Goal: Task Accomplishment & Management: Manage account settings

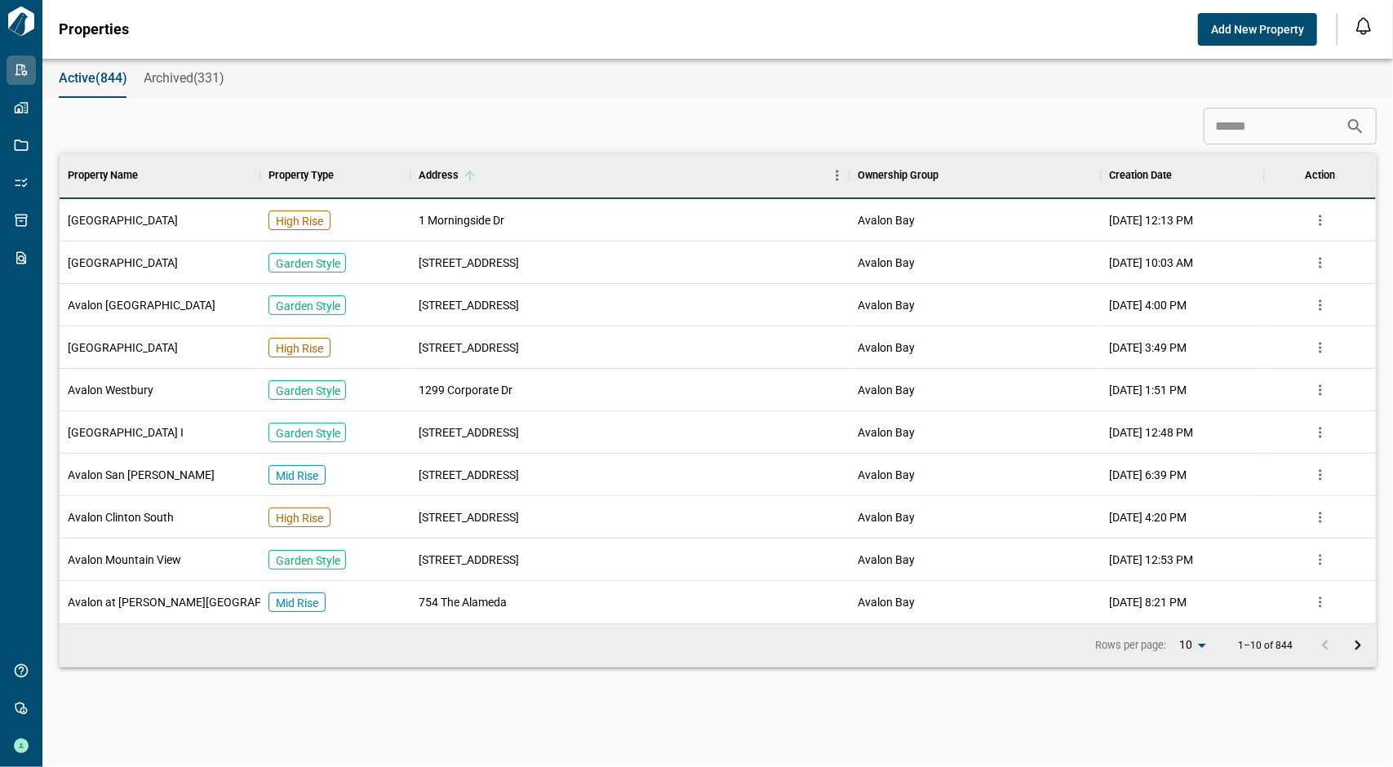
scroll to position [457, 1311]
click at [1283, 122] on input at bounding box center [1275, 126] width 142 height 33
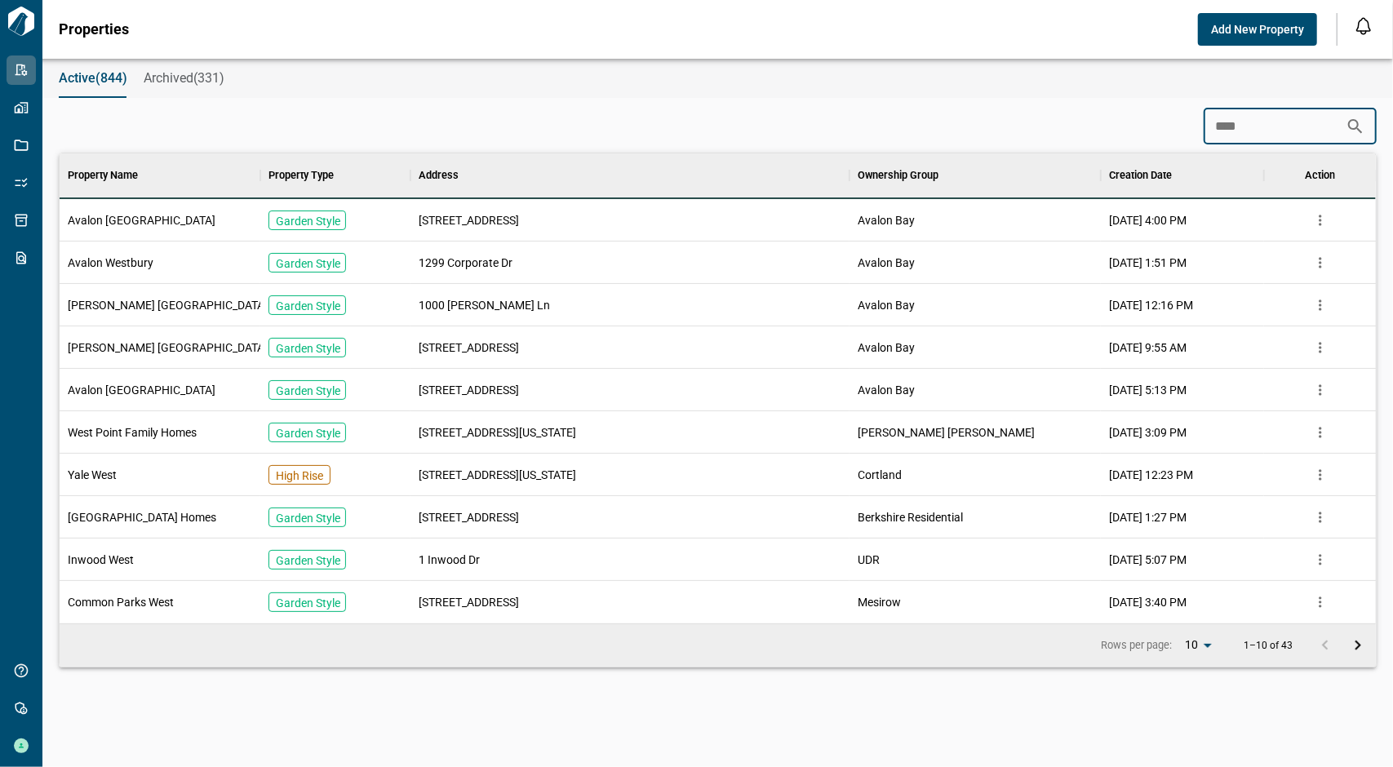
type input "****"
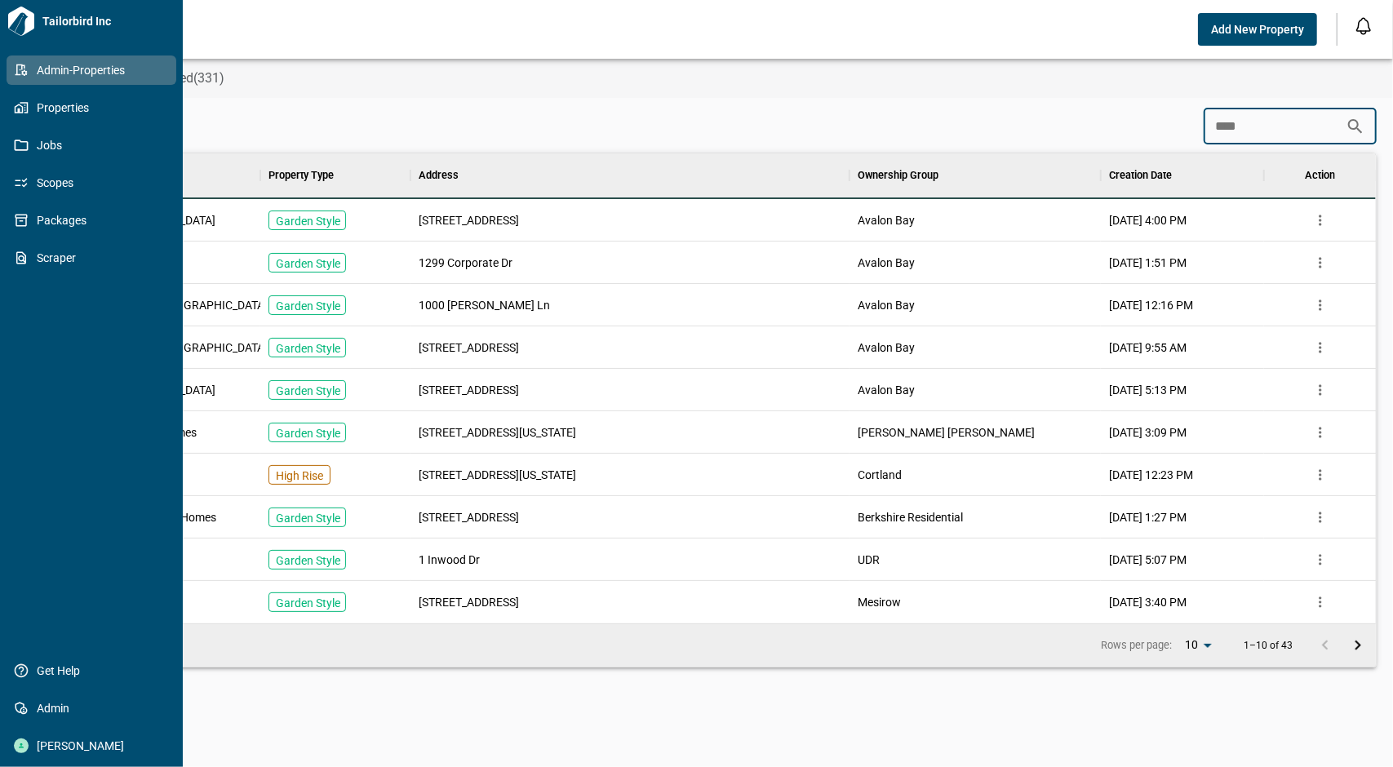
drag, startPoint x: 16, startPoint y: 76, endPoint x: 19, endPoint y: 89, distance: 13.3
click at [16, 74] on icon at bounding box center [21, 70] width 15 height 15
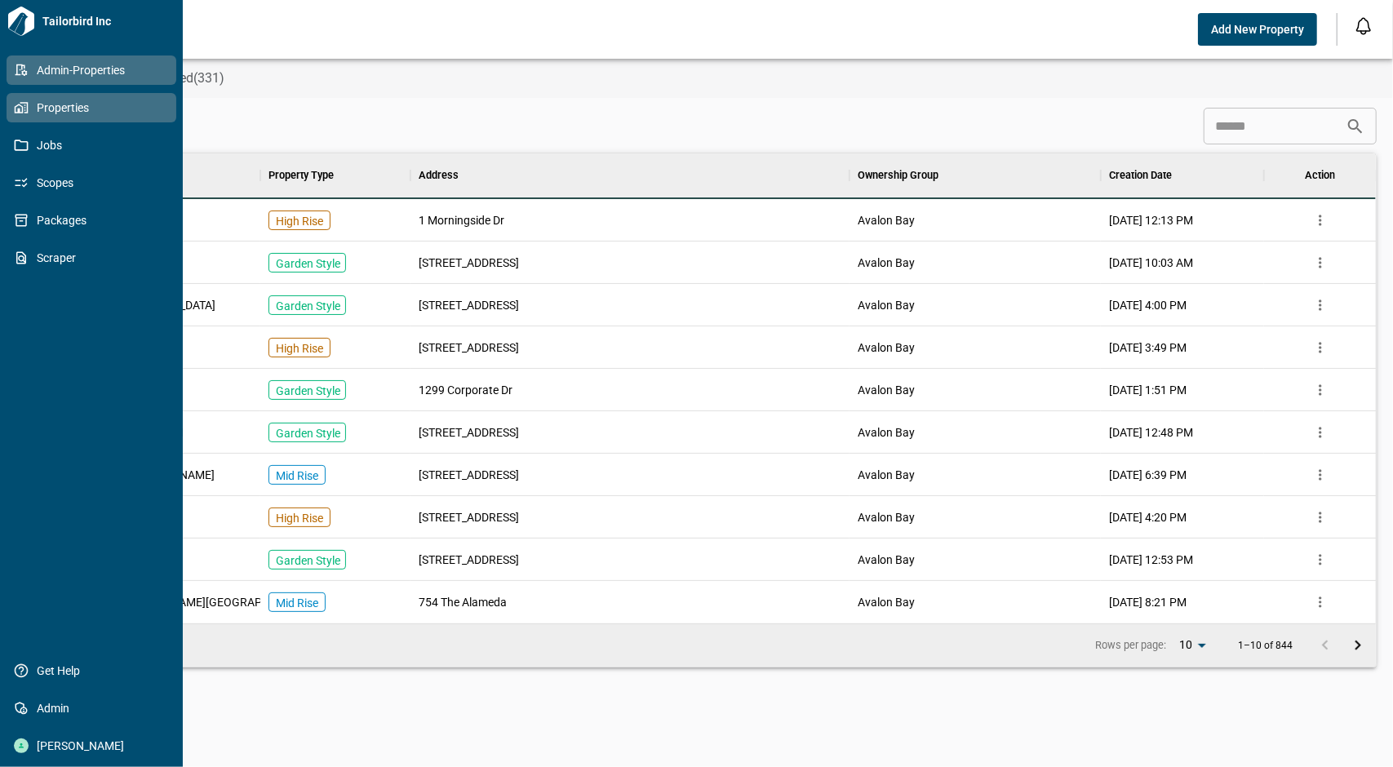
scroll to position [457, 1311]
click at [28, 118] on link "Properties" at bounding box center [92, 107] width 170 height 29
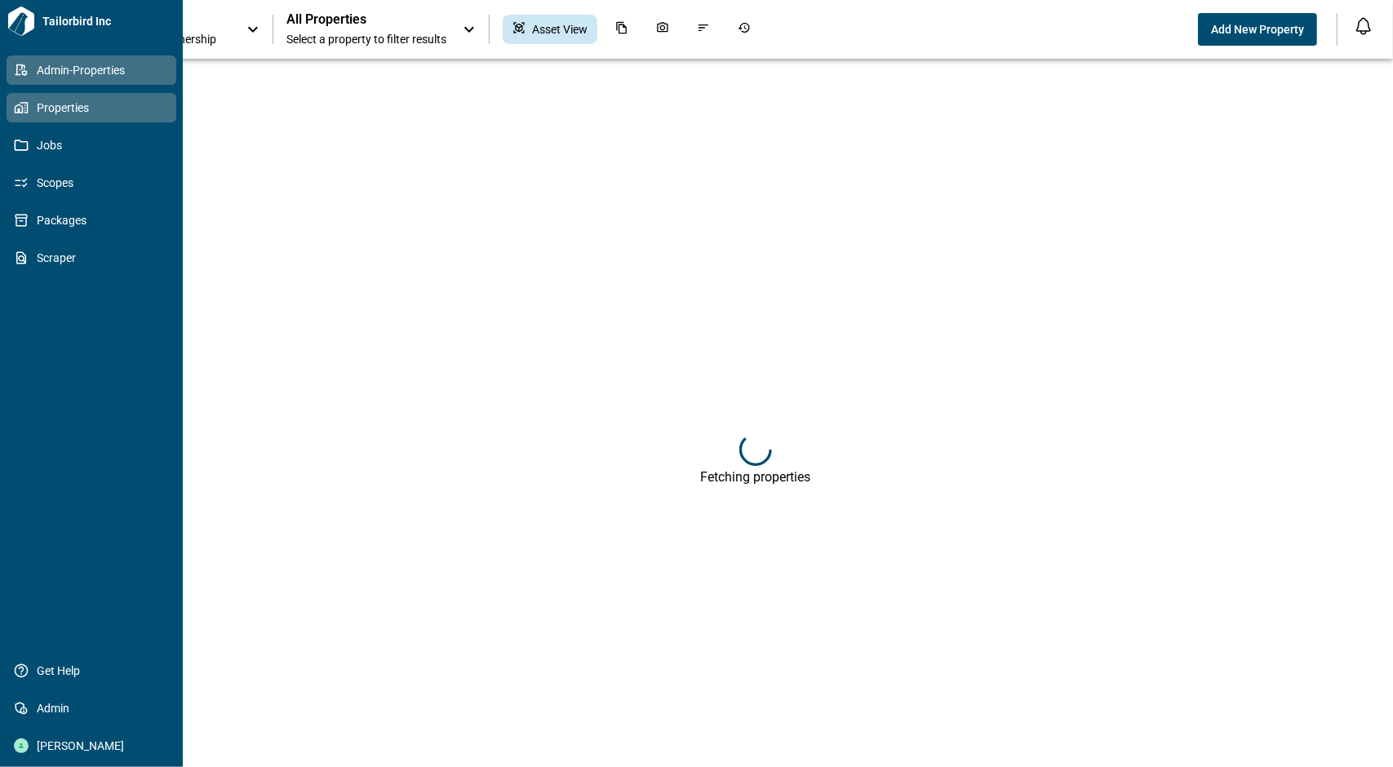
click at [18, 68] on icon at bounding box center [21, 70] width 15 height 15
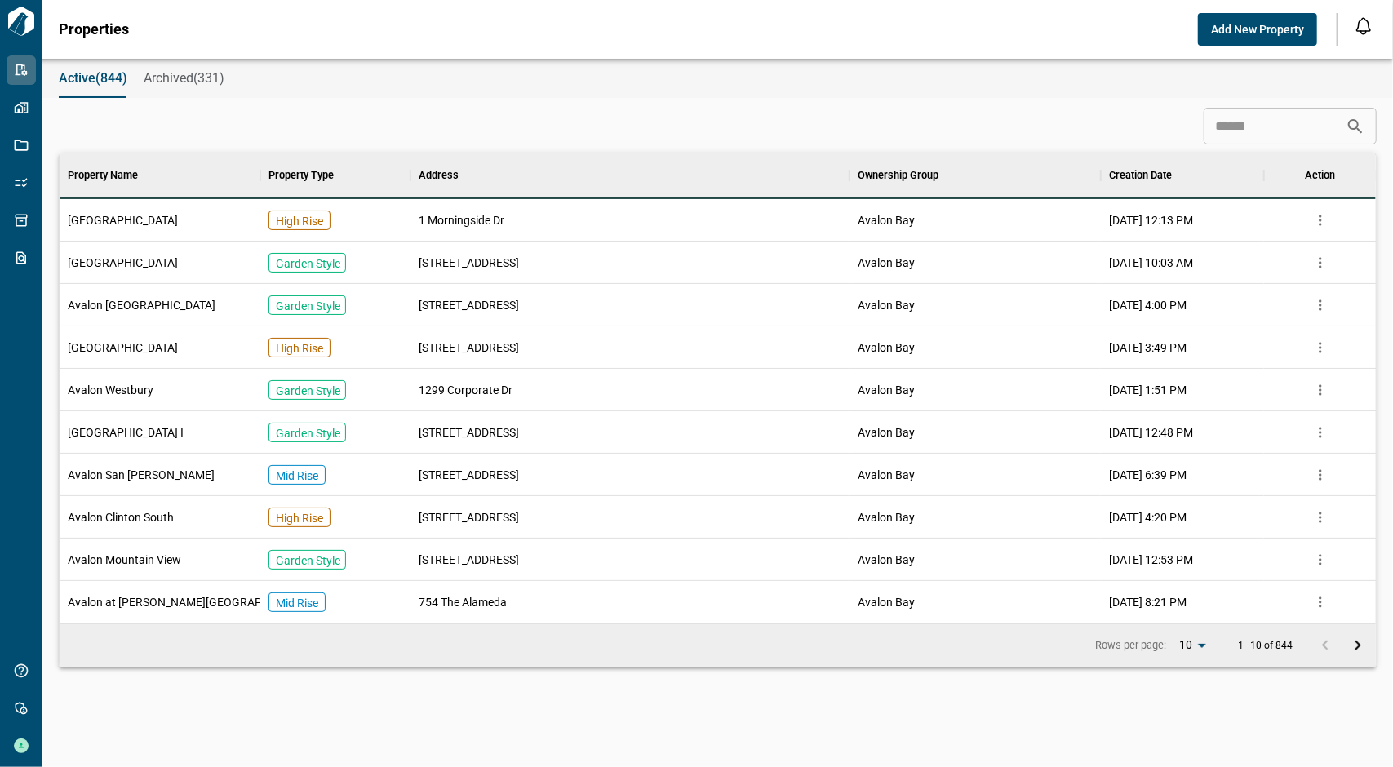
scroll to position [457, 1311]
click at [1231, 126] on input at bounding box center [1275, 126] width 142 height 33
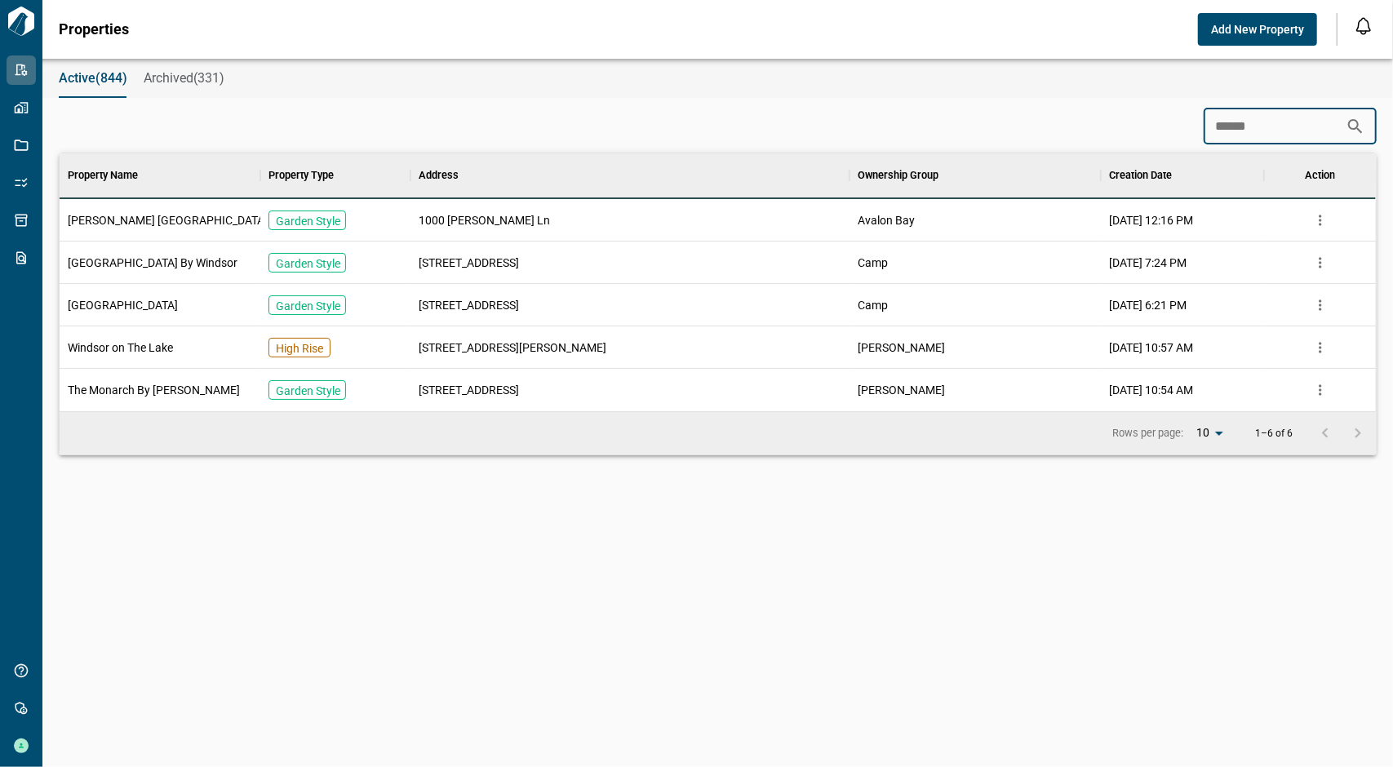
scroll to position [245, 1311]
type input "*******"
click at [191, 214] on div "[PERSON_NAME] [GEOGRAPHIC_DATA]" at bounding box center [160, 220] width 201 height 42
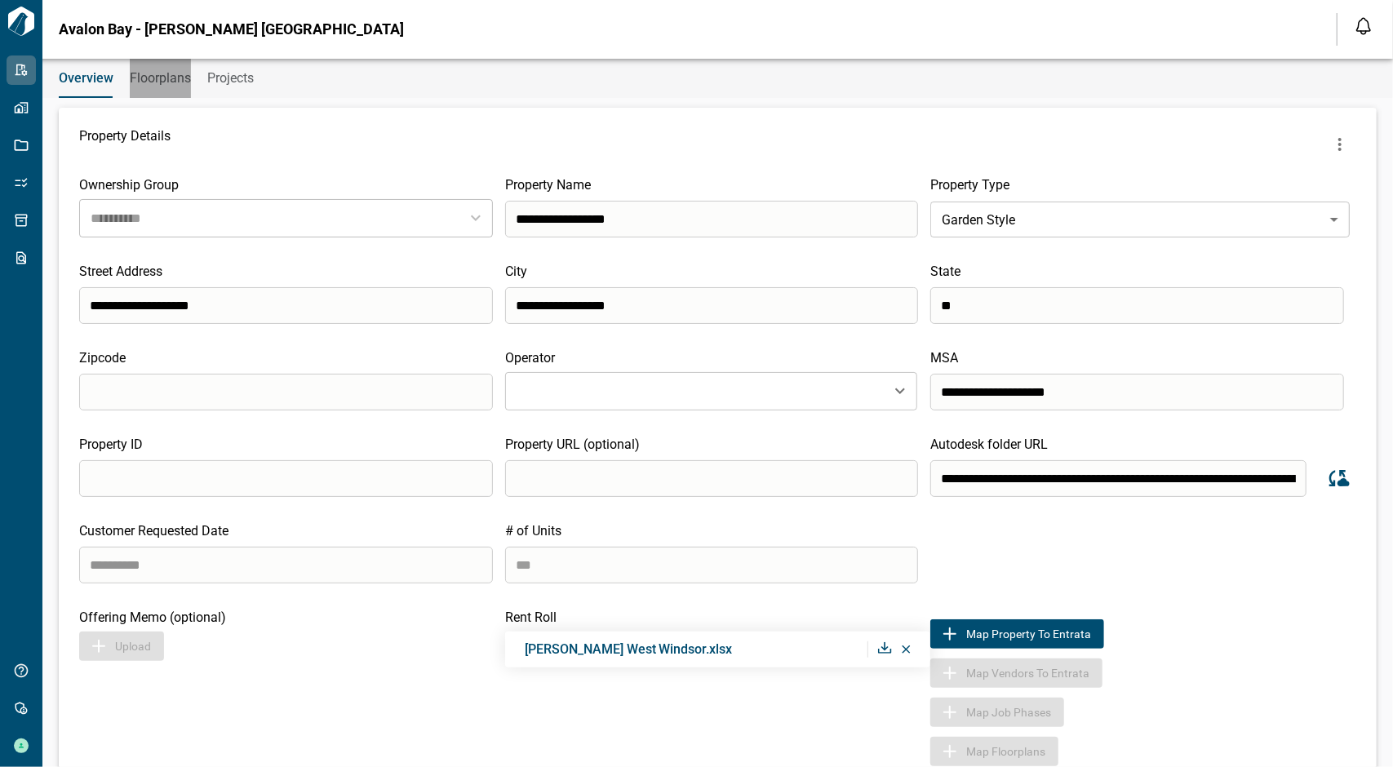
click at [144, 82] on span "Floorplans" at bounding box center [160, 78] width 61 height 16
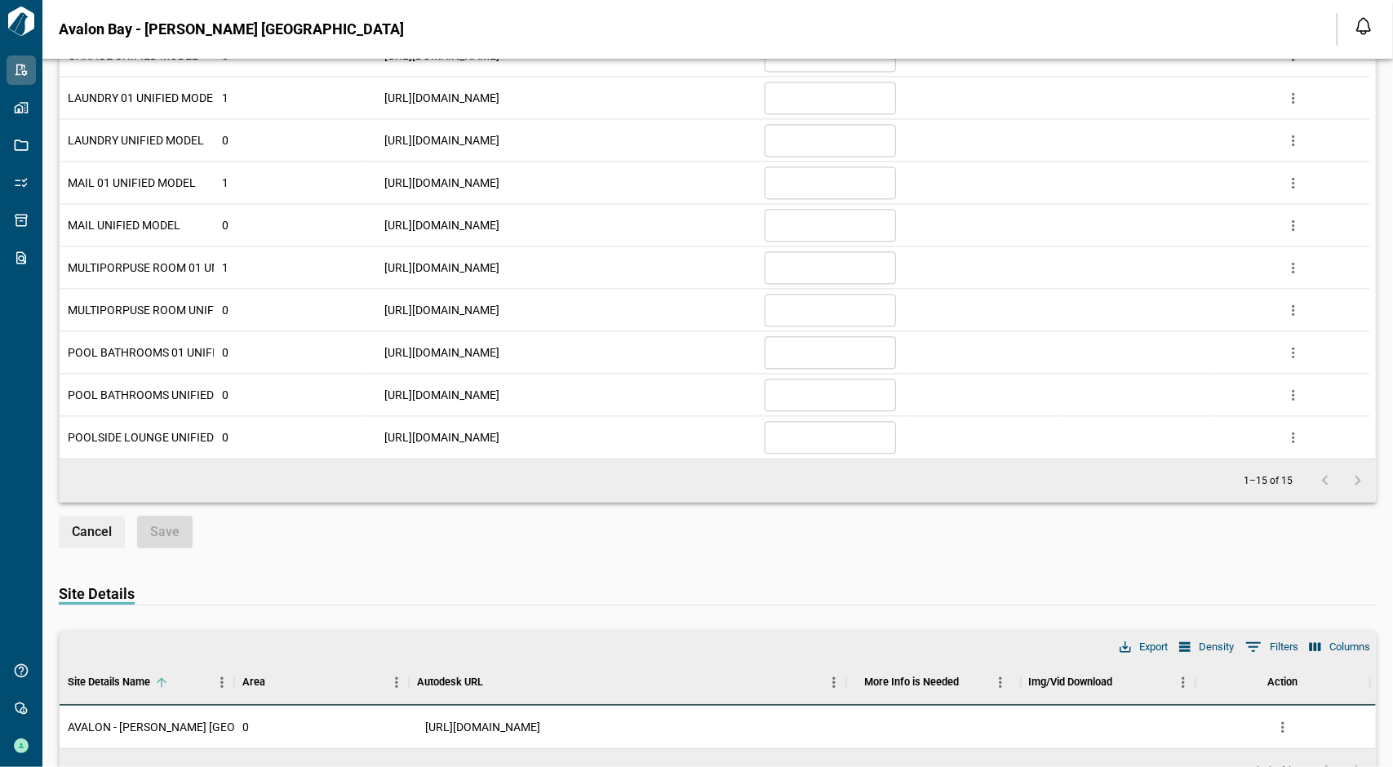
scroll to position [2546, 0]
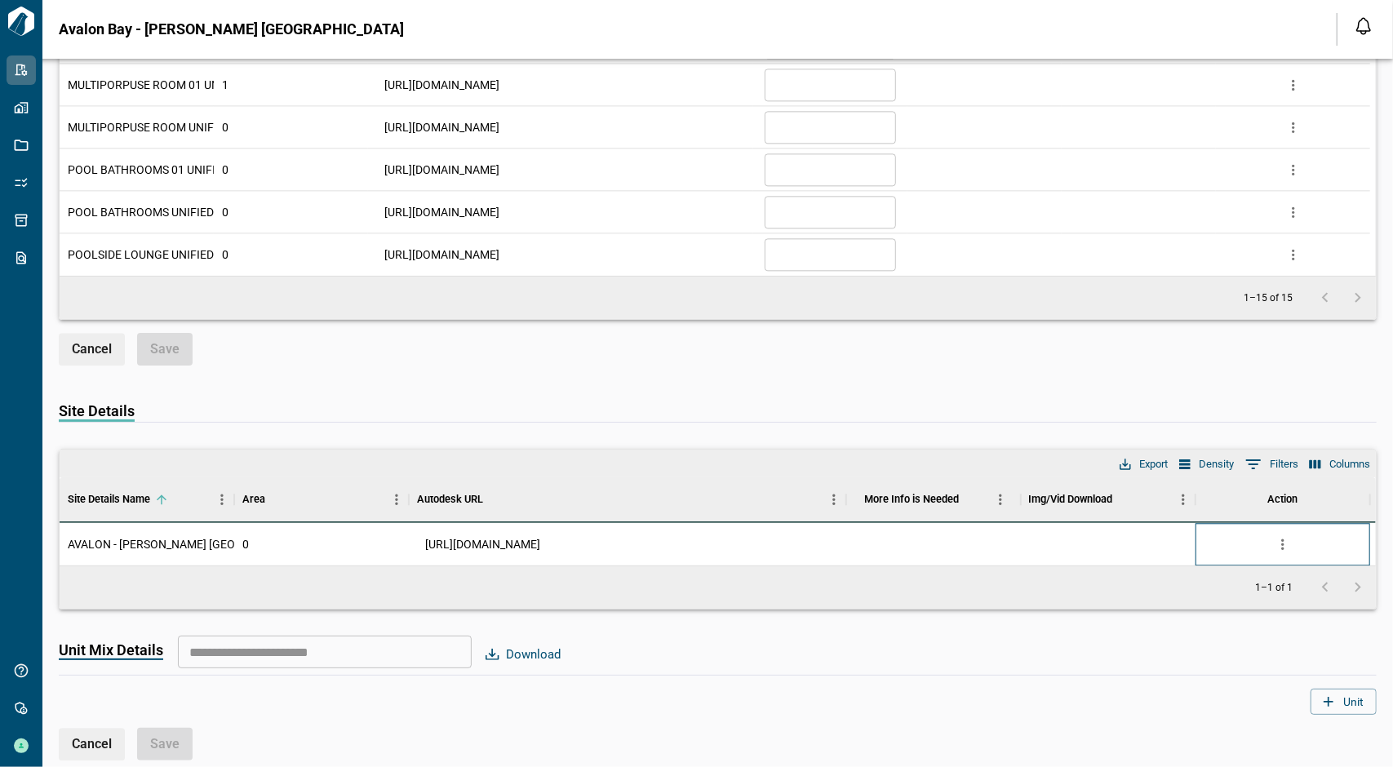
click at [1295, 538] on div at bounding box center [1283, 544] width 175 height 42
click at [1284, 536] on icon "more" at bounding box center [1283, 544] width 16 height 16
click at [1203, 600] on li "Edit" at bounding box center [1214, 601] width 161 height 29
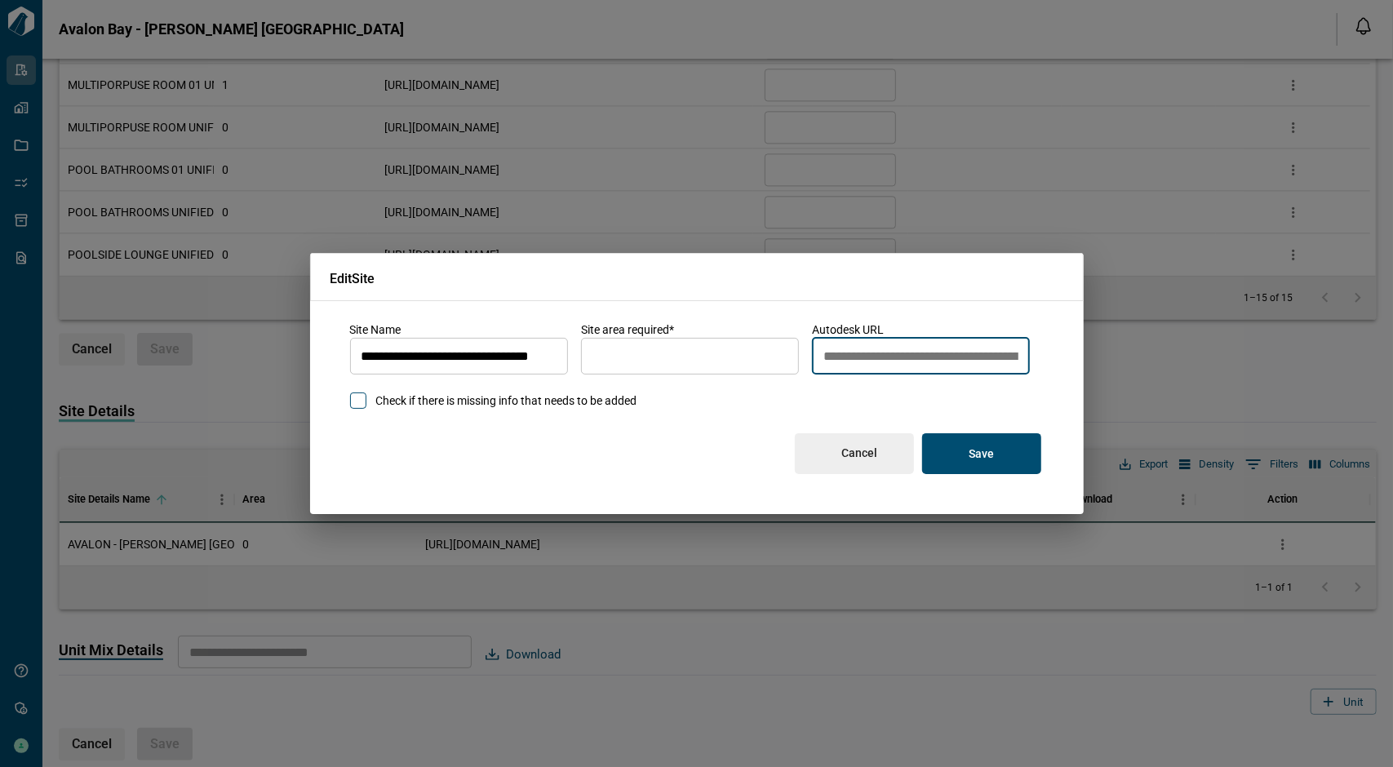
scroll to position [0, 1237]
drag, startPoint x: 851, startPoint y: 356, endPoint x: 1071, endPoint y: 361, distance: 219.6
click at [1071, 361] on div "**********" at bounding box center [697, 408] width 774 height 214
type input "*"
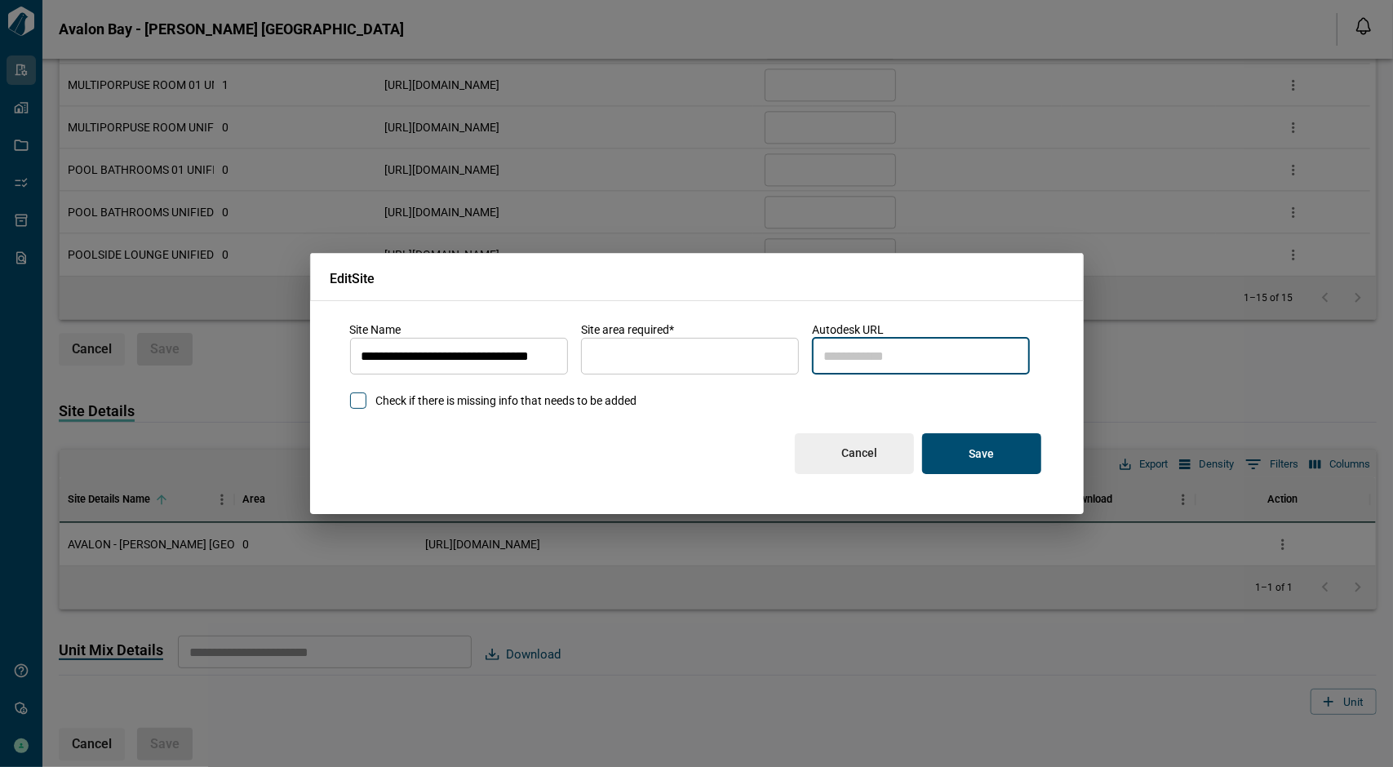
click at [994, 446] on button "Save" at bounding box center [981, 453] width 119 height 41
click at [889, 361] on input "autodesk_url" at bounding box center [921, 356] width 218 height 46
type input "*"
click at [971, 463] on button "Save" at bounding box center [981, 453] width 119 height 41
click at [881, 355] on input "*" at bounding box center [921, 356] width 218 height 46
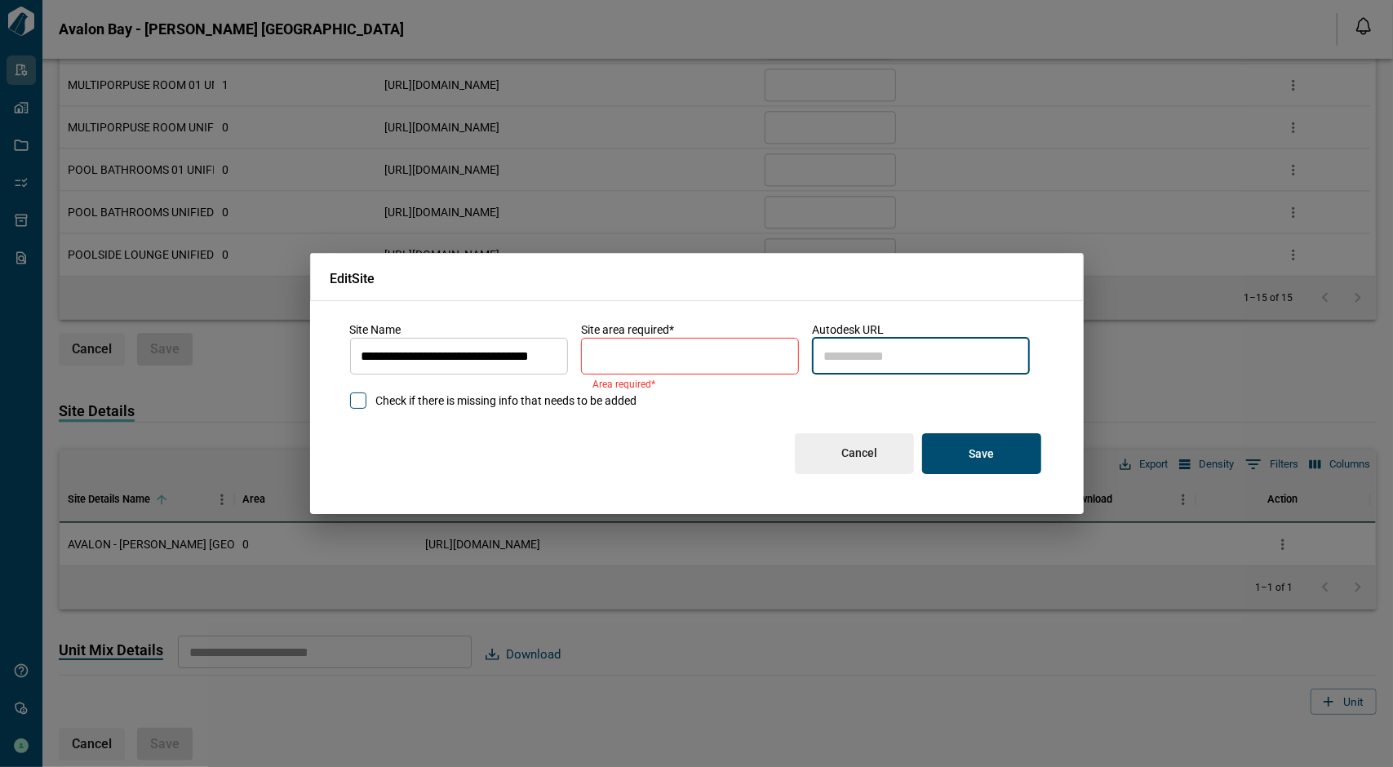
type input "*"
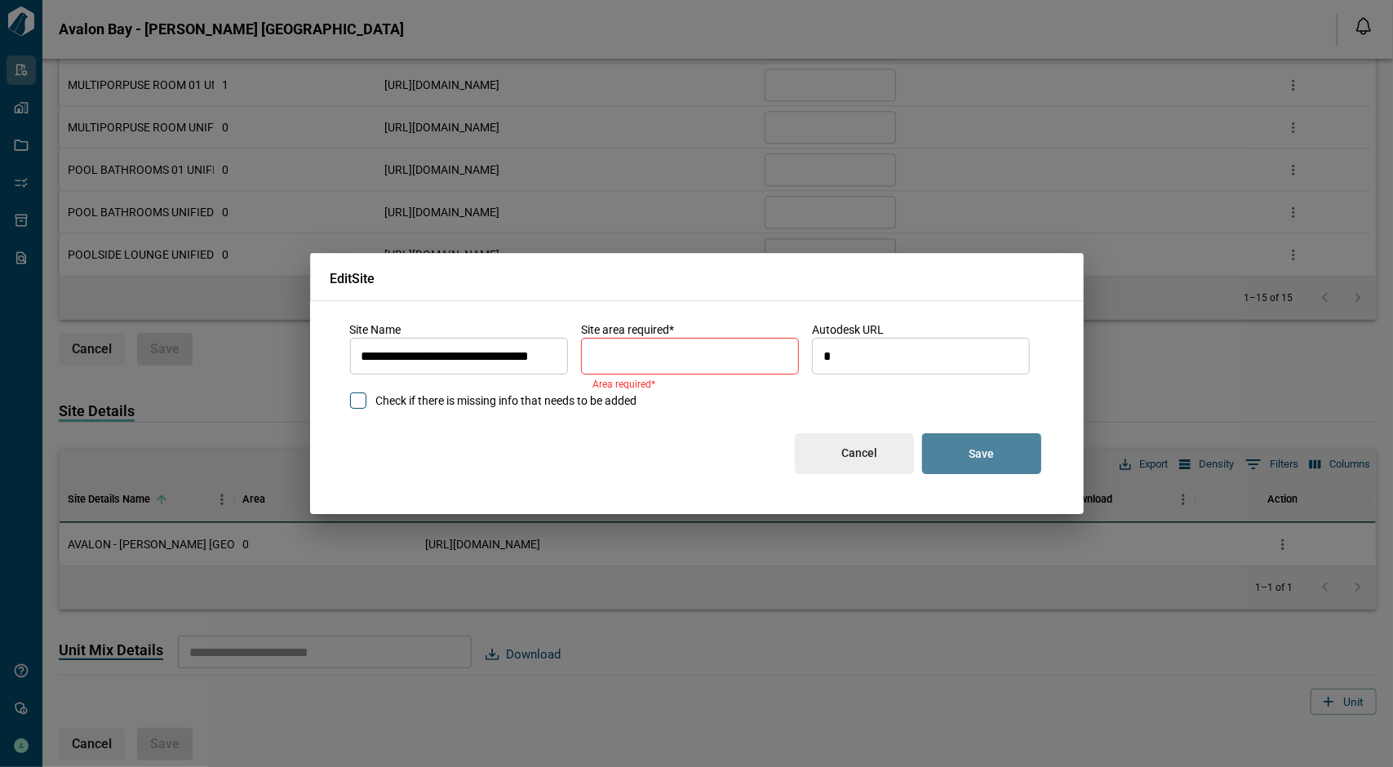
click at [955, 456] on button "Save" at bounding box center [981, 453] width 119 height 41
click at [878, 348] on input "*" at bounding box center [921, 356] width 218 height 46
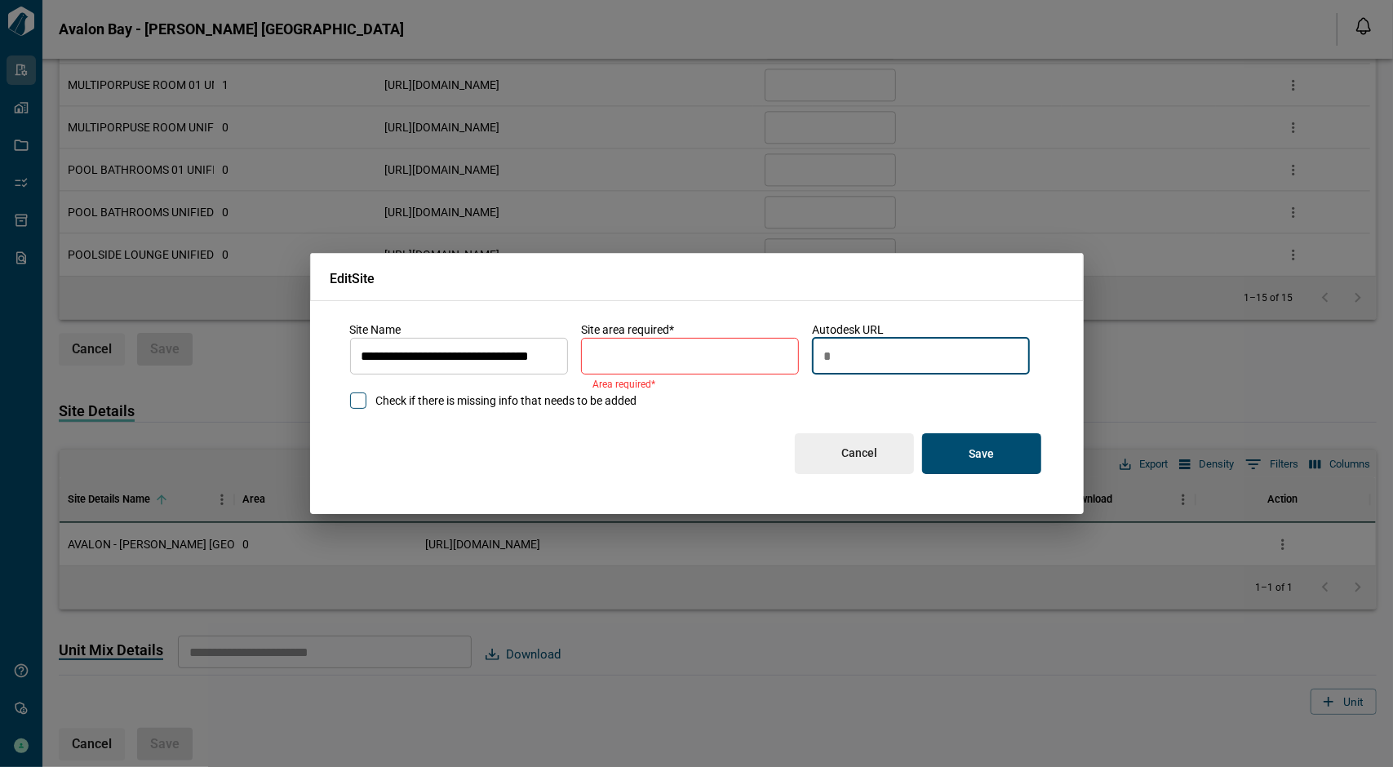
type input "*"
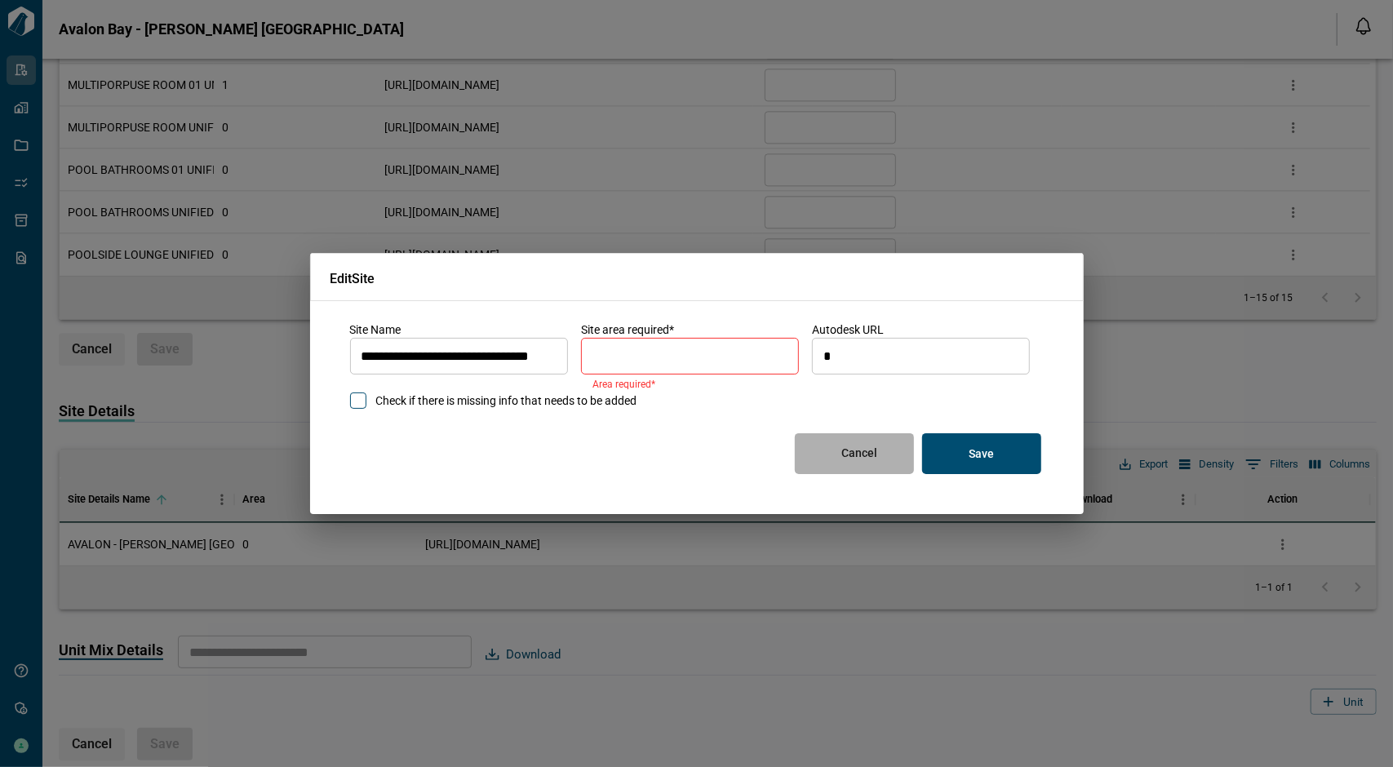
click at [878, 468] on button "Cancel" at bounding box center [854, 453] width 119 height 41
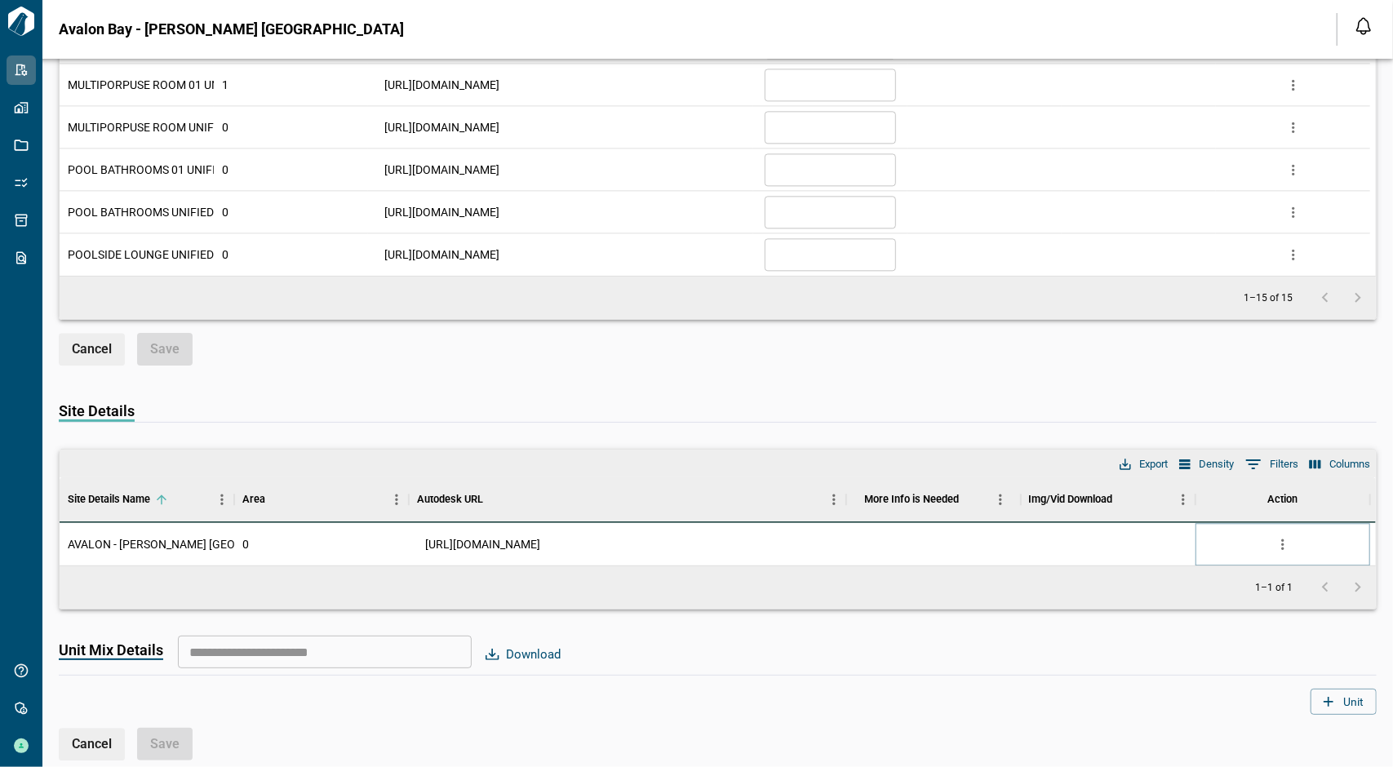
click at [1280, 539] on icon "more" at bounding box center [1283, 544] width 16 height 16
click at [1181, 593] on li "Edit" at bounding box center [1214, 601] width 161 height 29
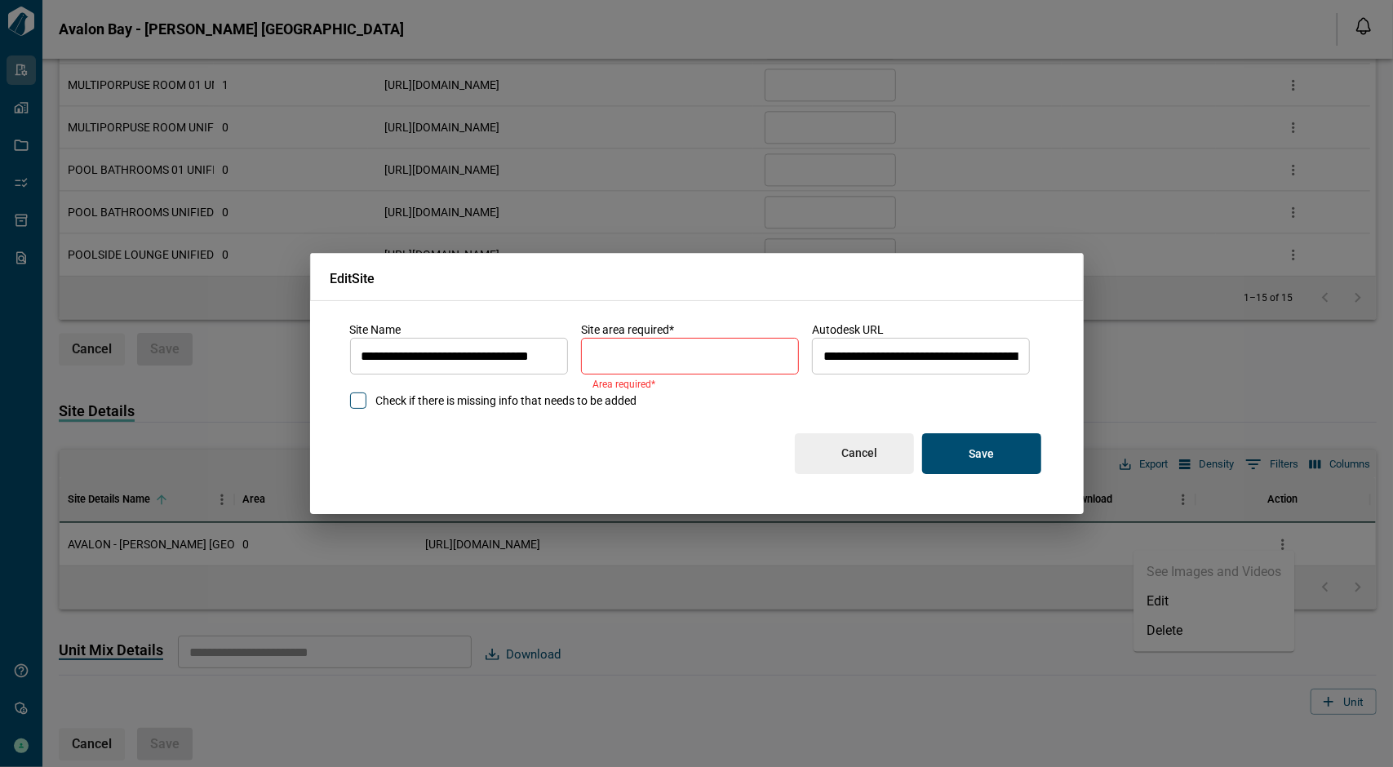
click at [927, 358] on input "**********" at bounding box center [921, 356] width 218 height 46
click at [687, 357] on input "*" at bounding box center [690, 356] width 218 height 46
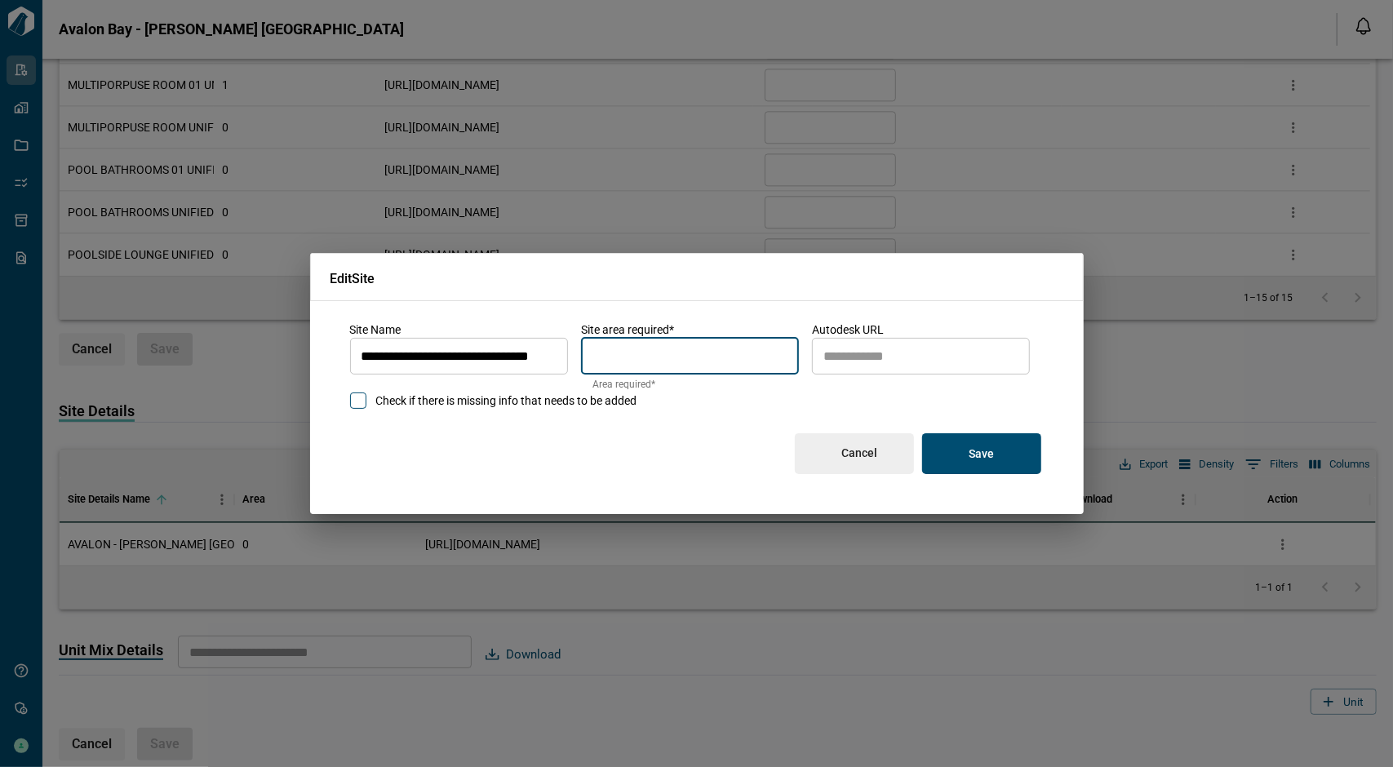
type input "*"
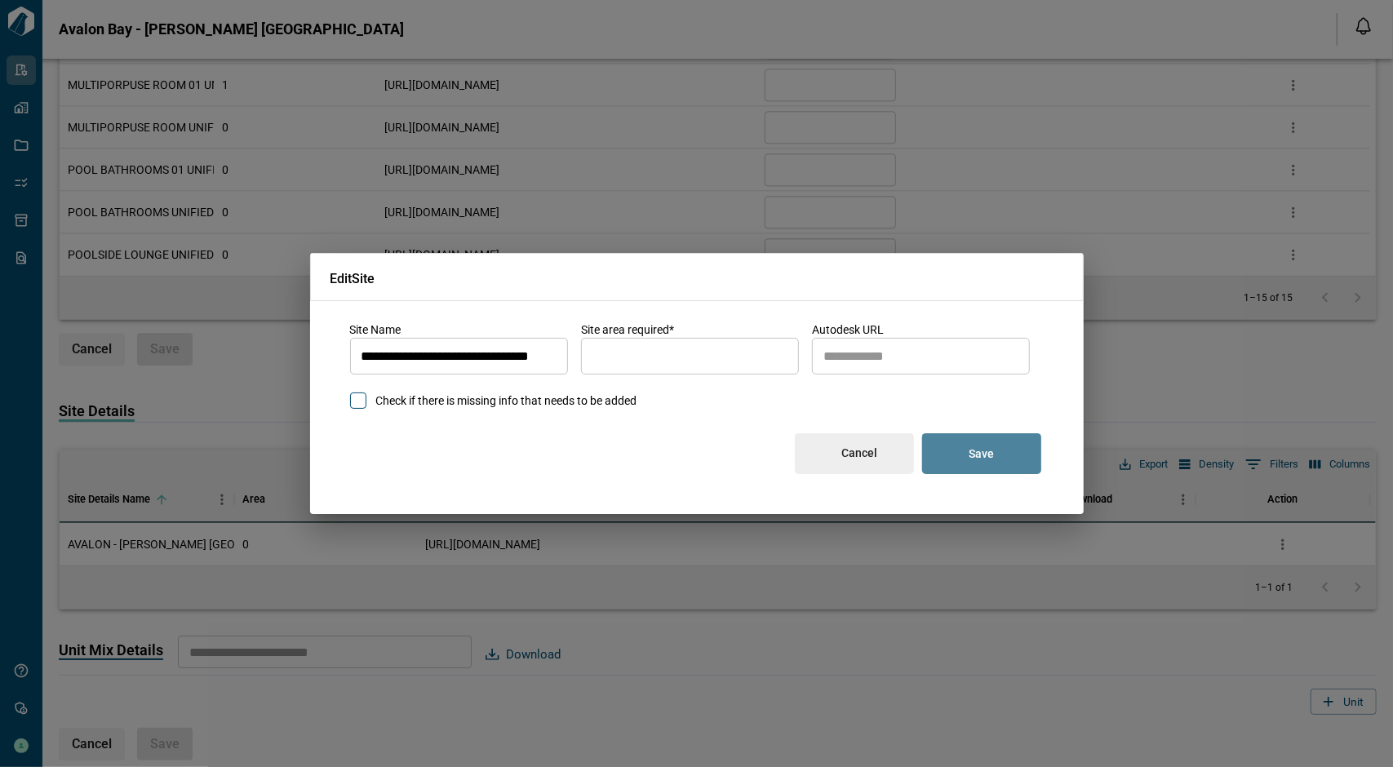
click at [962, 453] on button "Save" at bounding box center [981, 453] width 119 height 41
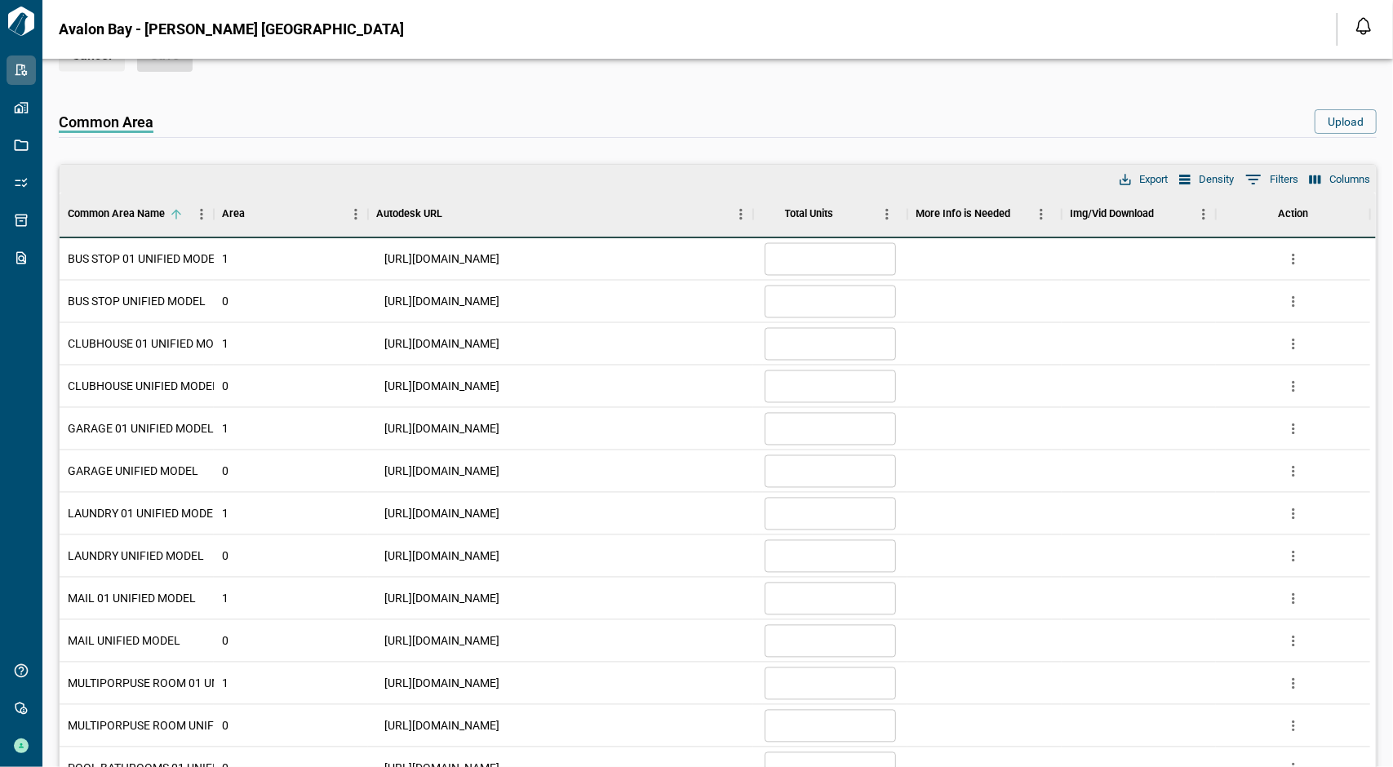
scroll to position [1648, 0]
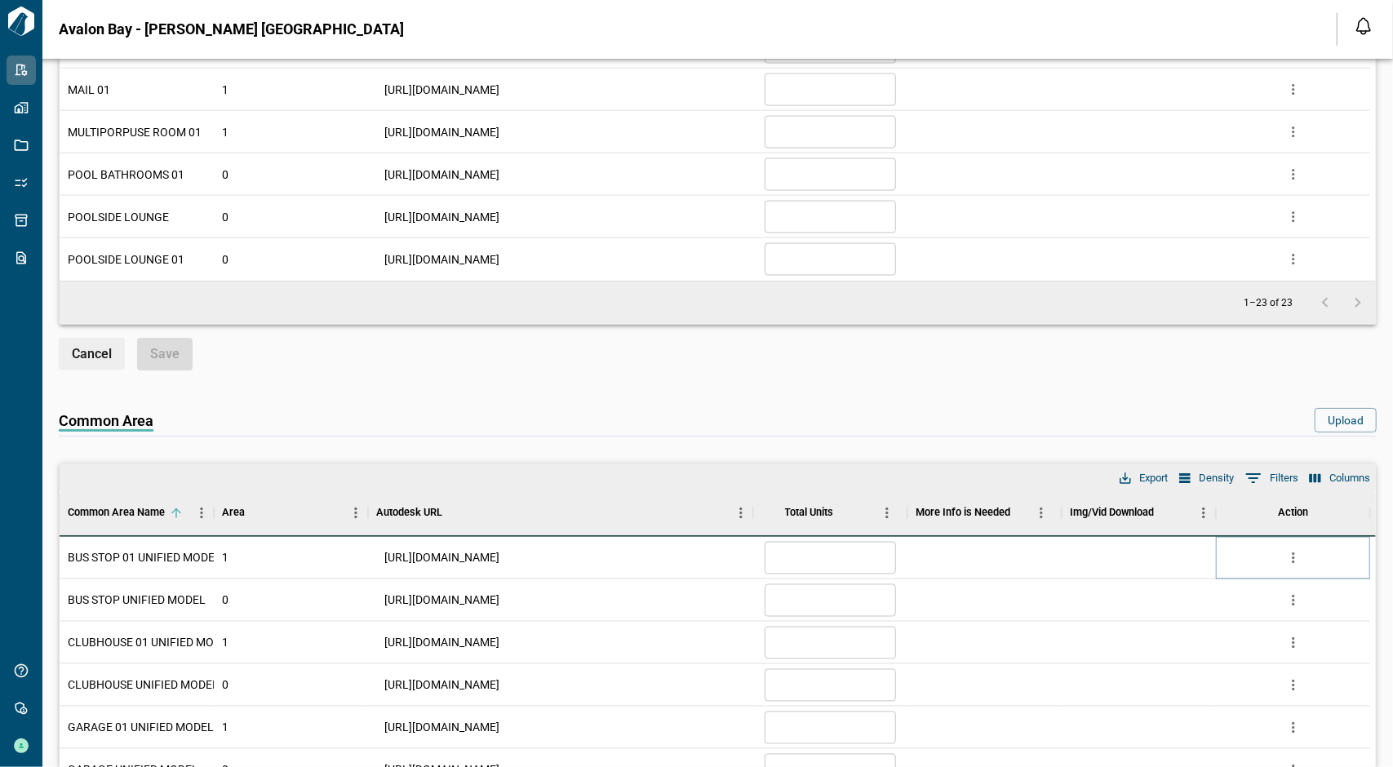
click at [1291, 550] on icon "more" at bounding box center [1293, 558] width 16 height 16
click at [1277, 640] on li "Delete" at bounding box center [1224, 645] width 161 height 29
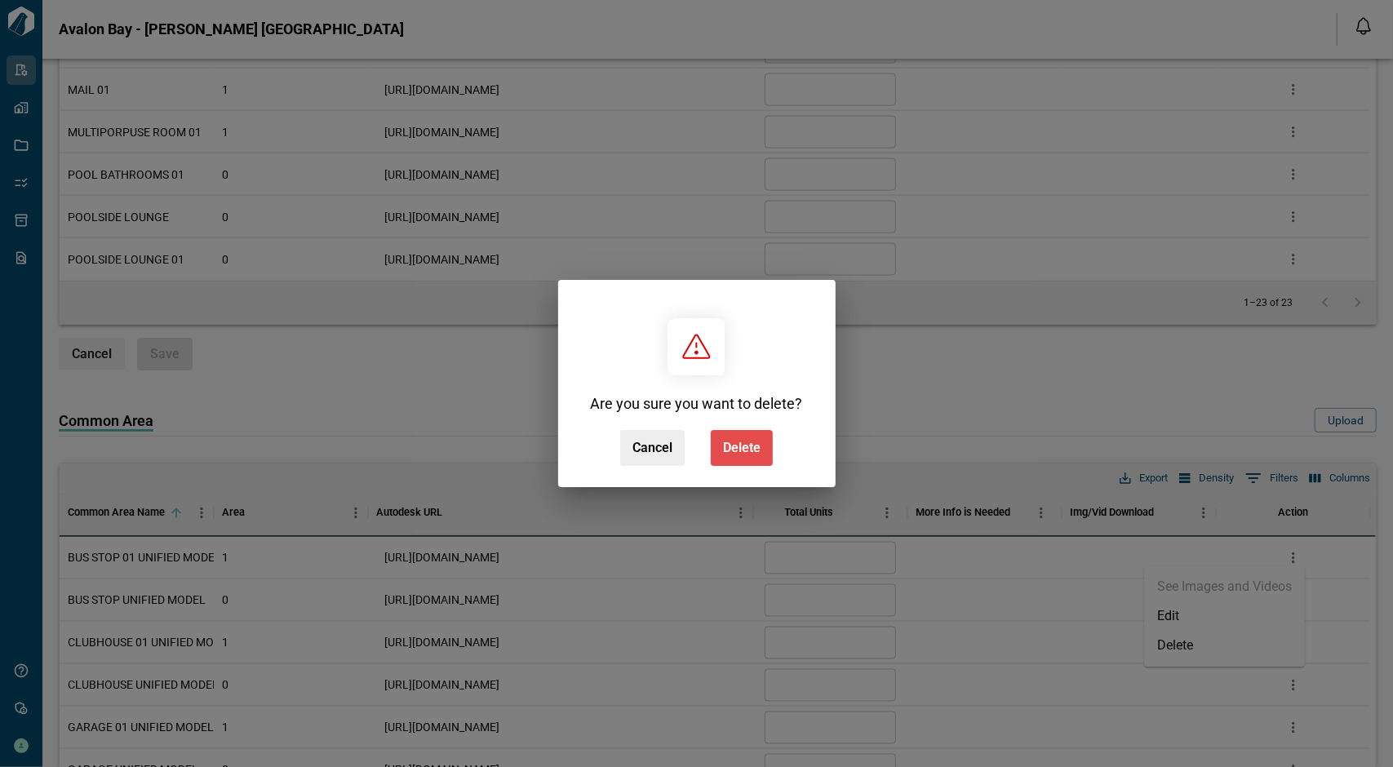
click at [725, 448] on span "Delete" at bounding box center [742, 448] width 38 height 16
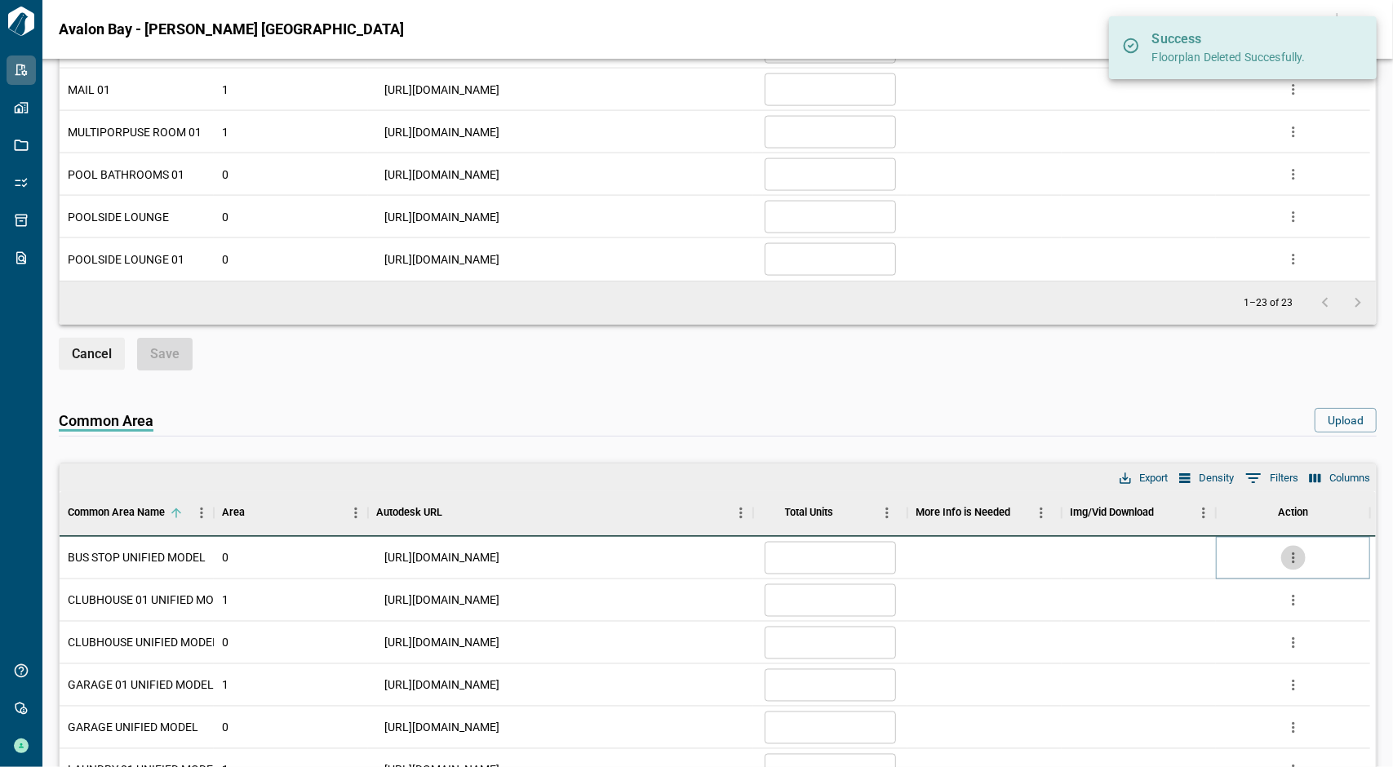
click at [1291, 550] on icon "more" at bounding box center [1293, 558] width 16 height 16
click at [1231, 641] on li "Delete" at bounding box center [1224, 645] width 161 height 29
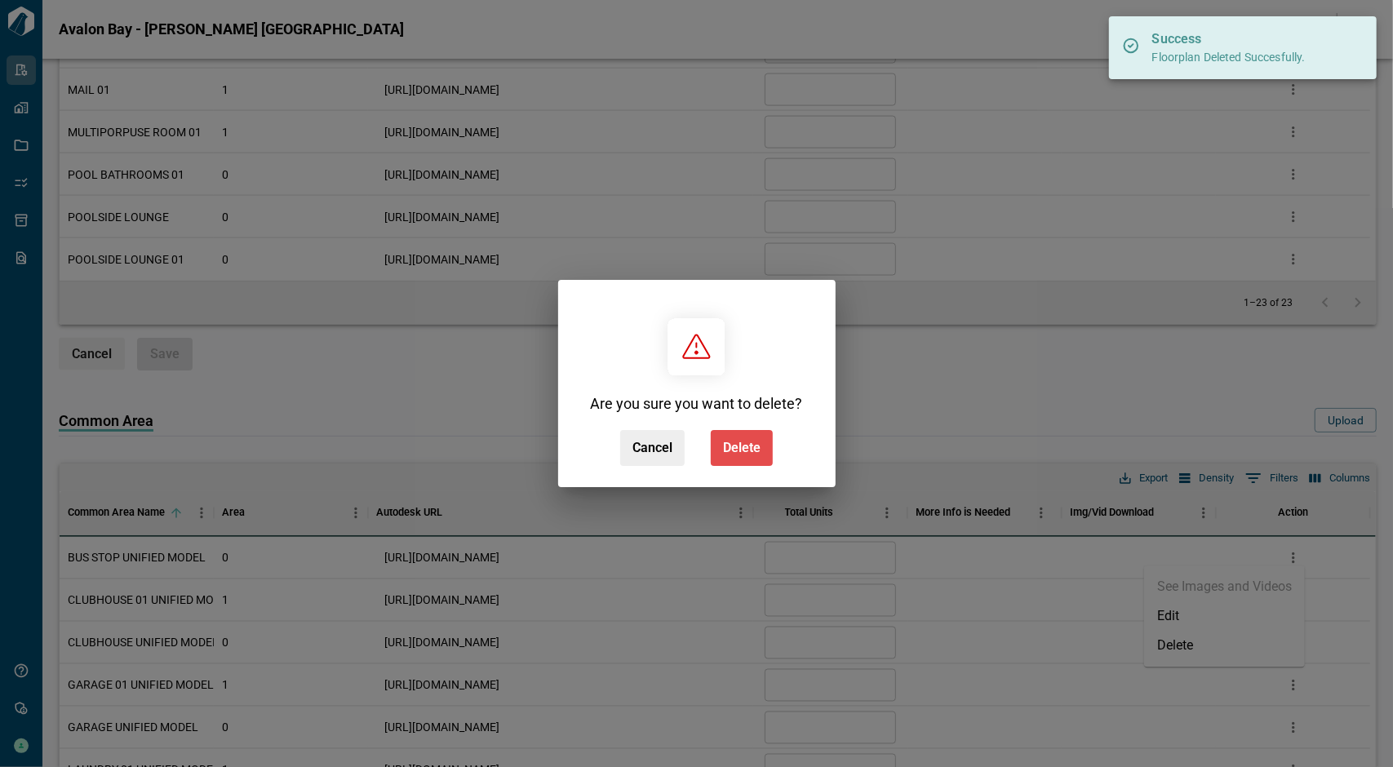
click at [730, 446] on span "Delete" at bounding box center [742, 448] width 38 height 16
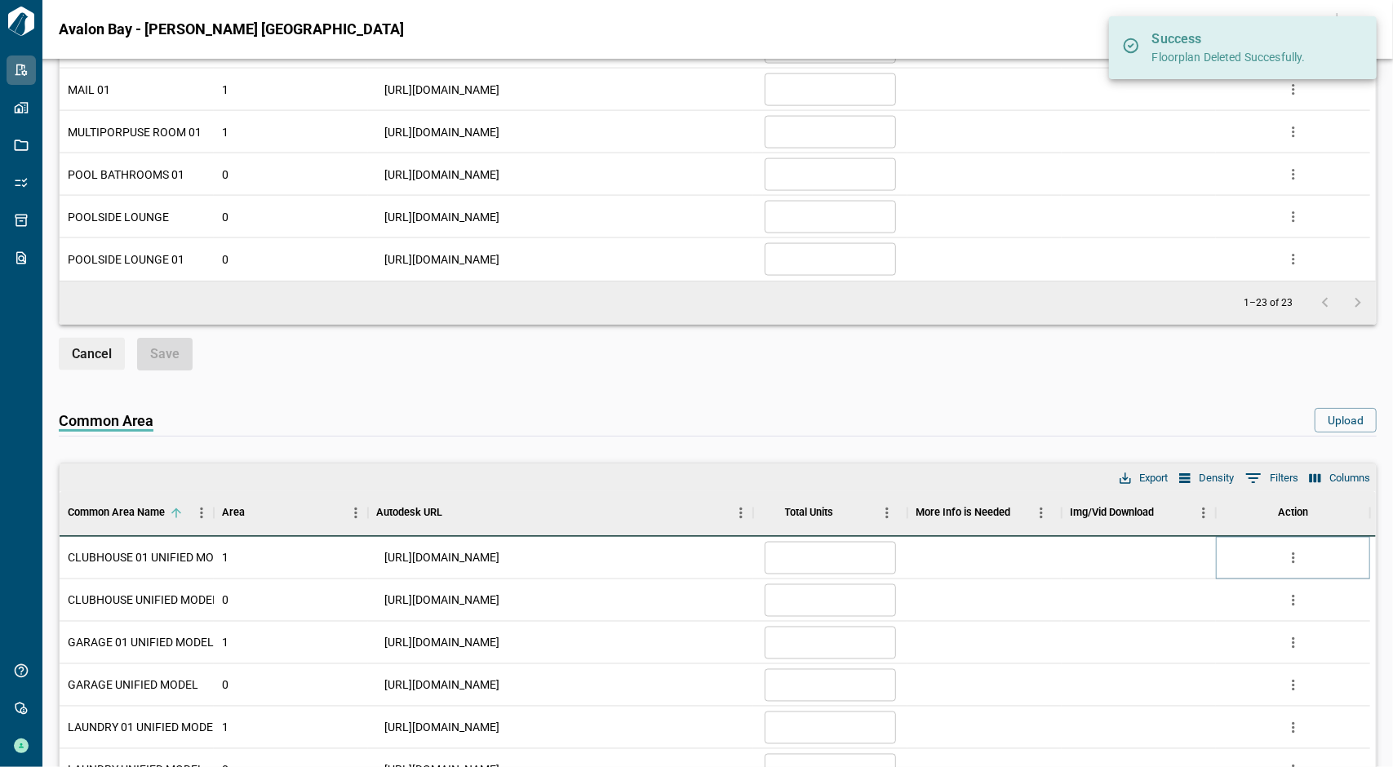
click at [1291, 550] on icon "more" at bounding box center [1293, 558] width 16 height 16
click at [1188, 633] on li "Delete" at bounding box center [1224, 645] width 161 height 29
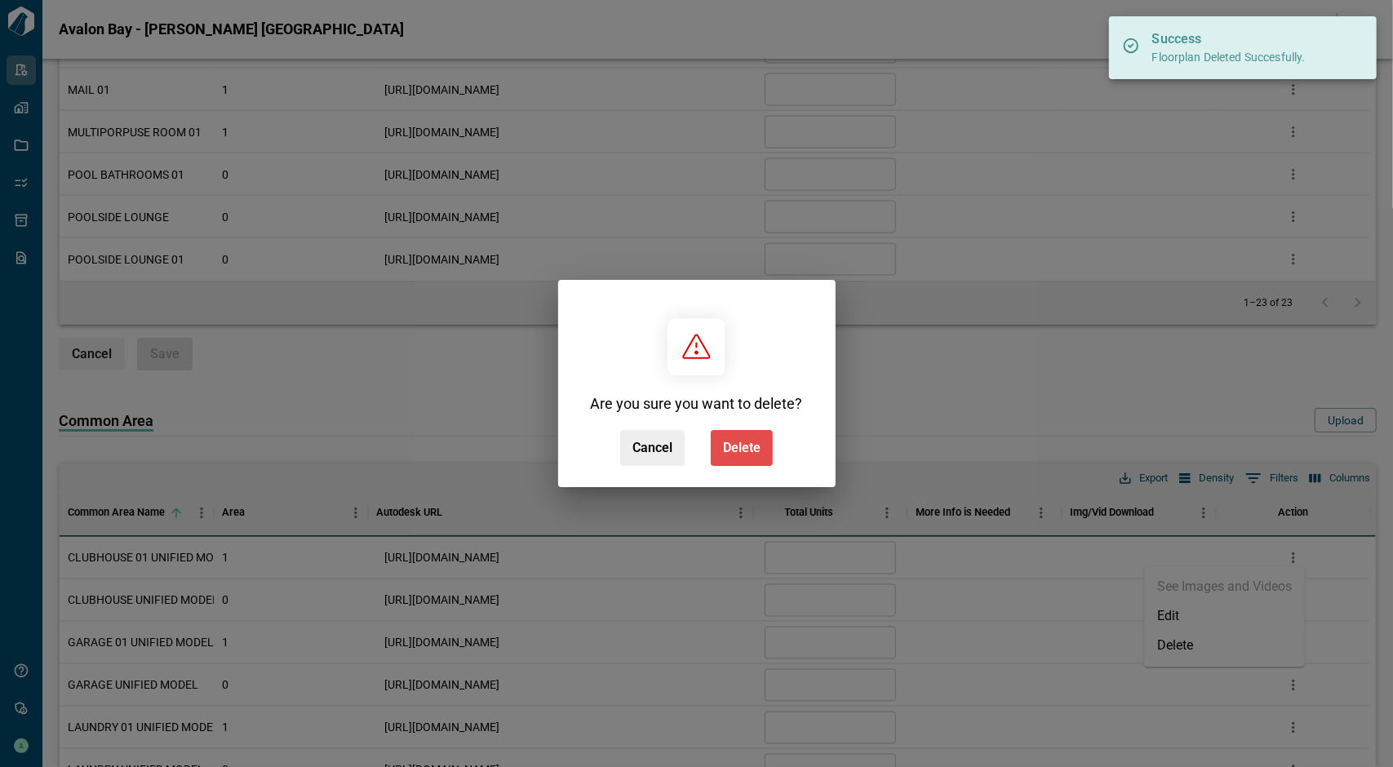
click at [753, 450] on span "Delete" at bounding box center [742, 448] width 38 height 16
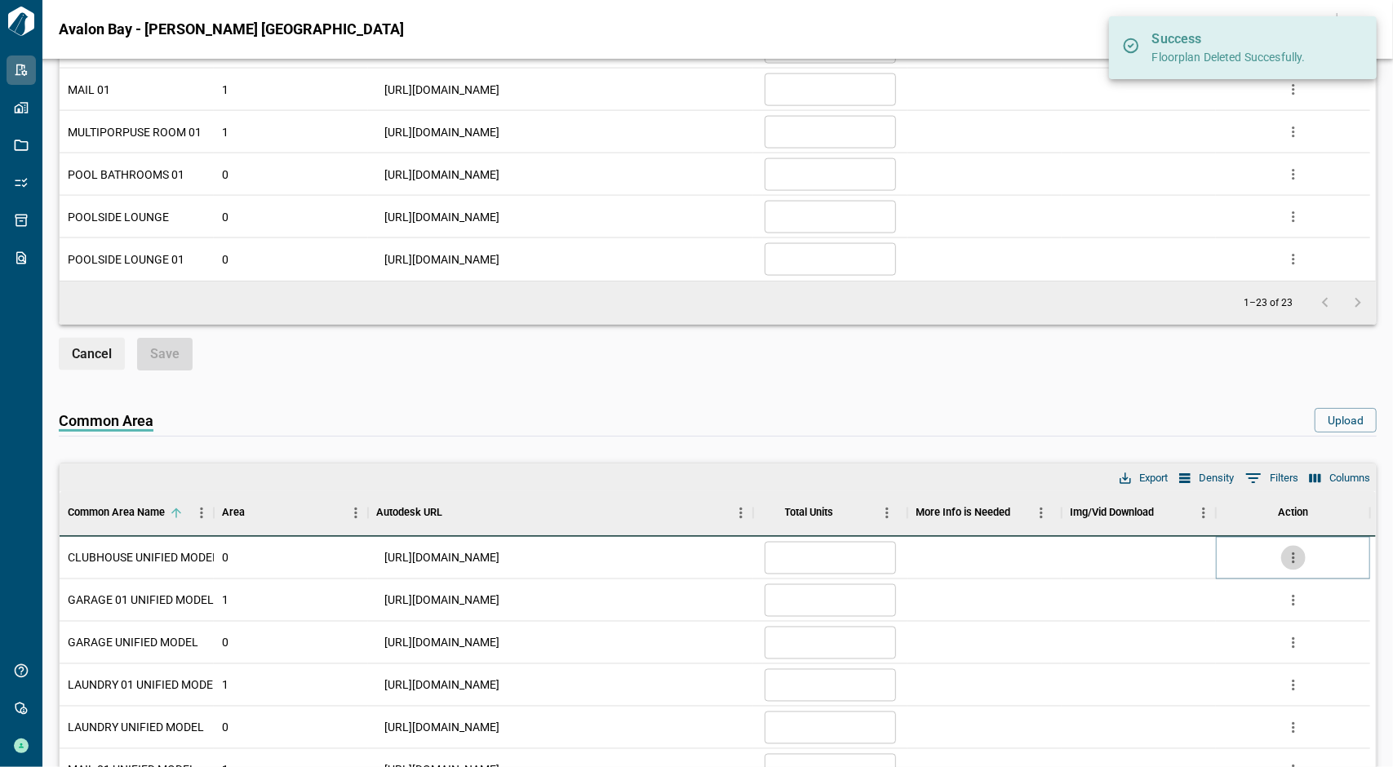
click at [1295, 552] on icon "more" at bounding box center [1293, 558] width 16 height 16
click at [1216, 636] on li "Delete" at bounding box center [1224, 645] width 161 height 29
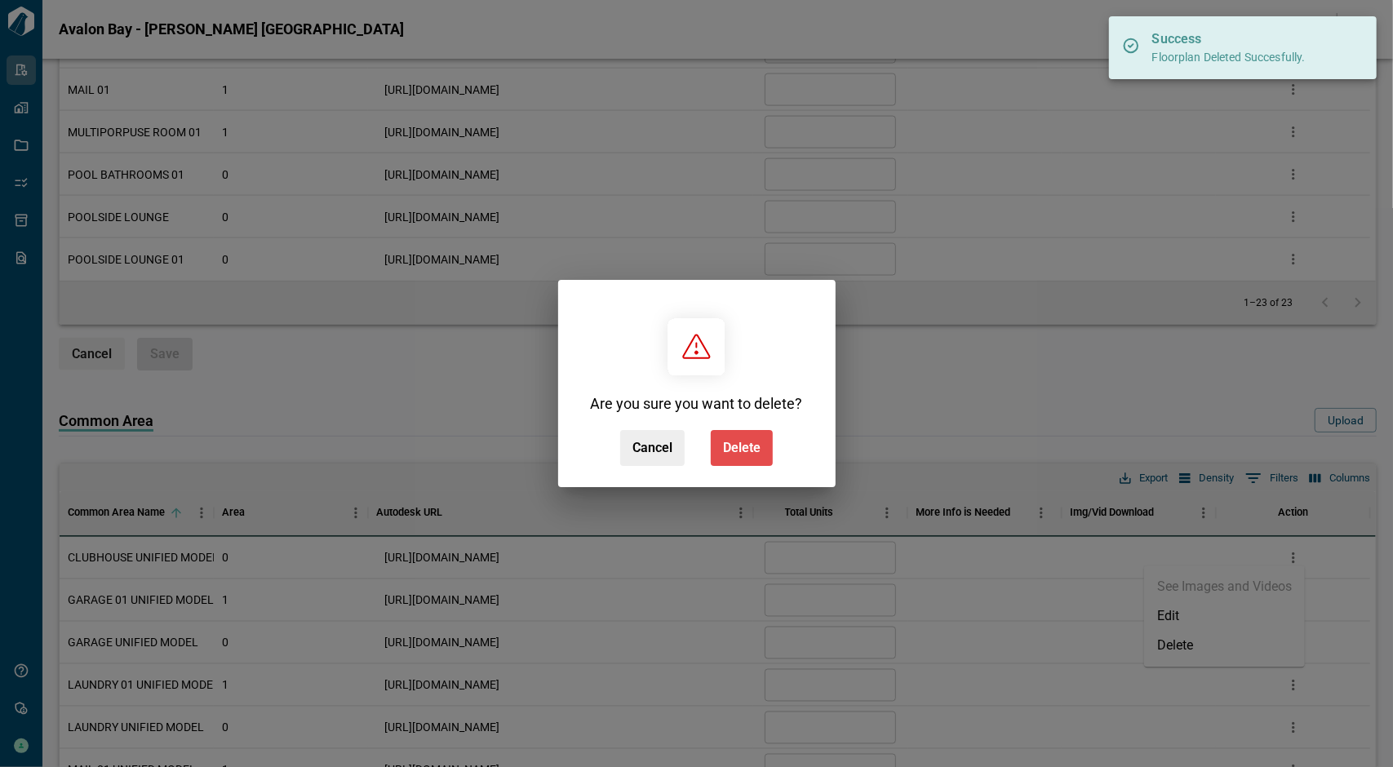
click at [761, 452] on button "Delete" at bounding box center [742, 448] width 62 height 36
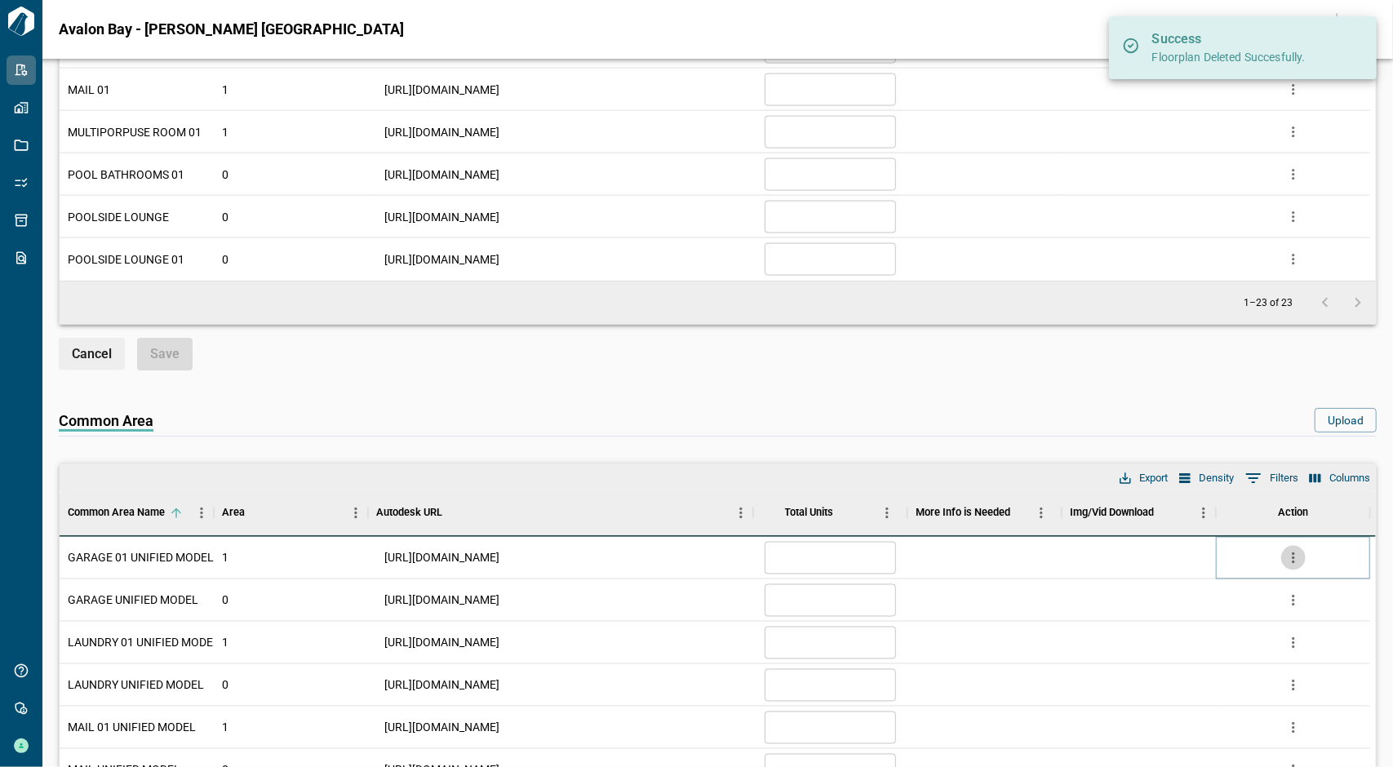
click at [1289, 557] on icon "more" at bounding box center [1293, 558] width 16 height 16
click at [1255, 652] on li "Delete" at bounding box center [1224, 645] width 161 height 29
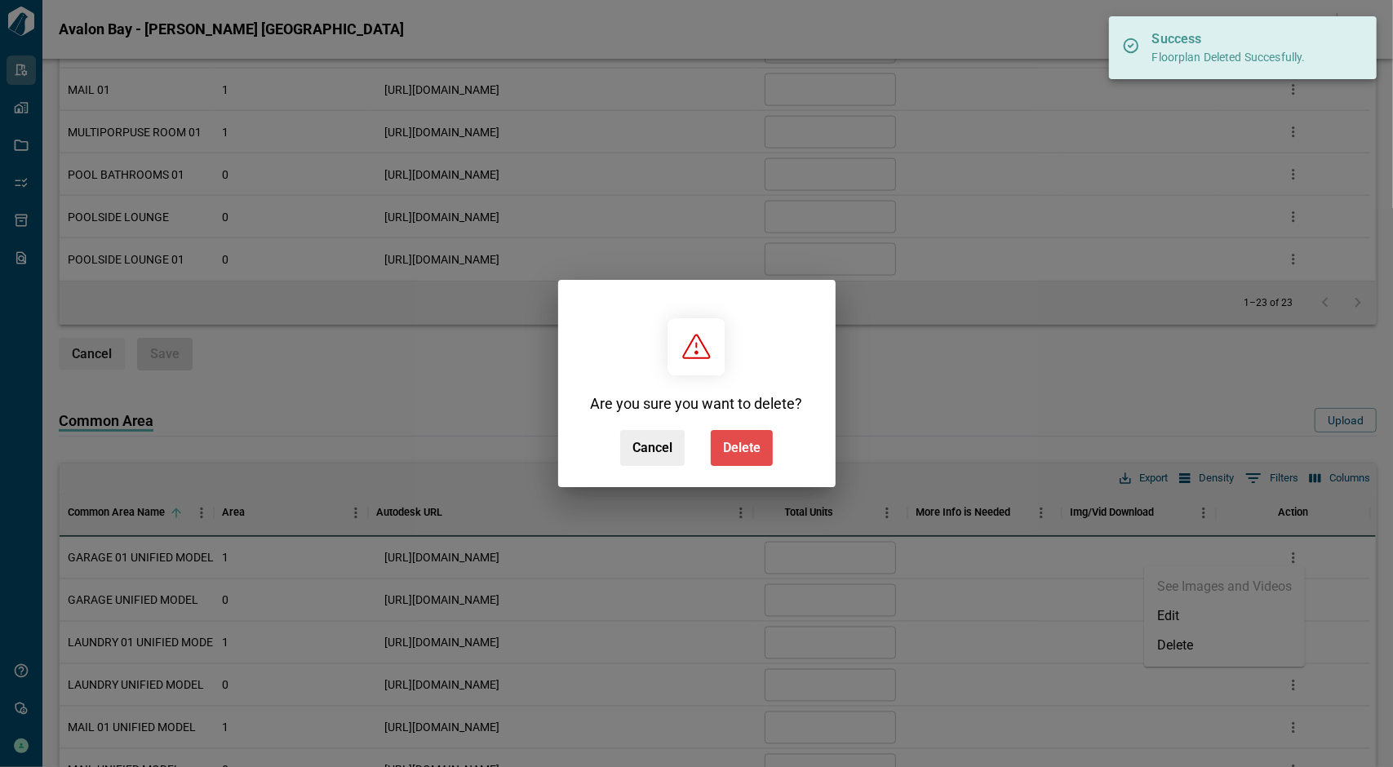
click at [739, 437] on button "Delete" at bounding box center [742, 448] width 62 height 36
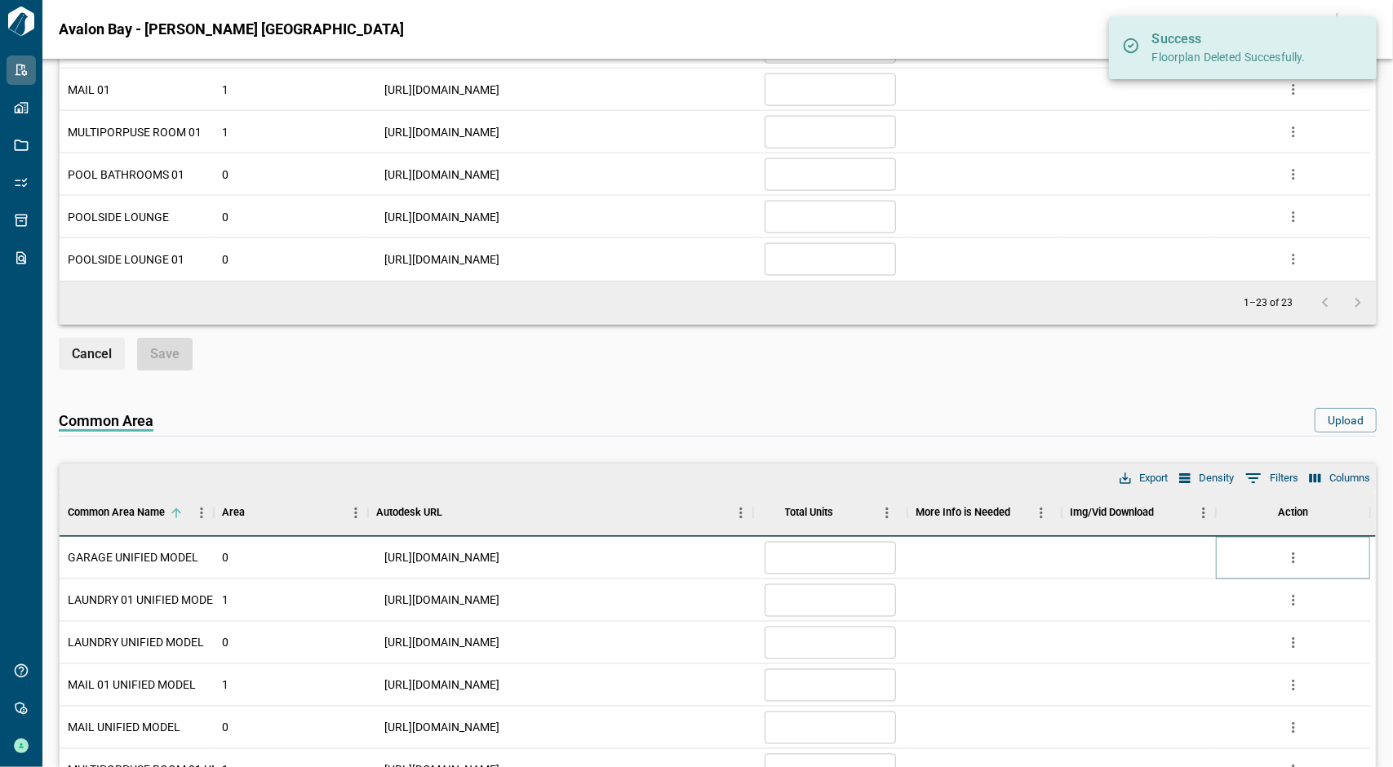
click at [1290, 557] on icon "more" at bounding box center [1293, 558] width 16 height 16
click at [1212, 633] on li "Delete" at bounding box center [1224, 645] width 161 height 29
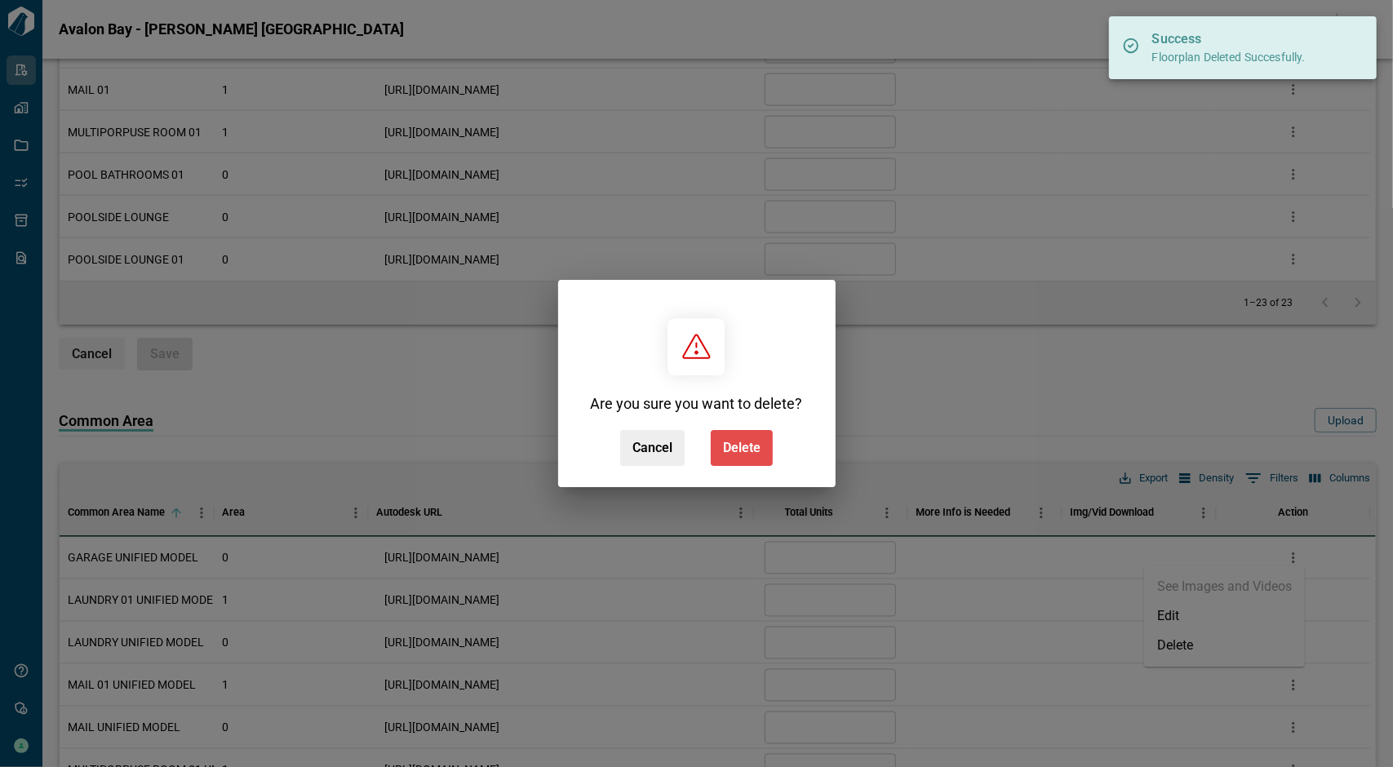
click at [739, 440] on span "Delete" at bounding box center [742, 448] width 38 height 16
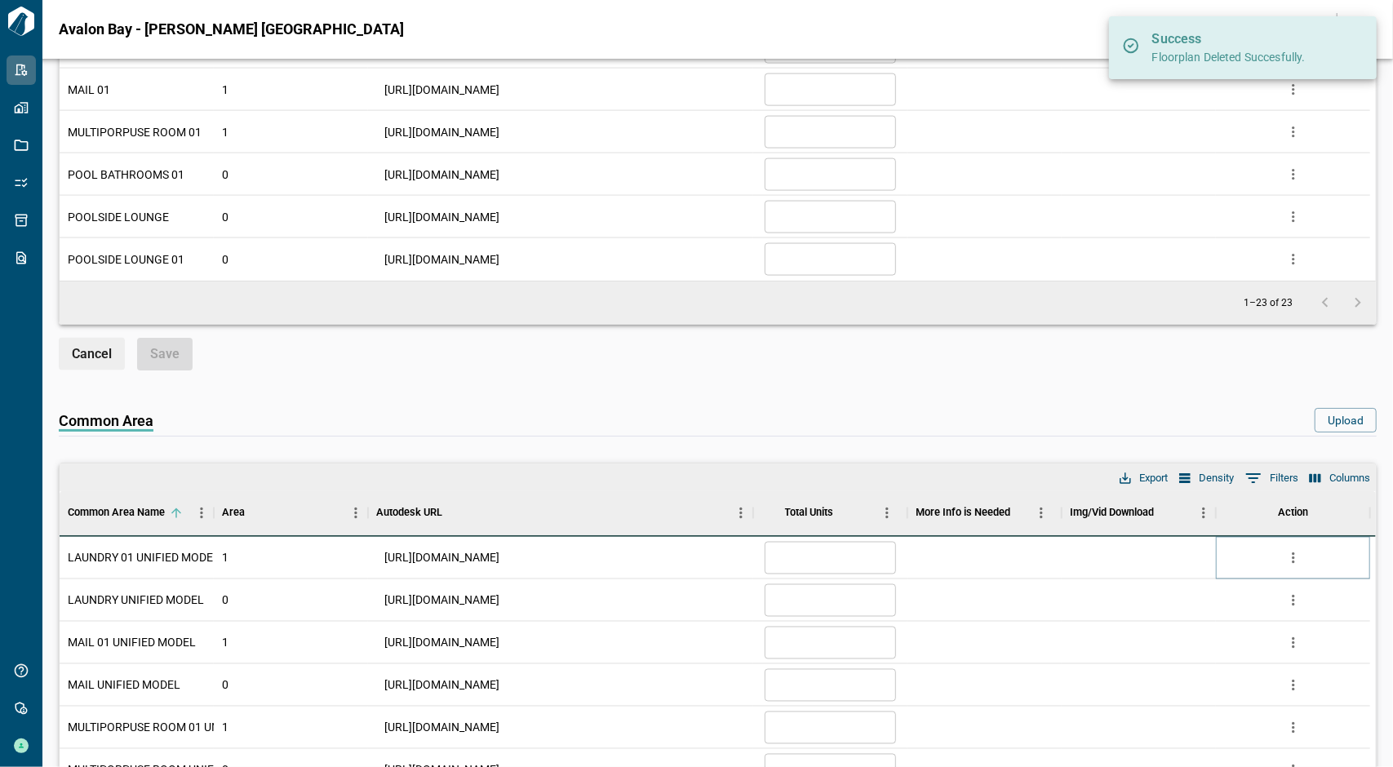
click at [1293, 559] on icon "more" at bounding box center [1293, 557] width 2 height 11
click at [1175, 640] on li "Delete" at bounding box center [1224, 645] width 161 height 29
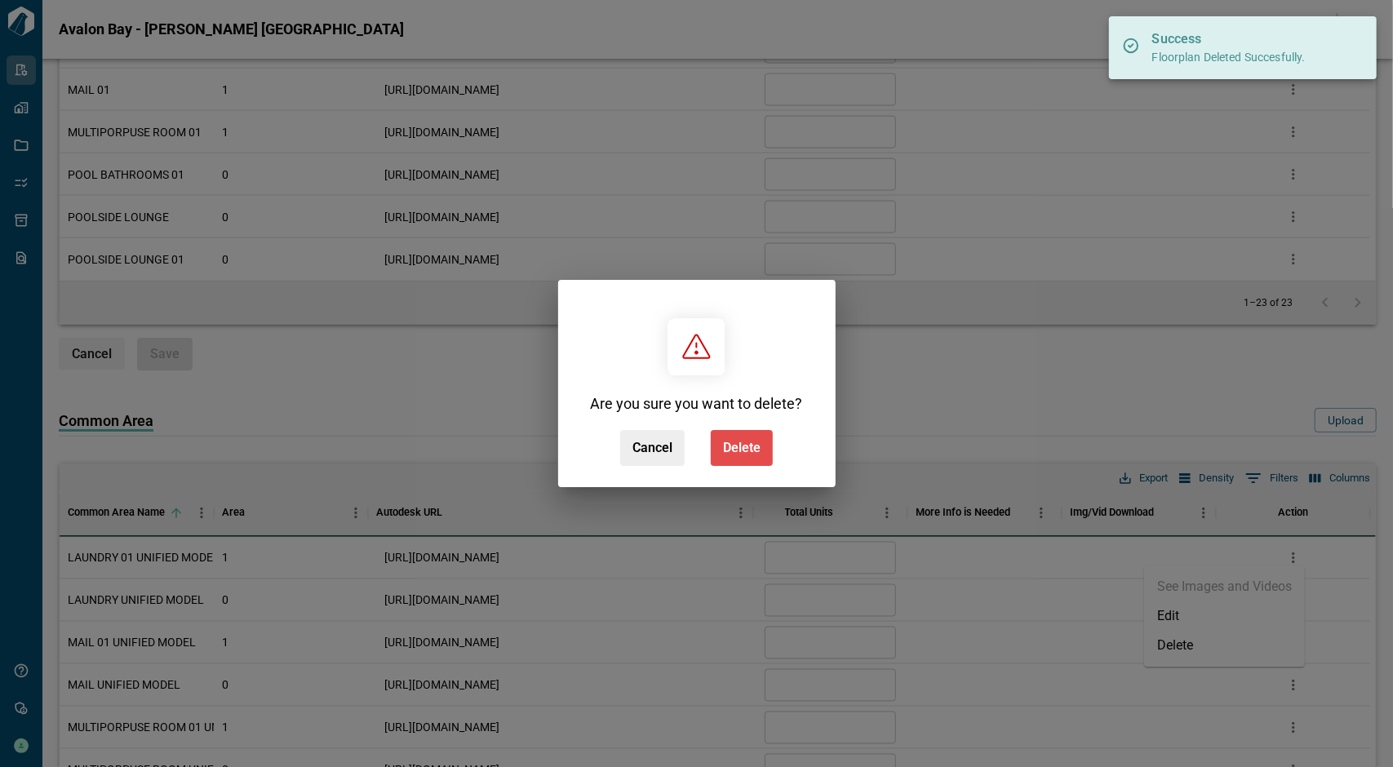
click at [725, 456] on button "Delete" at bounding box center [742, 448] width 62 height 36
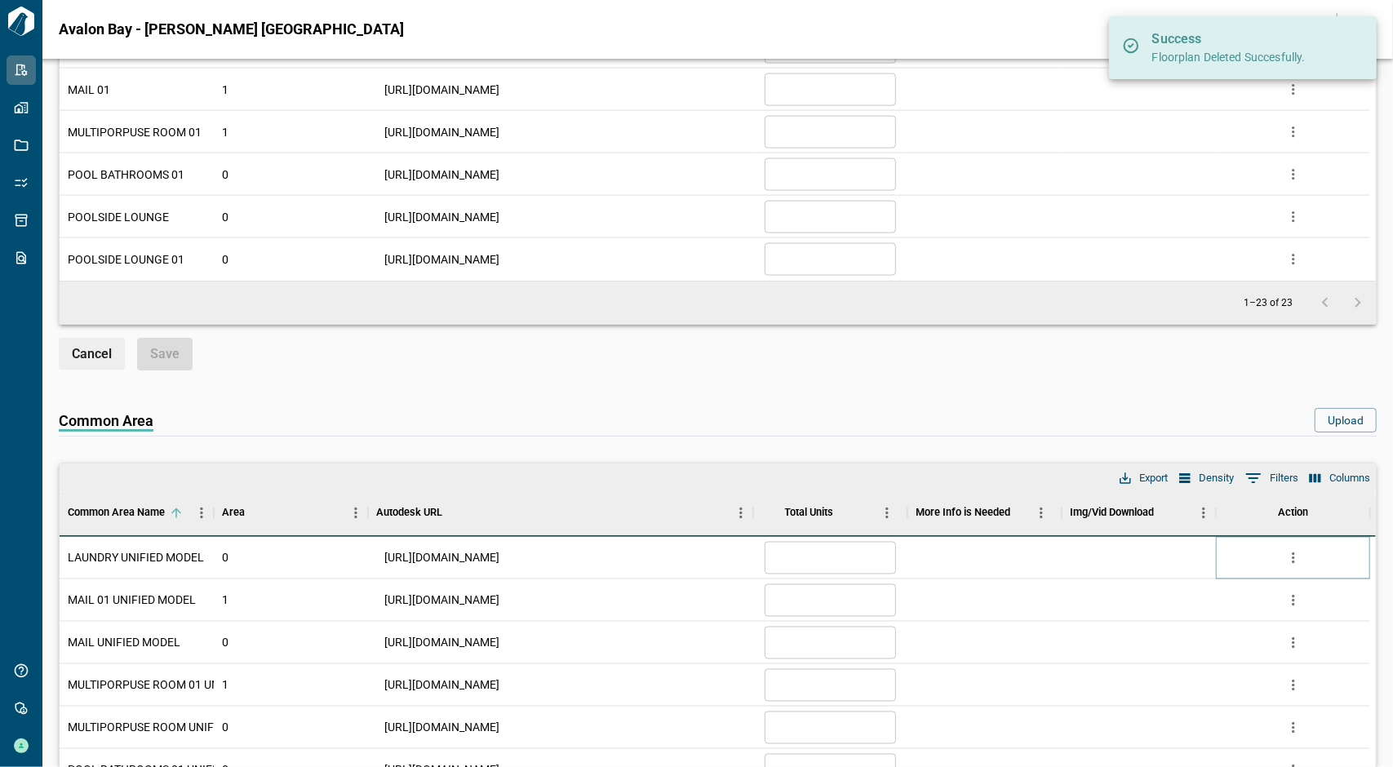
click at [1288, 552] on icon "more" at bounding box center [1293, 558] width 16 height 16
click at [1180, 643] on li "Delete" at bounding box center [1224, 645] width 161 height 29
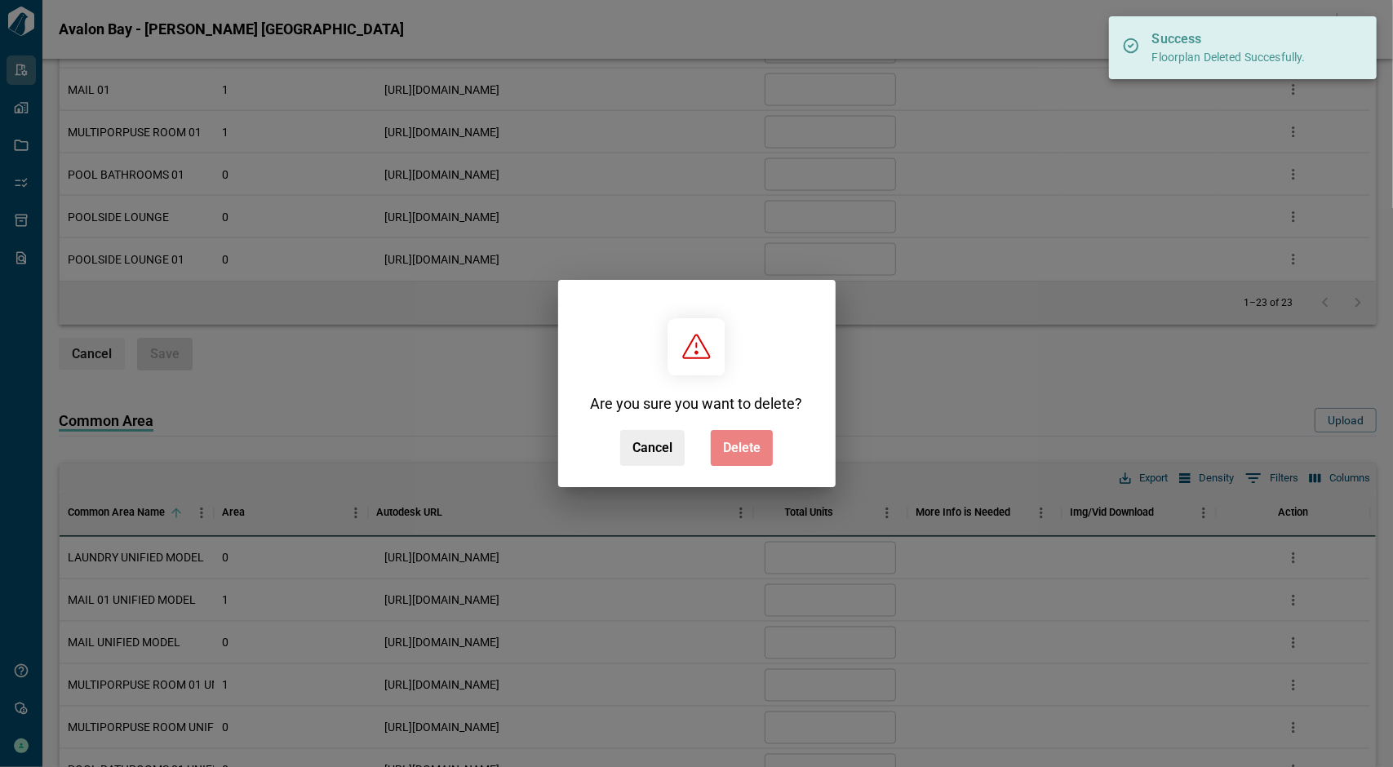
click at [767, 452] on button "Delete" at bounding box center [742, 448] width 62 height 36
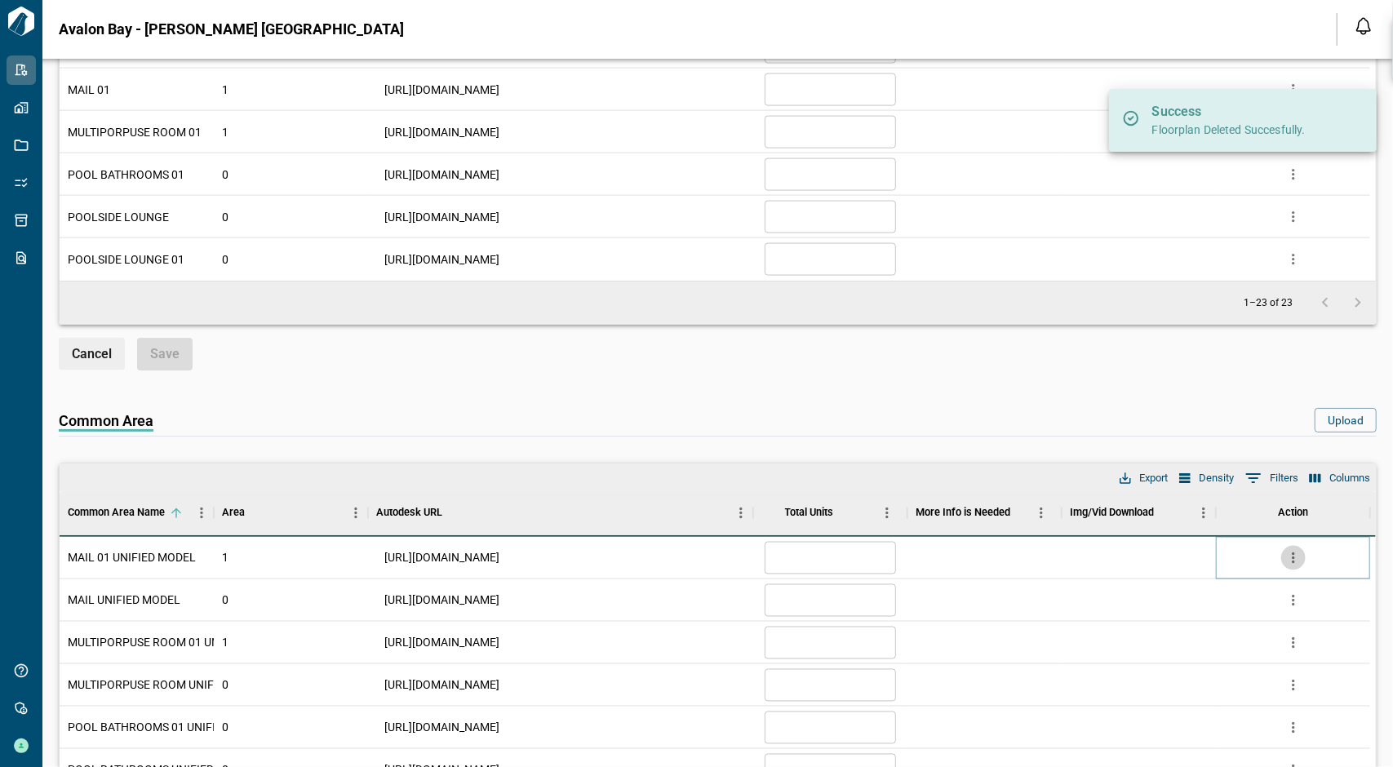
click at [1293, 550] on icon "more" at bounding box center [1293, 558] width 16 height 16
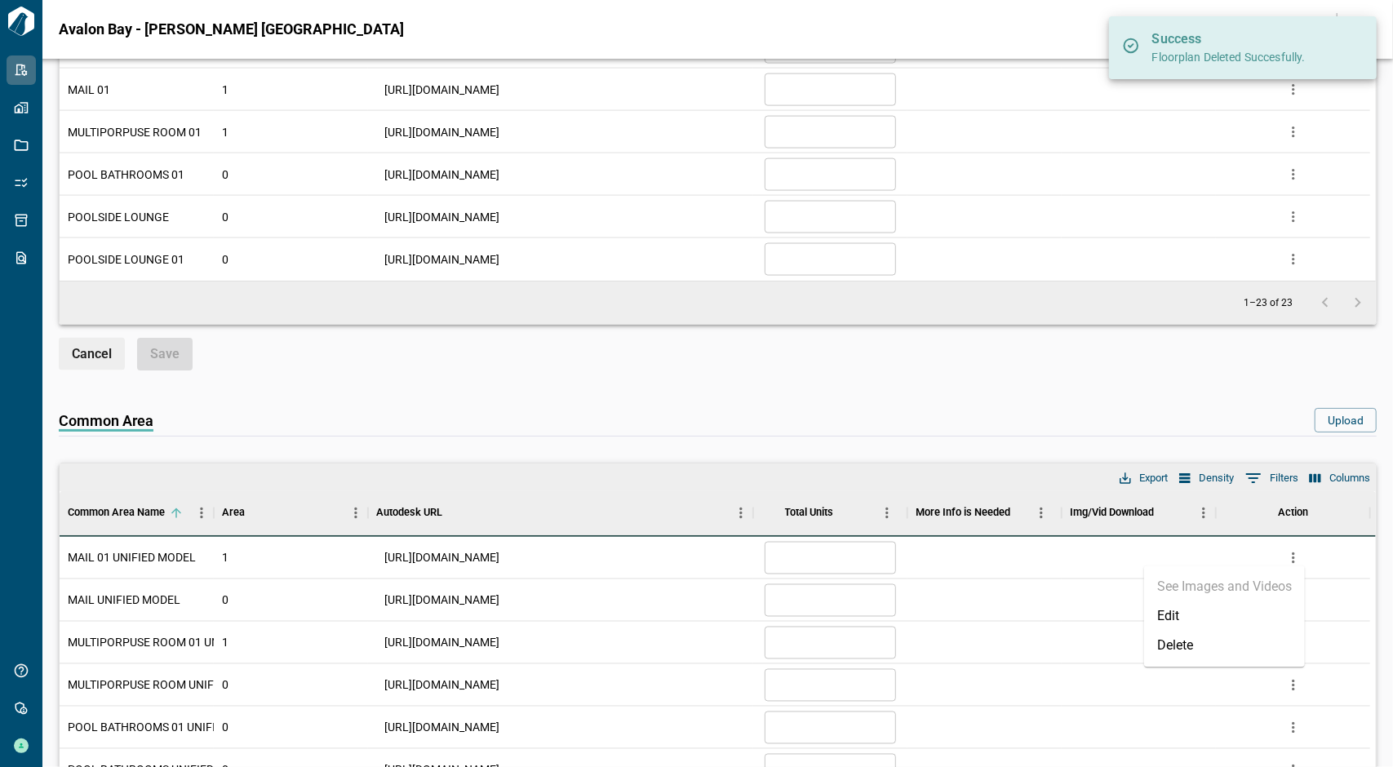
click at [1187, 641] on li "Delete" at bounding box center [1224, 645] width 161 height 29
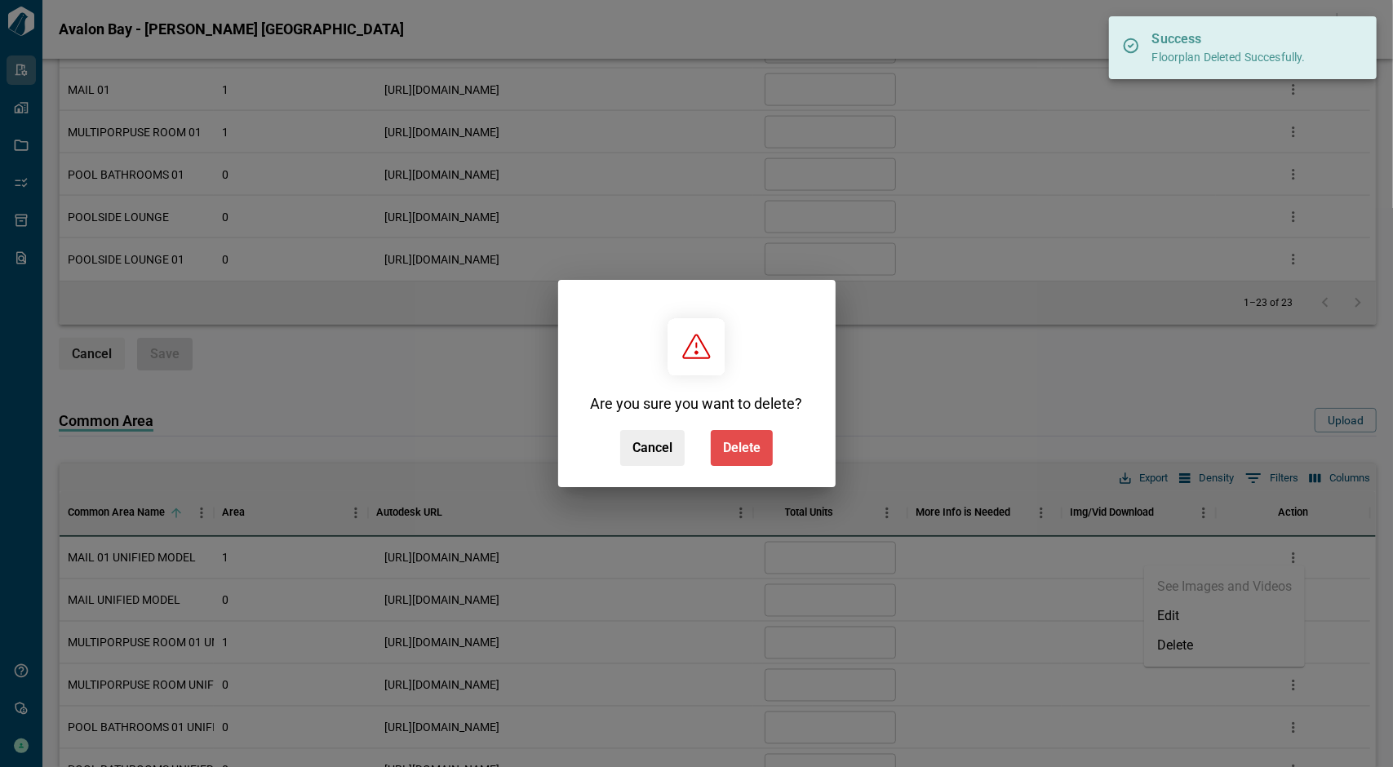
click at [748, 449] on span "Delete" at bounding box center [742, 448] width 38 height 16
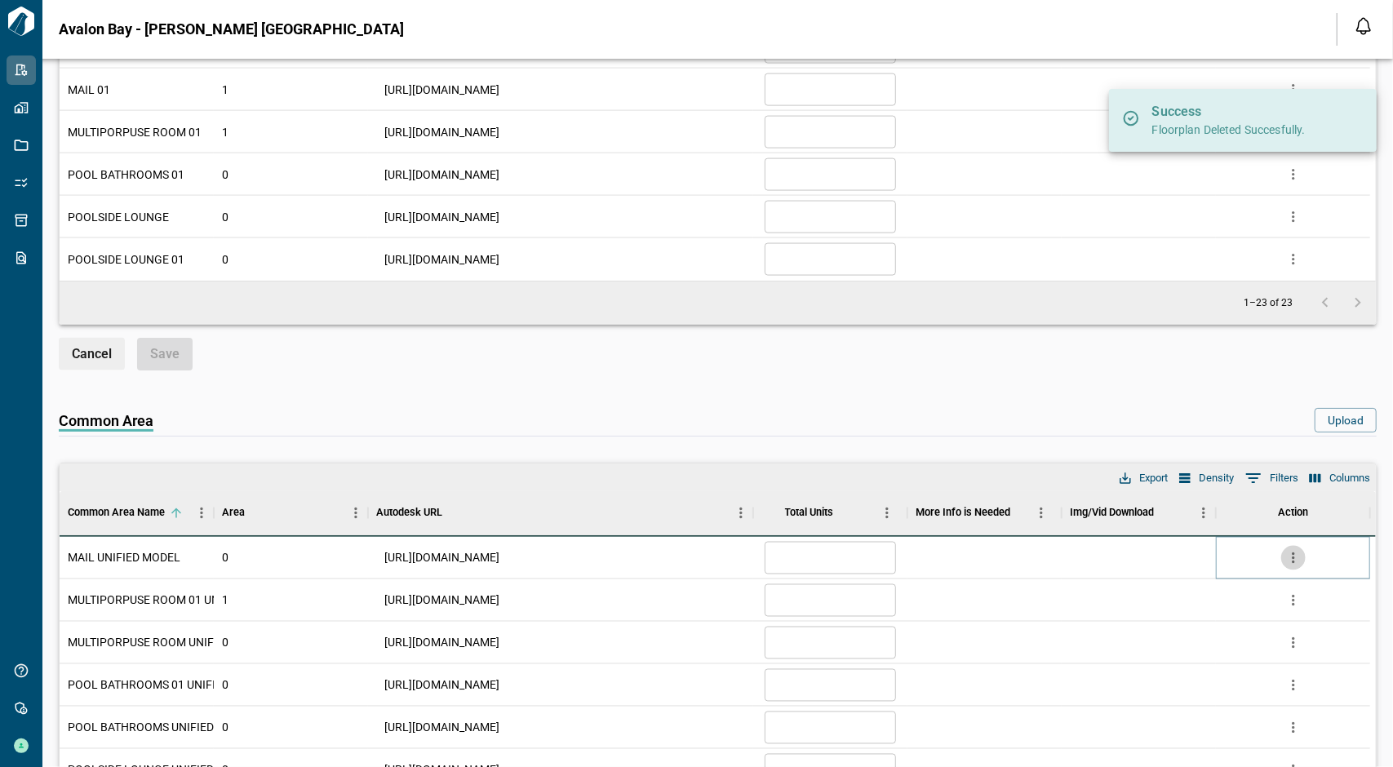
click at [1289, 552] on icon "more" at bounding box center [1293, 558] width 16 height 16
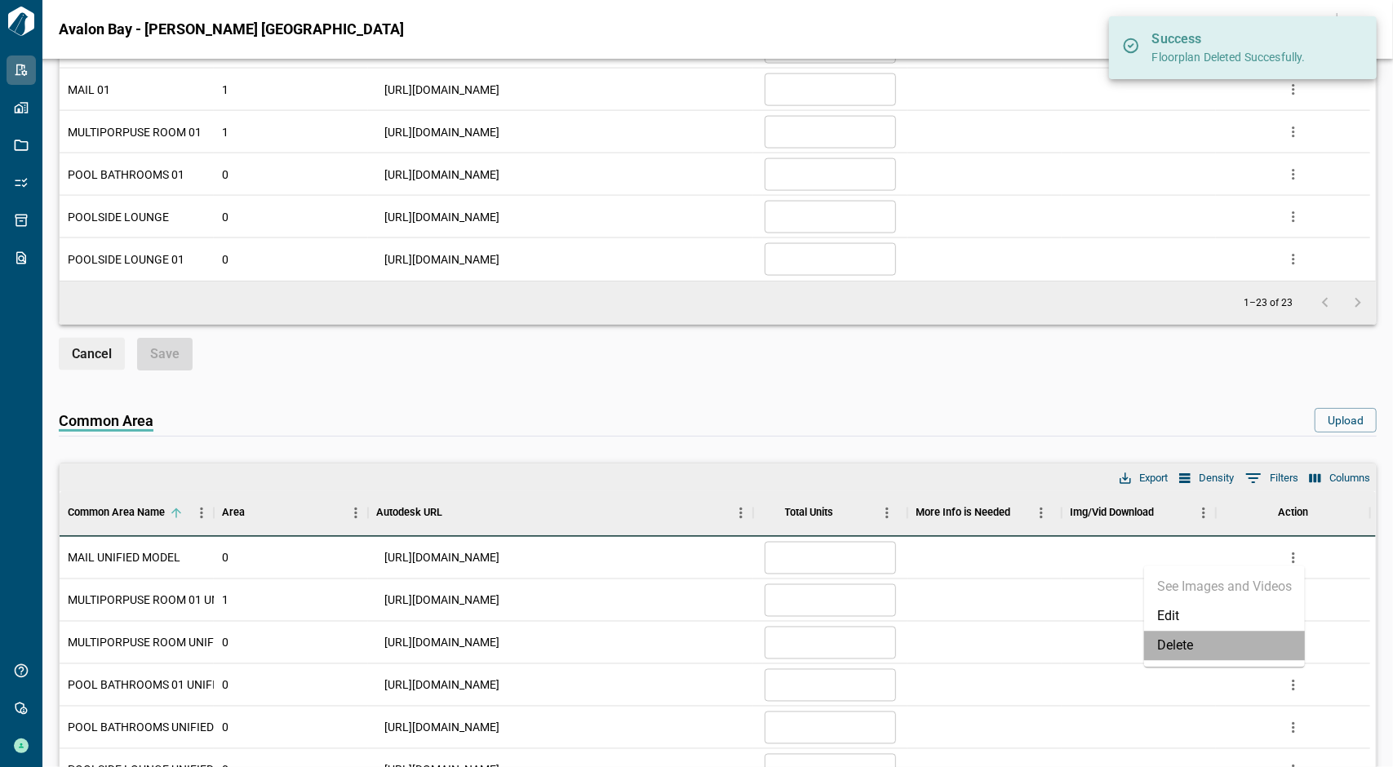
click at [1181, 650] on li "Delete" at bounding box center [1224, 645] width 161 height 29
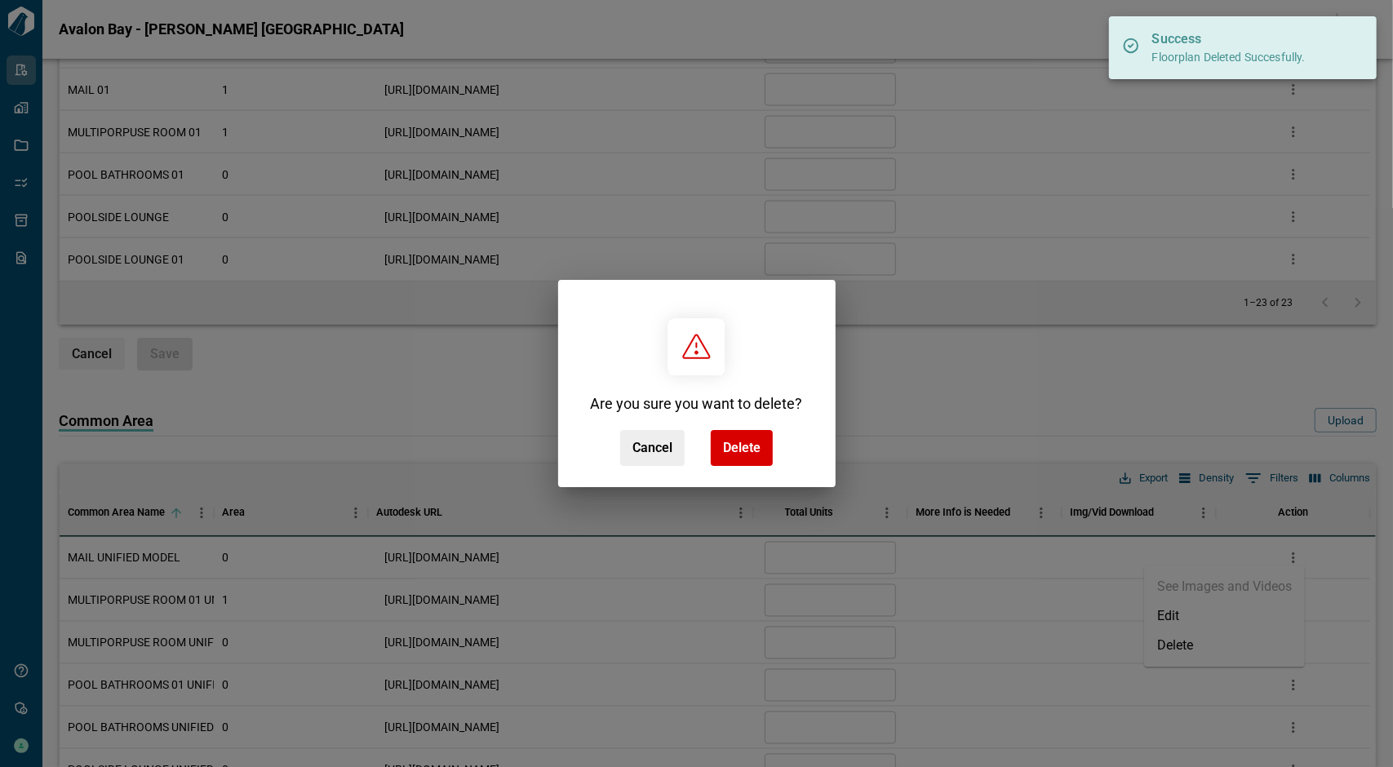
click at [738, 468] on div "Are you sure you want to delete? Cancel Delete" at bounding box center [697, 383] width 238 height 191
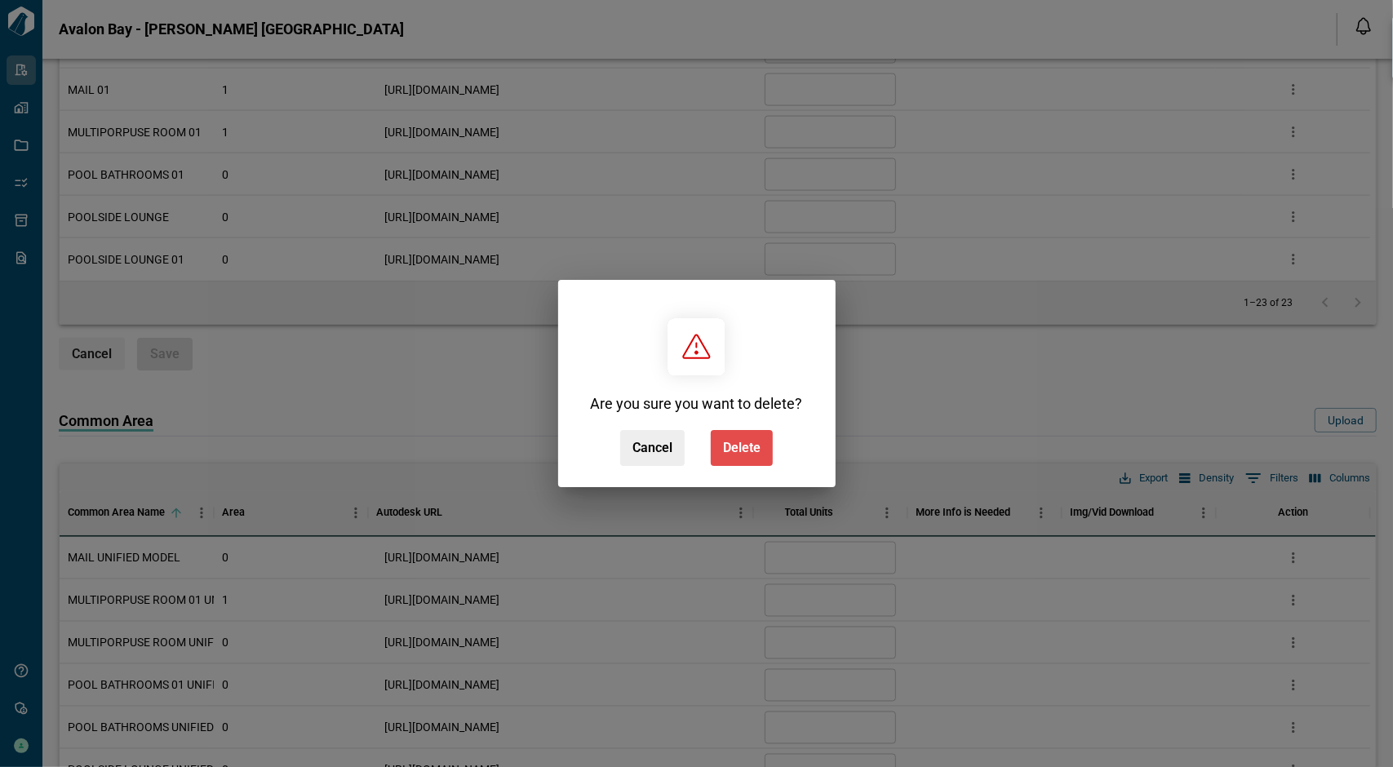
click at [746, 453] on span "Delete" at bounding box center [742, 448] width 38 height 16
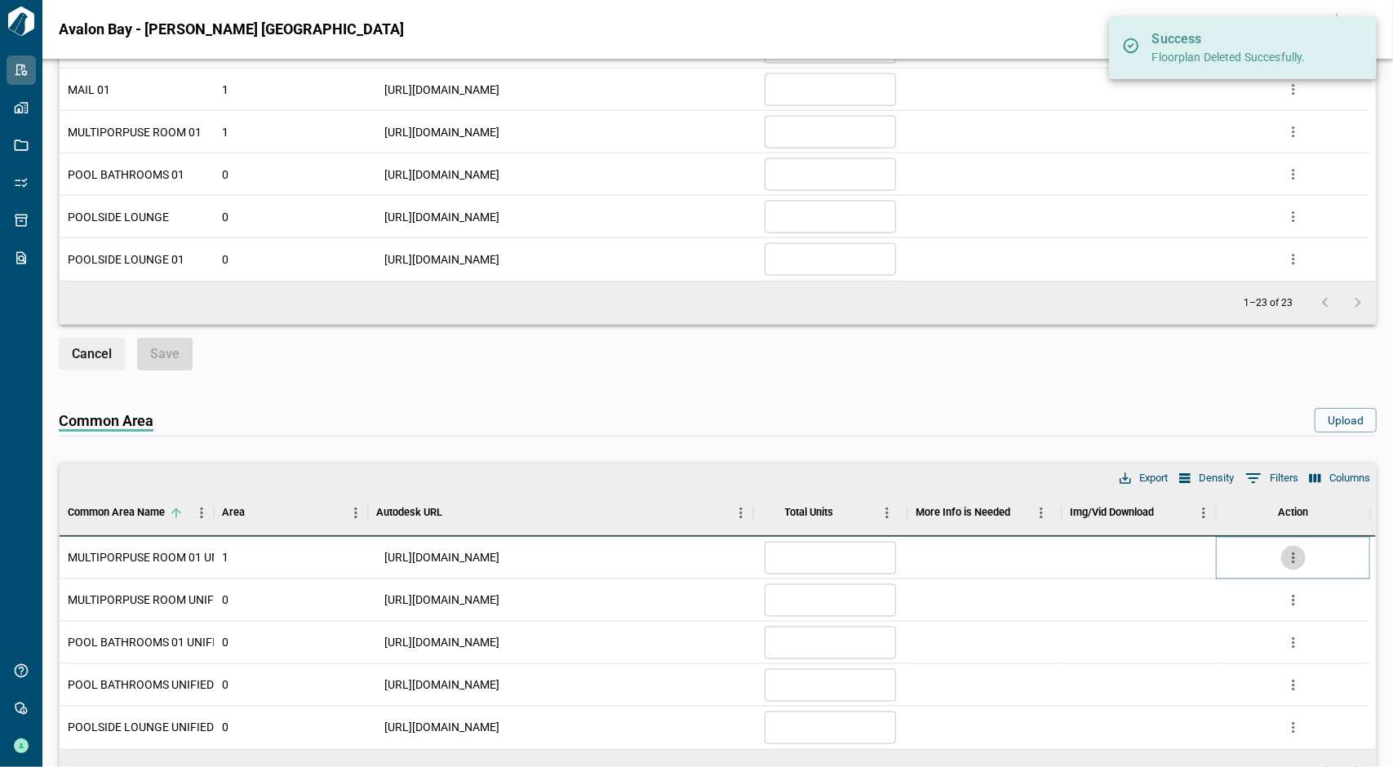
click at [1287, 552] on icon "more" at bounding box center [1293, 558] width 16 height 16
click at [1216, 633] on li "Delete" at bounding box center [1224, 645] width 161 height 29
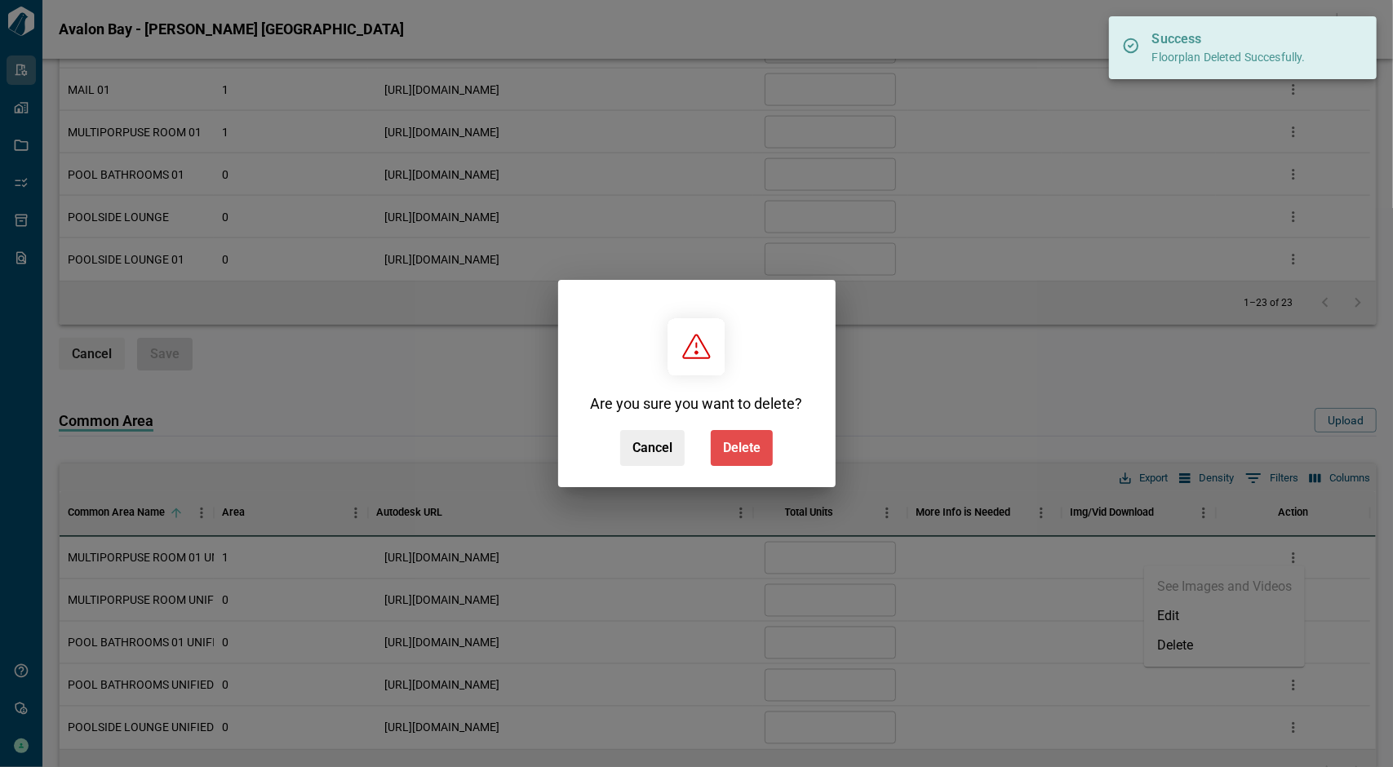
click at [745, 441] on span "Delete" at bounding box center [742, 448] width 38 height 16
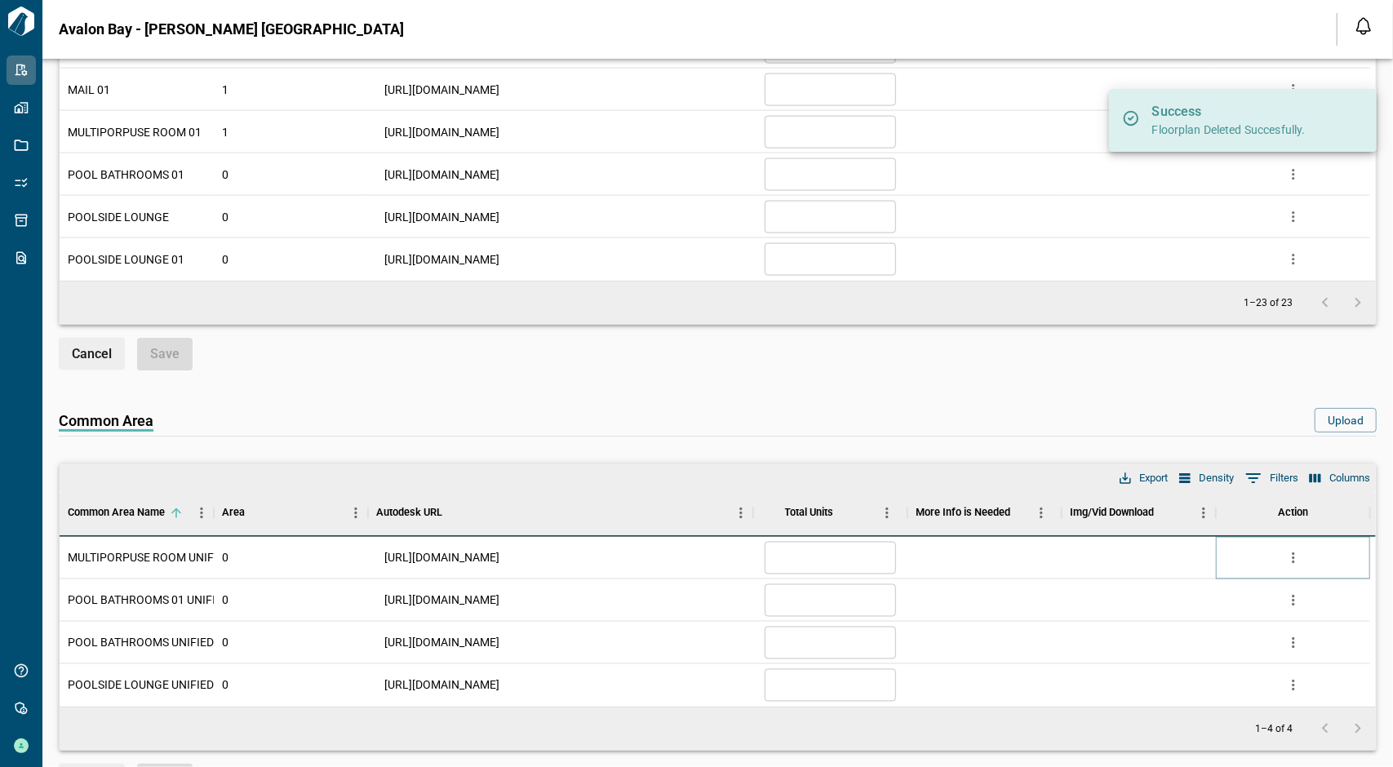
click at [1289, 546] on button "more" at bounding box center [1293, 558] width 24 height 24
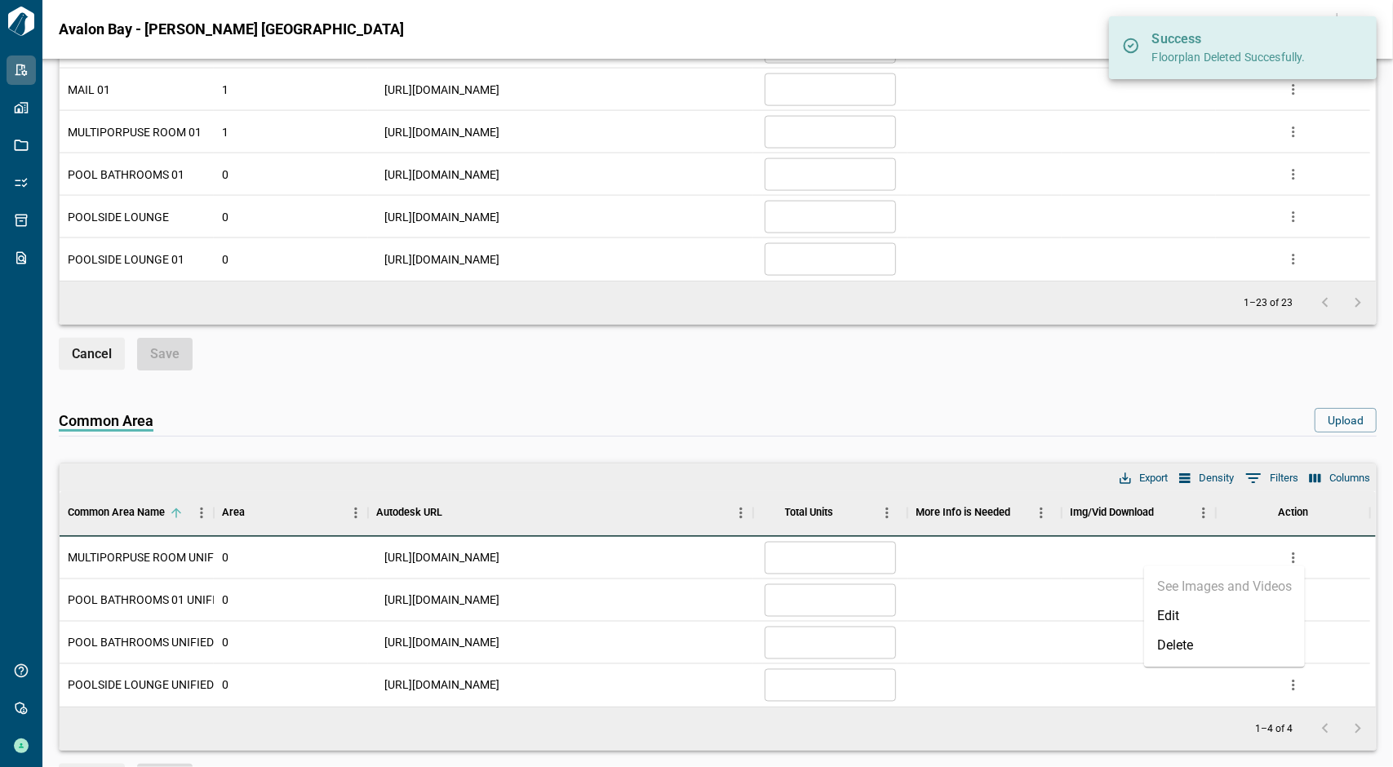
click at [1170, 641] on li "Delete" at bounding box center [1224, 645] width 161 height 29
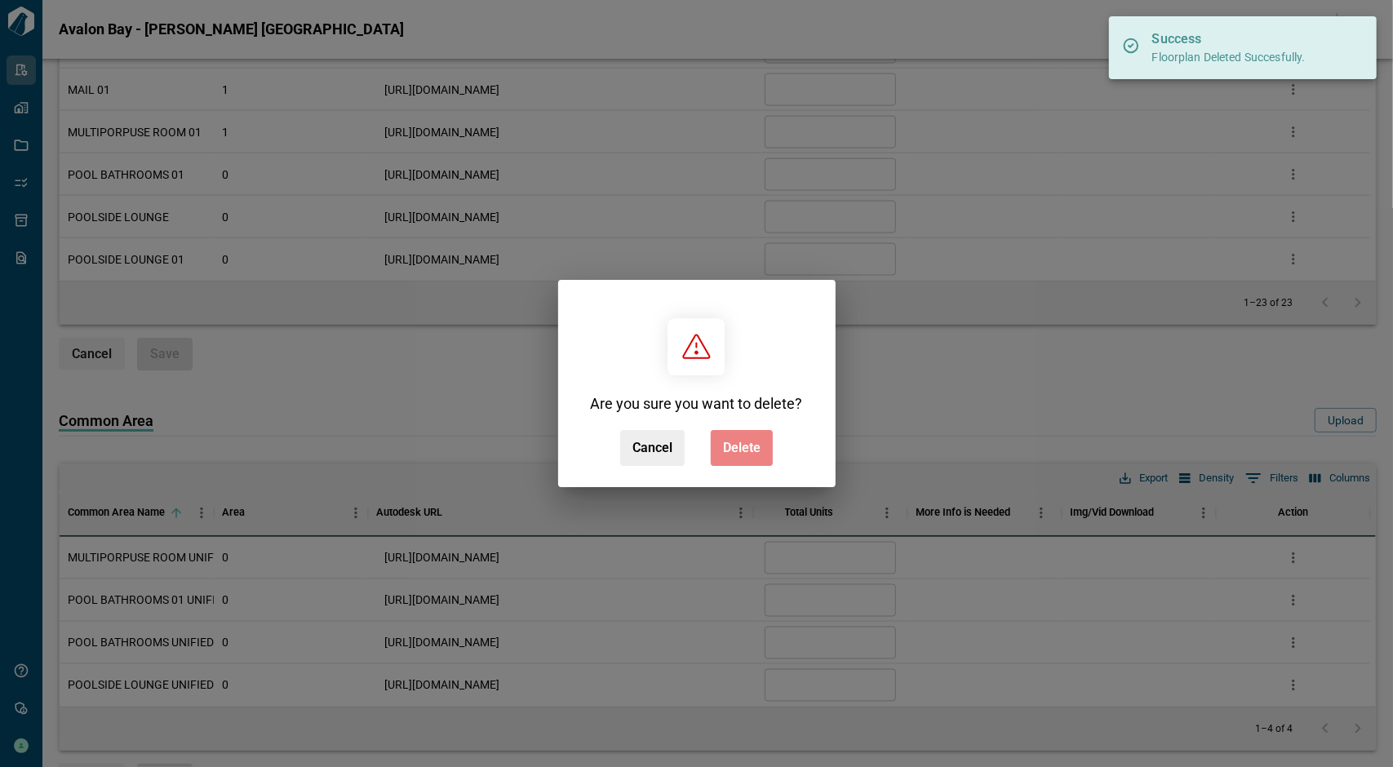
click at [769, 456] on button "Delete" at bounding box center [742, 448] width 62 height 36
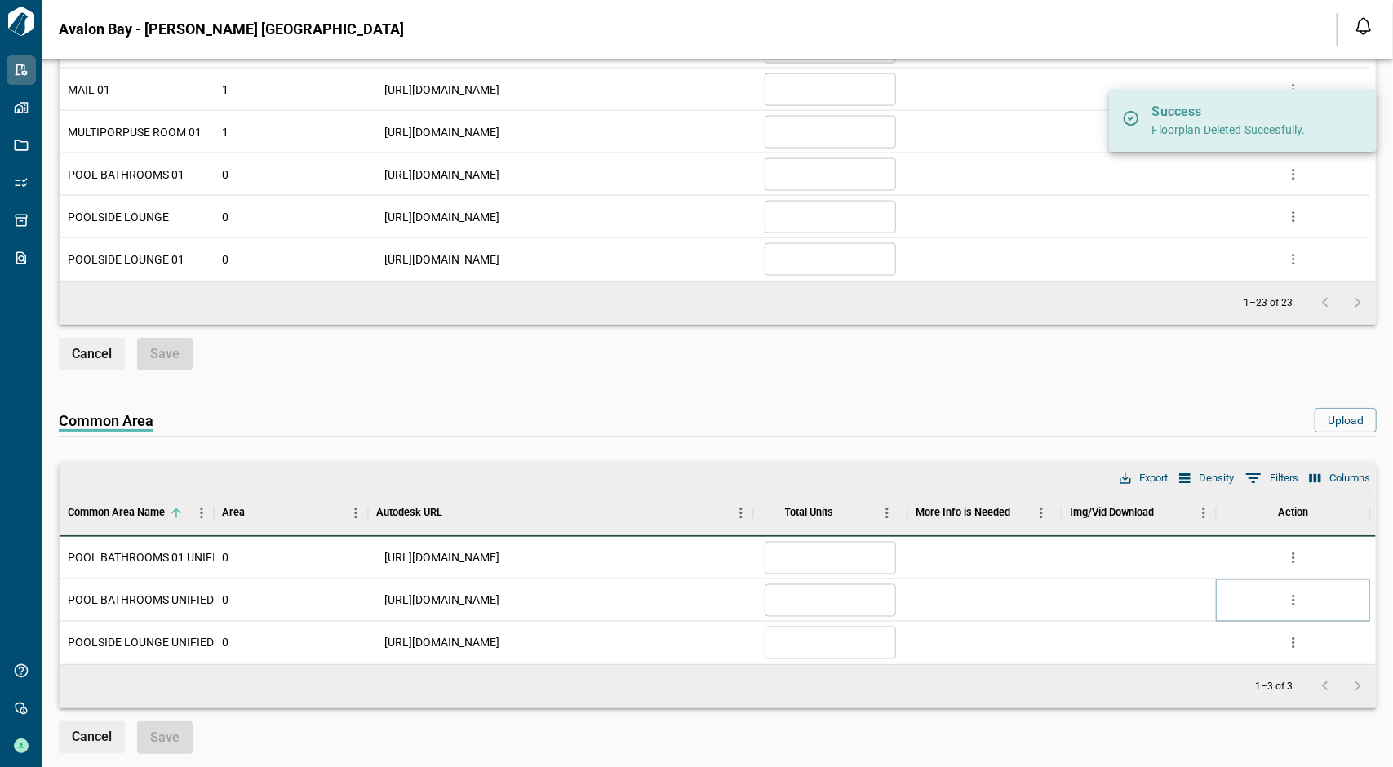
click at [1291, 592] on icon "more" at bounding box center [1293, 600] width 16 height 16
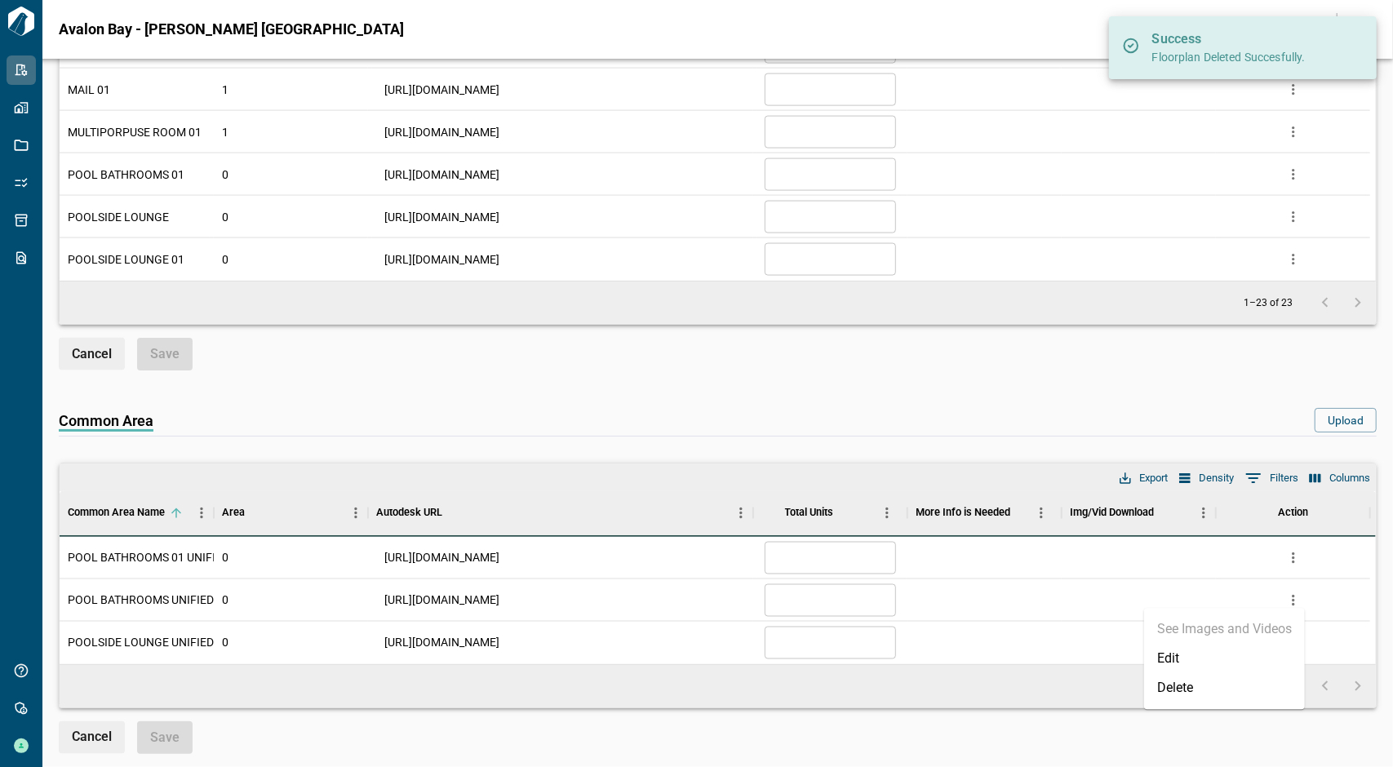
click at [1236, 686] on li "Delete" at bounding box center [1224, 687] width 161 height 29
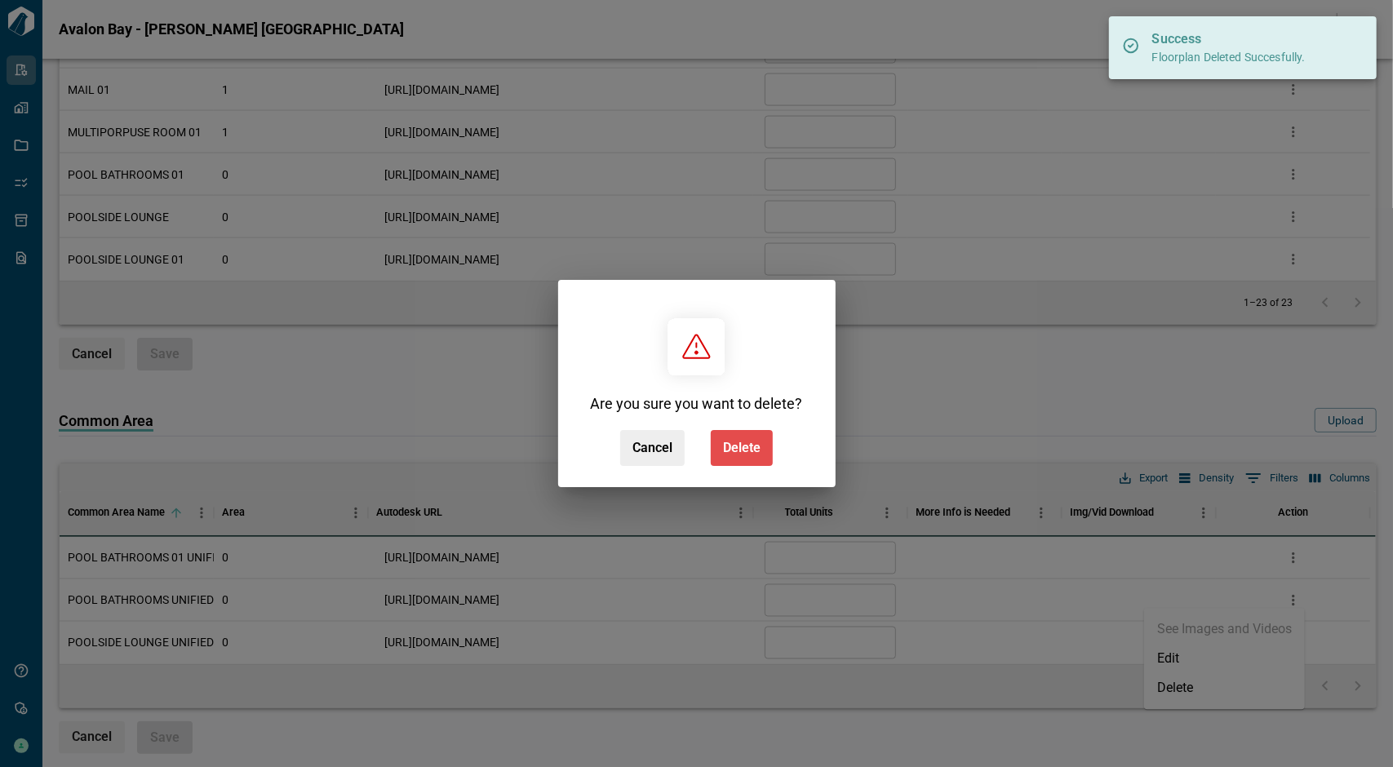
click at [764, 450] on button "Delete" at bounding box center [742, 448] width 62 height 36
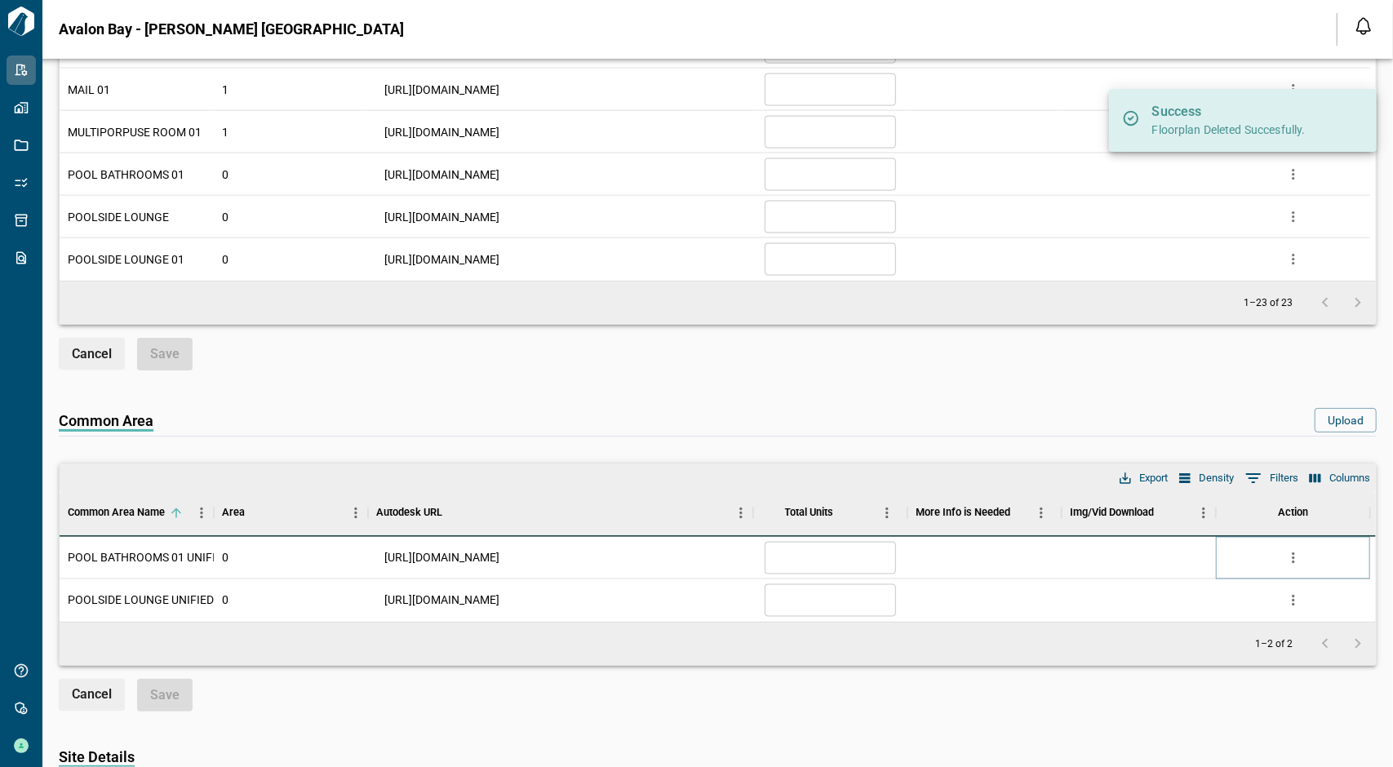
click at [1282, 549] on button "more" at bounding box center [1293, 558] width 24 height 24
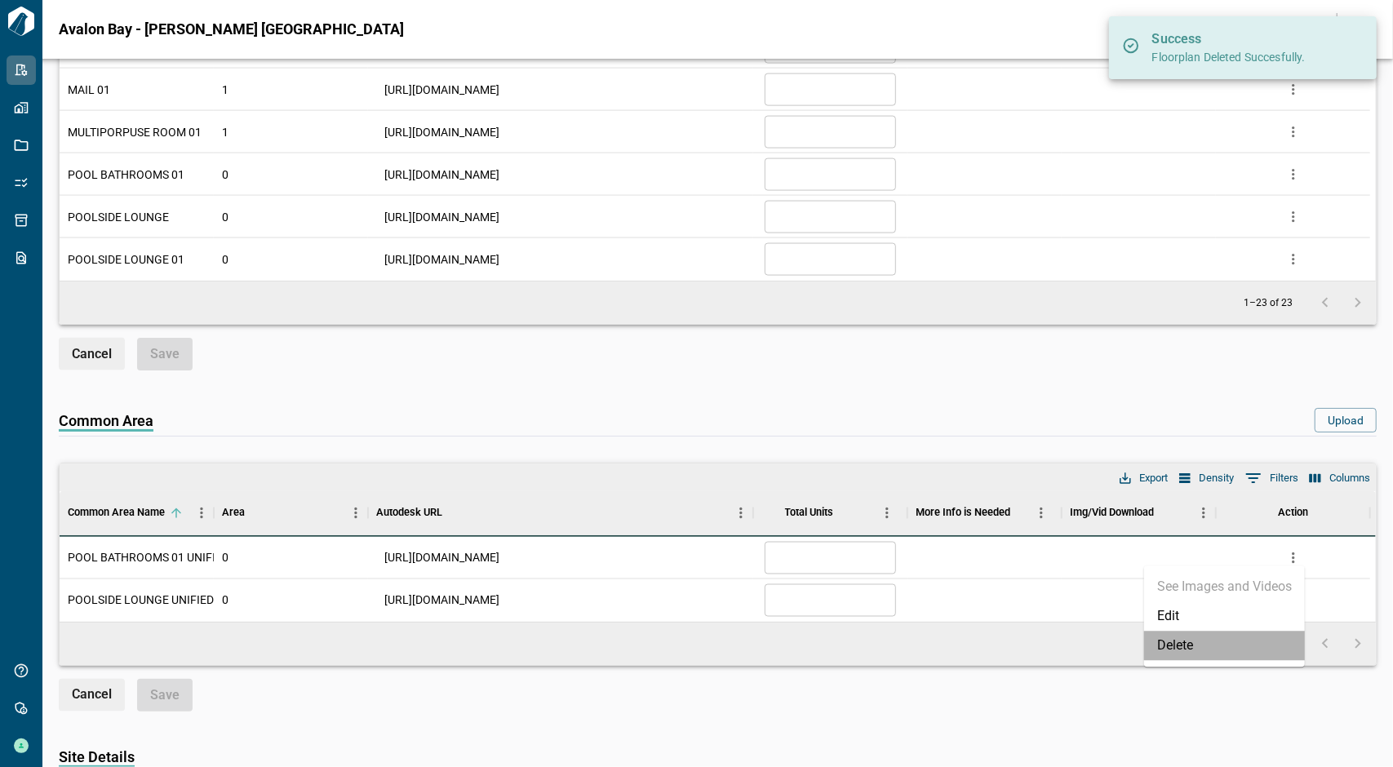
click at [1226, 643] on li "Delete" at bounding box center [1224, 645] width 161 height 29
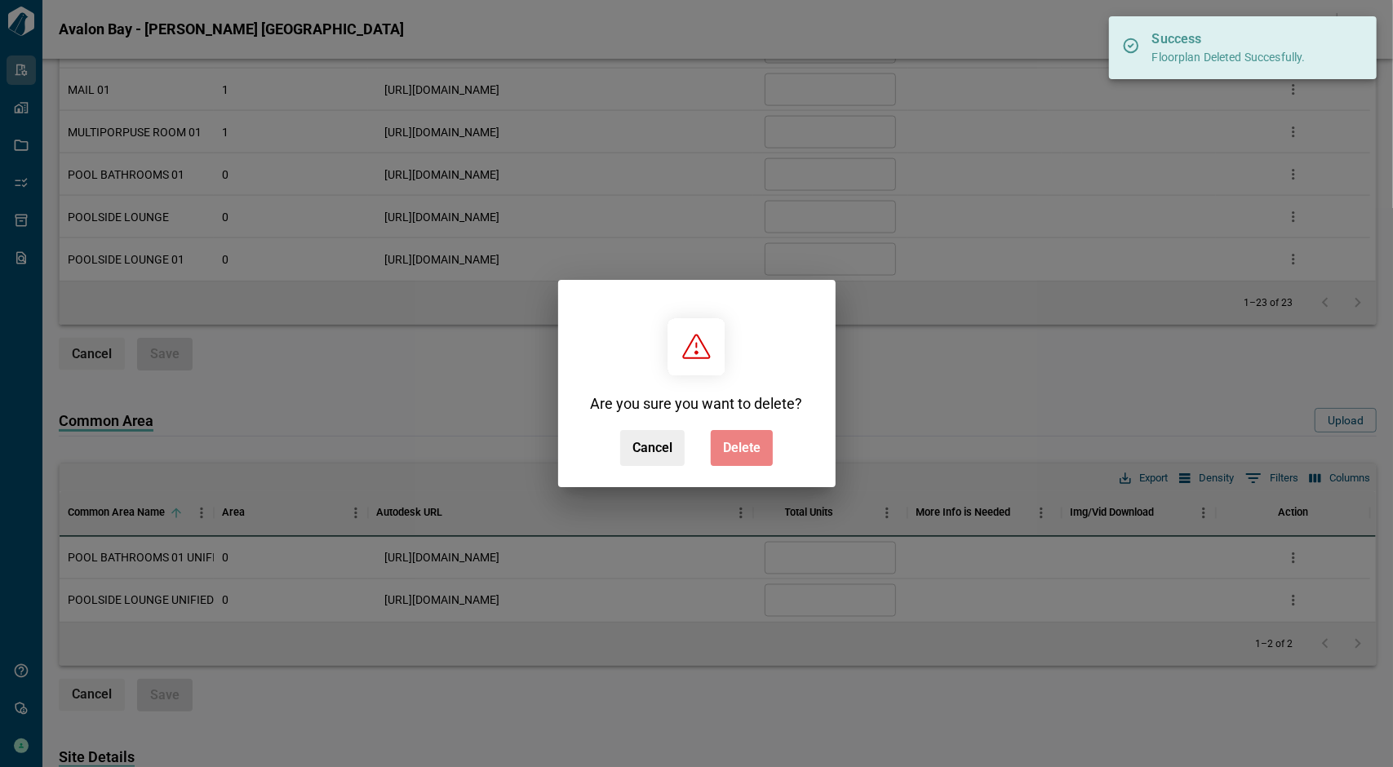
click at [754, 459] on button "Delete" at bounding box center [742, 448] width 62 height 36
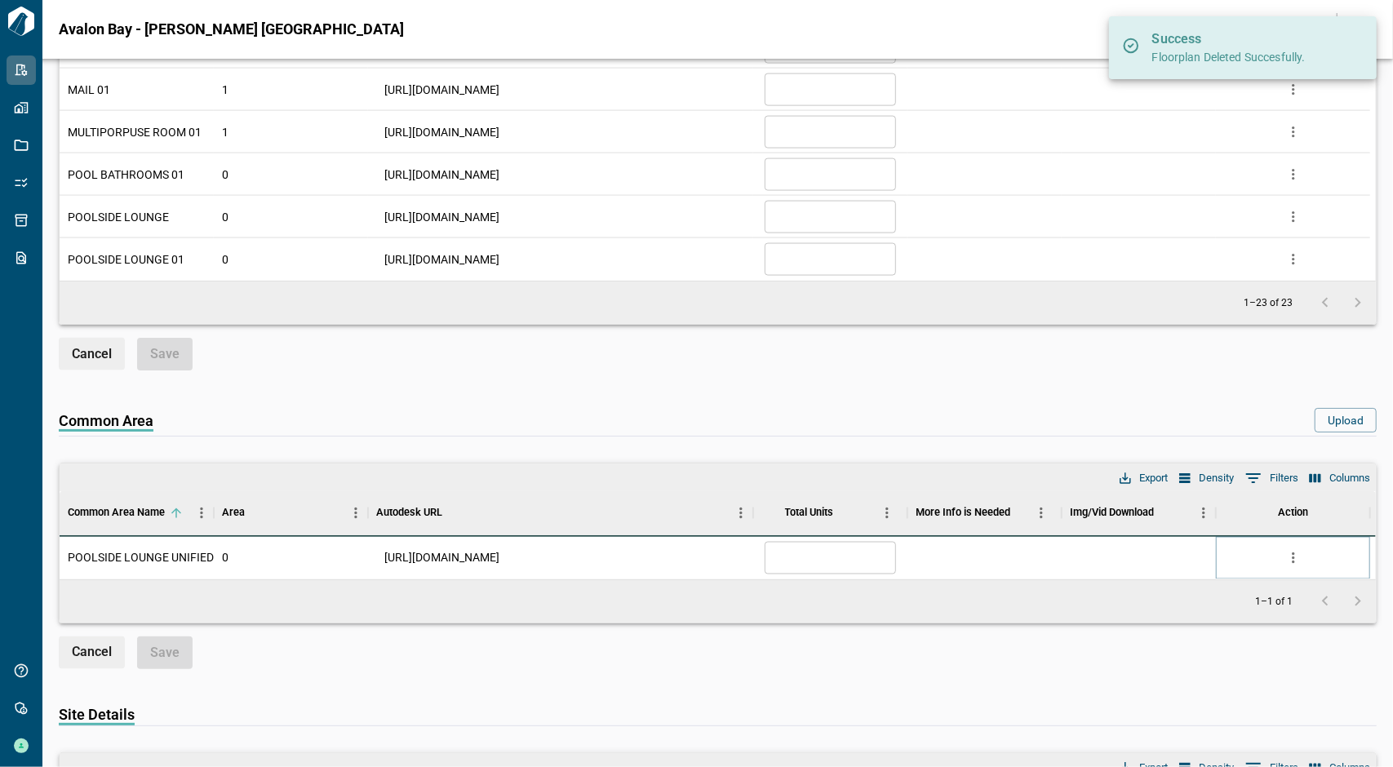
click at [1291, 551] on icon "more" at bounding box center [1293, 558] width 16 height 16
click at [1240, 647] on li "Delete" at bounding box center [1224, 645] width 161 height 29
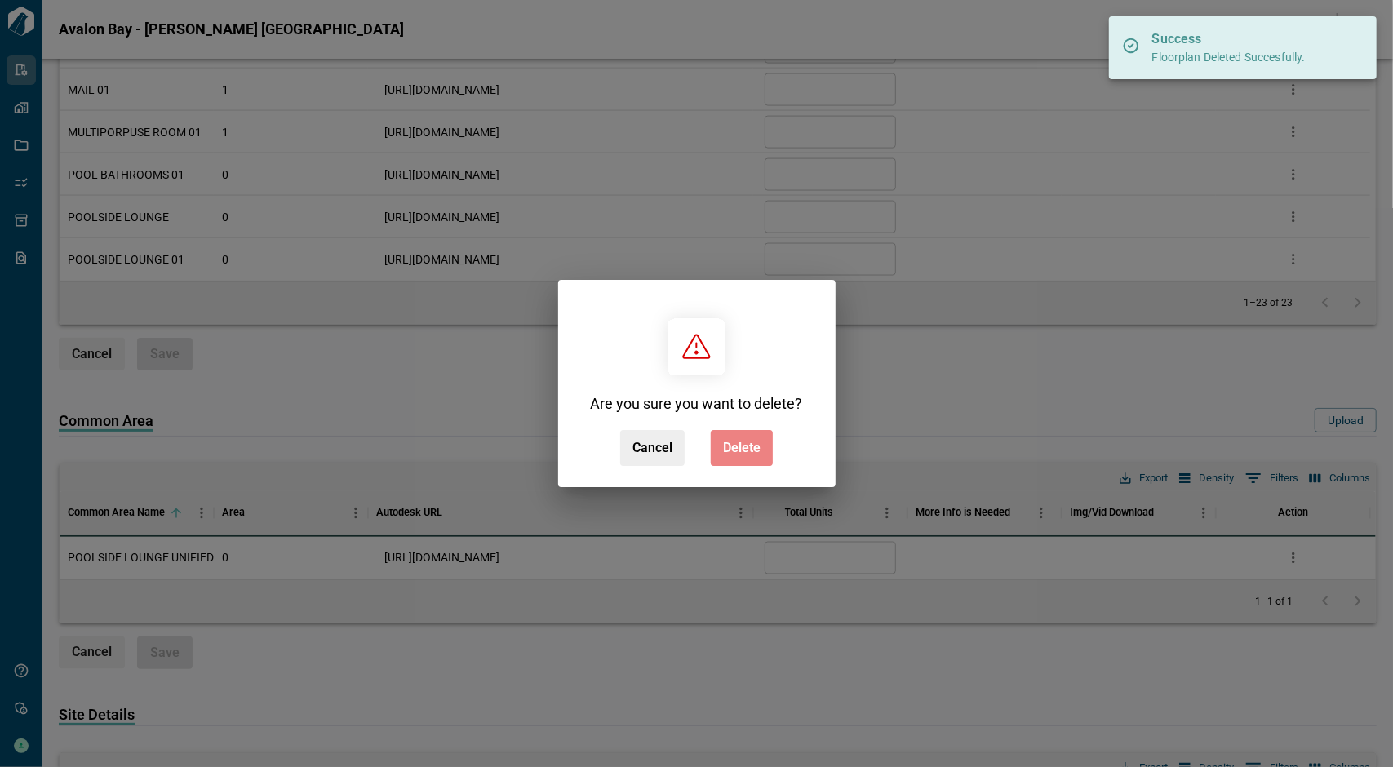
click at [744, 450] on span "Delete" at bounding box center [742, 448] width 38 height 16
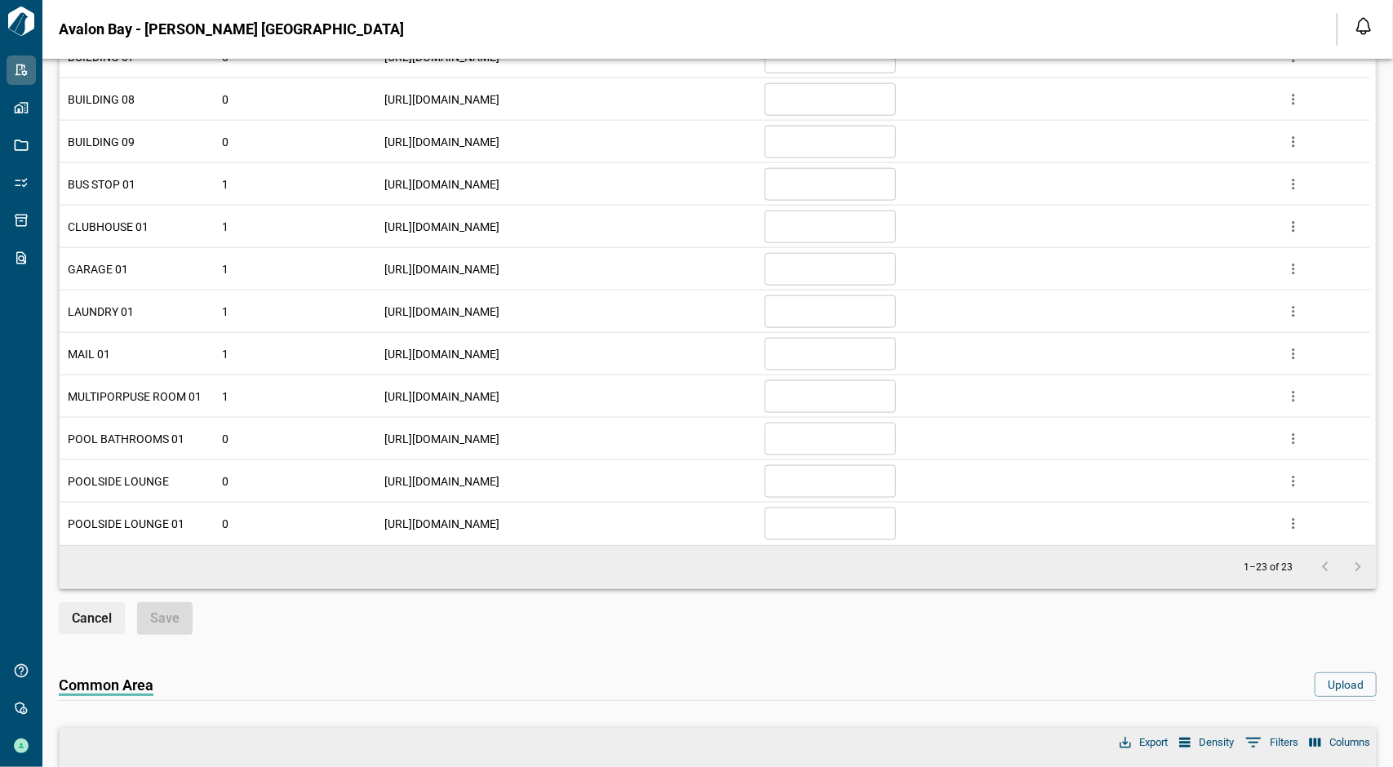
scroll to position [1387, 0]
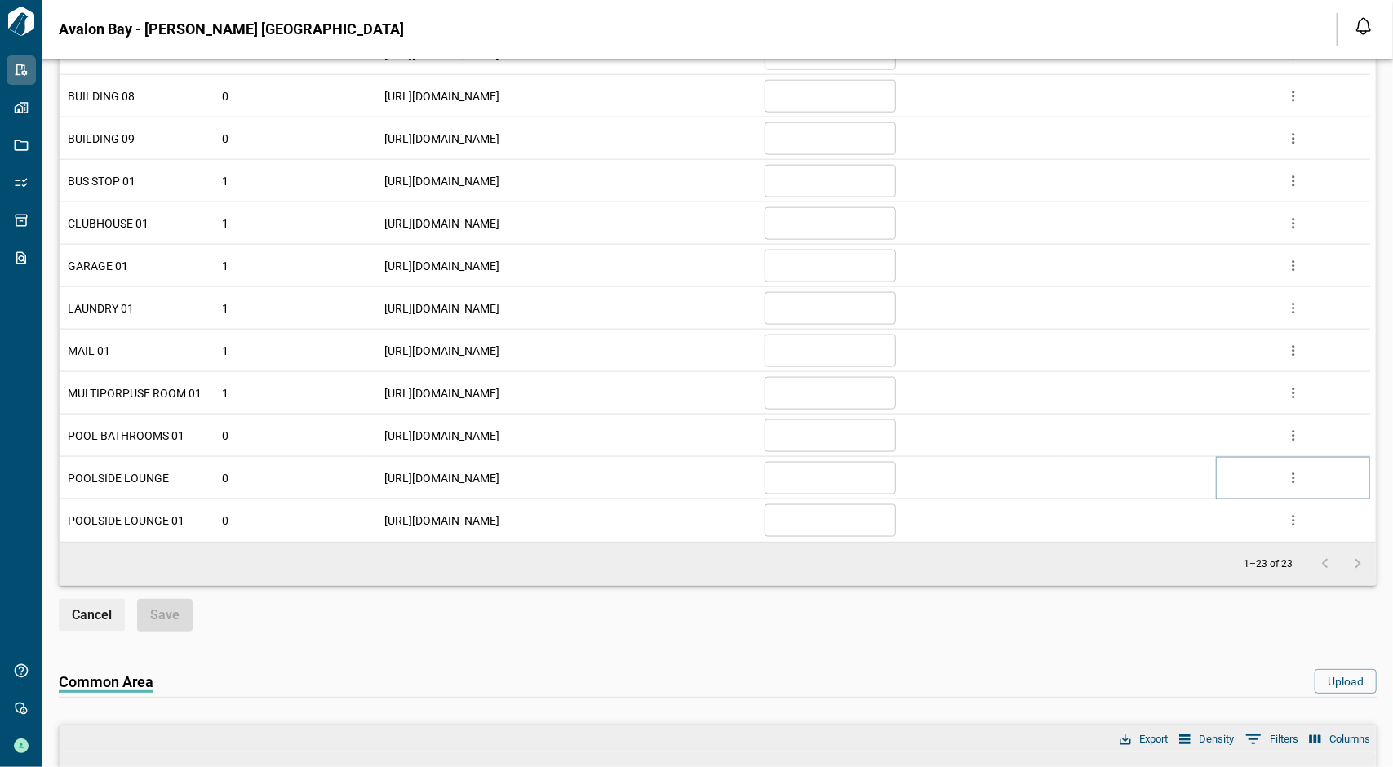
click at [1293, 474] on icon "more" at bounding box center [1293, 478] width 2 height 11
click at [1191, 564] on li "Delete" at bounding box center [1224, 566] width 161 height 29
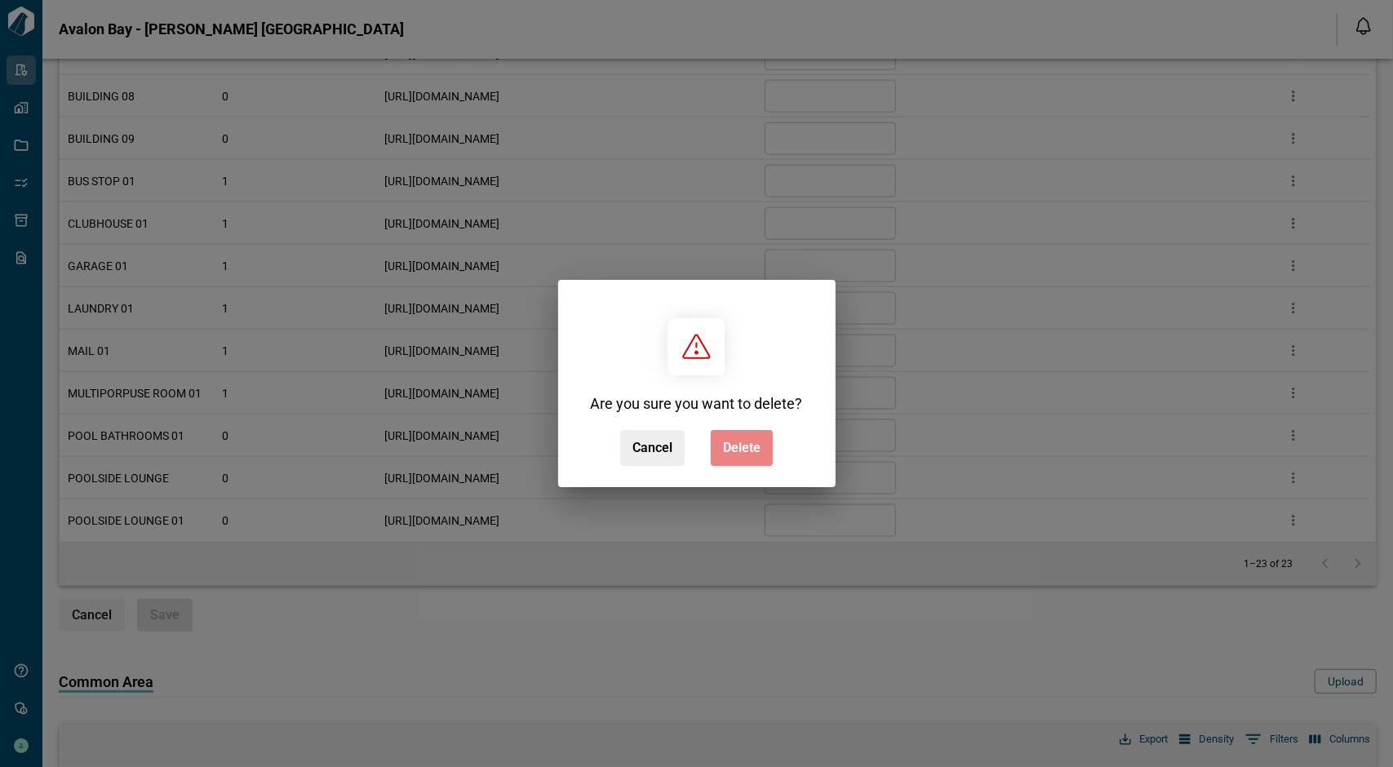
click at [741, 450] on span "Delete" at bounding box center [742, 448] width 38 height 16
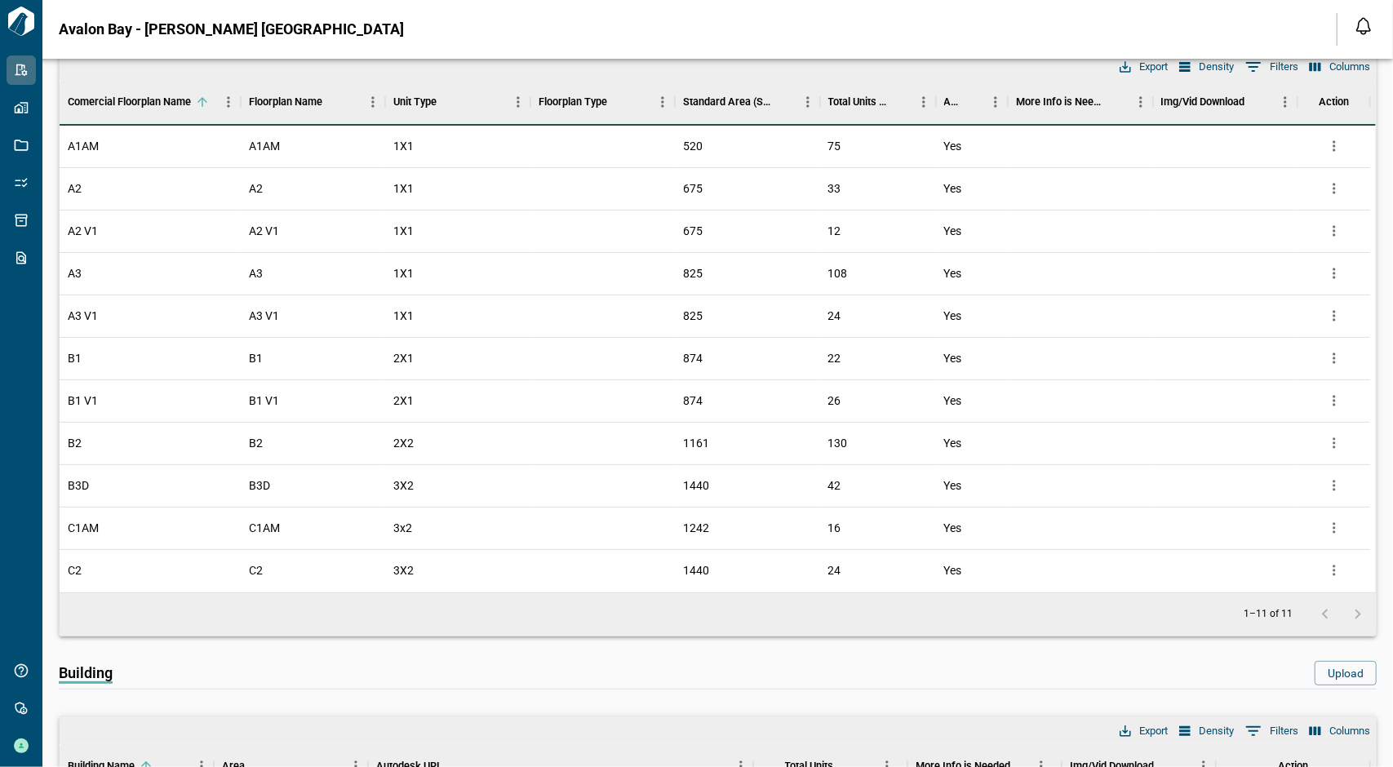
scroll to position [0, 0]
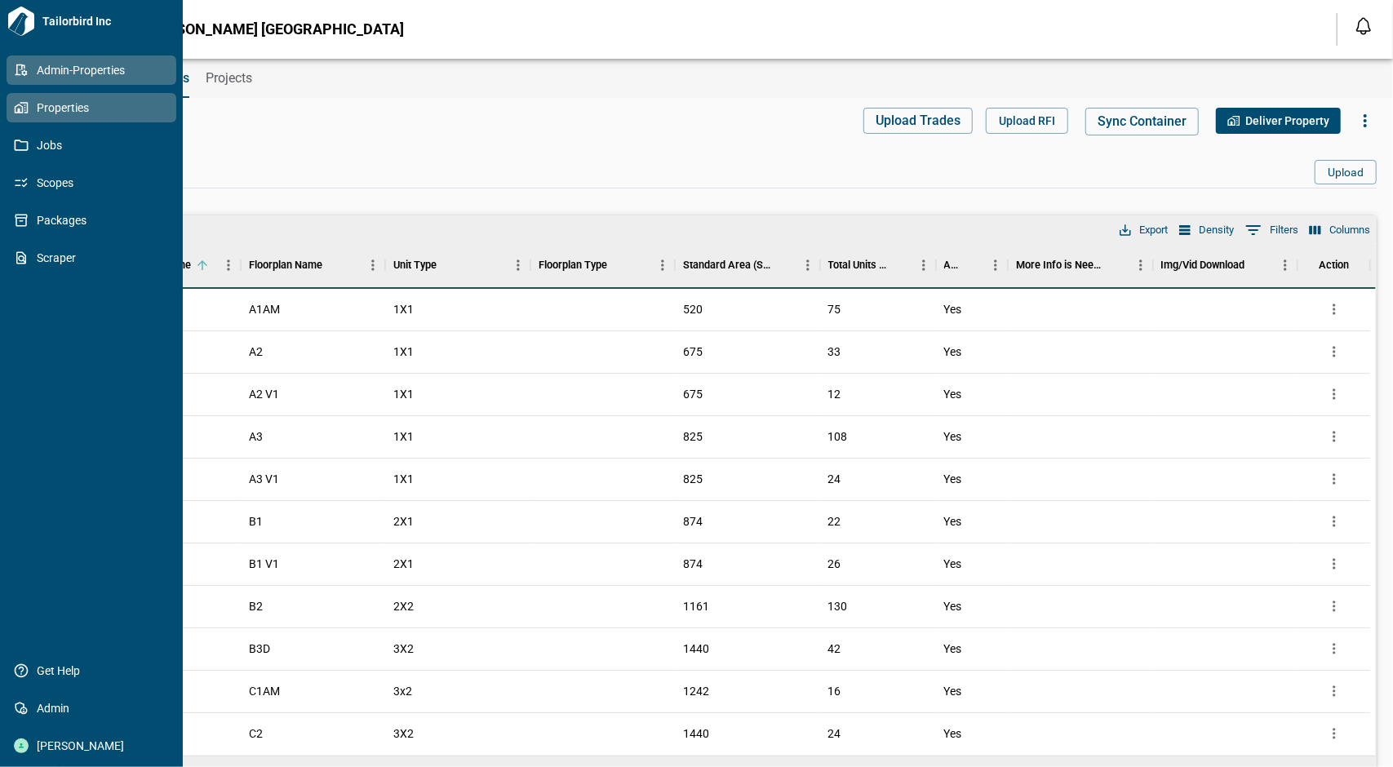
click at [25, 106] on icon at bounding box center [21, 107] width 15 height 15
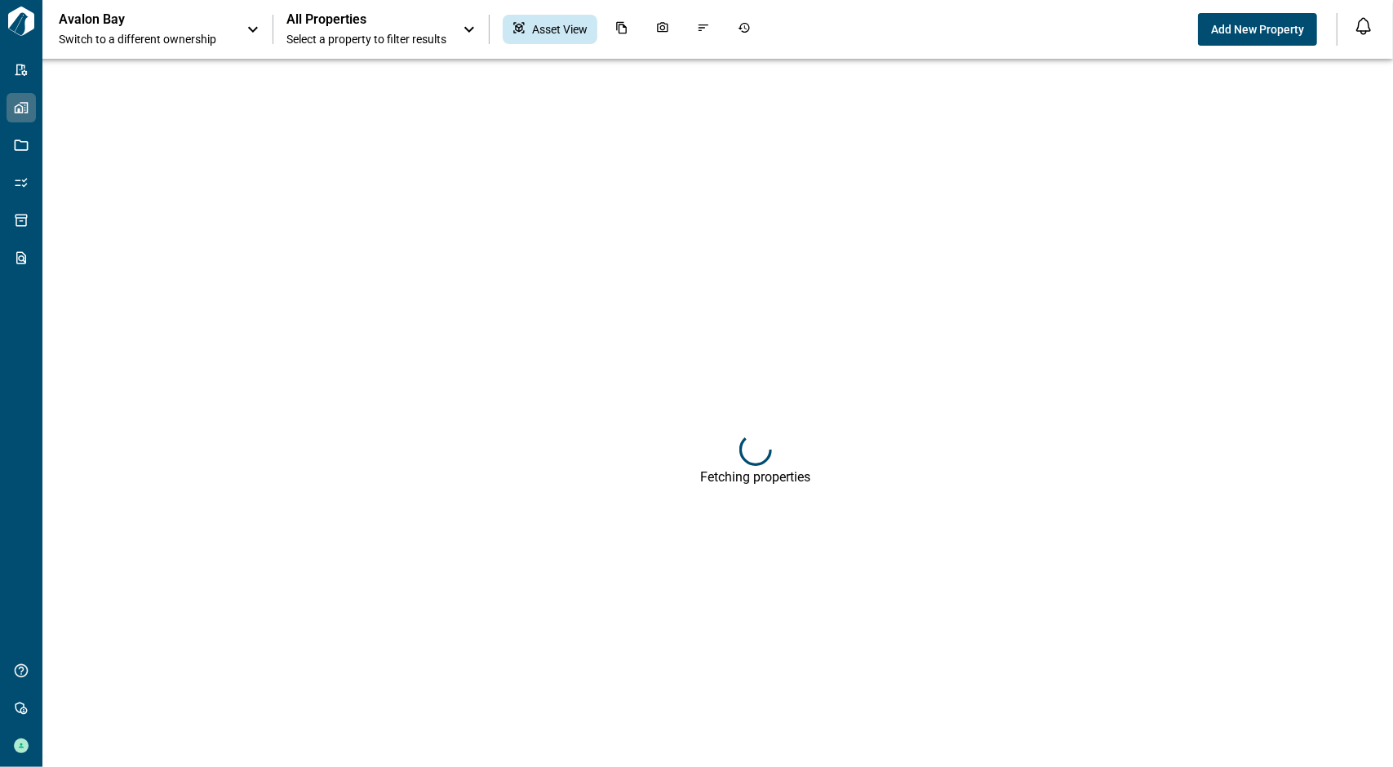
click at [243, 17] on div "Avalon Bay Switch to a different ownership" at bounding box center [161, 29] width 204 height 36
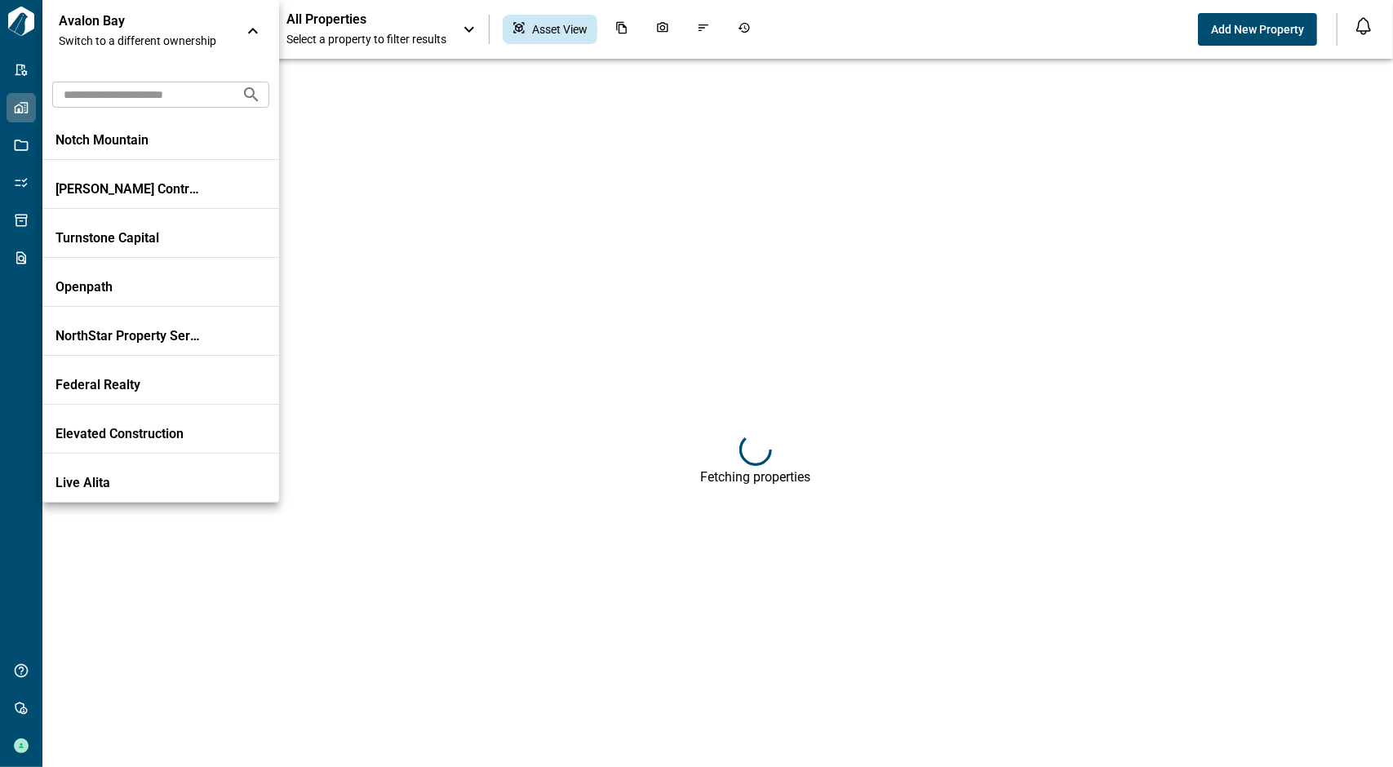
click at [410, 21] on div at bounding box center [696, 383] width 1393 height 767
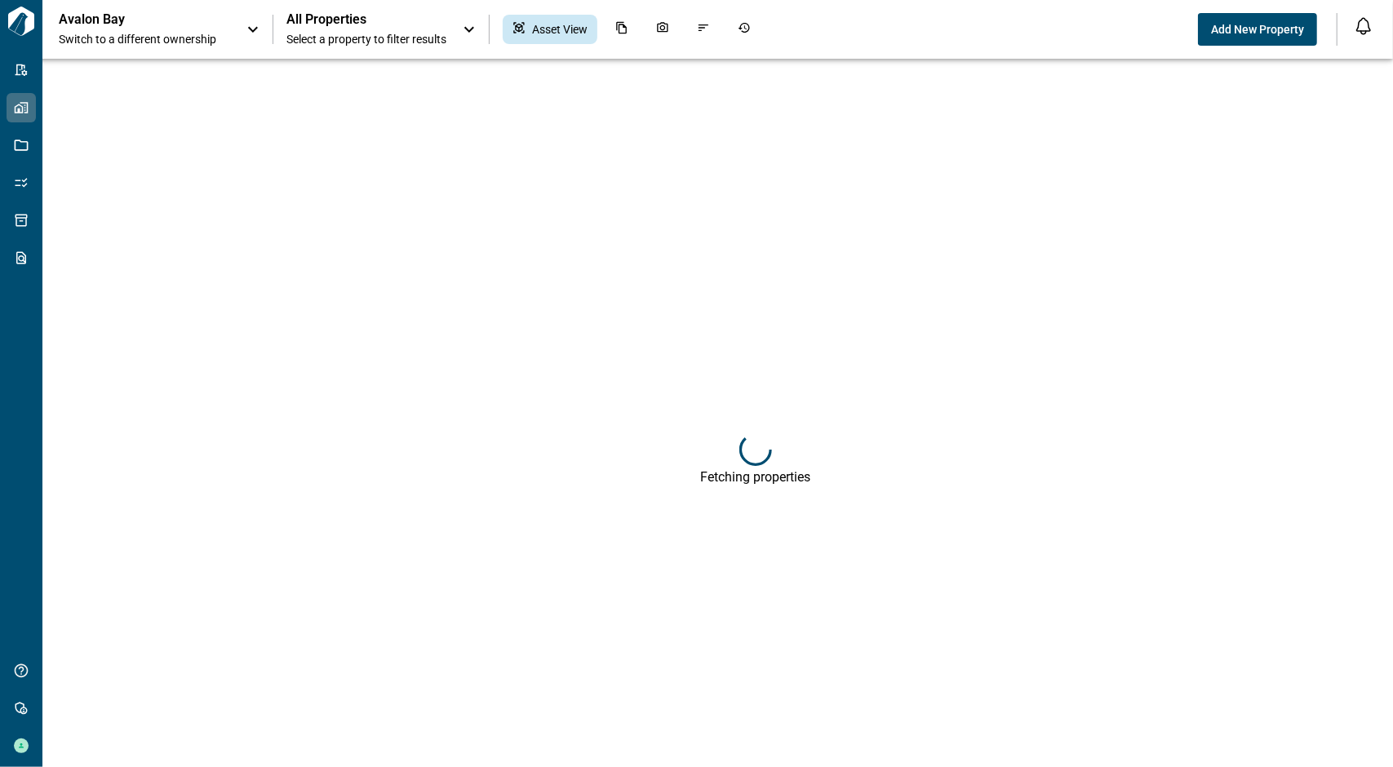
click at [459, 27] on div "All Properties Select a property to filter results" at bounding box center [382, 29] width 193 height 36
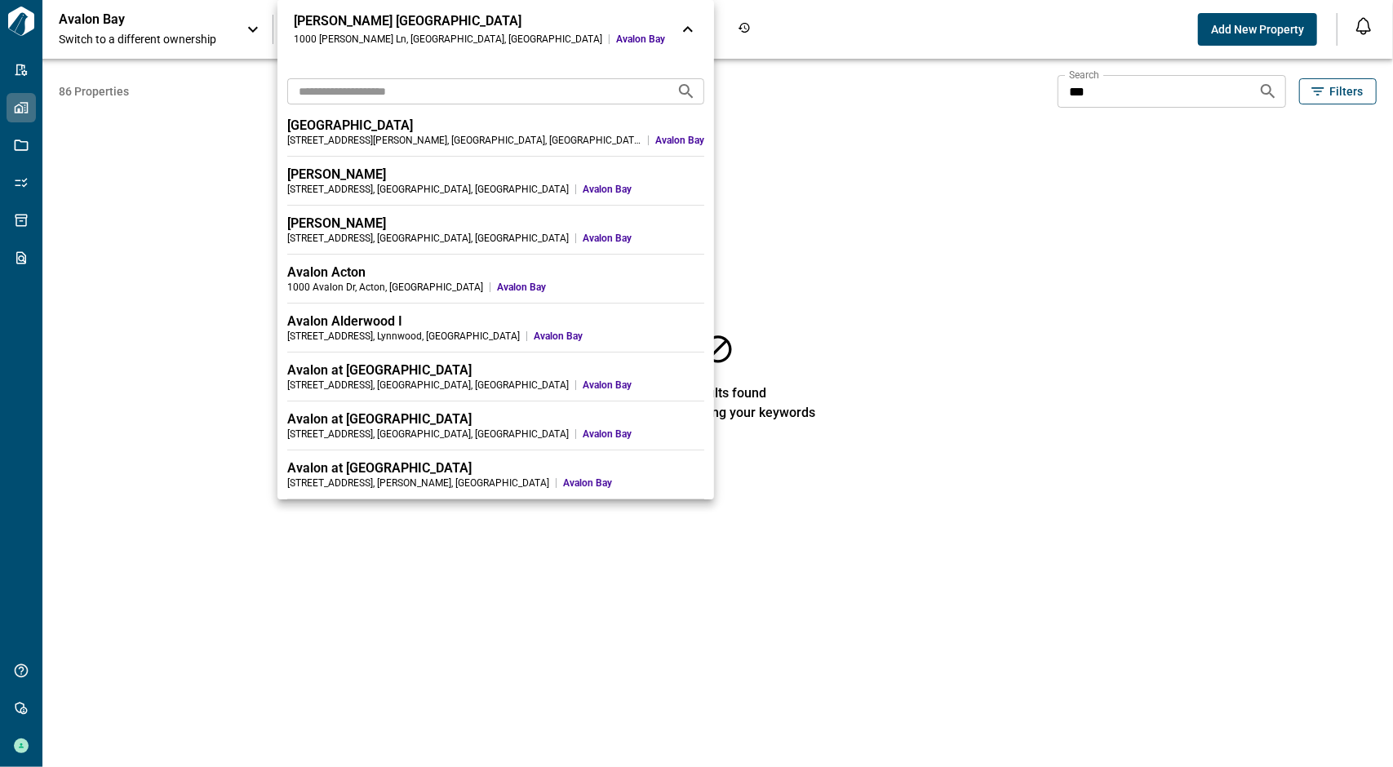
click at [419, 82] on input "text" at bounding box center [475, 91] width 376 height 30
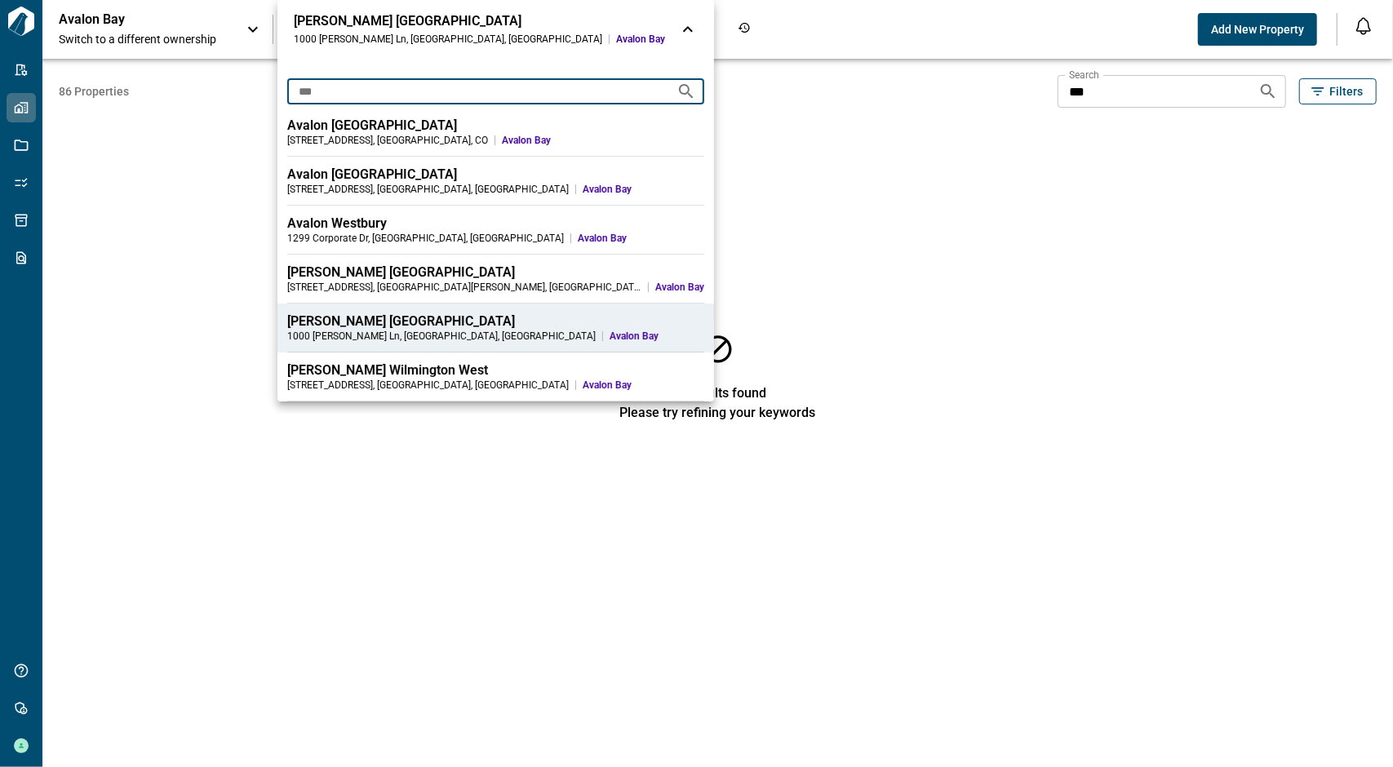
type input "***"
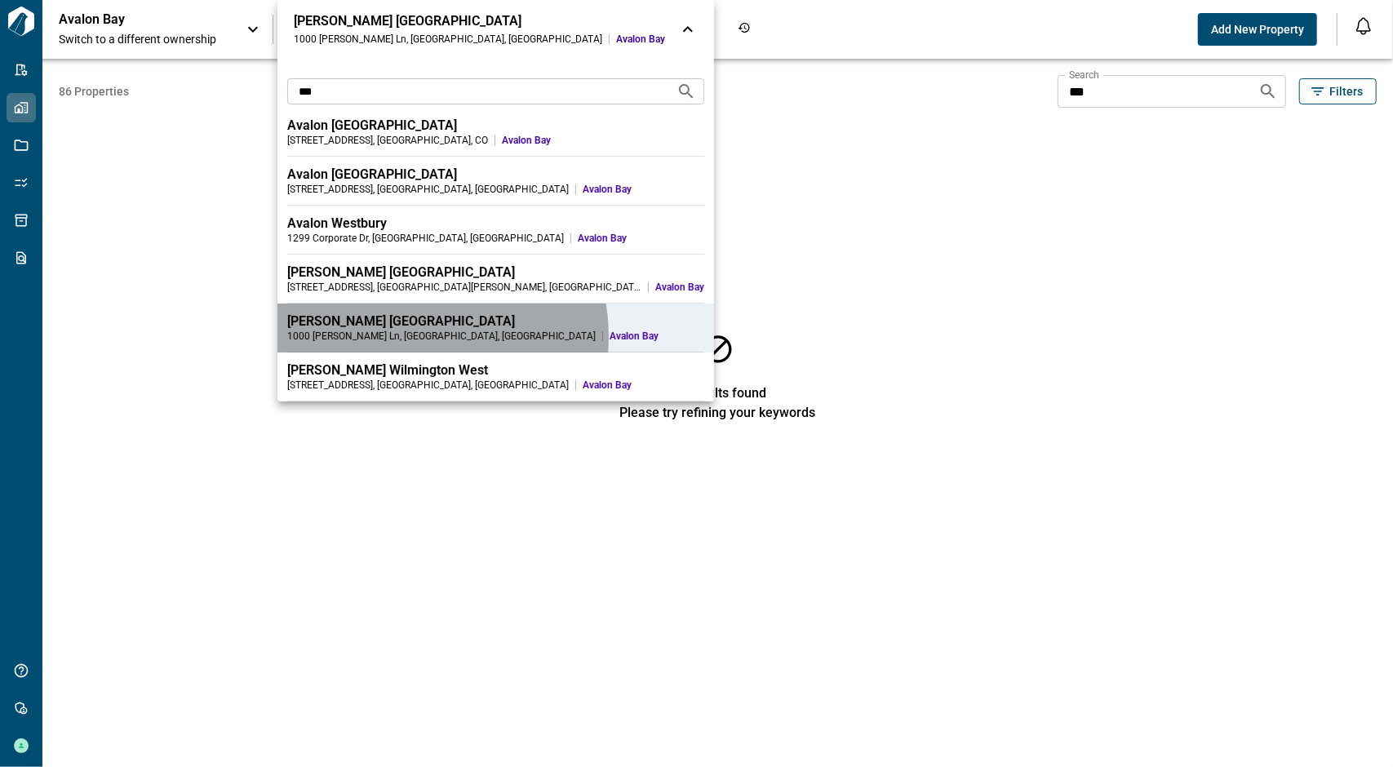
click at [400, 337] on div "[STREET_ADDRESS][PERSON_NAME]" at bounding box center [441, 336] width 308 height 13
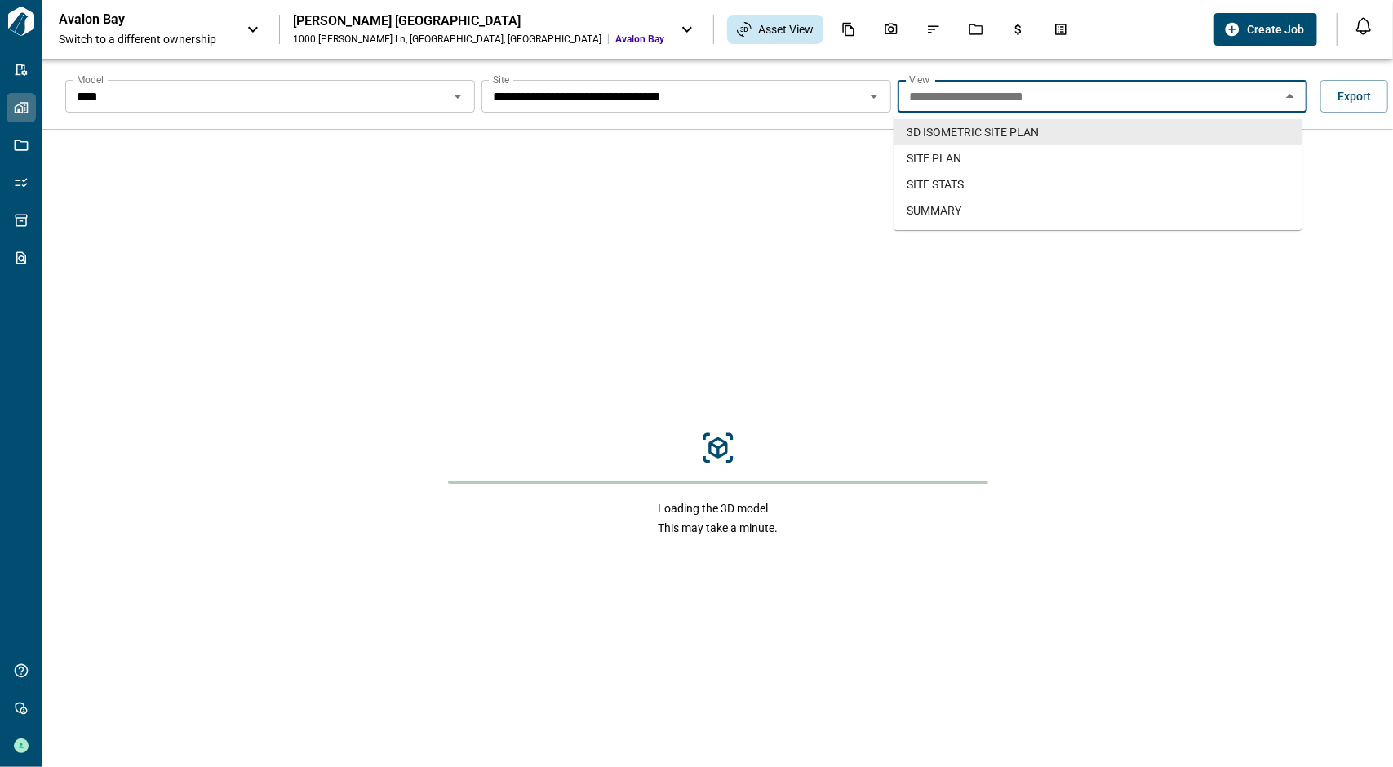
click at [1088, 91] on input "**********" at bounding box center [1089, 96] width 373 height 23
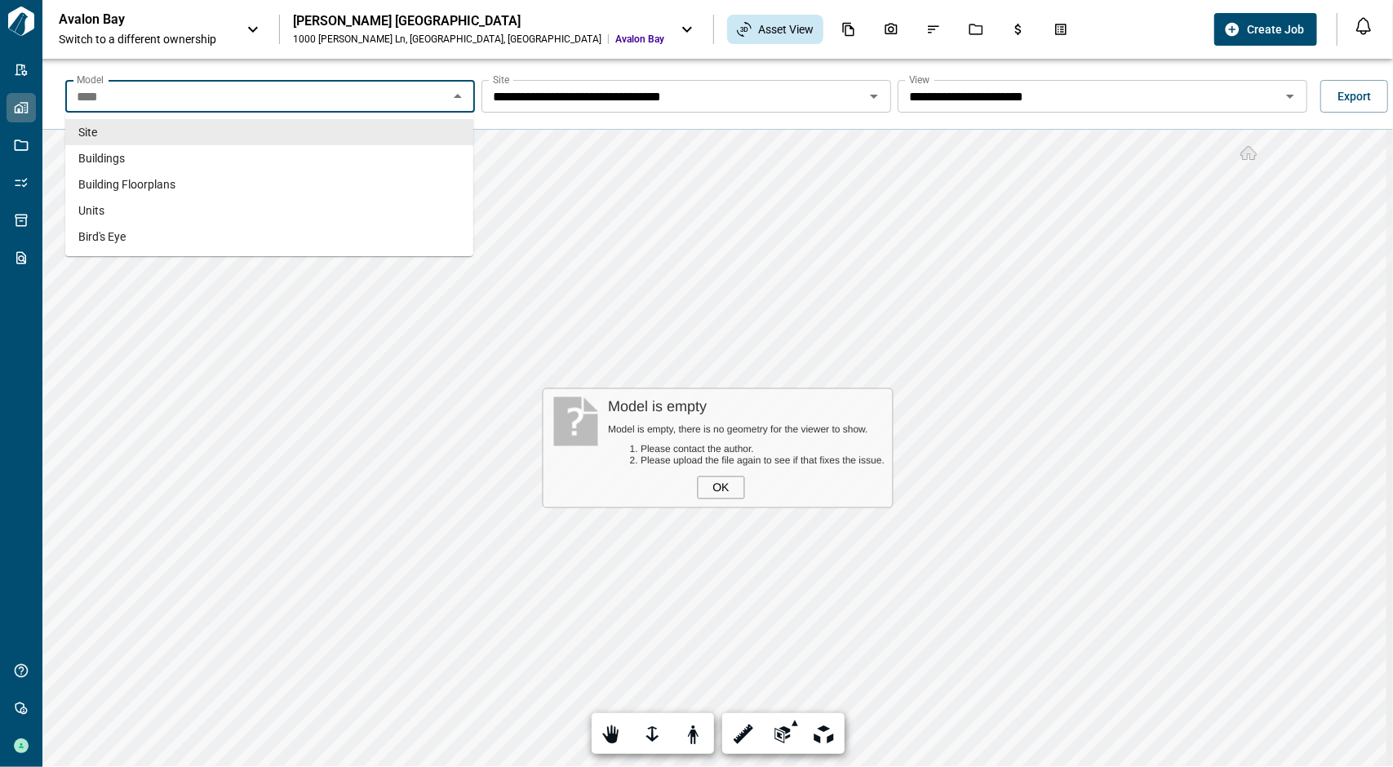
drag, startPoint x: 304, startPoint y: 95, endPoint x: 295, endPoint y: 103, distance: 11.0
click at [304, 95] on input "****" at bounding box center [256, 96] width 373 height 23
click at [148, 156] on li "Buildings" at bounding box center [269, 158] width 408 height 26
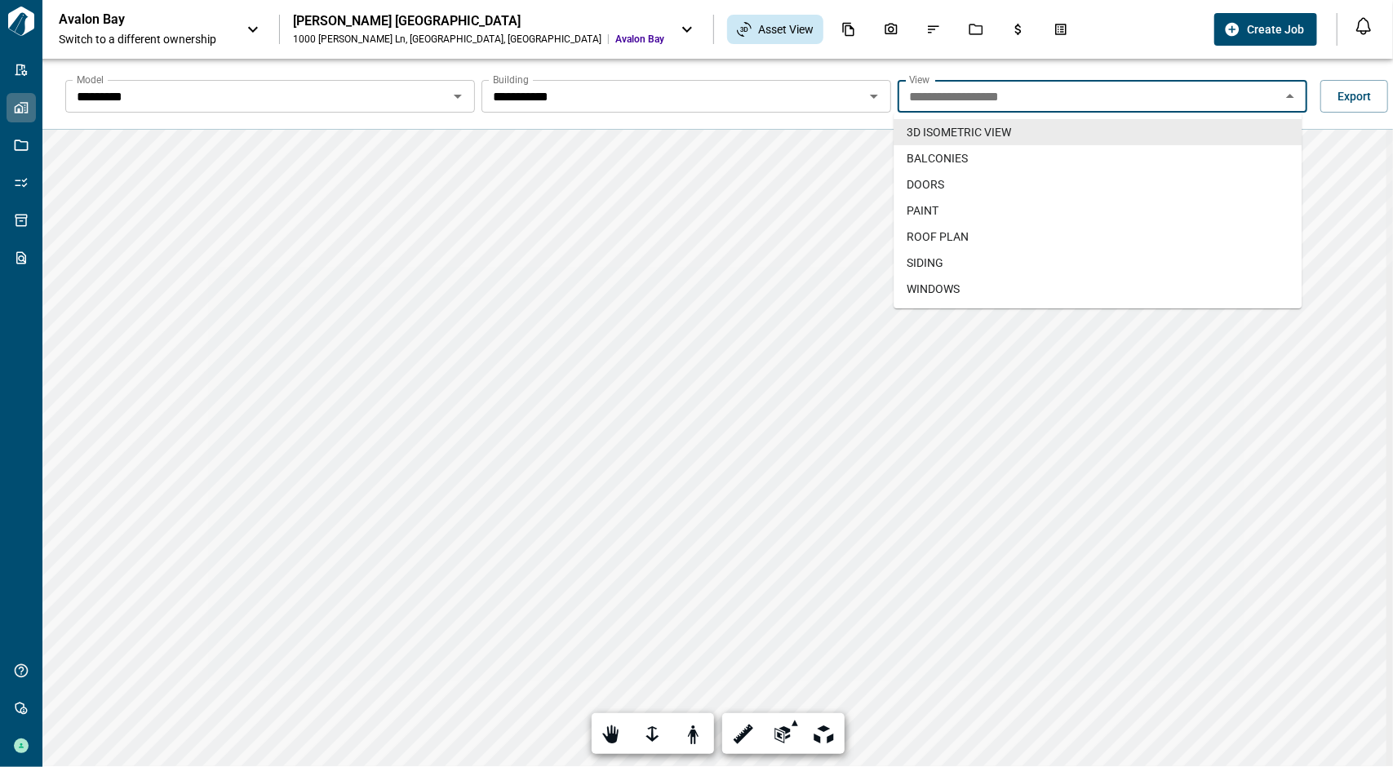
click at [969, 94] on input "**********" at bounding box center [1089, 96] width 373 height 23
click at [373, 98] on input "*********" at bounding box center [256, 96] width 373 height 23
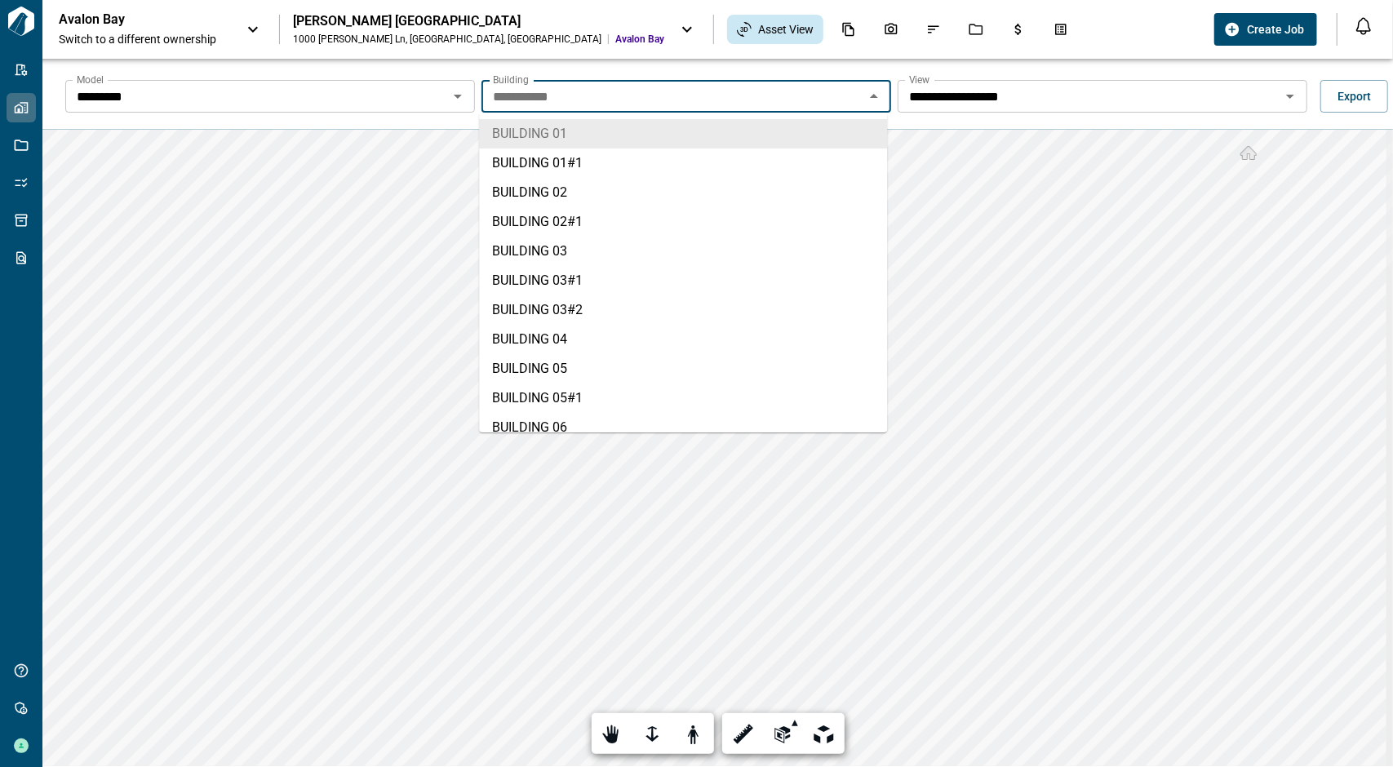
click at [579, 101] on input "**********" at bounding box center [672, 96] width 373 height 23
click at [583, 161] on li "BUILDING 01#1" at bounding box center [683, 163] width 408 height 29
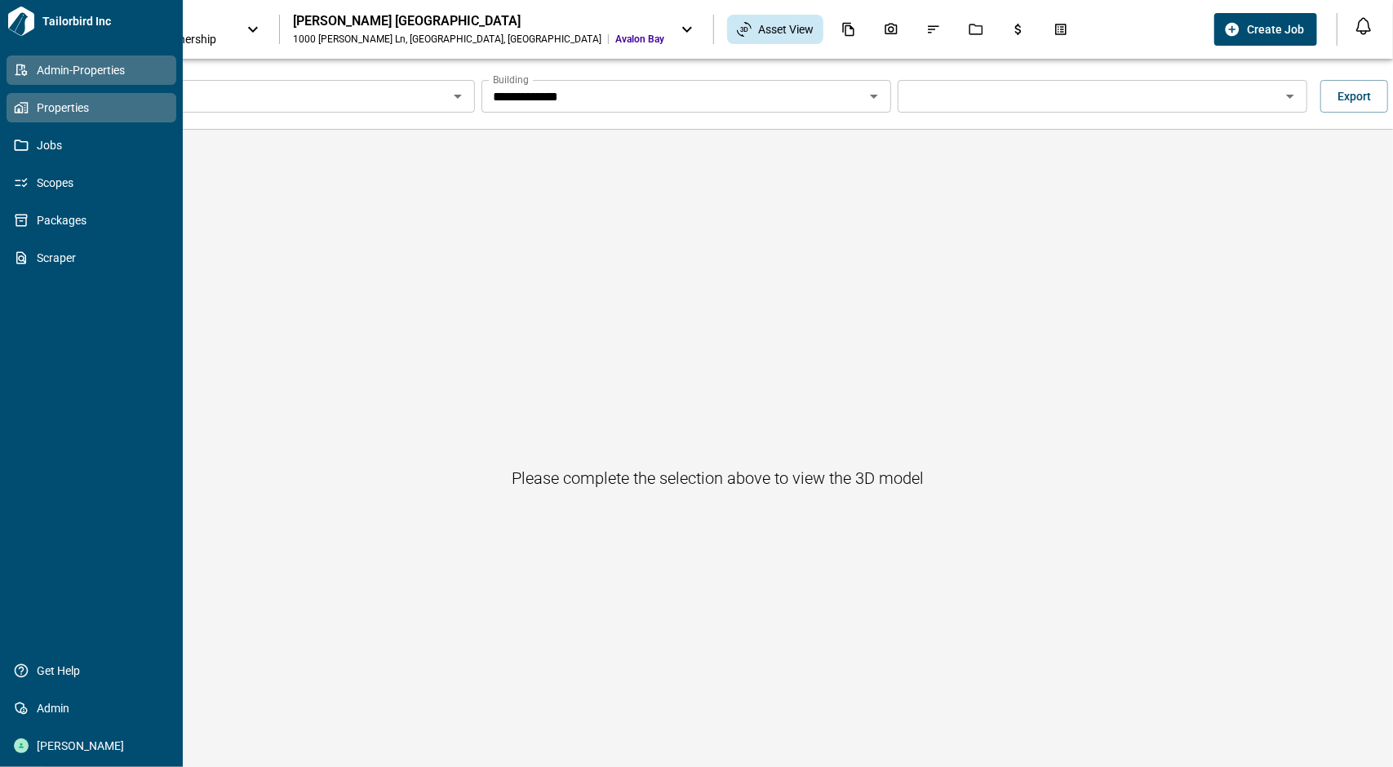
click at [16, 68] on icon at bounding box center [22, 69] width 12 height 11
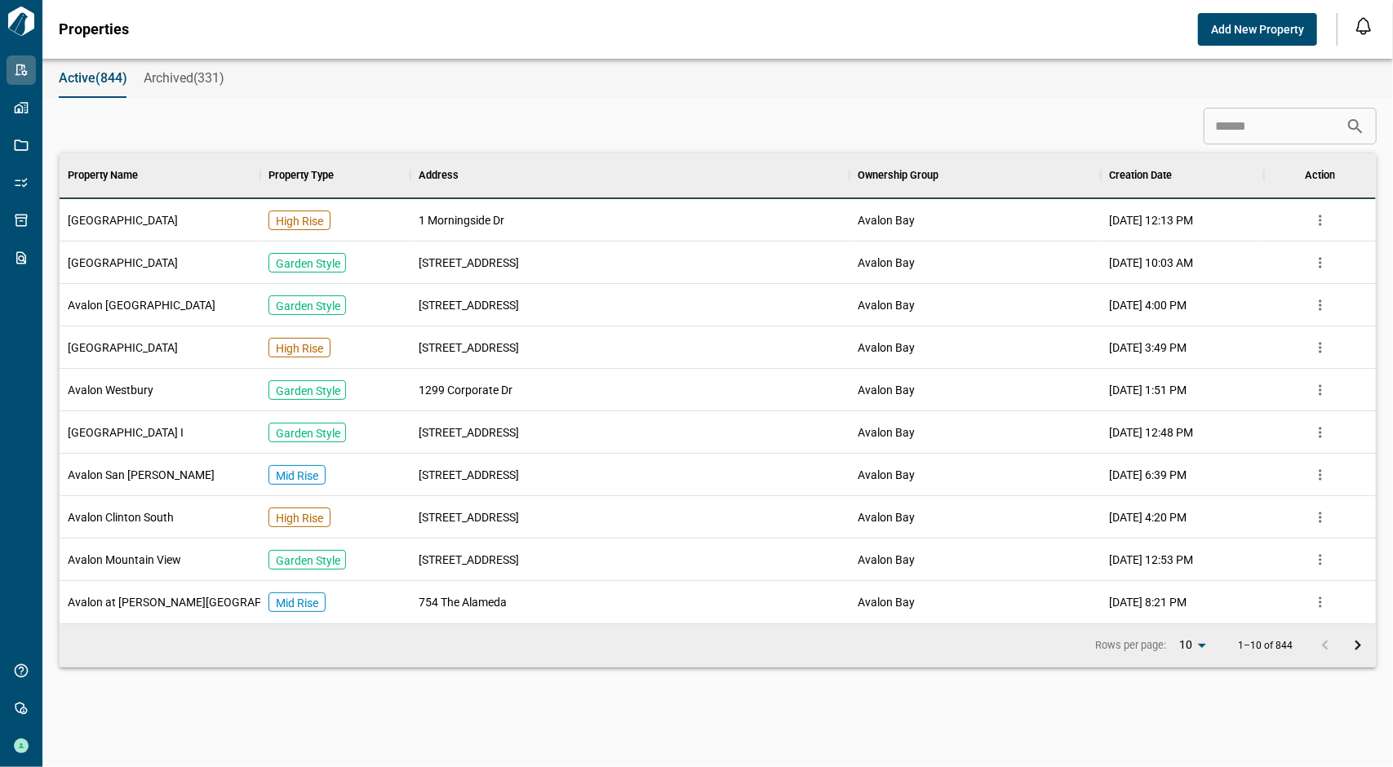
scroll to position [457, 1311]
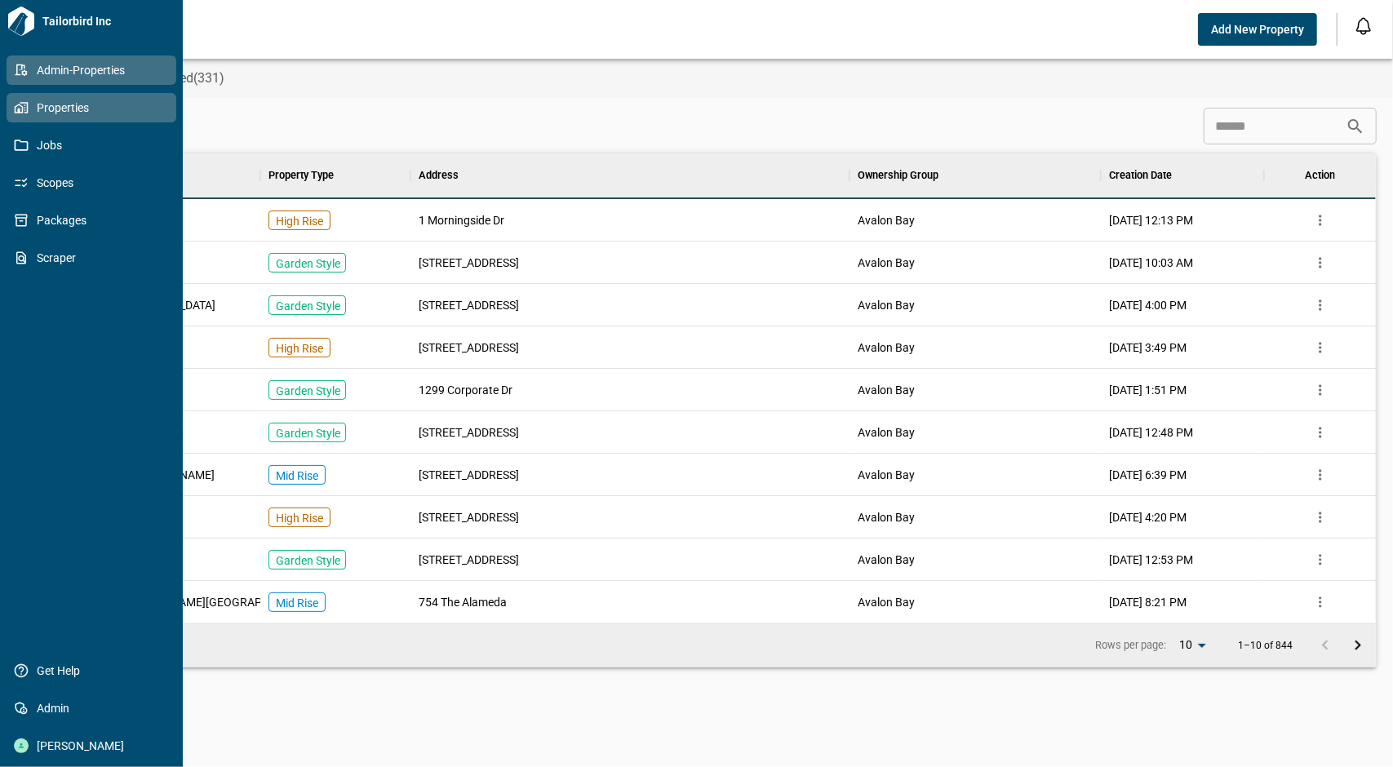
click at [29, 116] on link "Properties" at bounding box center [92, 107] width 170 height 29
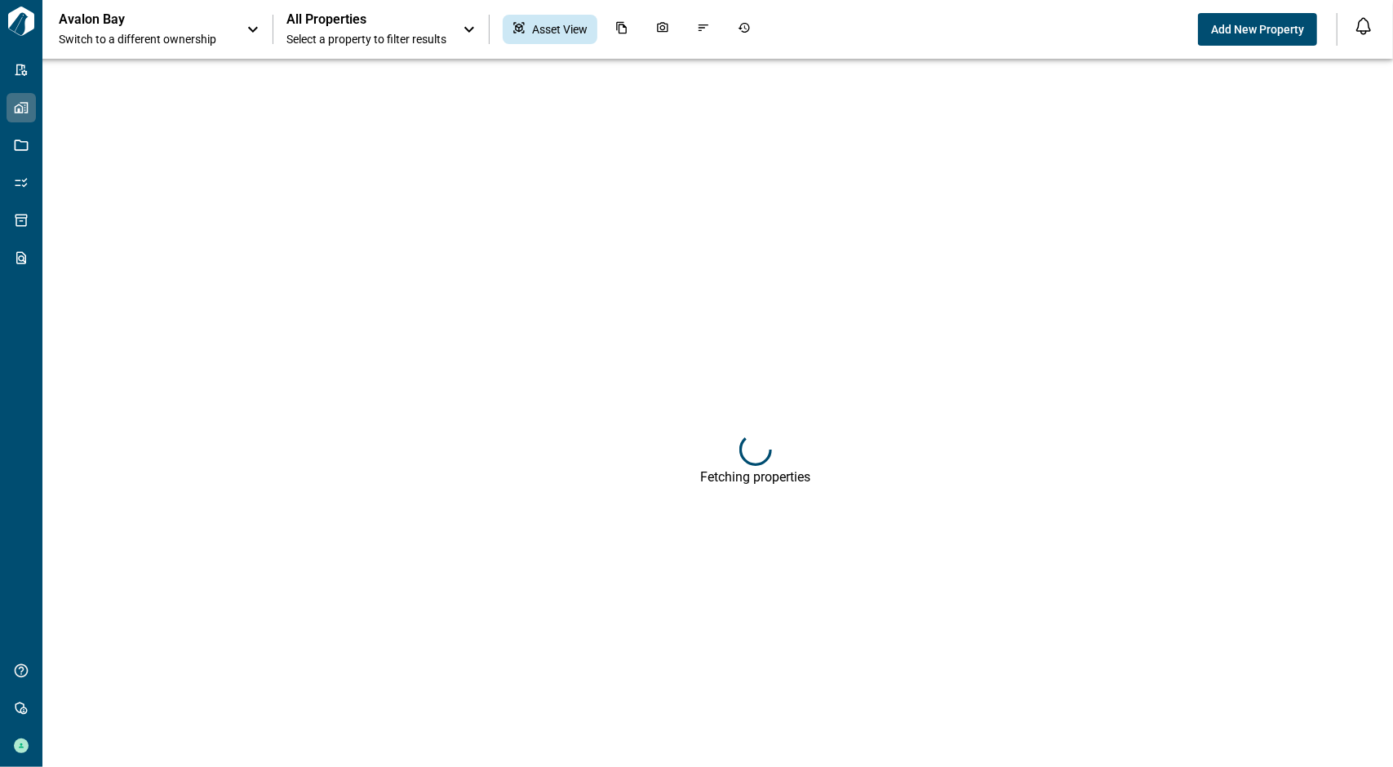
click at [349, 33] on span "Select a property to filter results" at bounding box center [366, 39] width 160 height 16
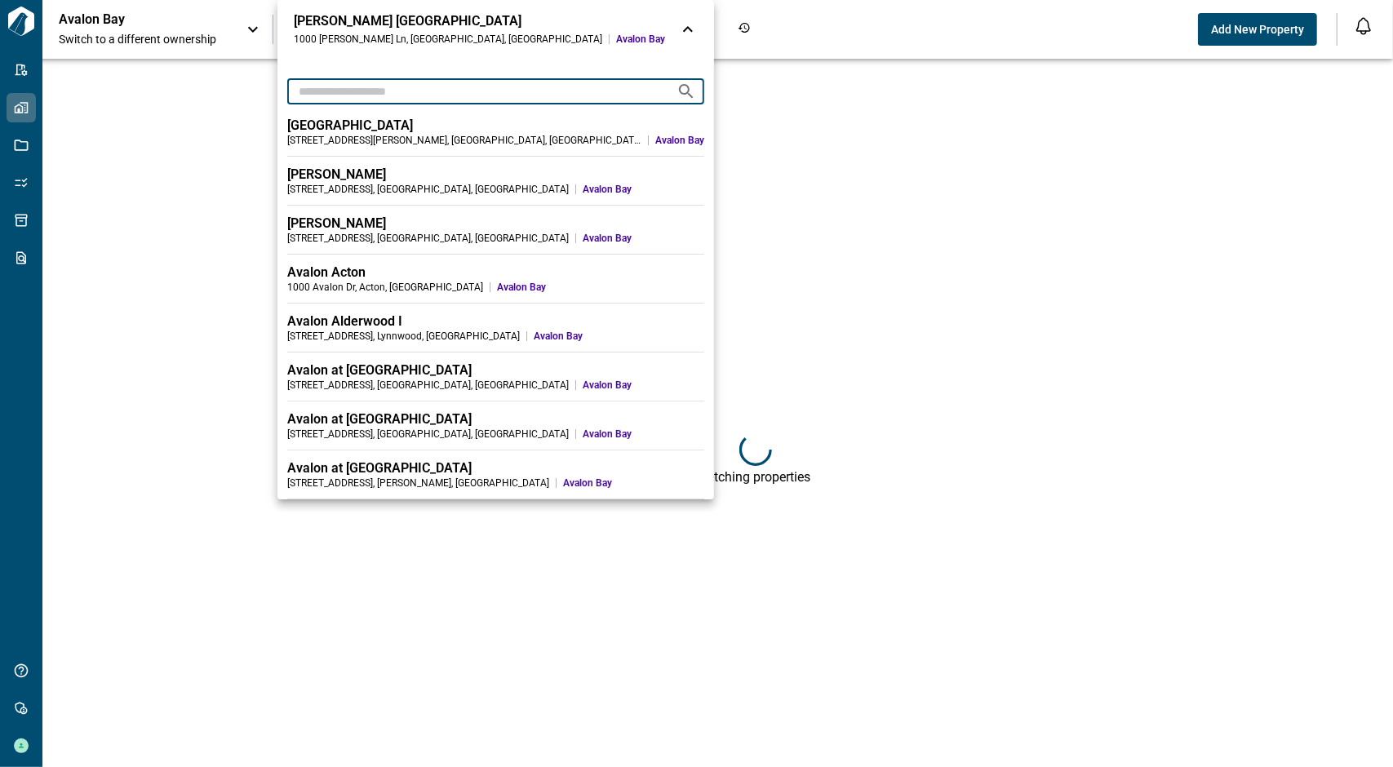
click at [370, 94] on input "text" at bounding box center [475, 91] width 376 height 30
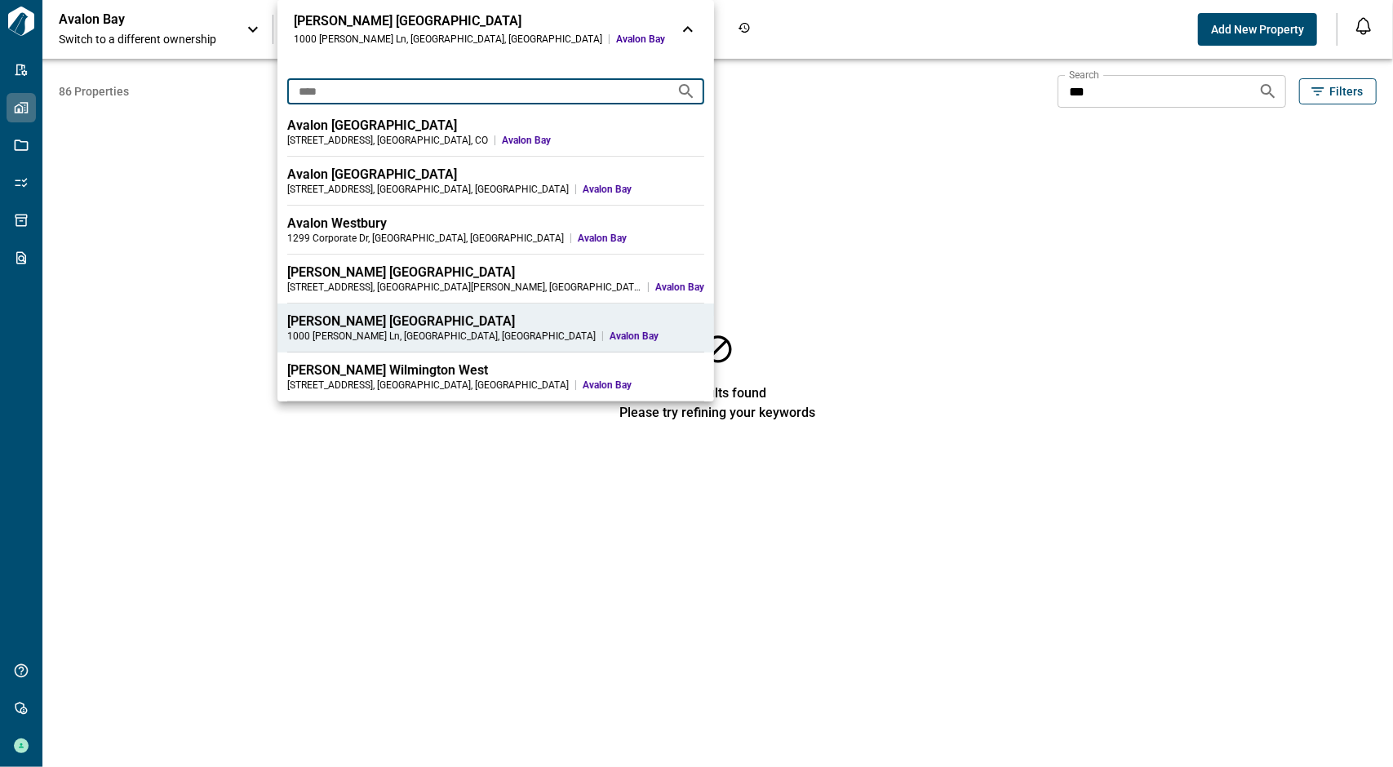
type input "****"
click at [400, 330] on div "[STREET_ADDRESS][PERSON_NAME]" at bounding box center [441, 336] width 308 height 13
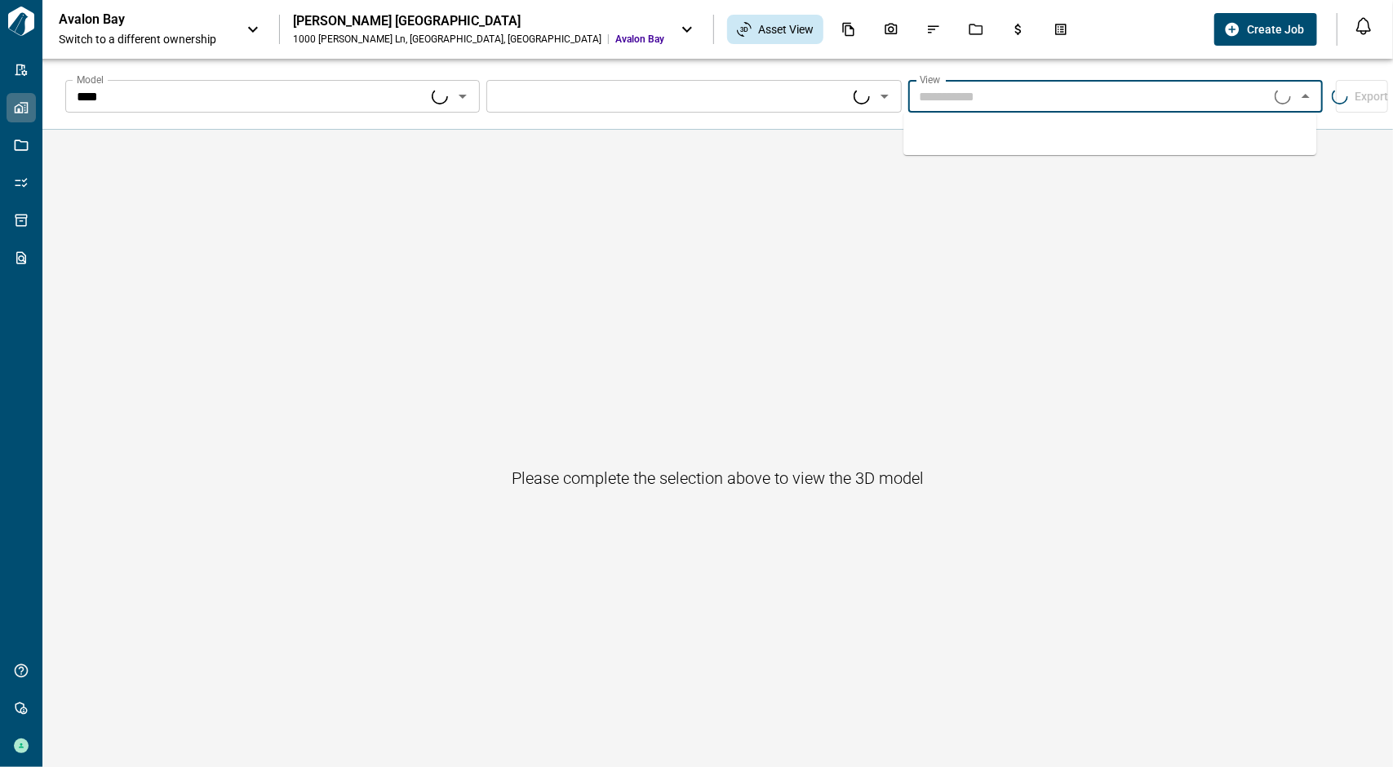
click at [1259, 90] on input "Model" at bounding box center [1094, 96] width 362 height 23
click at [563, 166] on div "Please complete the selection above to view the 3D model" at bounding box center [717, 478] width 1351 height 696
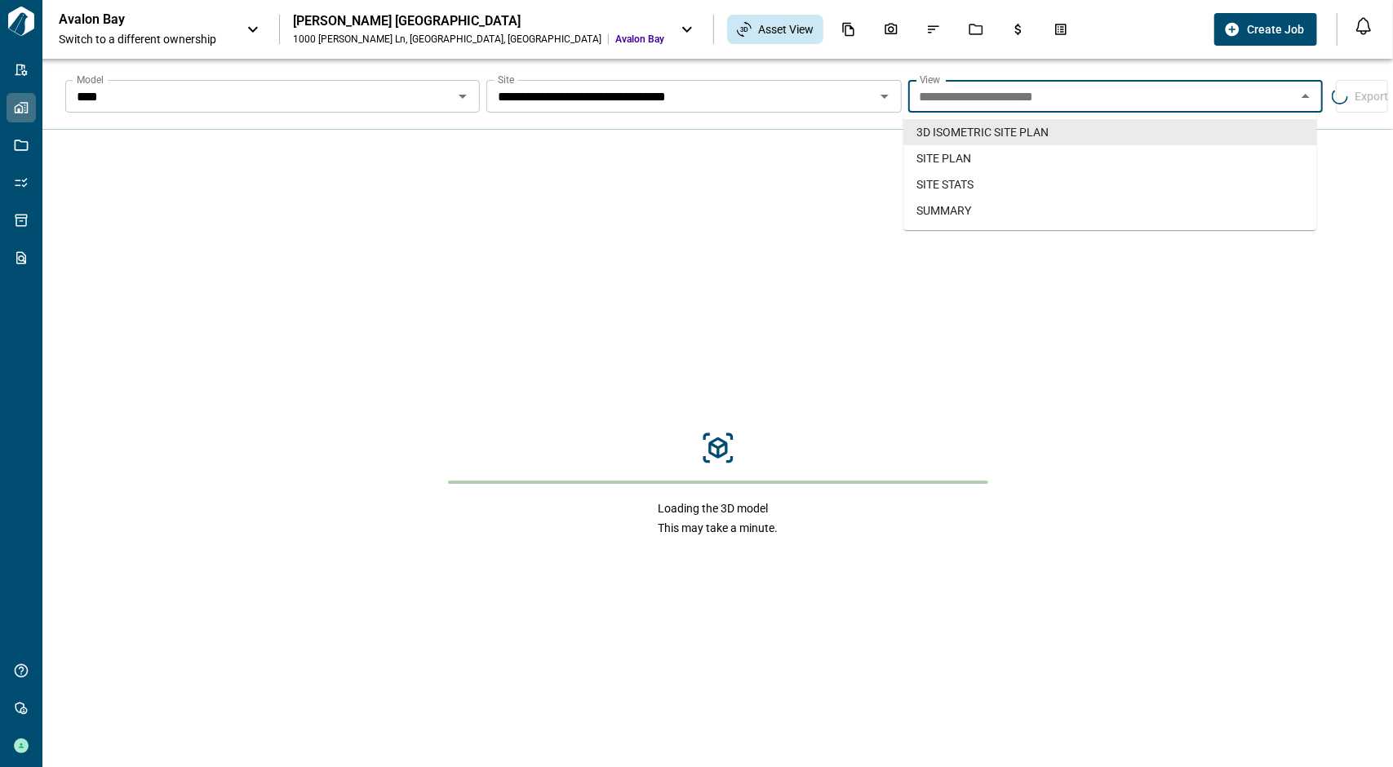
click at [1015, 87] on input "**********" at bounding box center [1102, 96] width 378 height 23
click at [761, 103] on input "**********" at bounding box center [672, 96] width 373 height 23
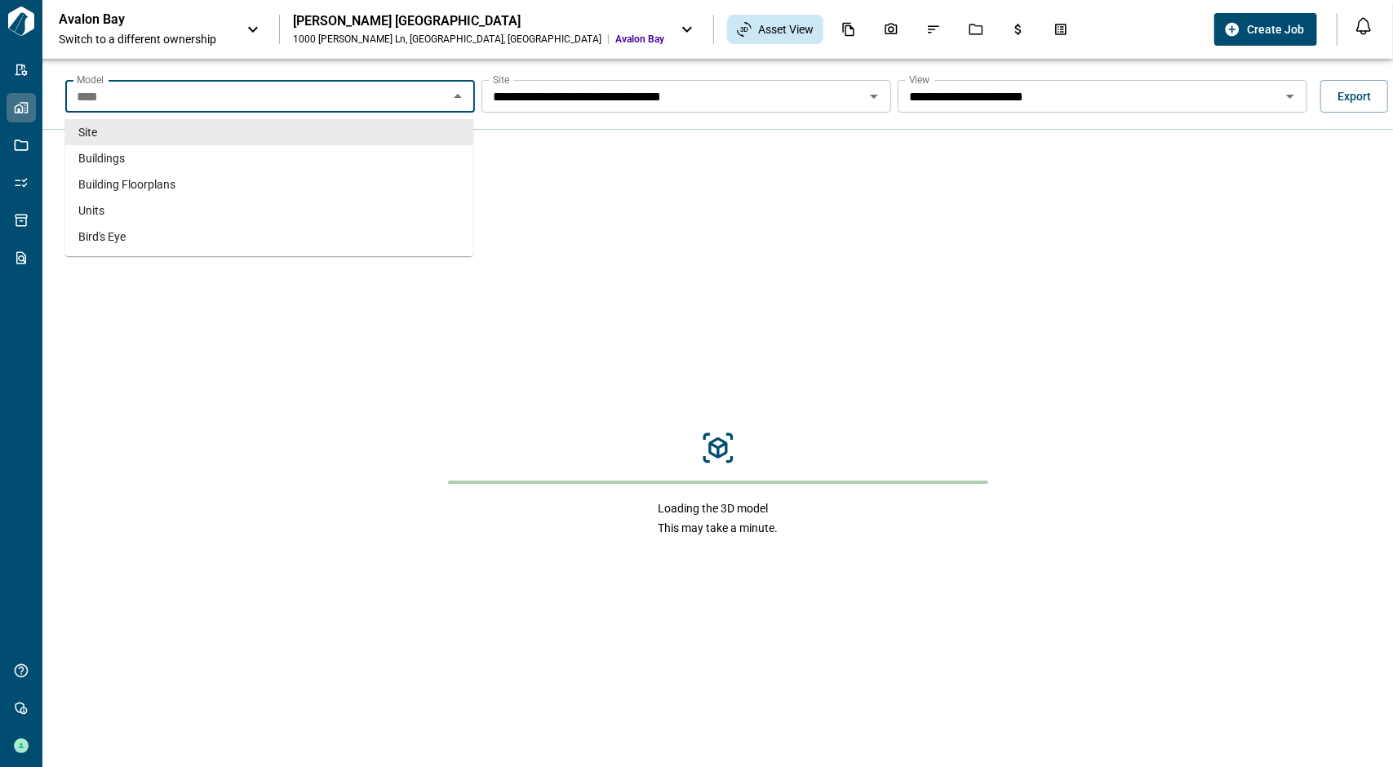
click at [297, 95] on input "****" at bounding box center [256, 96] width 373 height 23
click at [289, 160] on li "Buildings" at bounding box center [269, 158] width 408 height 26
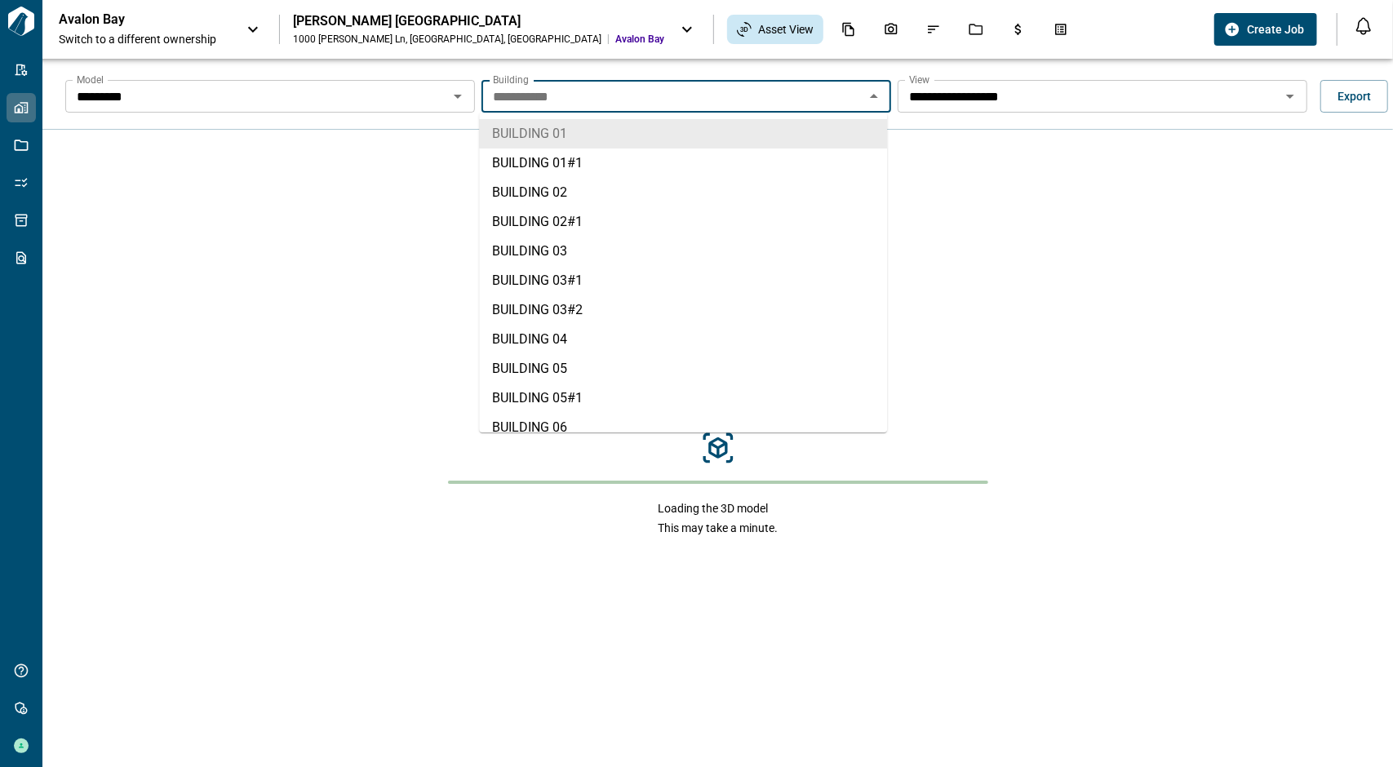
click at [672, 105] on input "**********" at bounding box center [672, 96] width 373 height 23
click at [634, 153] on li "BUILDING 01#1" at bounding box center [683, 163] width 408 height 29
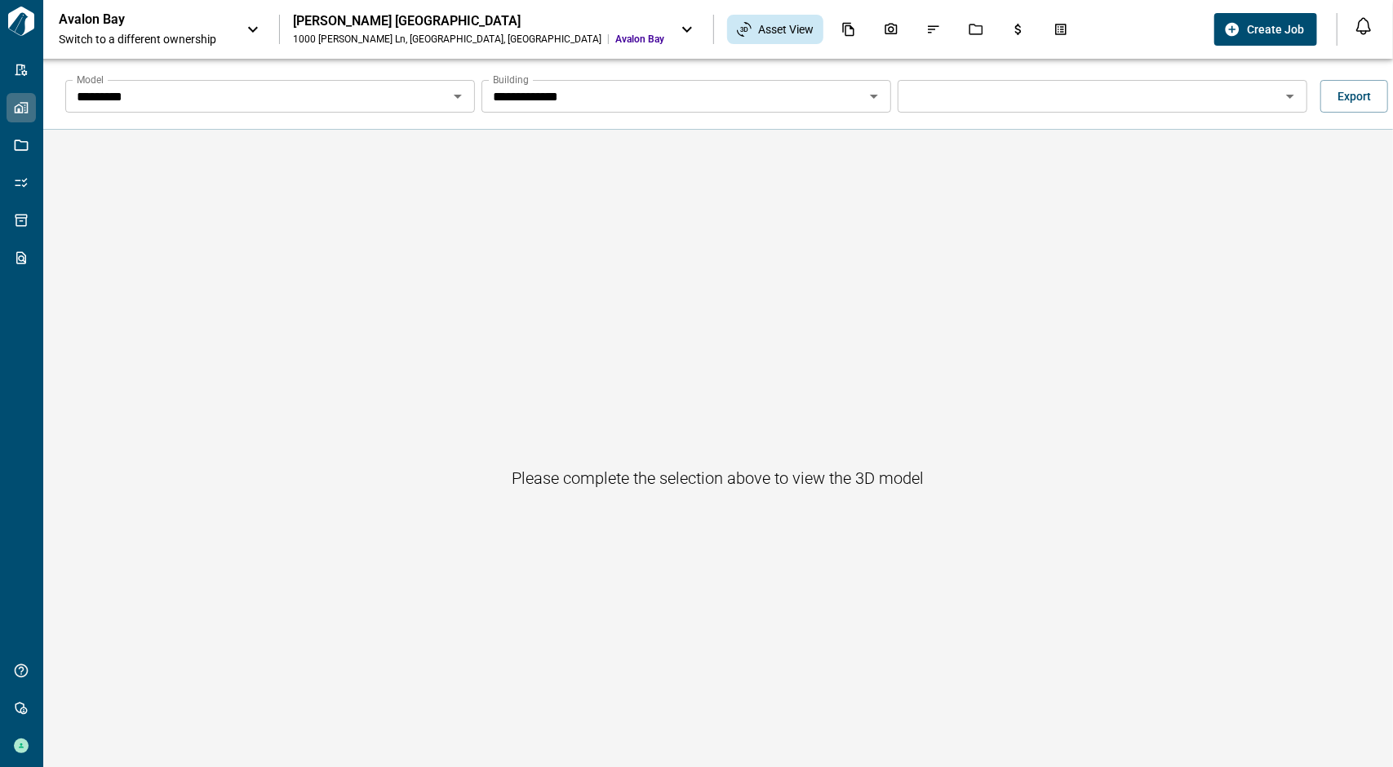
click at [1045, 101] on input "Model" at bounding box center [1089, 96] width 373 height 23
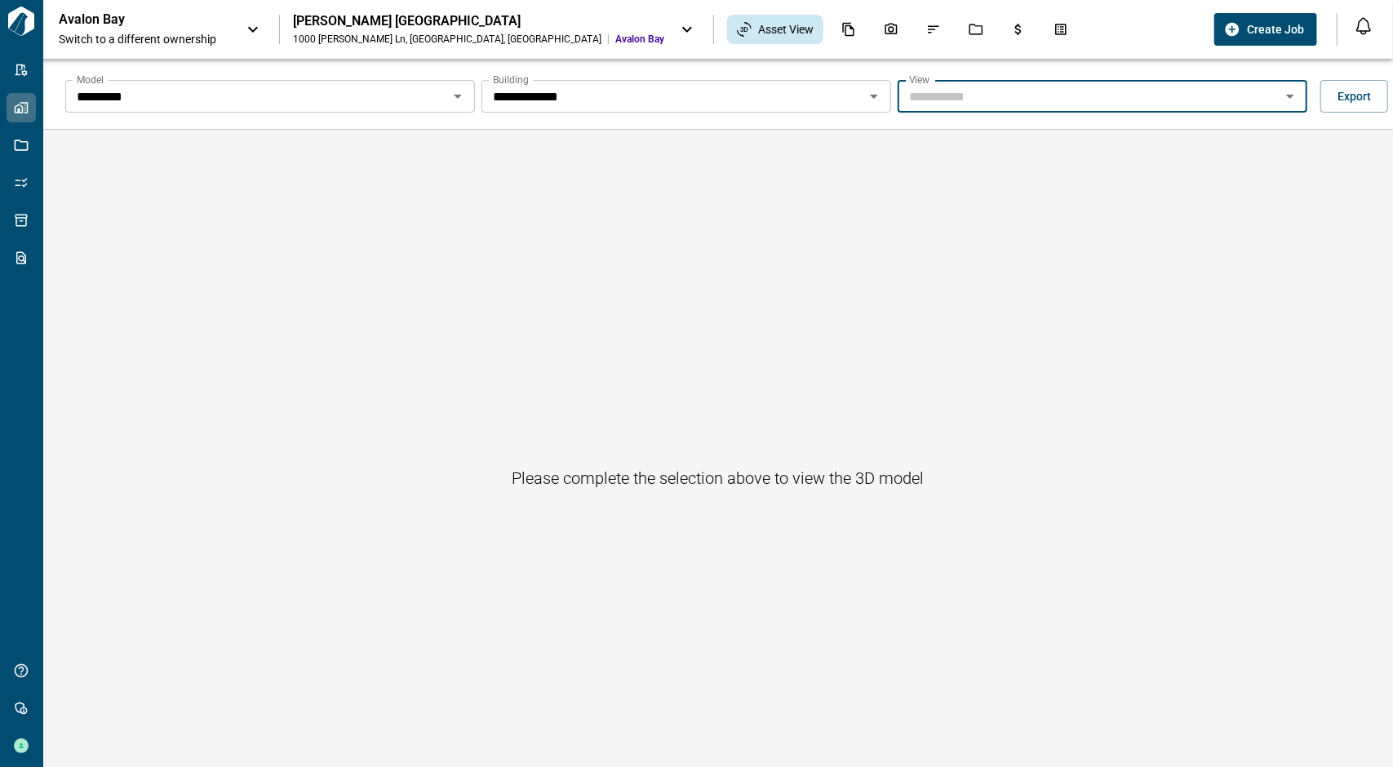
click at [1078, 100] on input "Model" at bounding box center [1089, 96] width 373 height 23
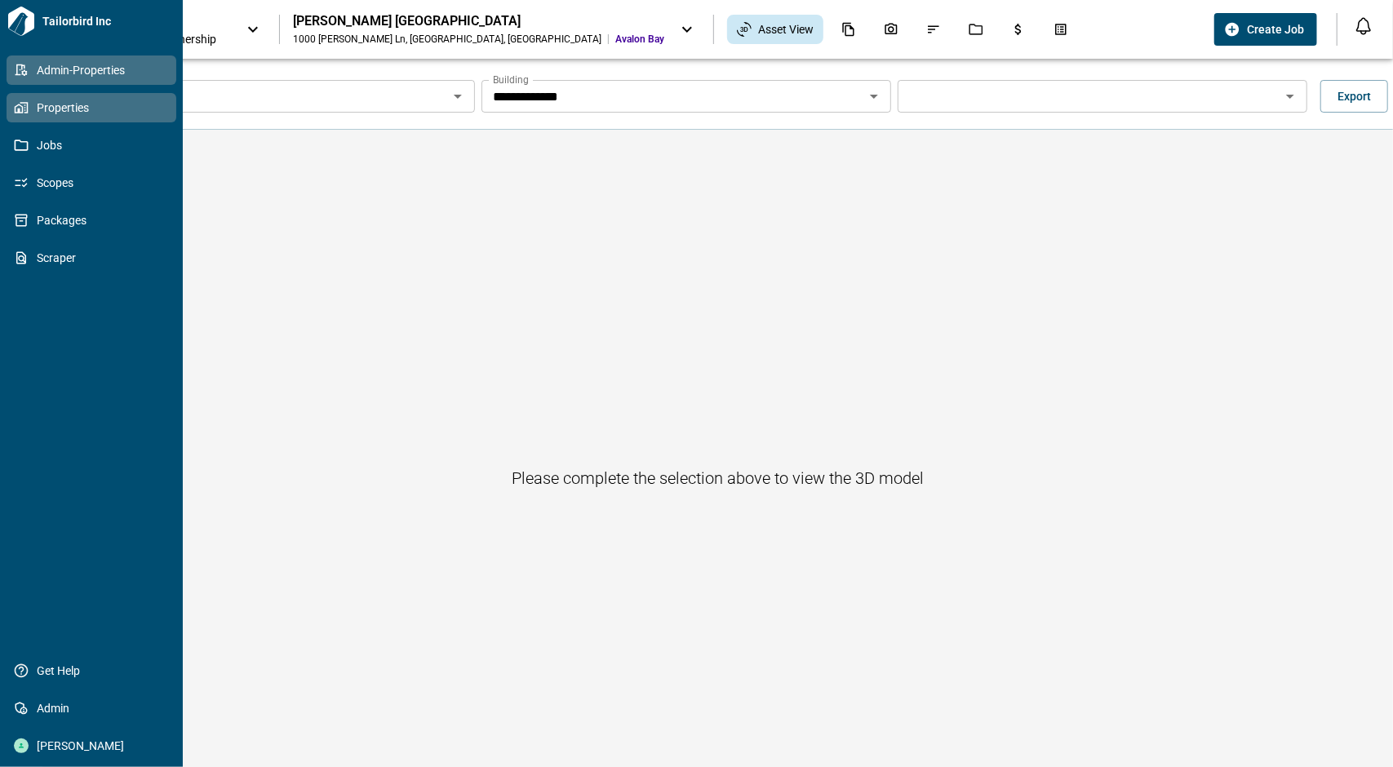
click at [16, 70] on icon at bounding box center [21, 70] width 15 height 15
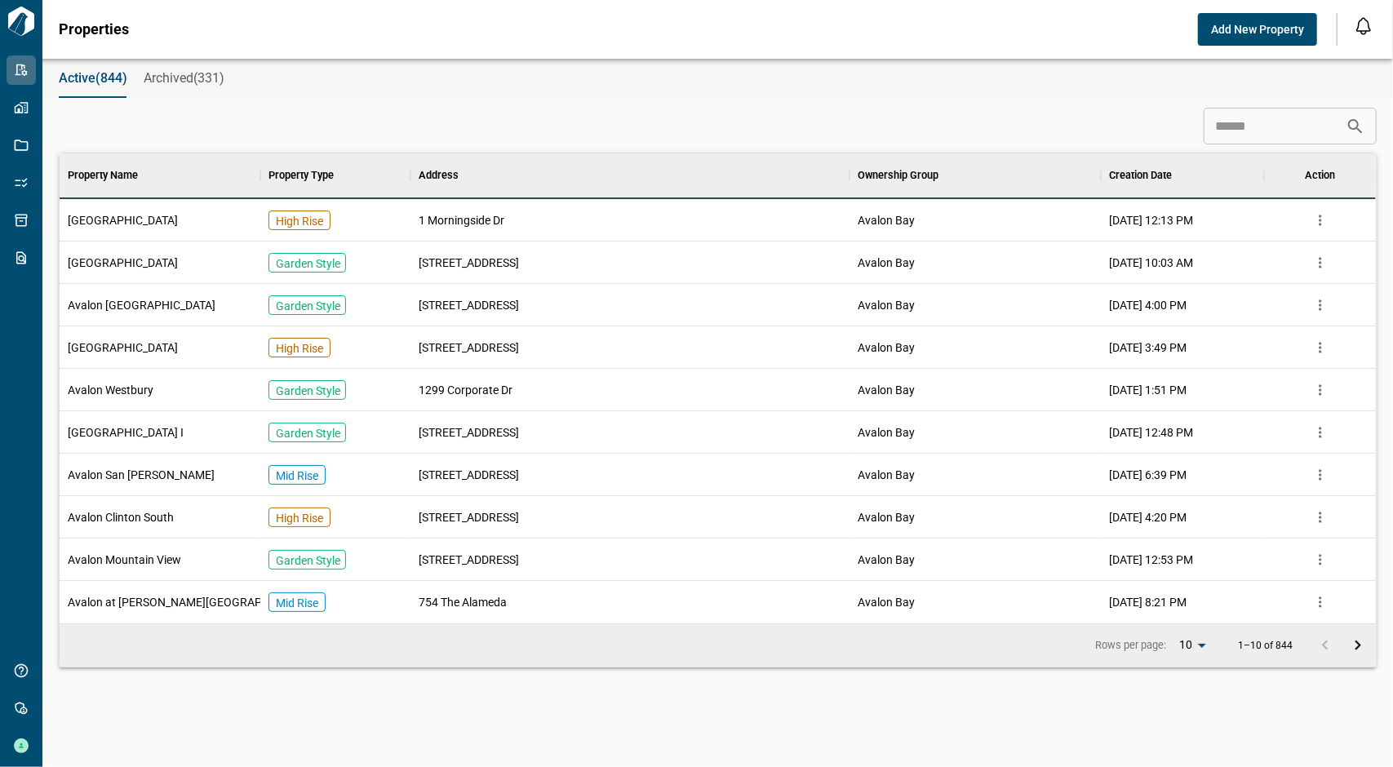
scroll to position [457, 1311]
click at [1284, 133] on input at bounding box center [1275, 126] width 142 height 33
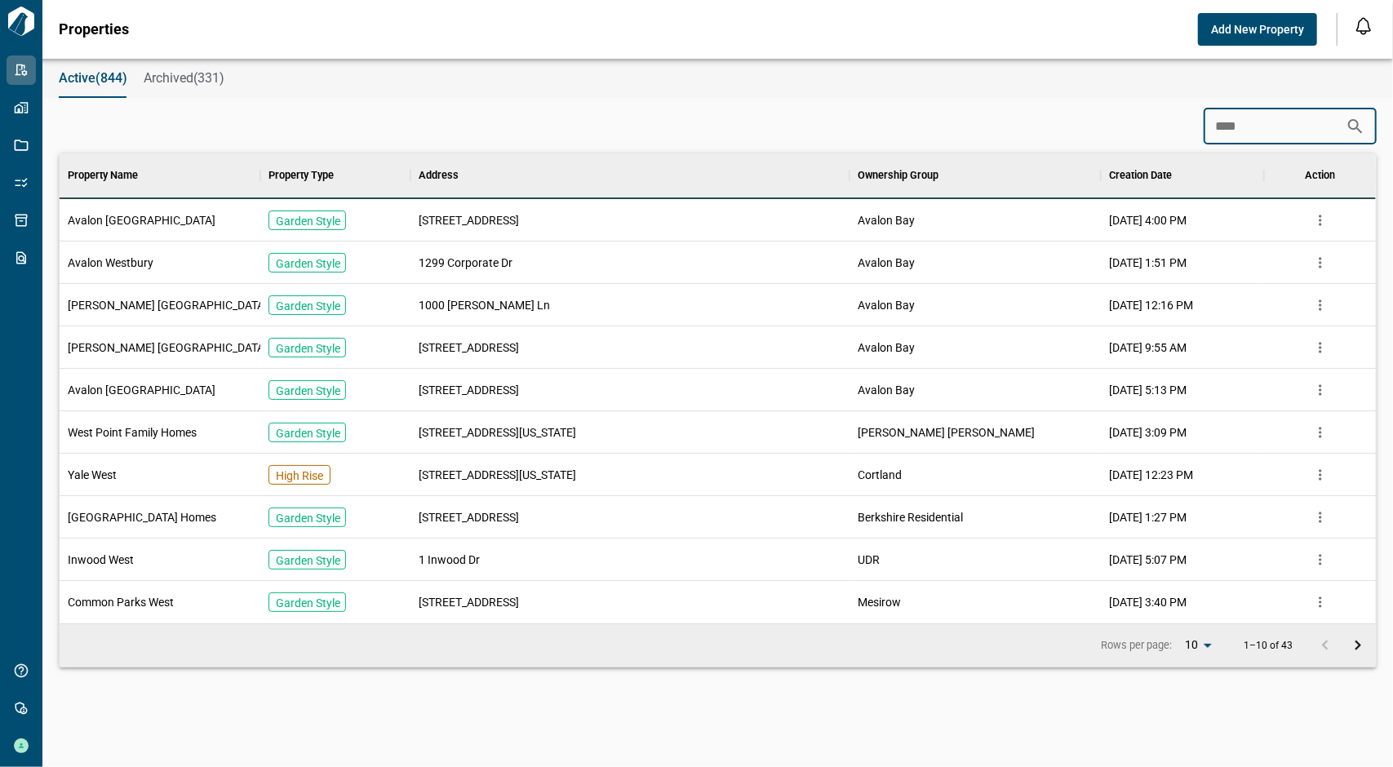
type input "****"
click at [146, 307] on span "[PERSON_NAME] [GEOGRAPHIC_DATA]" at bounding box center [168, 305] width 200 height 16
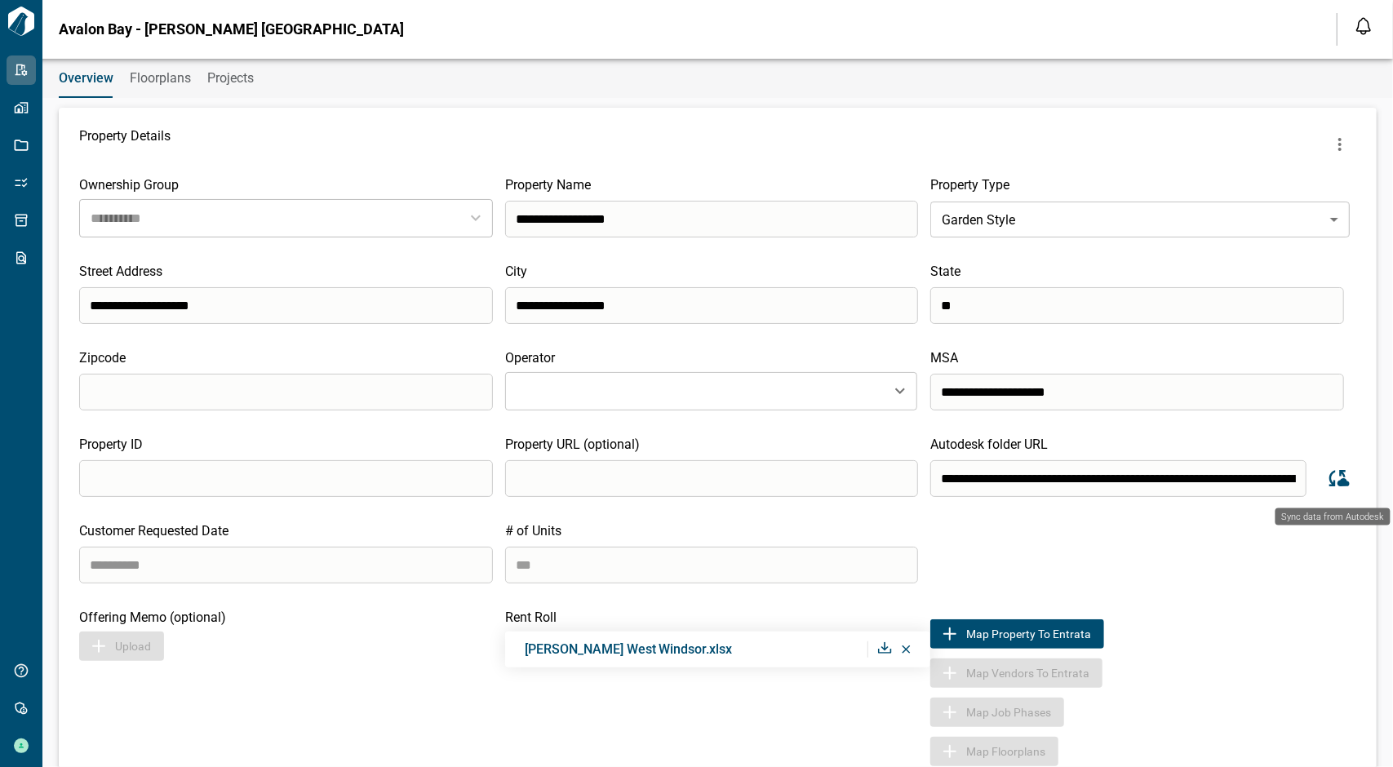
click at [1338, 474] on icon "Sync data from Autodesk" at bounding box center [1337, 478] width 24 height 24
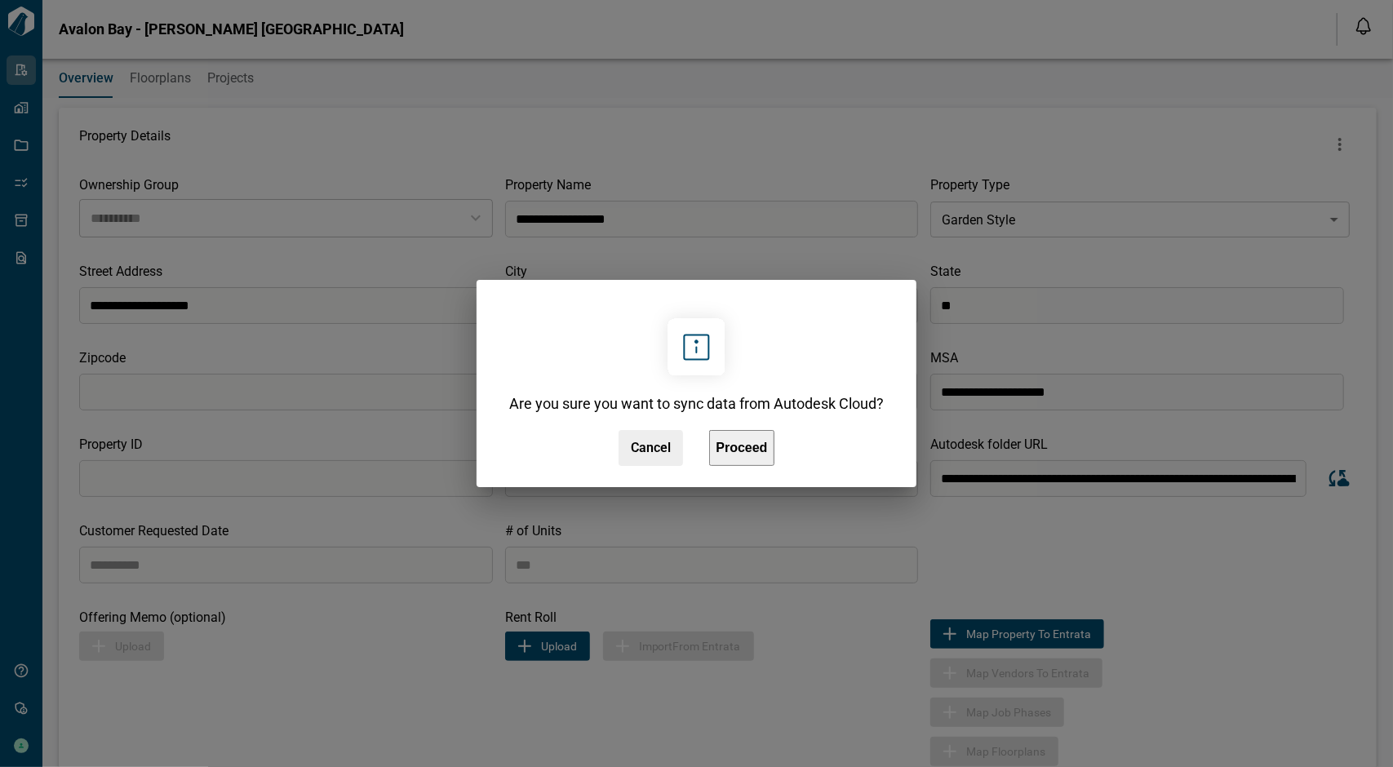
click at [759, 452] on span "Proceed" at bounding box center [741, 448] width 51 height 14
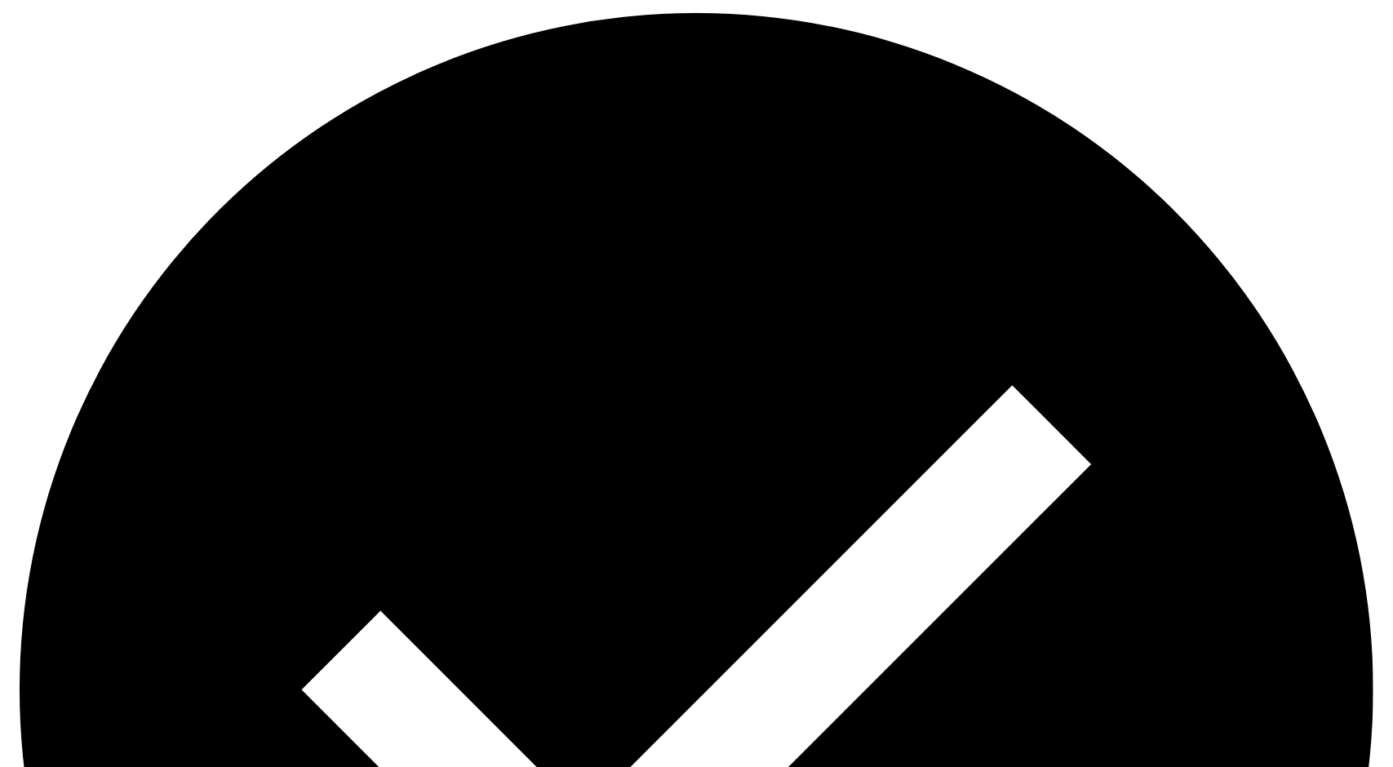
scroll to position [372, 1340]
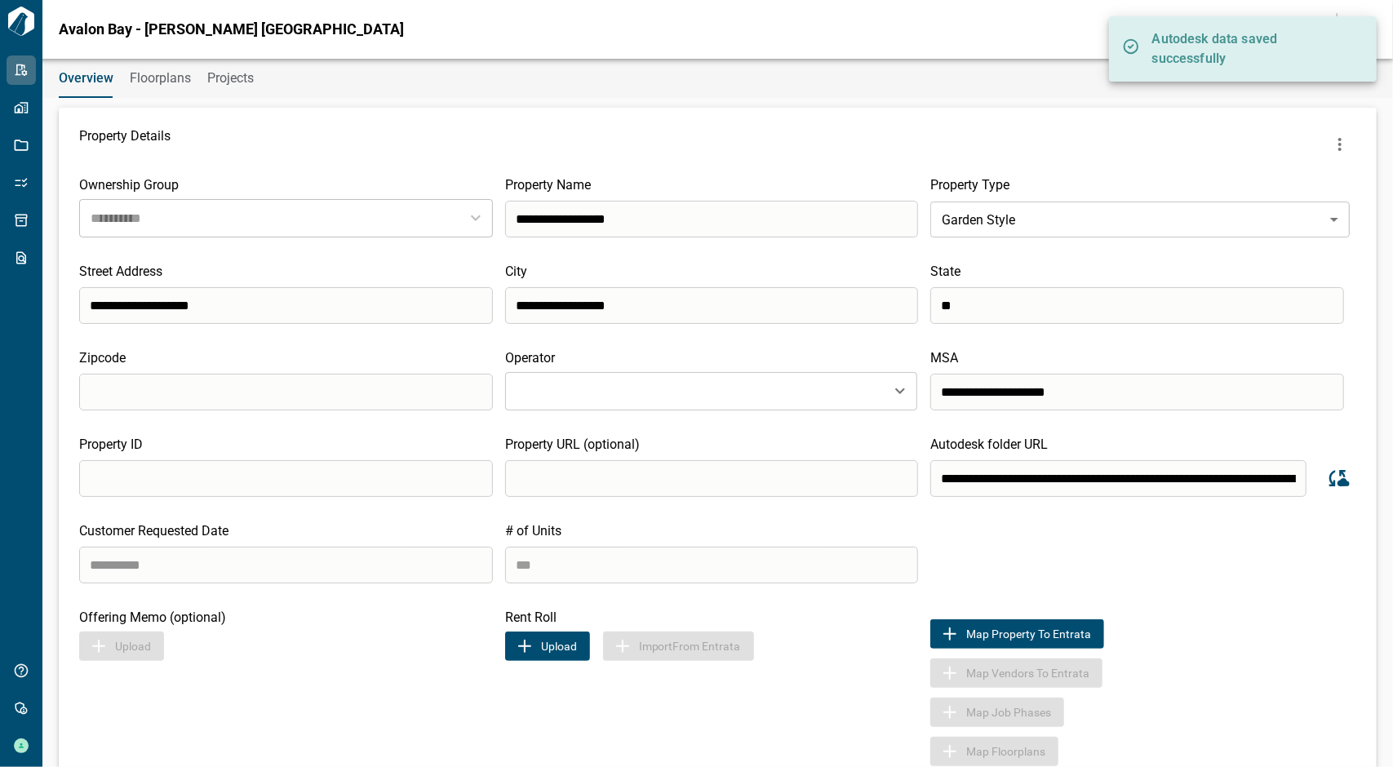
click at [131, 79] on span "Floorplans" at bounding box center [160, 78] width 61 height 16
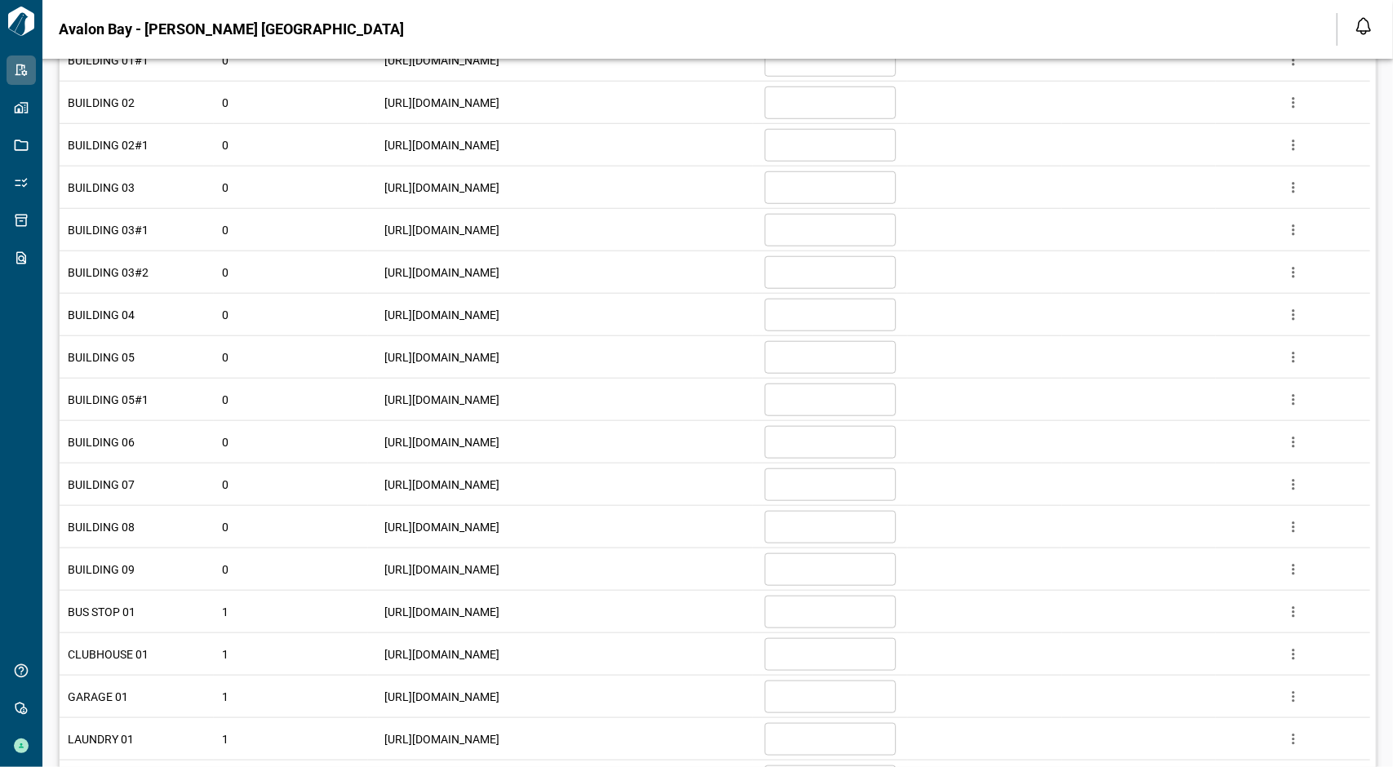
scroll to position [630, 0]
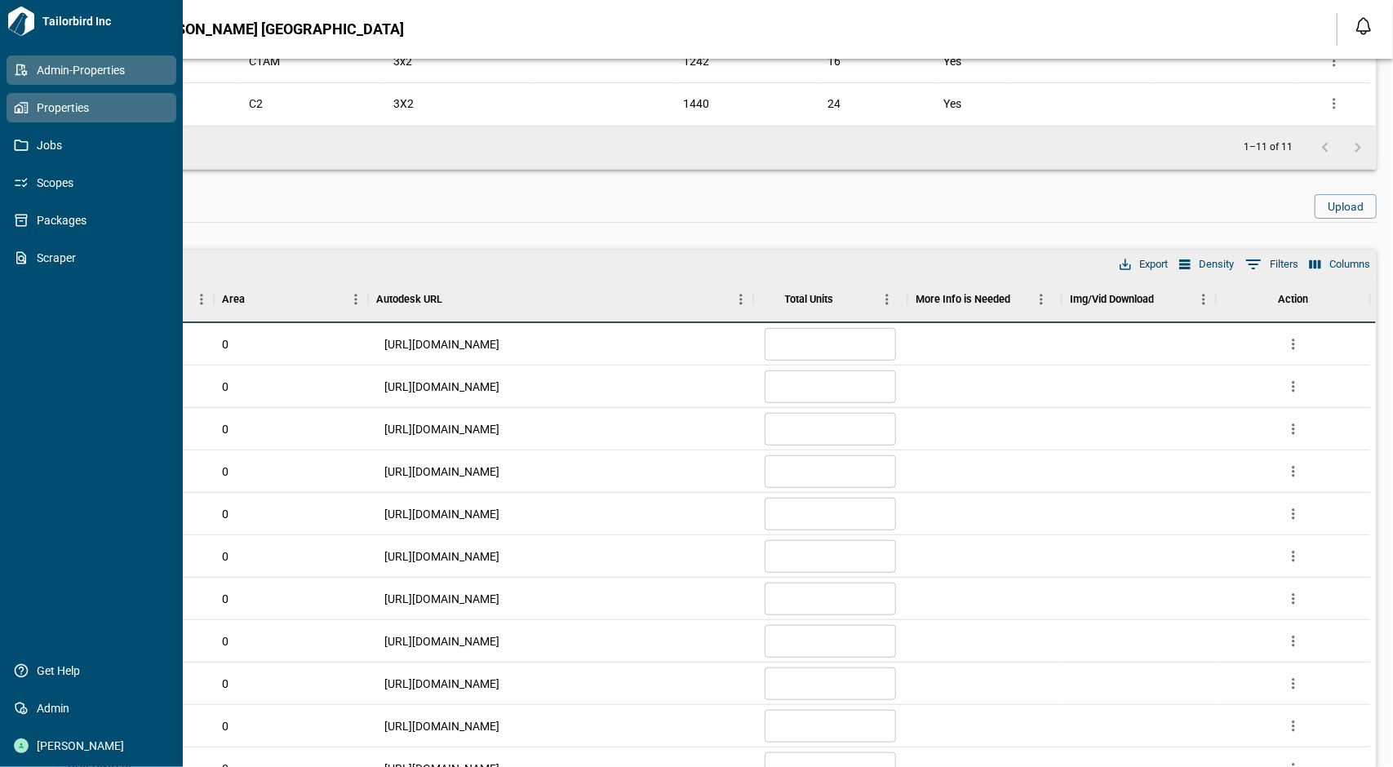
click at [18, 108] on icon at bounding box center [21, 107] width 15 height 15
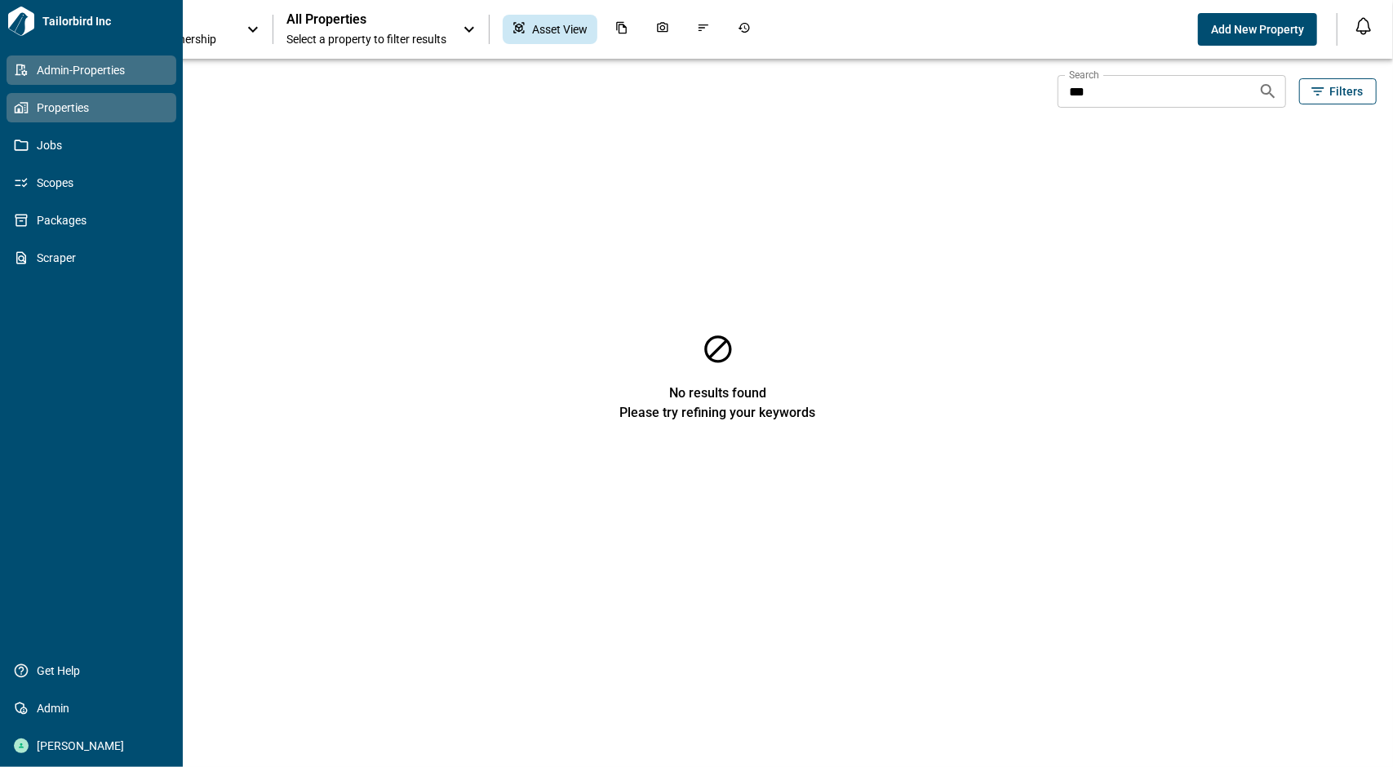
click at [18, 61] on link "Admin-Properties" at bounding box center [92, 69] width 170 height 29
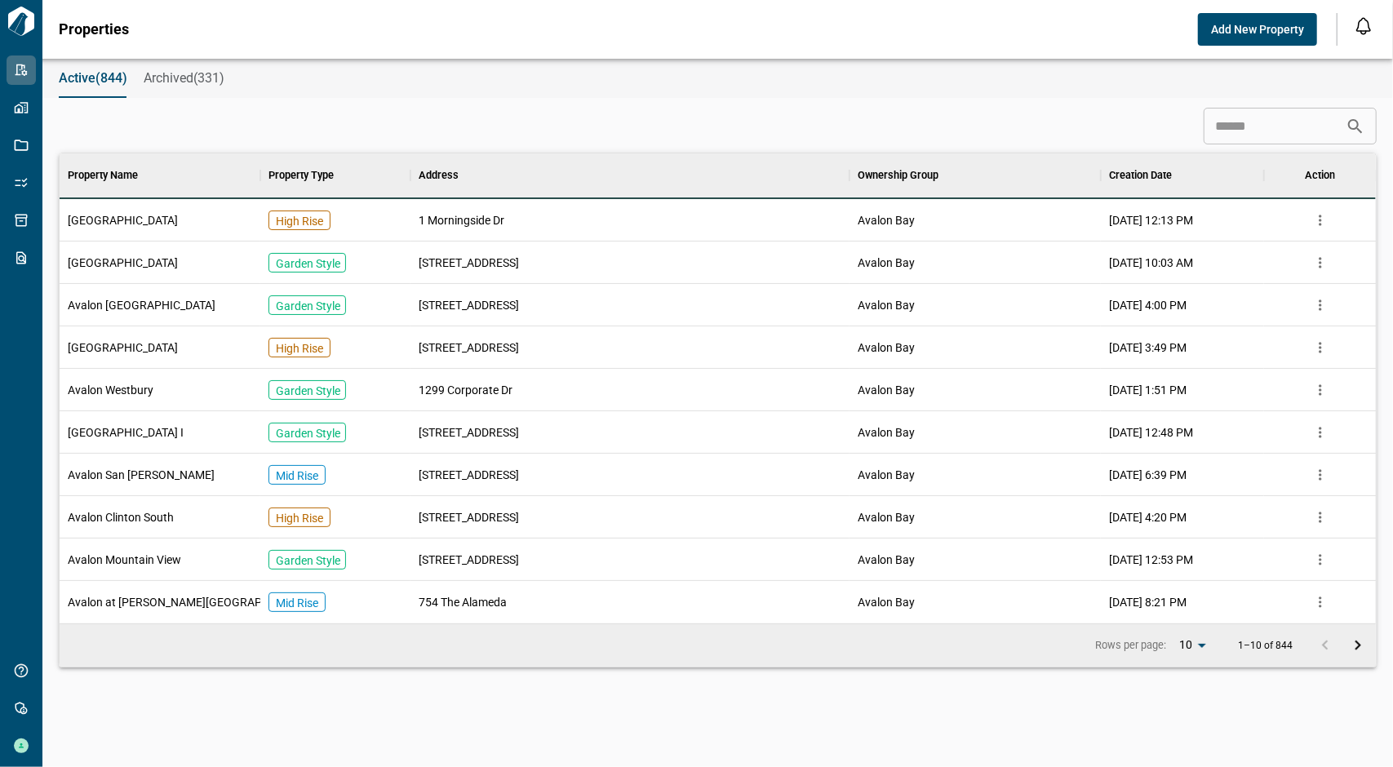
scroll to position [457, 1311]
click at [1223, 122] on input at bounding box center [1275, 126] width 142 height 33
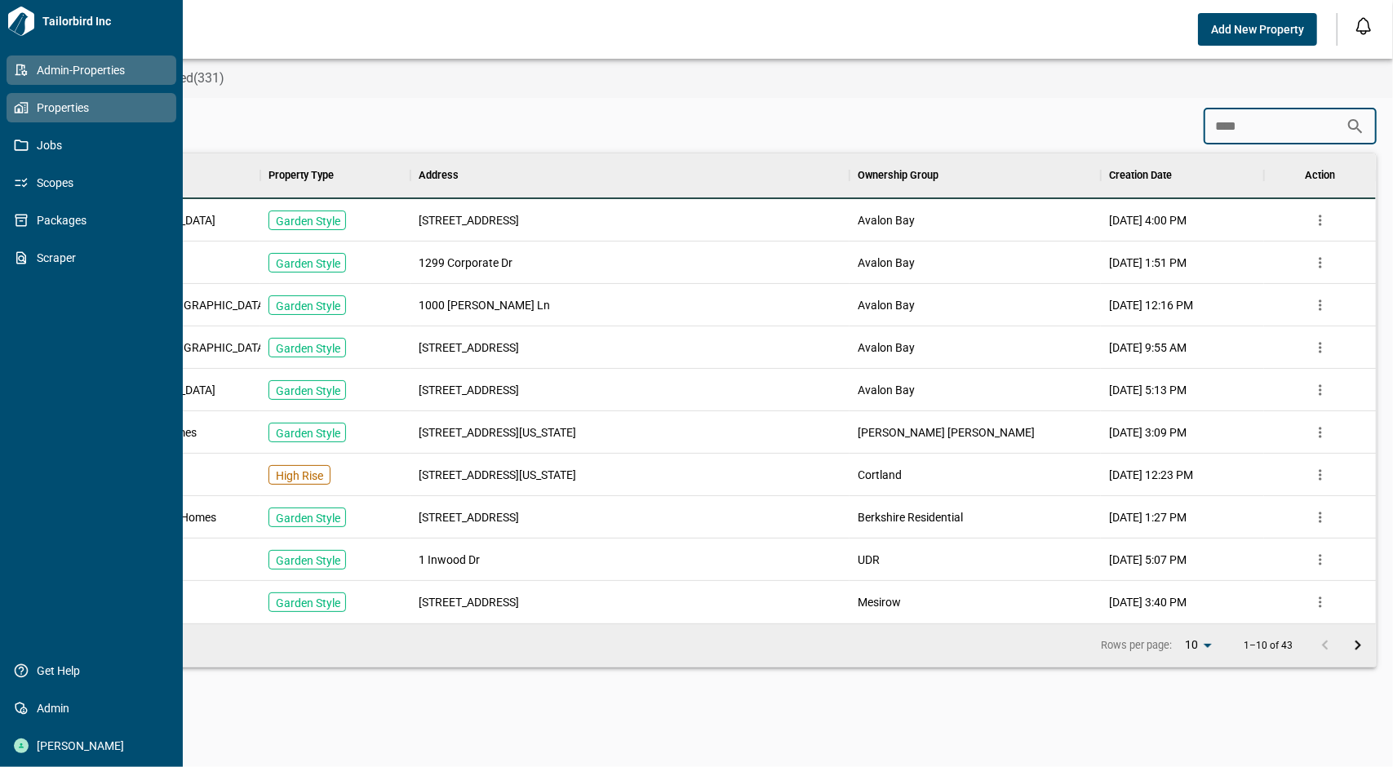
type input "****"
click at [23, 103] on icon at bounding box center [24, 107] width 8 height 11
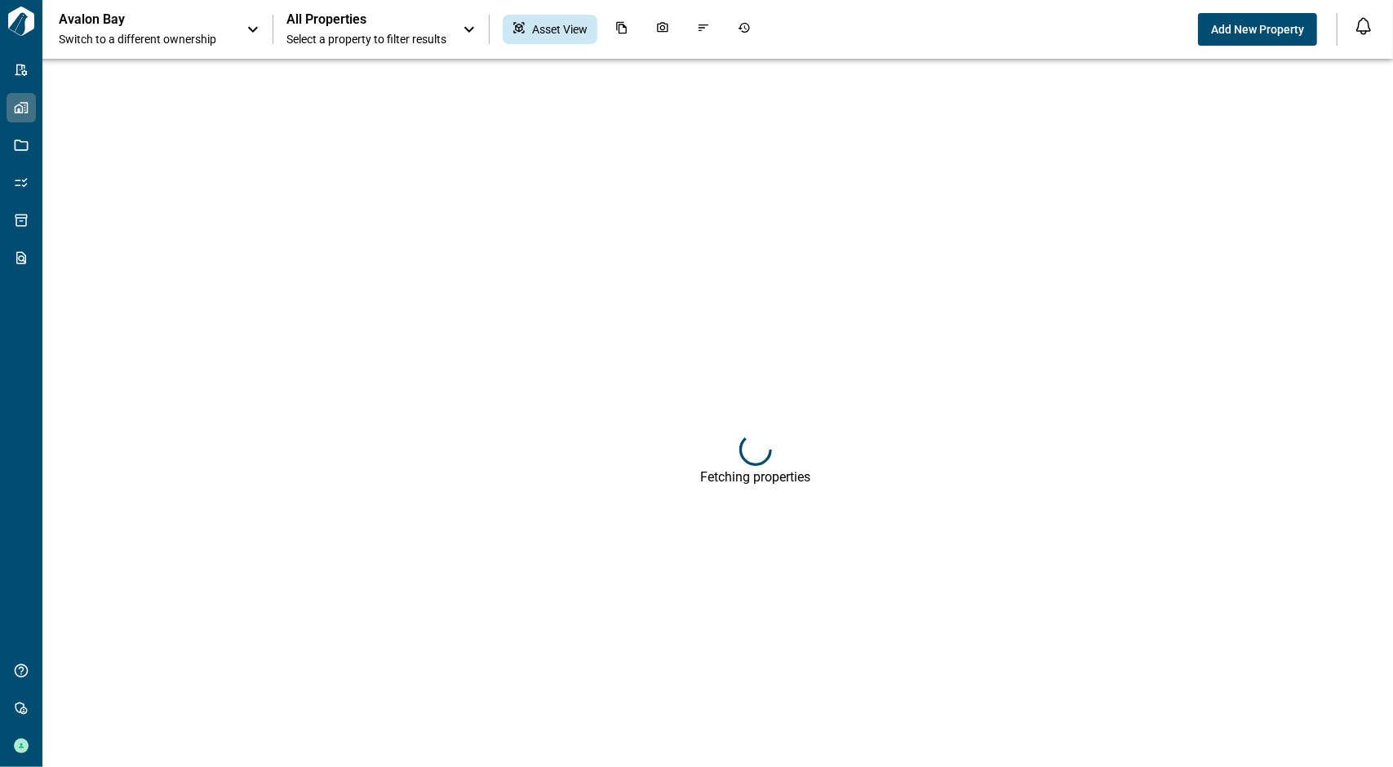
click at [331, 39] on span "Select a property to filter results" at bounding box center [366, 39] width 160 height 16
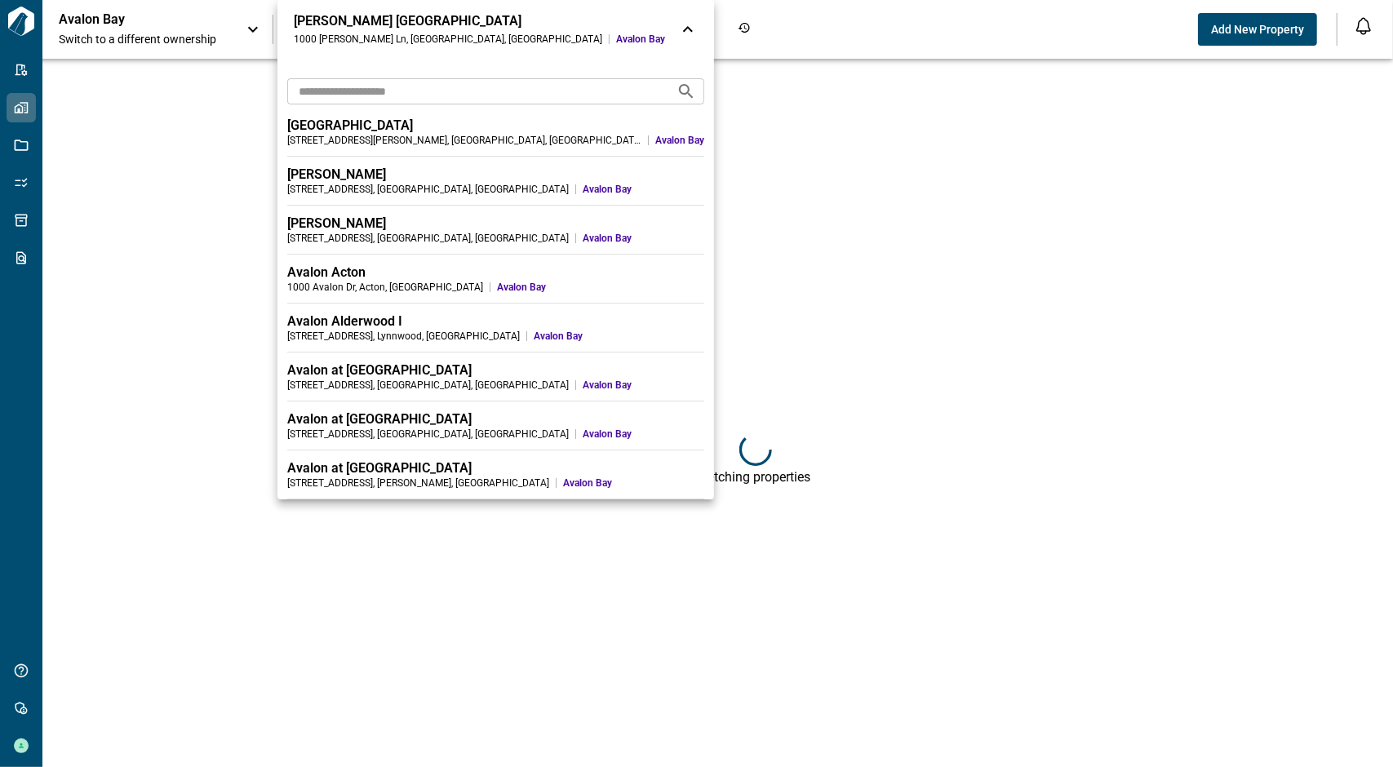
click at [362, 89] on input "text" at bounding box center [475, 91] width 376 height 30
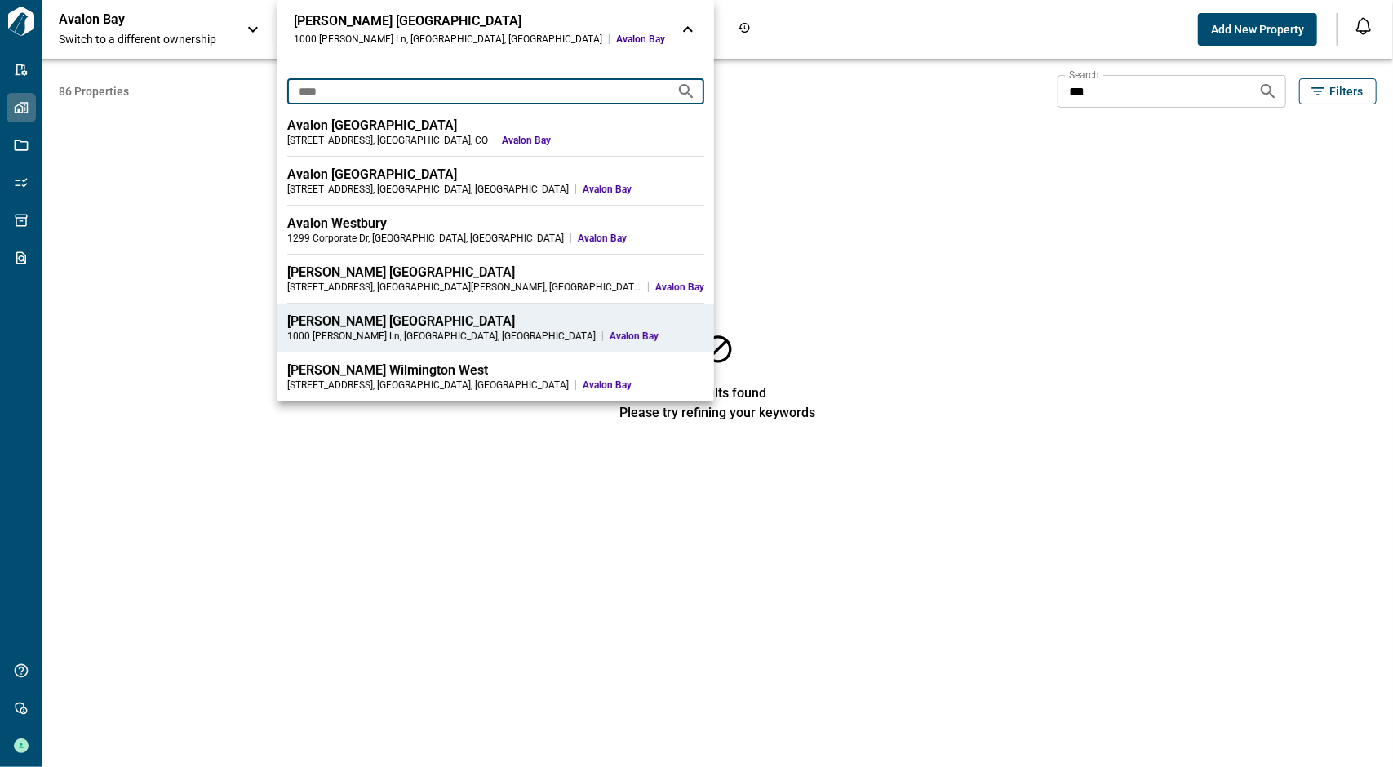
type input "****"
click at [382, 321] on div "[PERSON_NAME] [GEOGRAPHIC_DATA]" at bounding box center [495, 321] width 417 height 16
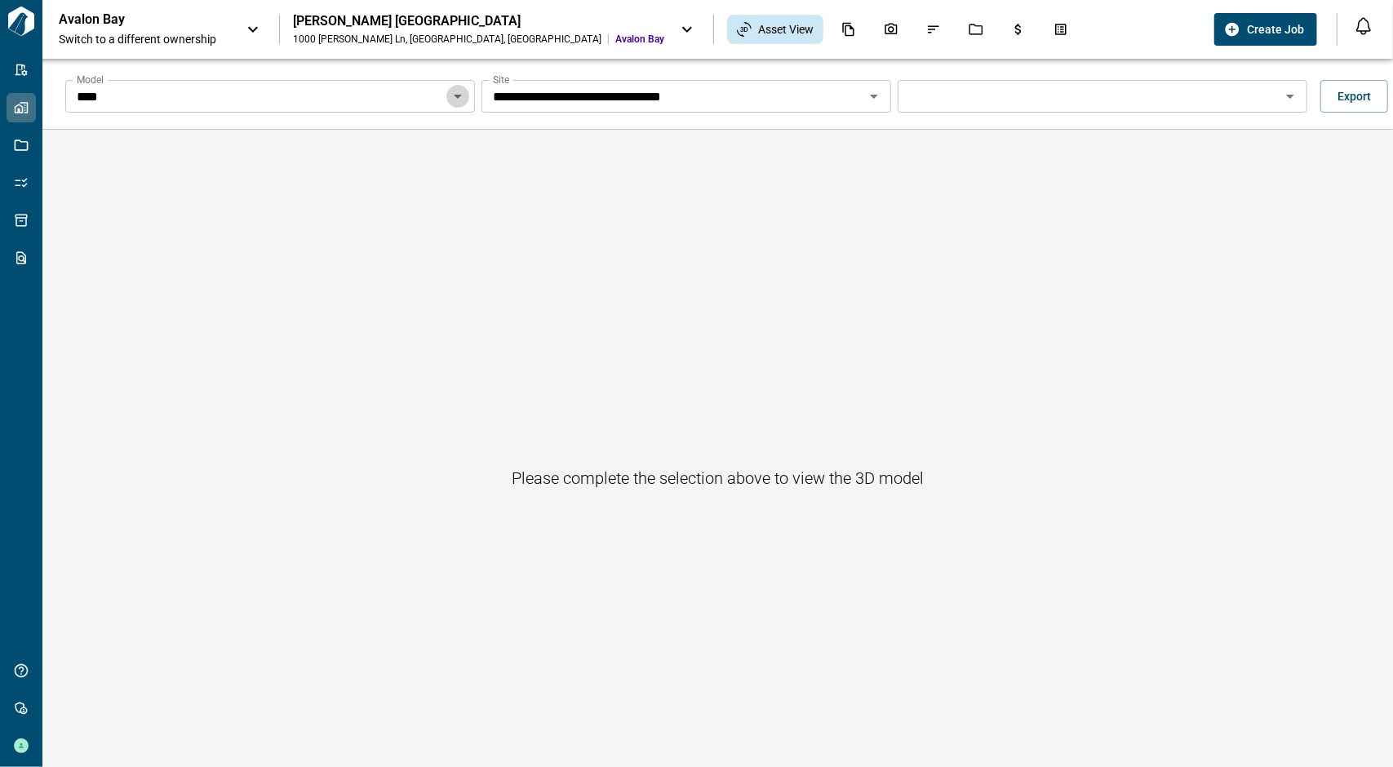
click at [446, 92] on button "Open" at bounding box center [457, 96] width 23 height 23
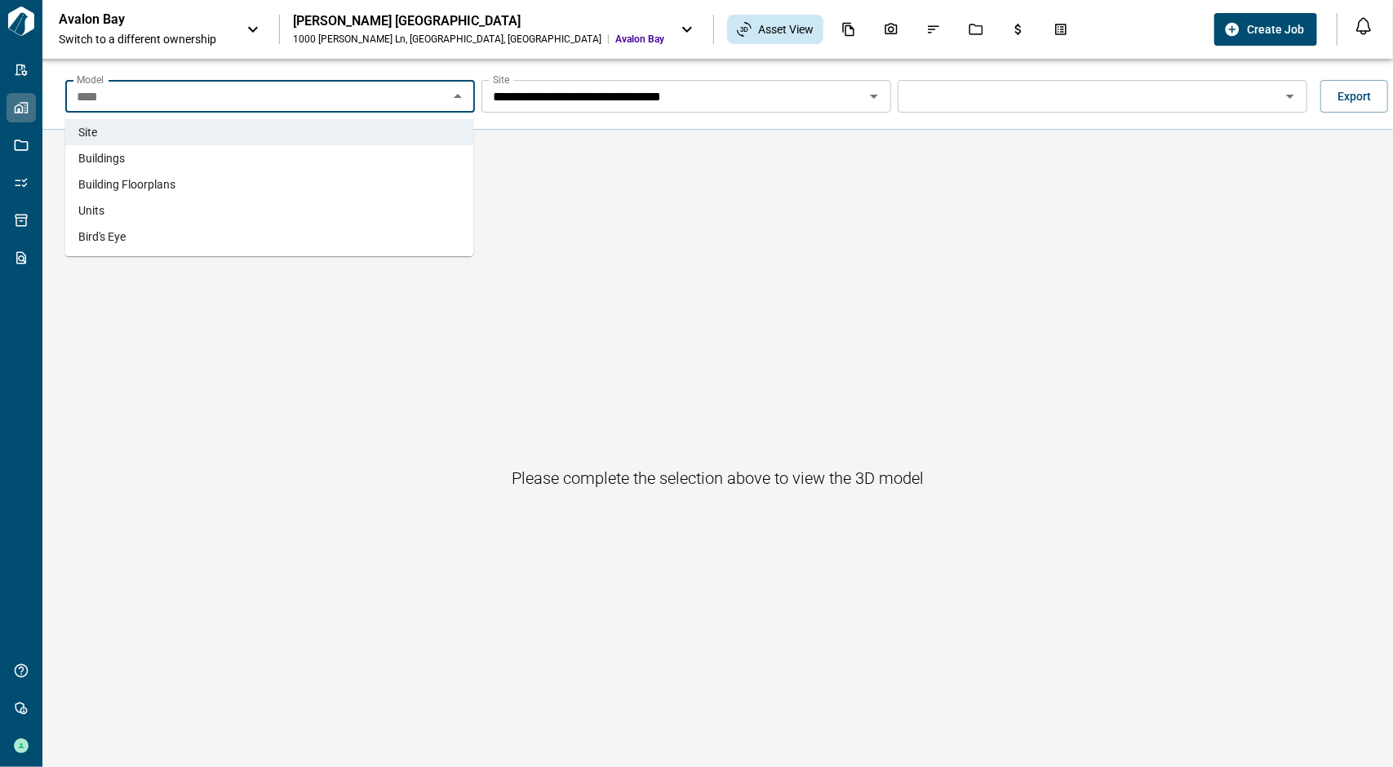
click at [299, 162] on li "Buildings" at bounding box center [269, 158] width 408 height 26
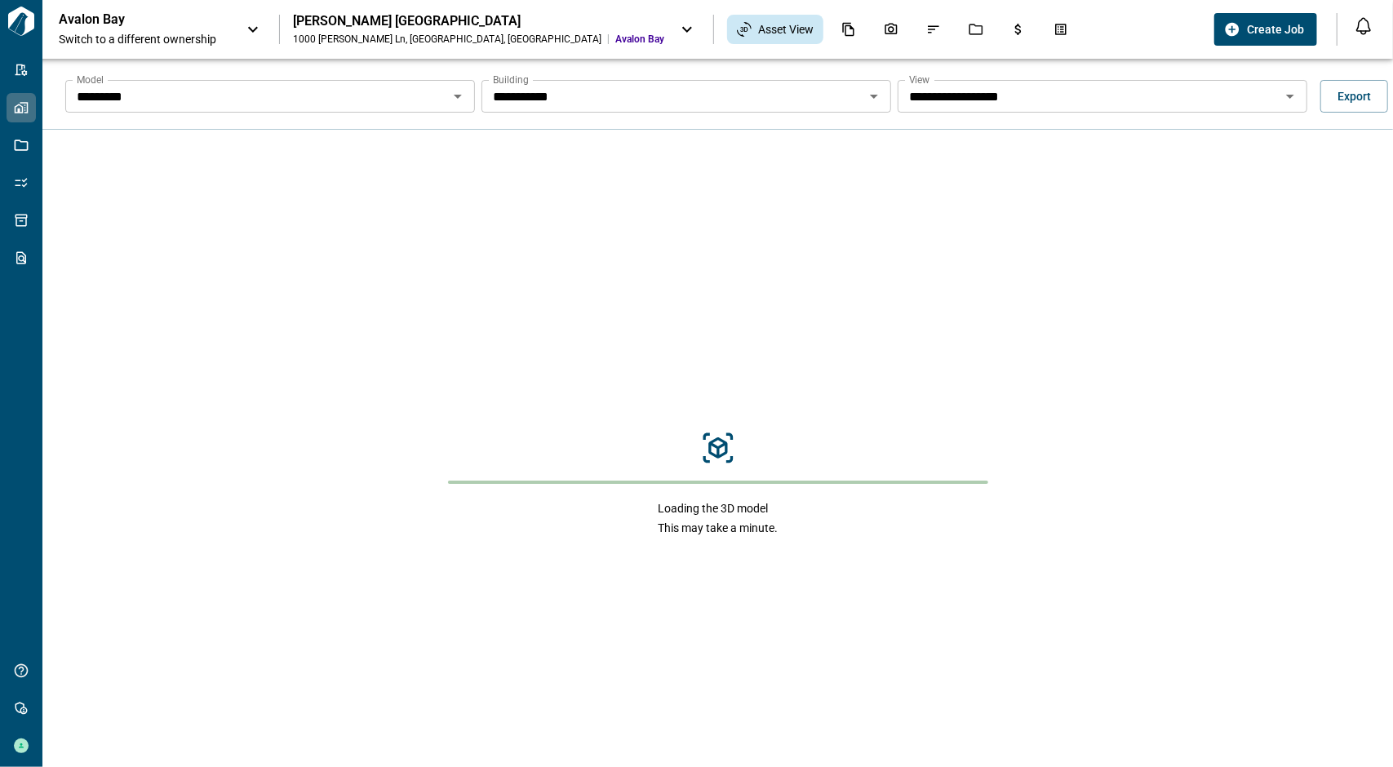
click at [1064, 91] on input "**********" at bounding box center [1089, 96] width 373 height 23
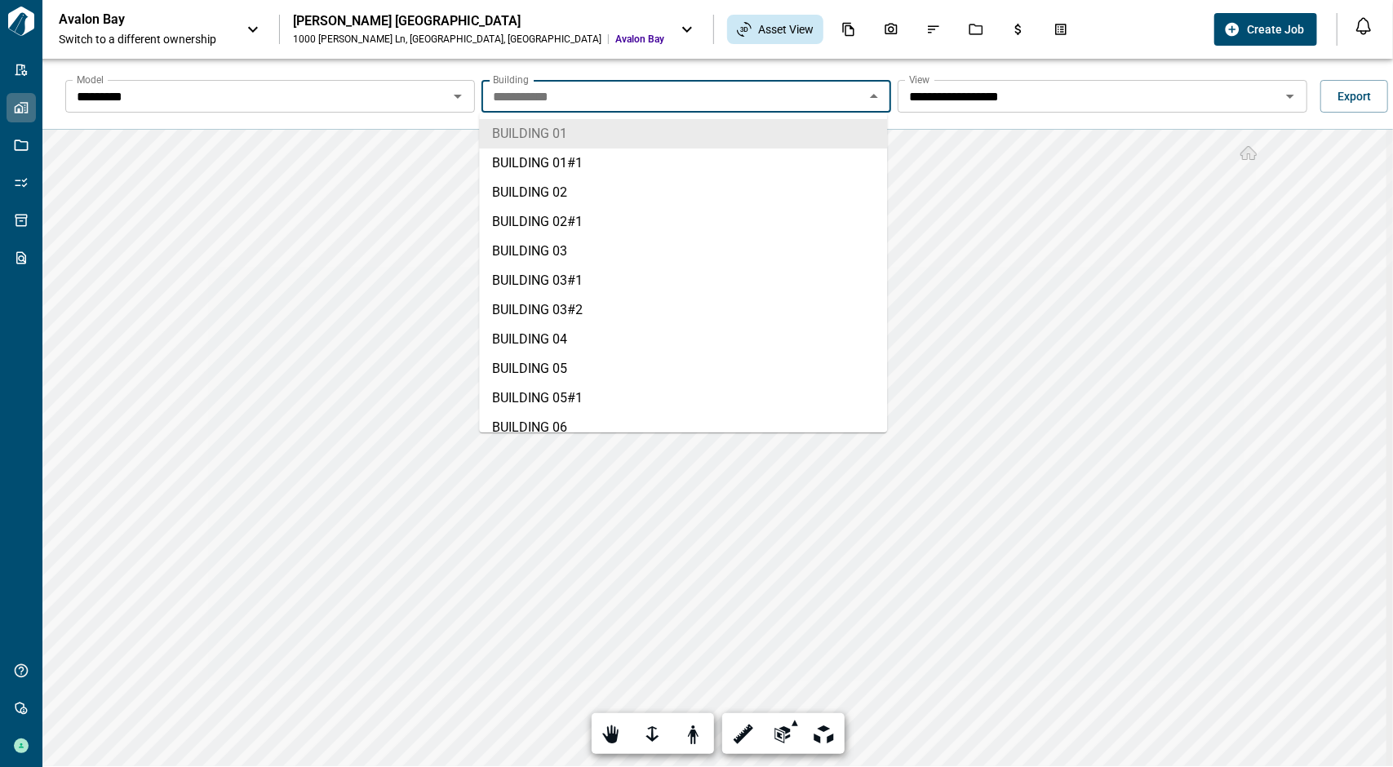
click at [613, 104] on input "**********" at bounding box center [672, 96] width 373 height 23
click at [568, 154] on li "BUILDING 01#1" at bounding box center [683, 163] width 408 height 29
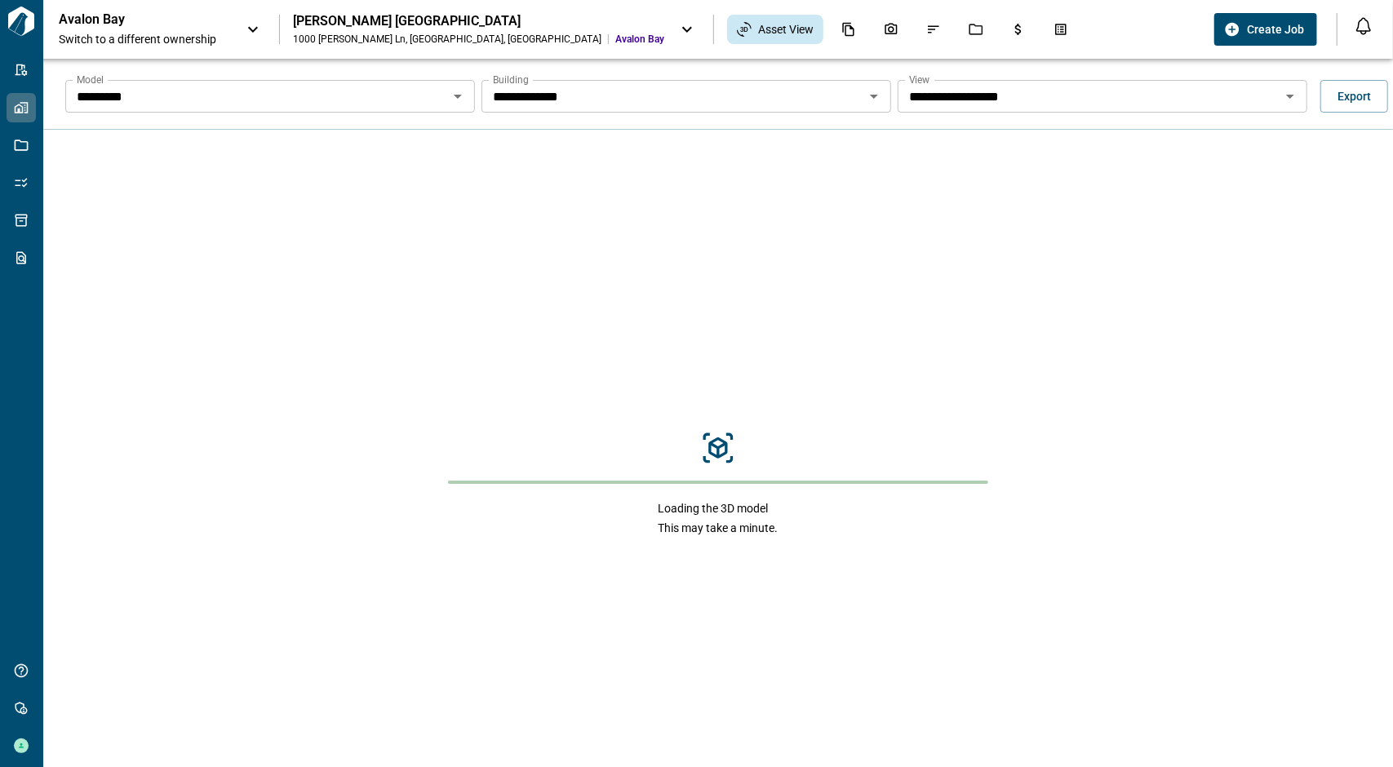
click at [1085, 84] on div "**********" at bounding box center [1103, 96] width 410 height 33
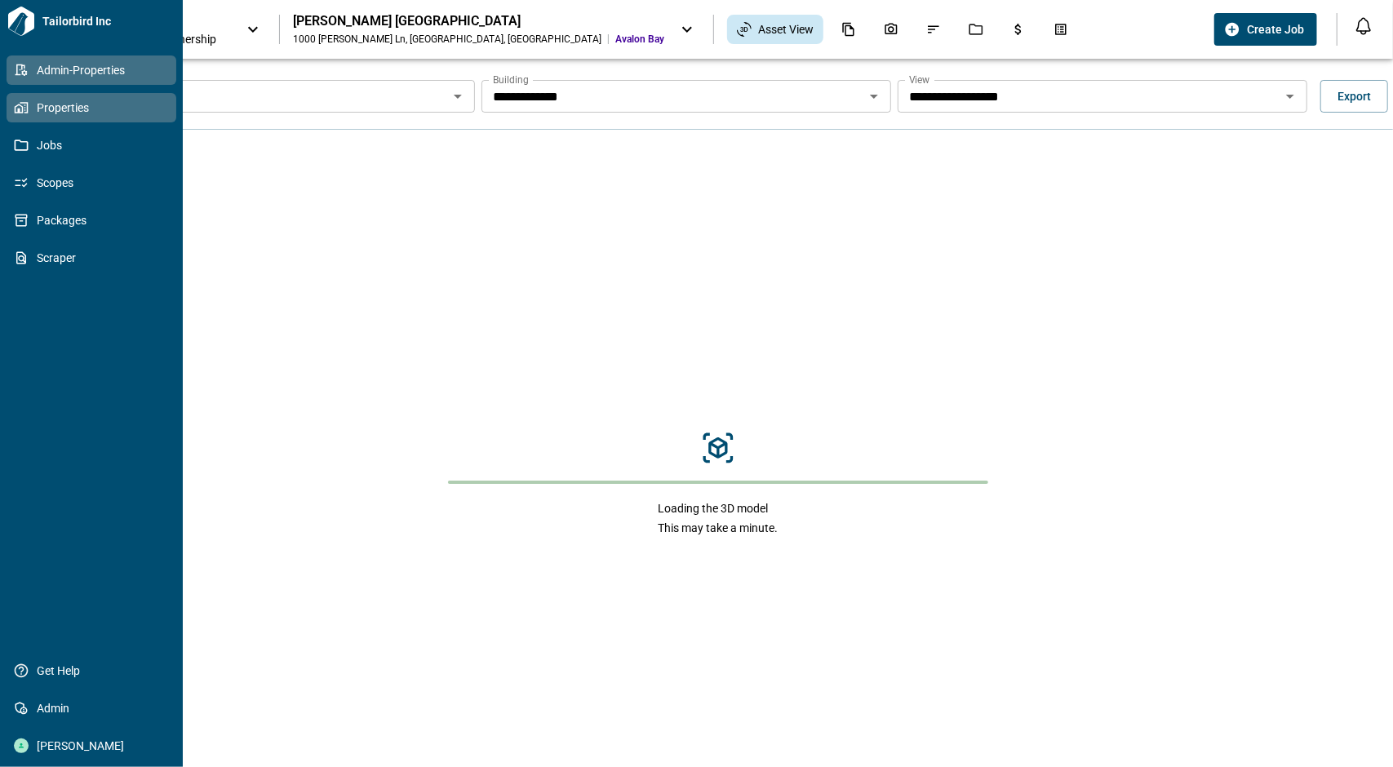
click at [16, 68] on icon at bounding box center [21, 70] width 15 height 15
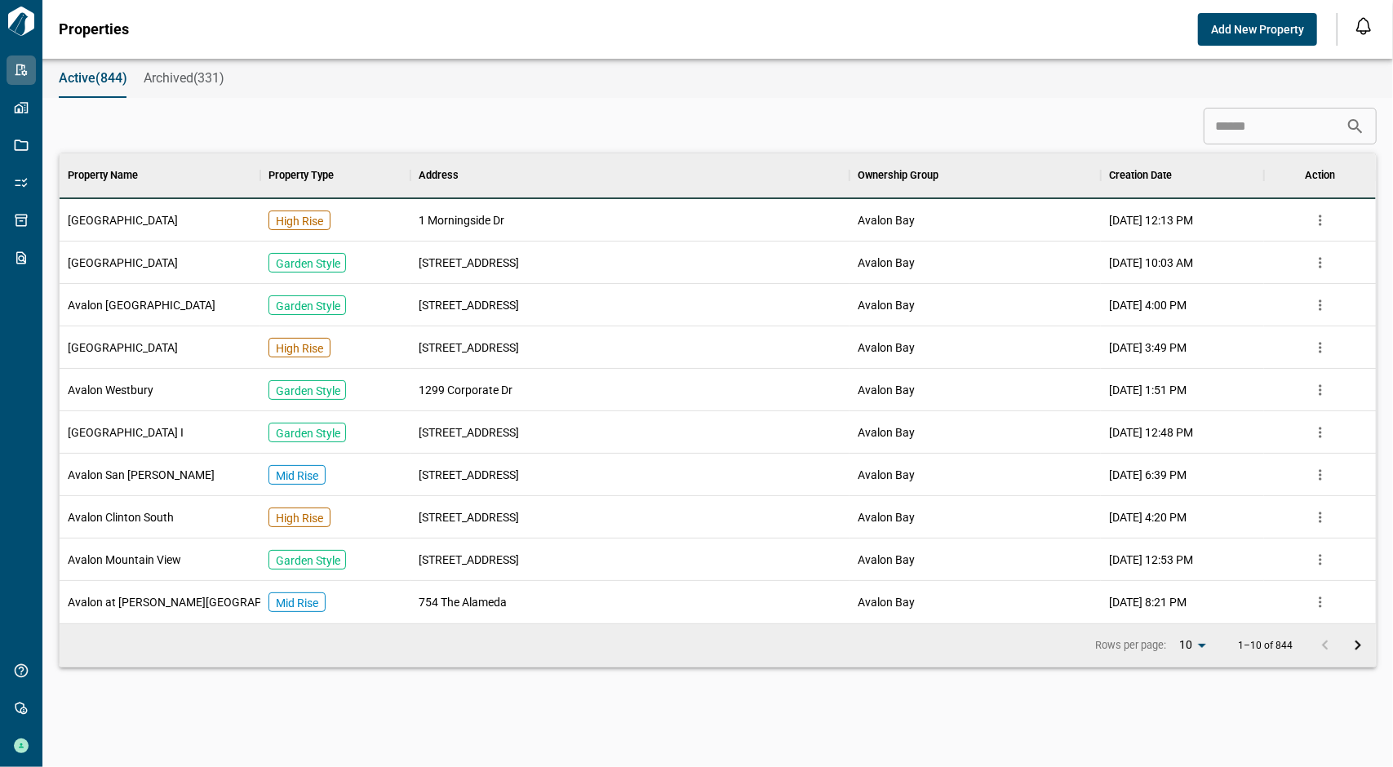
scroll to position [457, 1311]
click at [1271, 126] on input at bounding box center [1275, 126] width 142 height 33
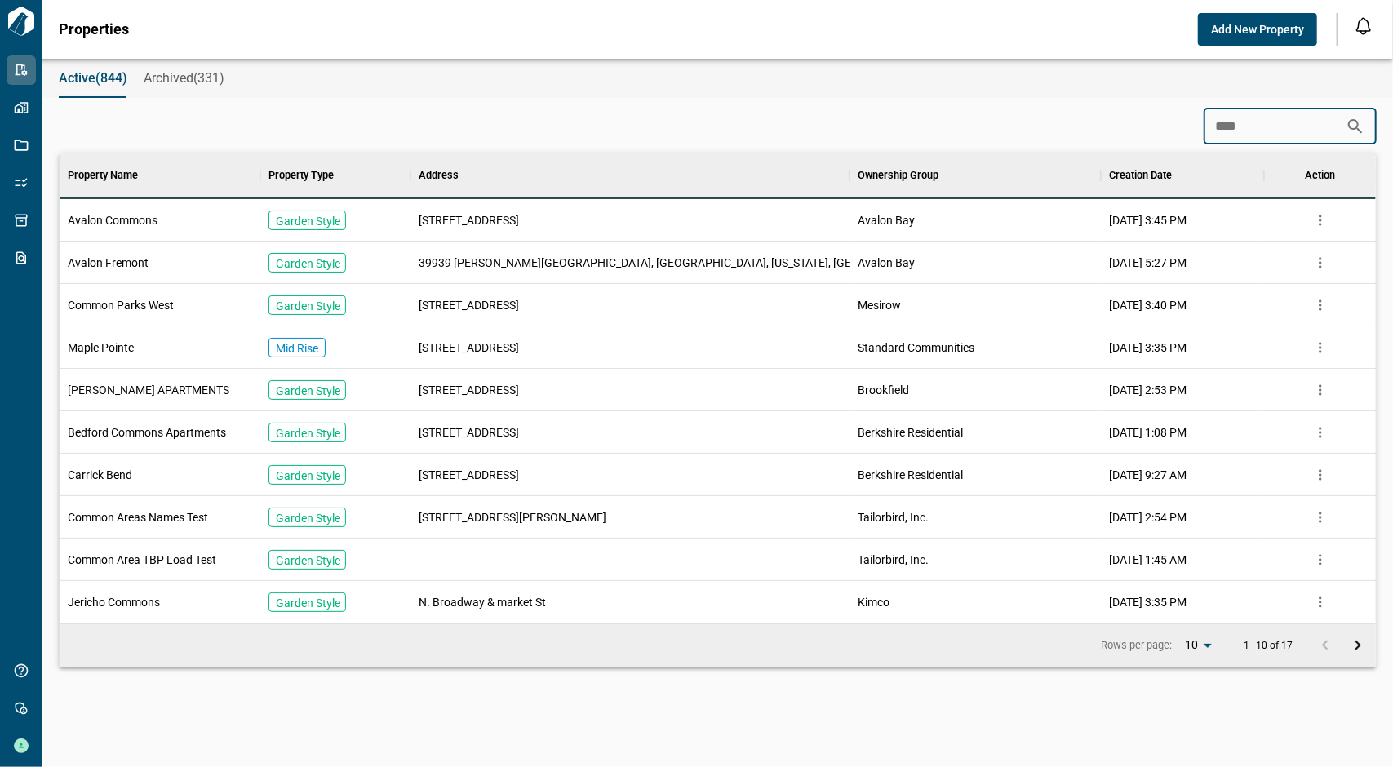
type input "****"
click at [144, 220] on span "Avalon Commons" at bounding box center [113, 220] width 90 height 16
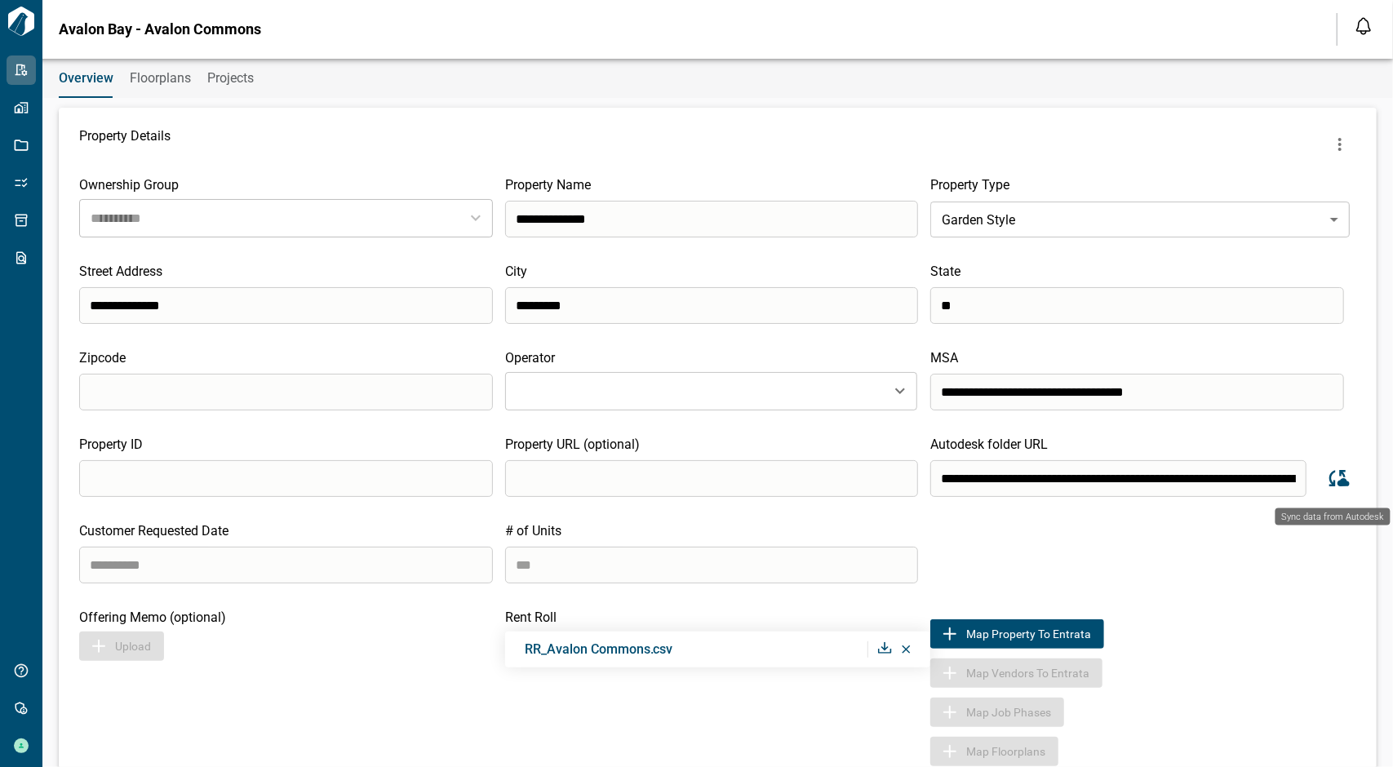
click at [1338, 482] on icon "Sync data from Autodesk" at bounding box center [1339, 478] width 20 height 16
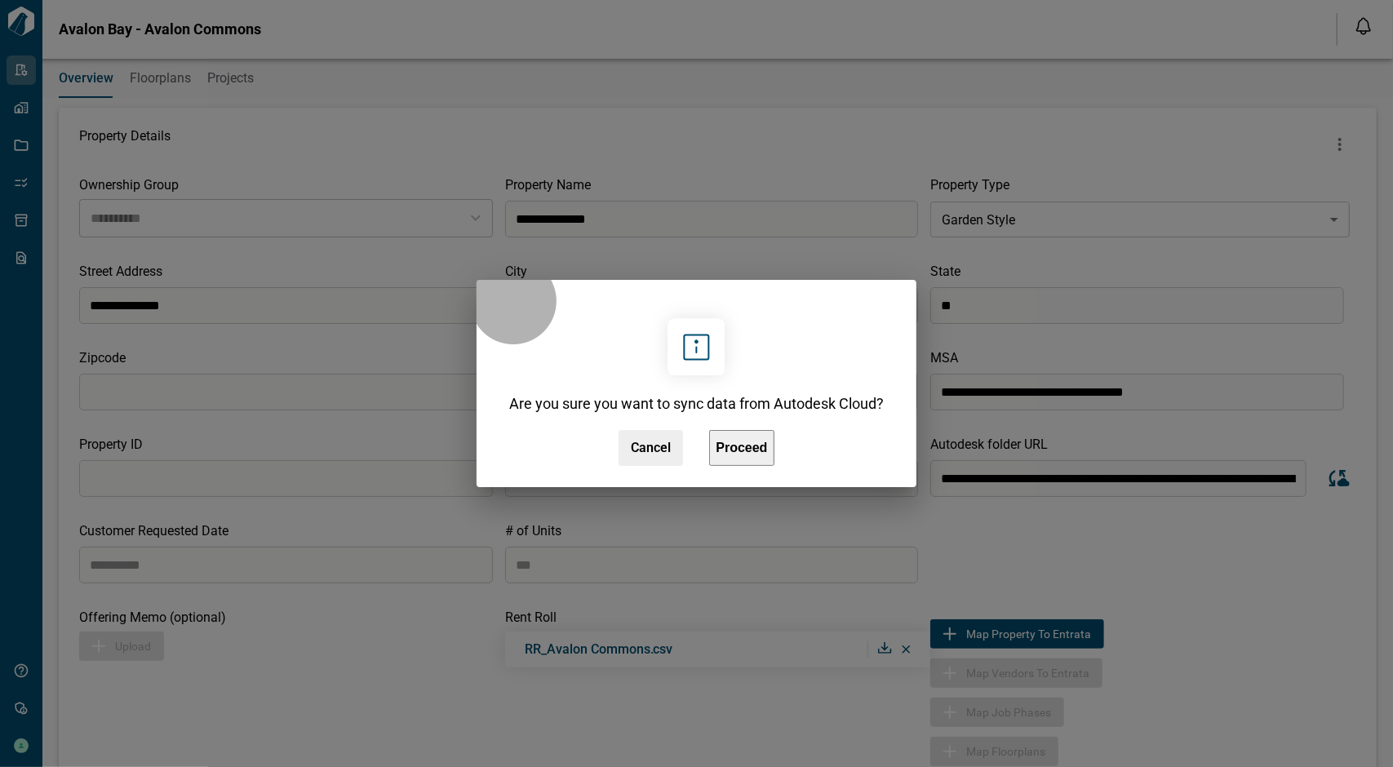
click at [742, 451] on span "Proceed" at bounding box center [741, 448] width 51 height 14
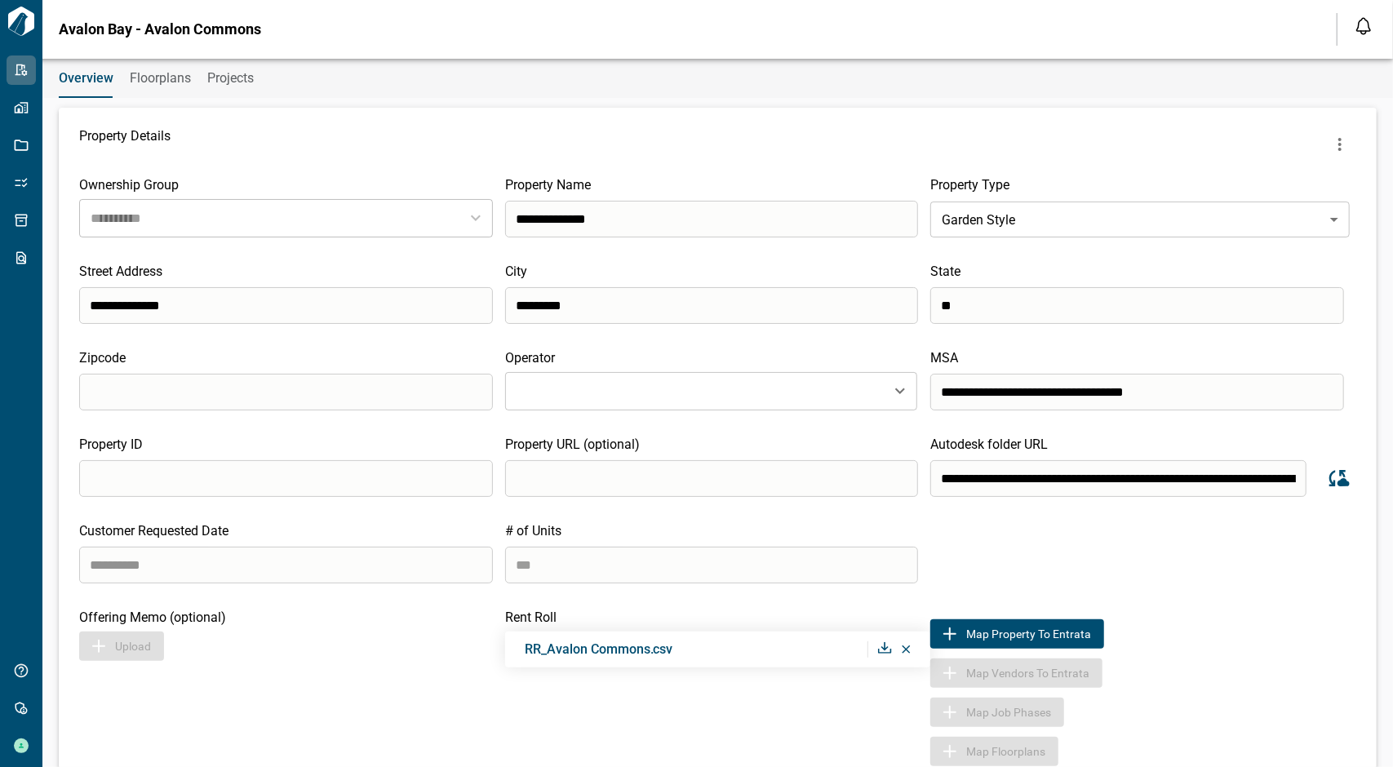
click at [1325, 476] on icon "Sync data from Autodesk" at bounding box center [1337, 478] width 24 height 24
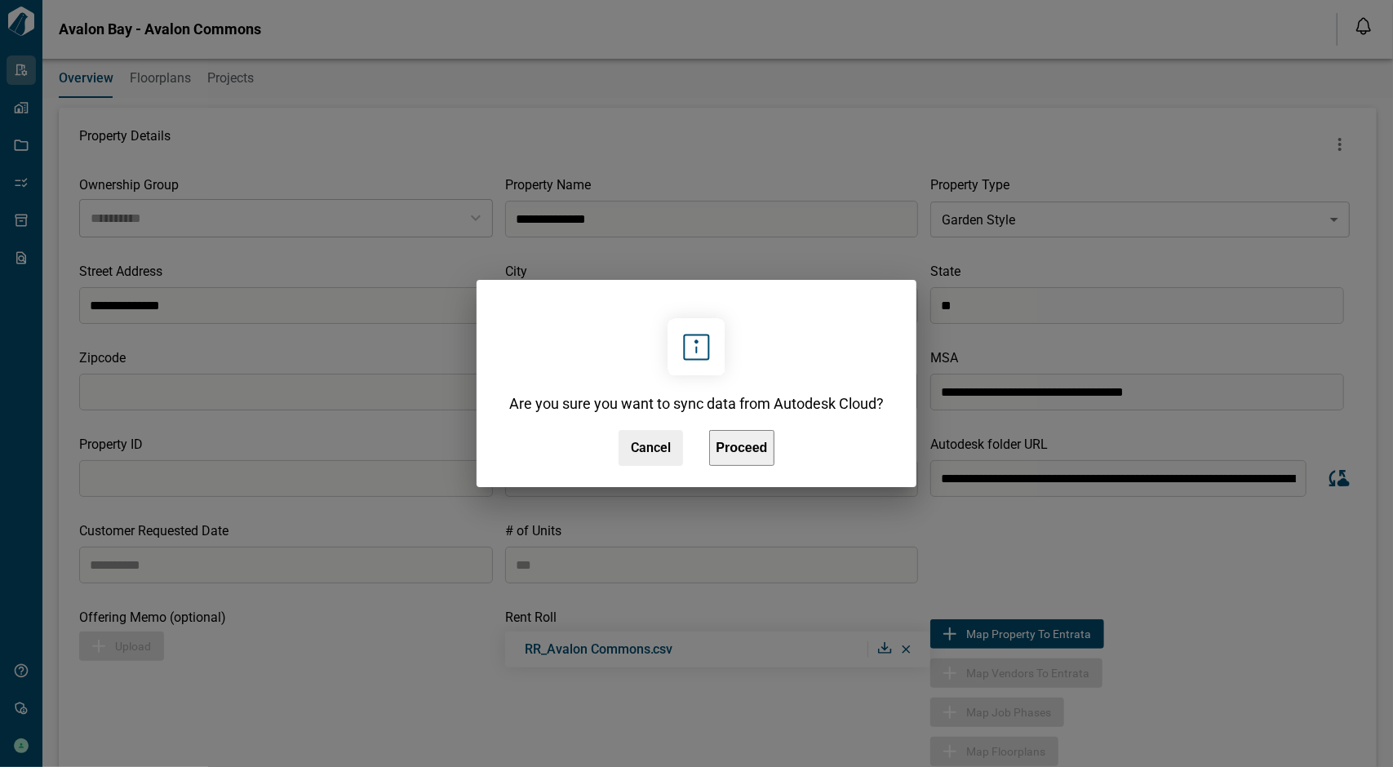
click at [764, 465] on button "Proceed" at bounding box center [741, 448] width 64 height 36
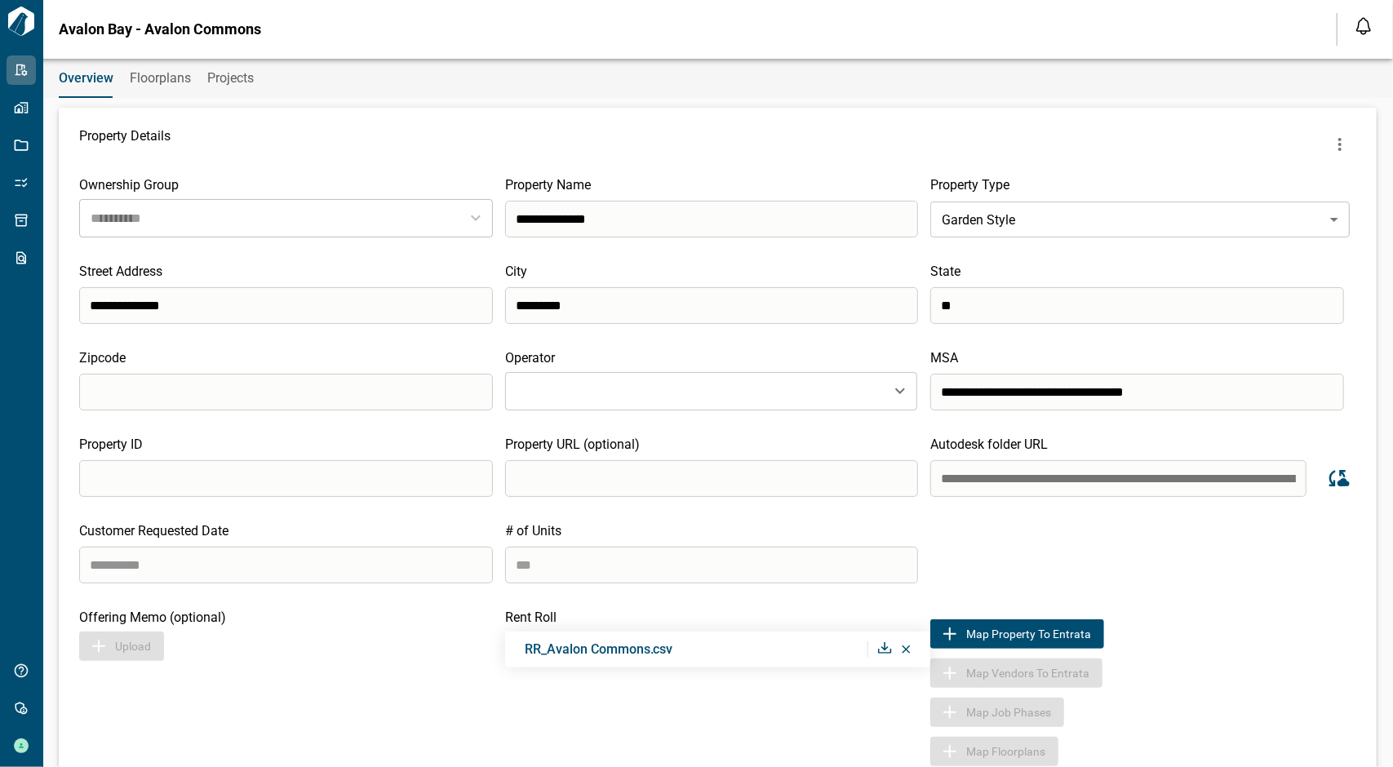
click at [1054, 481] on input "**********" at bounding box center [1118, 478] width 376 height 37
click at [1130, 470] on input "**********" at bounding box center [1118, 478] width 376 height 37
paste input "**********"
type input "**********"
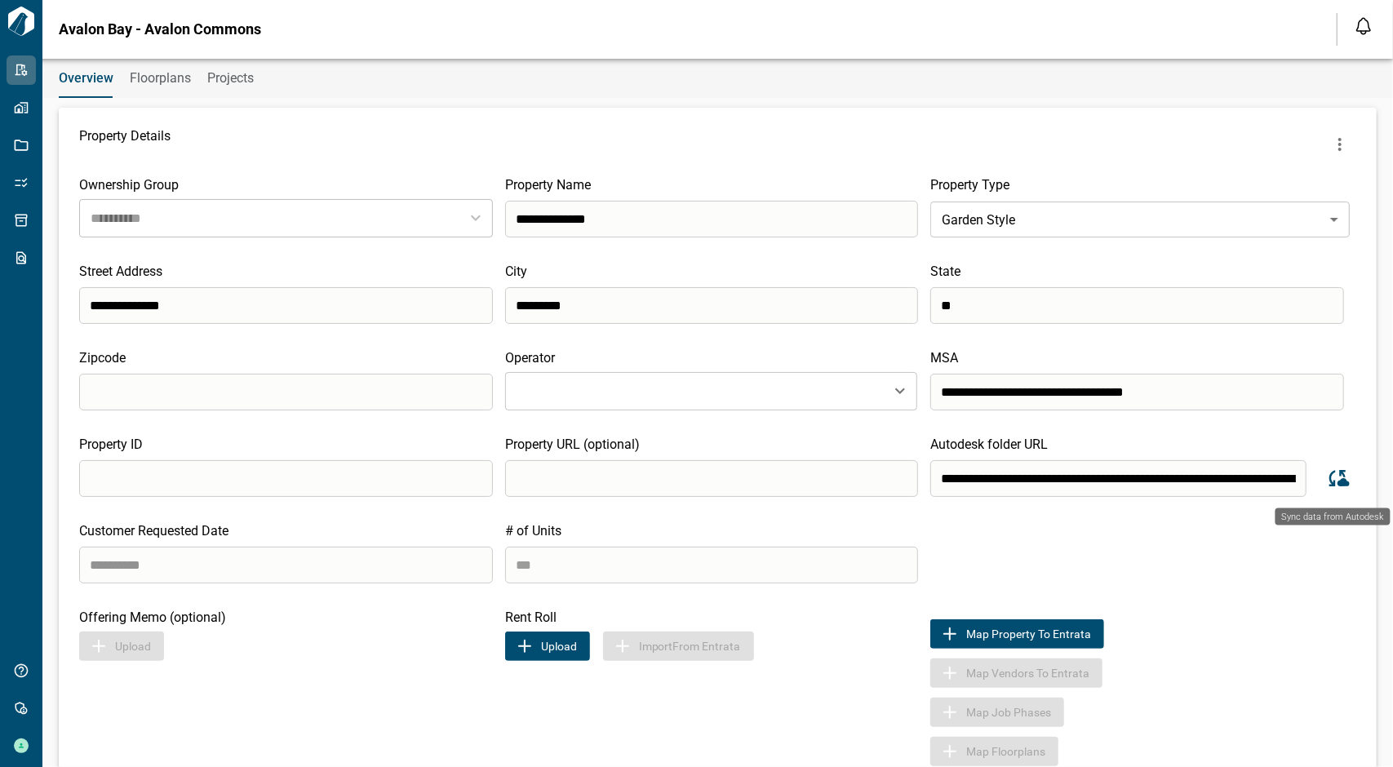
click at [1341, 480] on icon "Sync data from Autodesk" at bounding box center [1337, 478] width 24 height 24
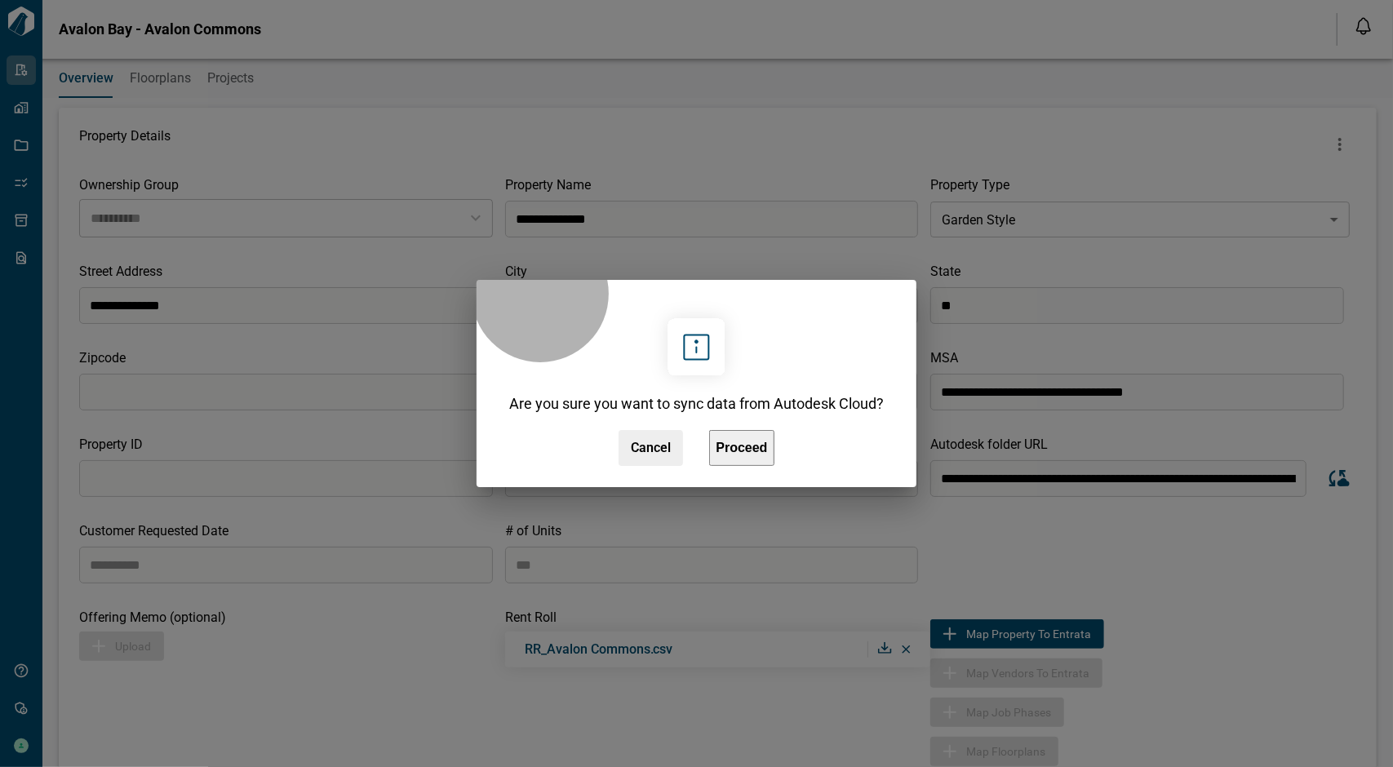
click at [769, 444] on button "Proceed" at bounding box center [741, 448] width 64 height 36
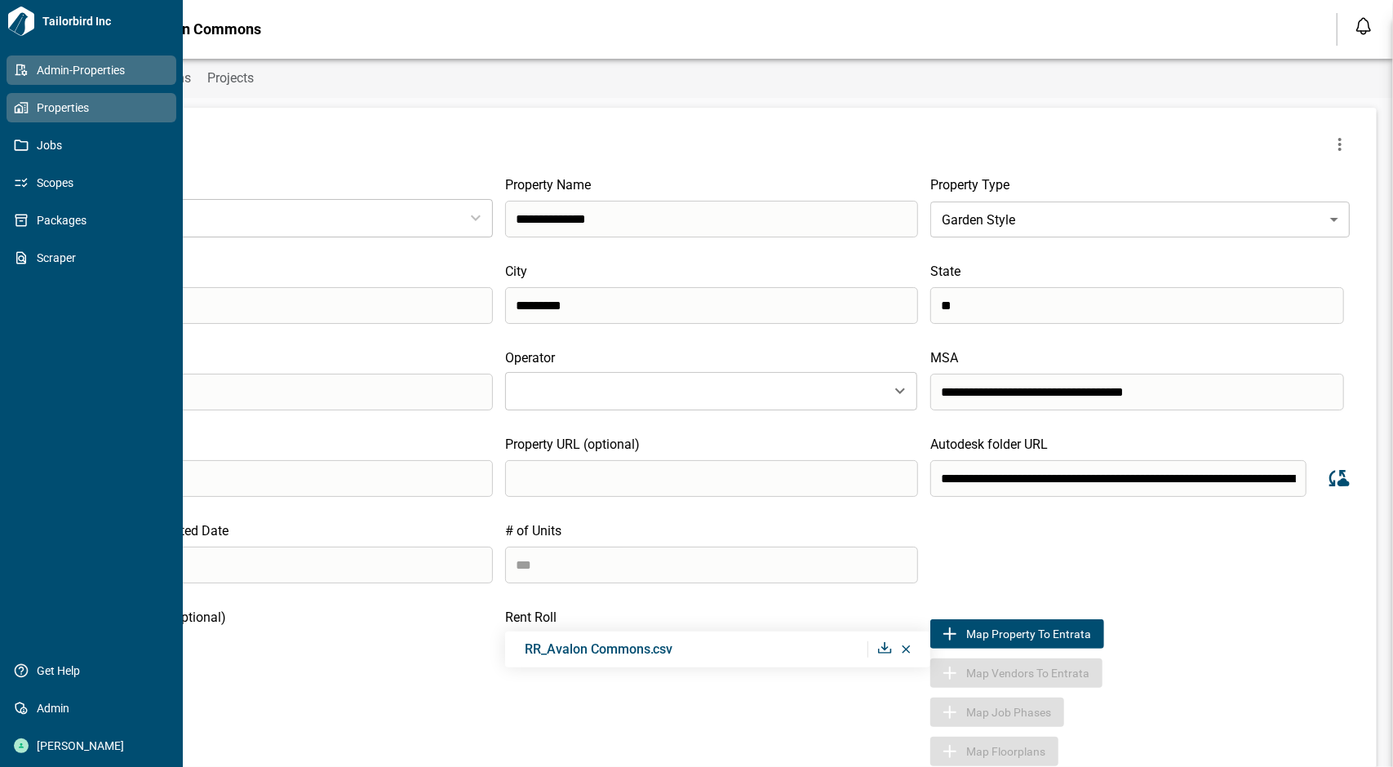
click at [31, 120] on link "Properties" at bounding box center [92, 107] width 170 height 29
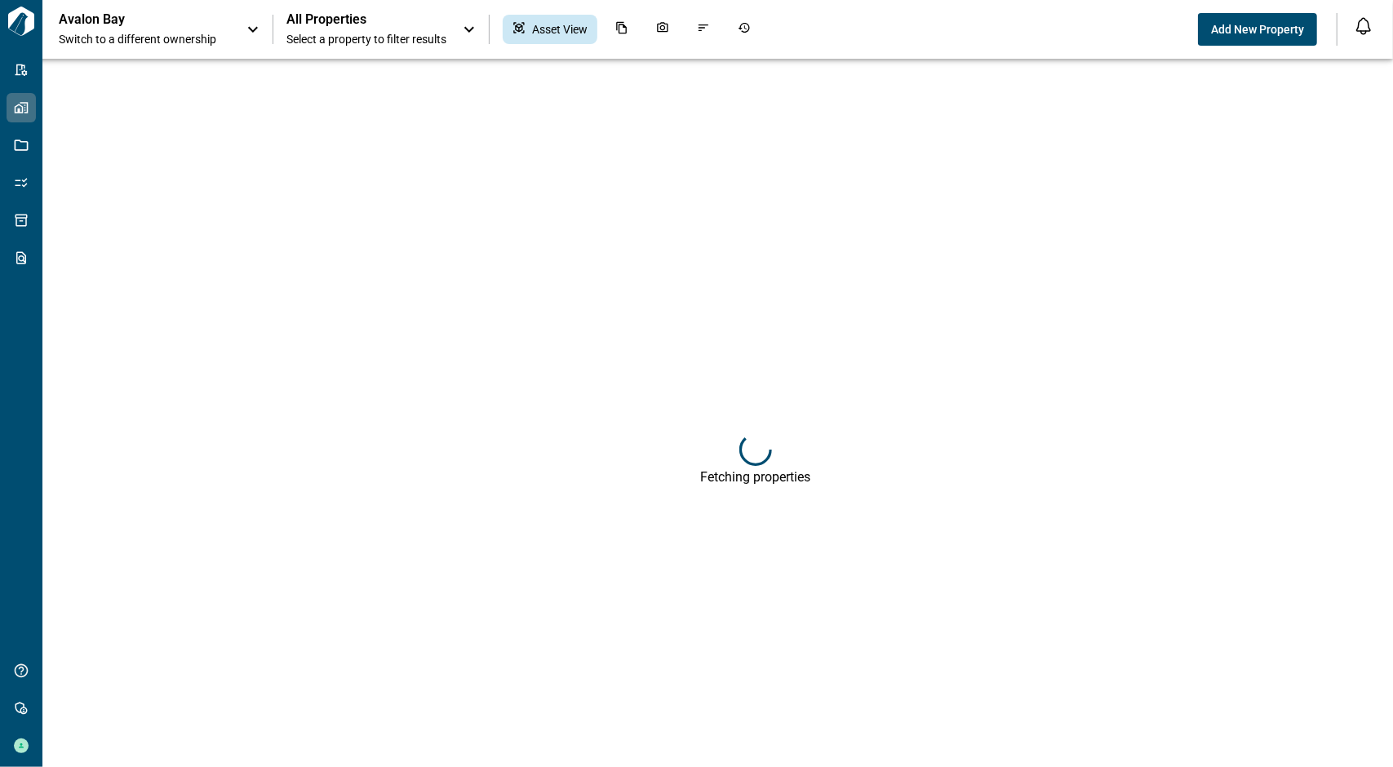
click at [465, 25] on icon at bounding box center [469, 30] width 20 height 20
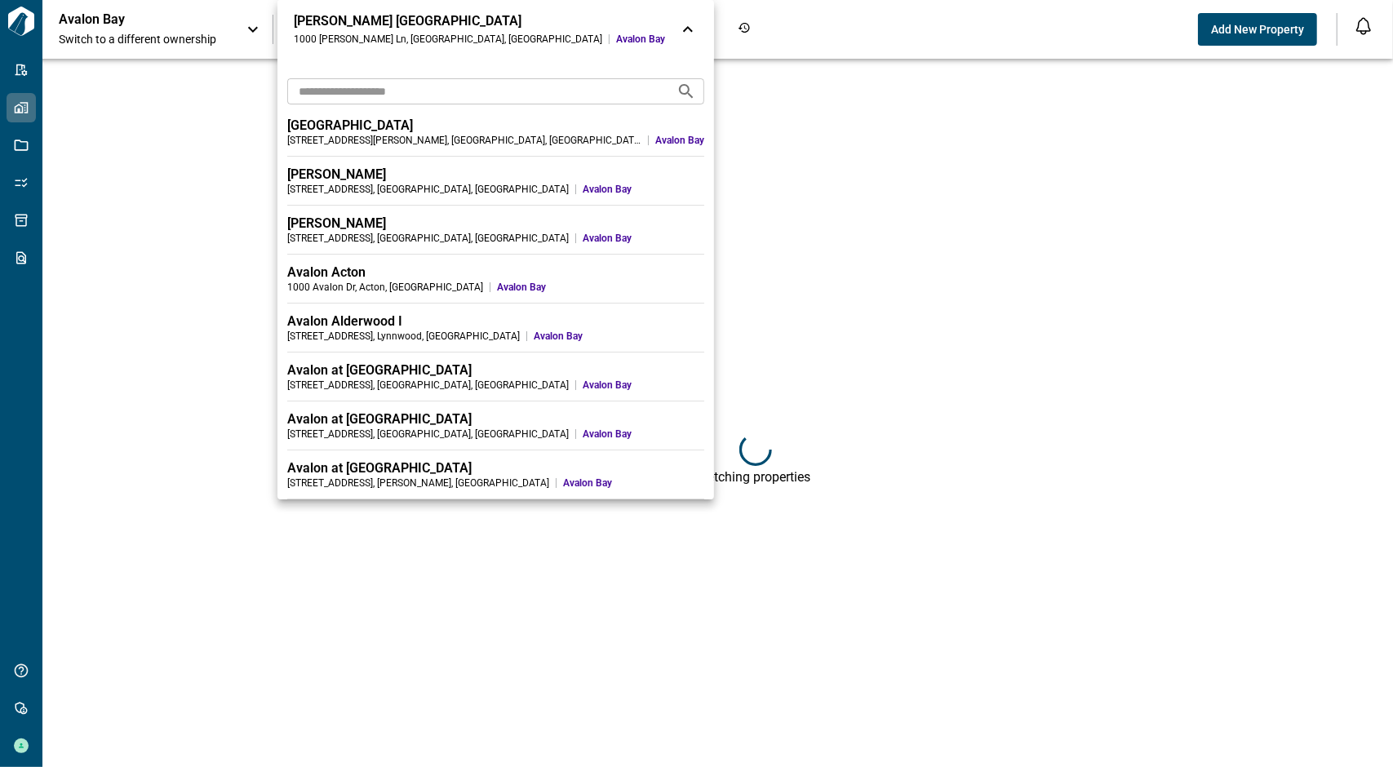
click at [341, 95] on input "text" at bounding box center [475, 91] width 376 height 30
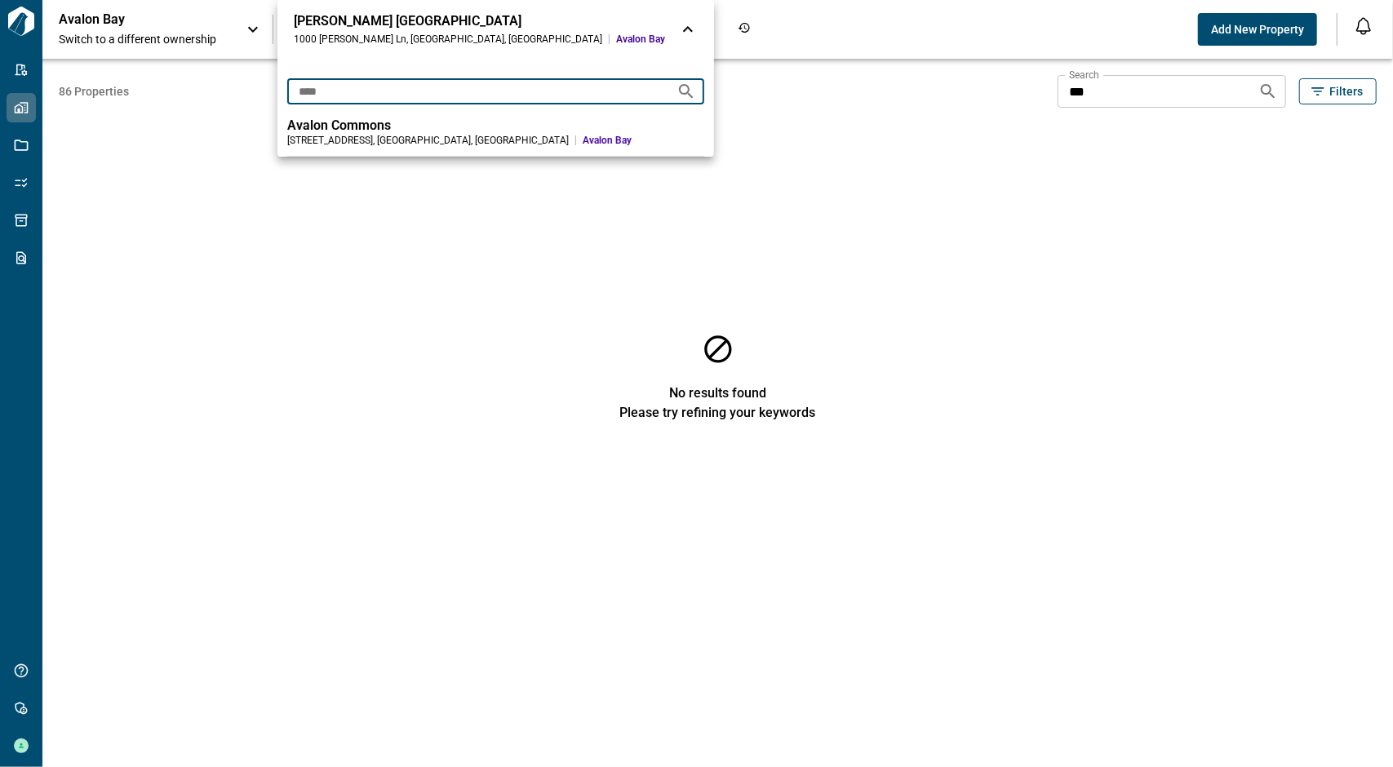
type input "****"
click at [363, 134] on div "[STREET_ADDRESS]" at bounding box center [428, 140] width 282 height 13
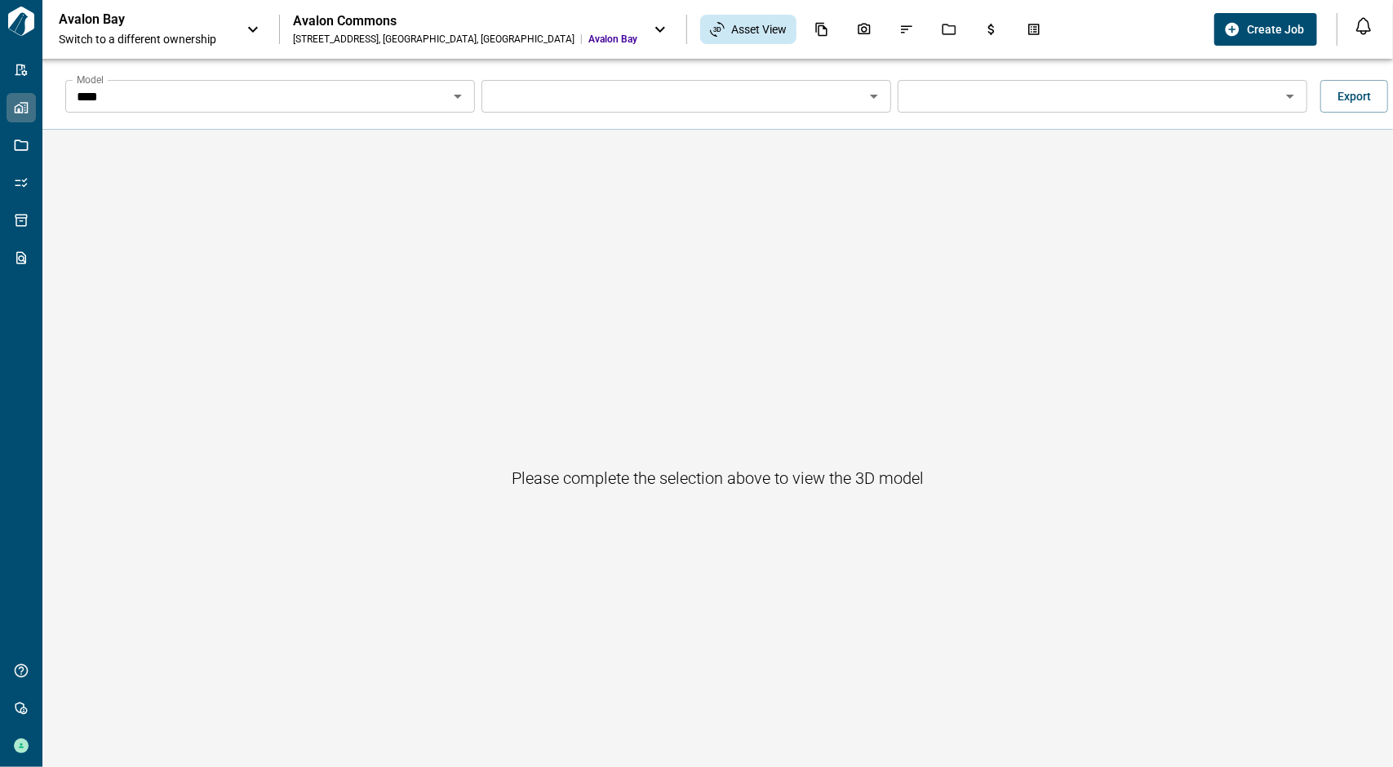
click at [458, 91] on icon "Open" at bounding box center [458, 97] width 20 height 20
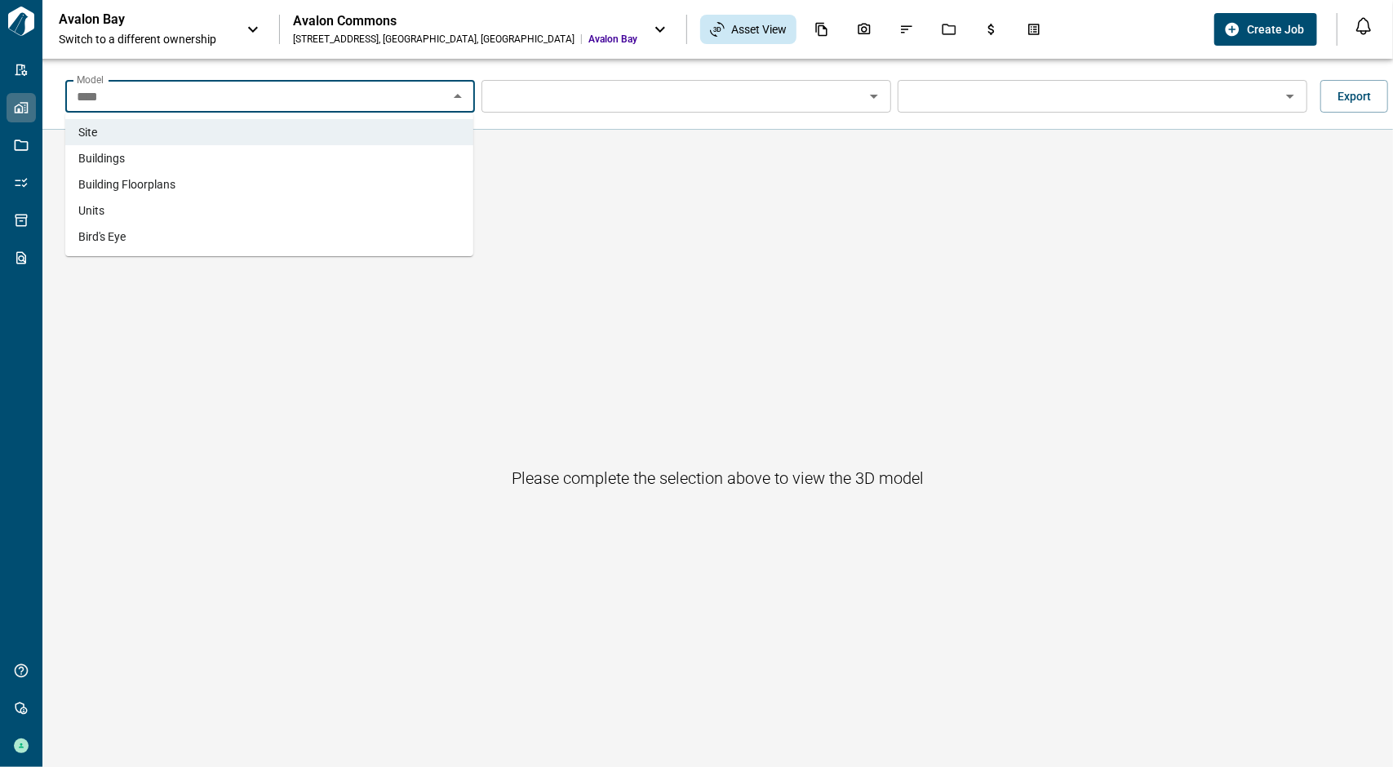
click at [240, 156] on li "Buildings" at bounding box center [269, 158] width 408 height 26
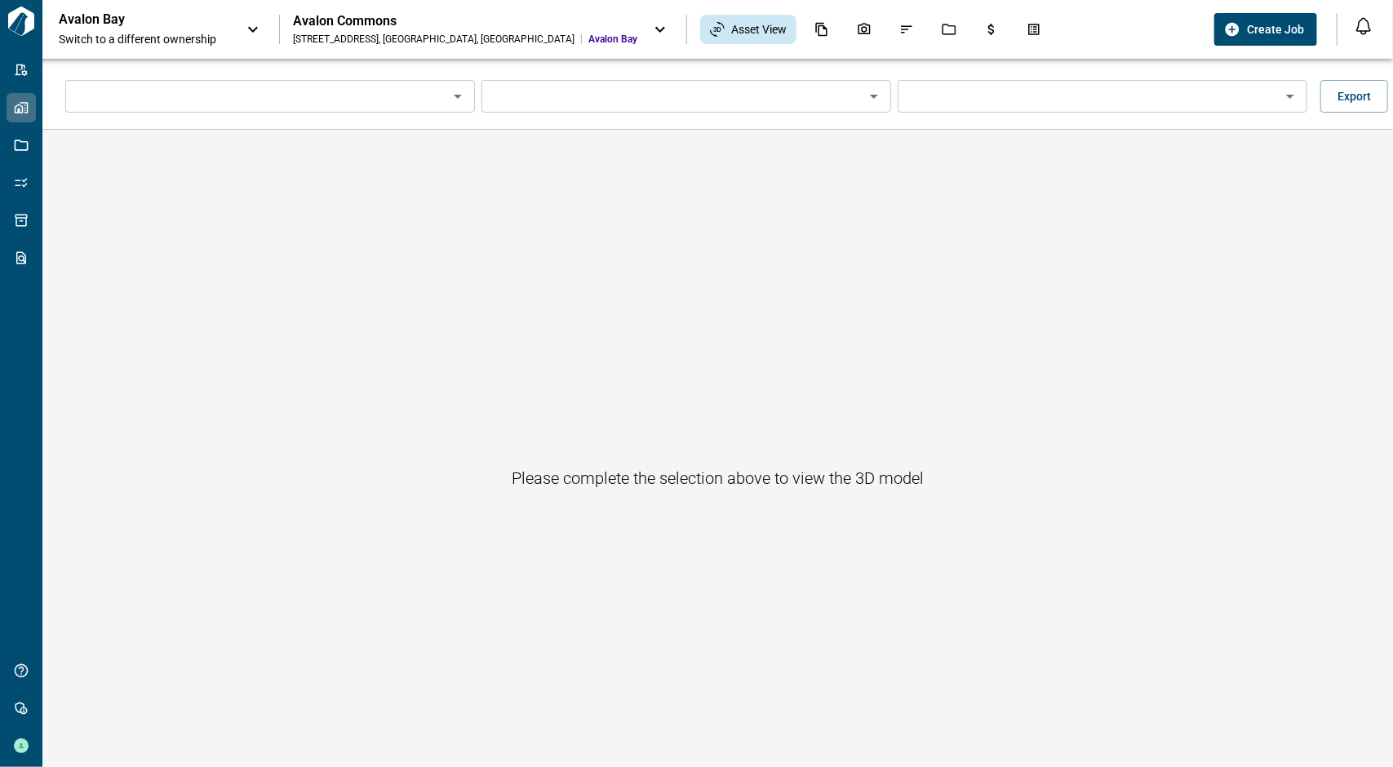
type input "*********"
type input "**********"
click at [648, 88] on input "**********" at bounding box center [672, 96] width 373 height 23
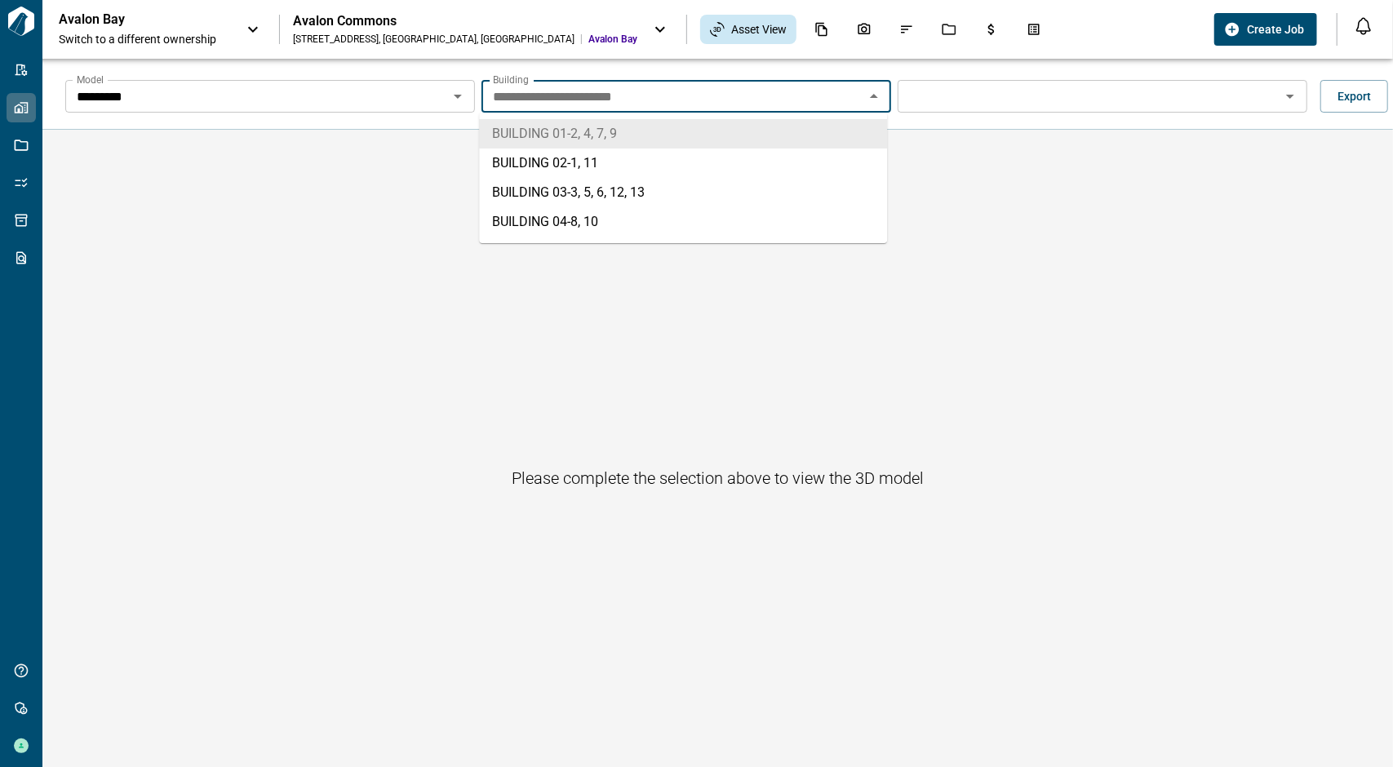
click at [636, 136] on li "BUILDING 01 - 2, 4, 7, 9" at bounding box center [683, 133] width 408 height 29
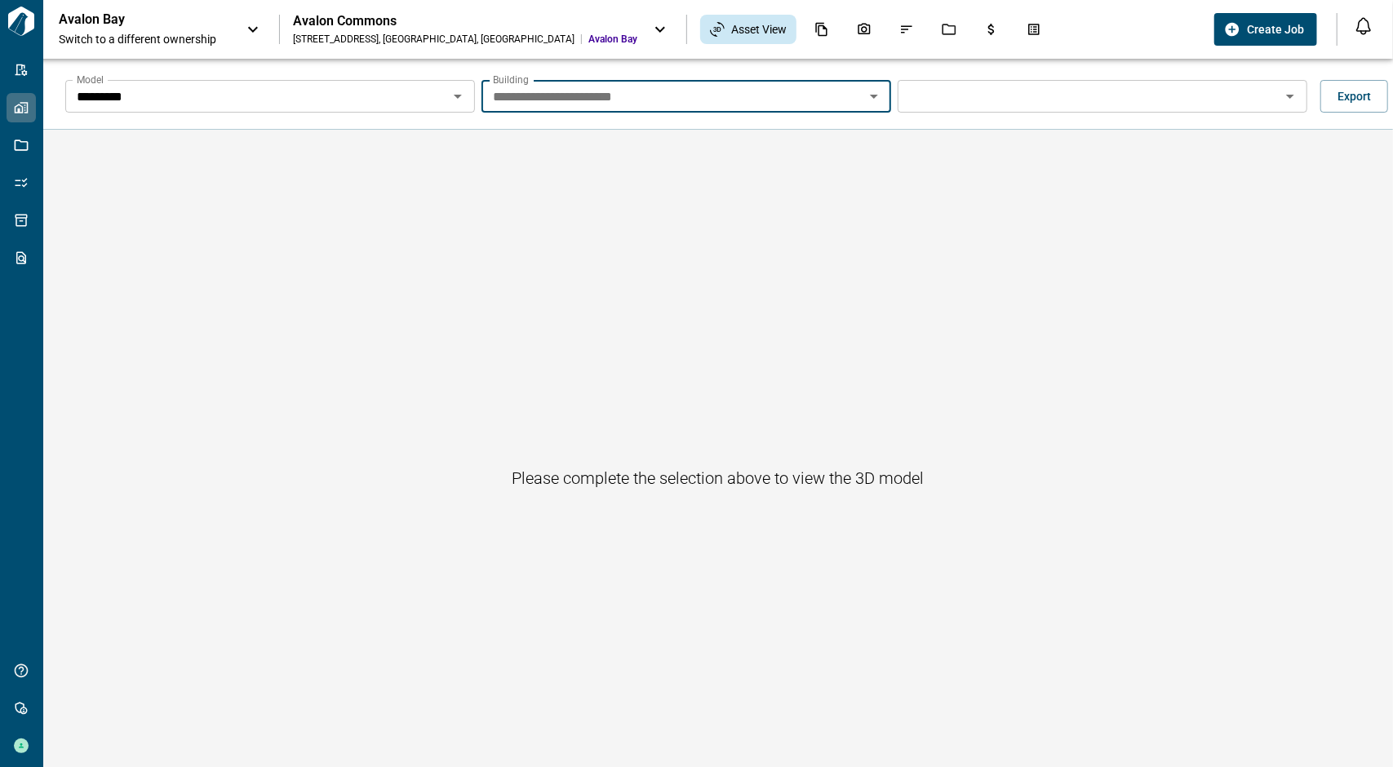
click at [1092, 100] on input "Model" at bounding box center [1089, 96] width 373 height 23
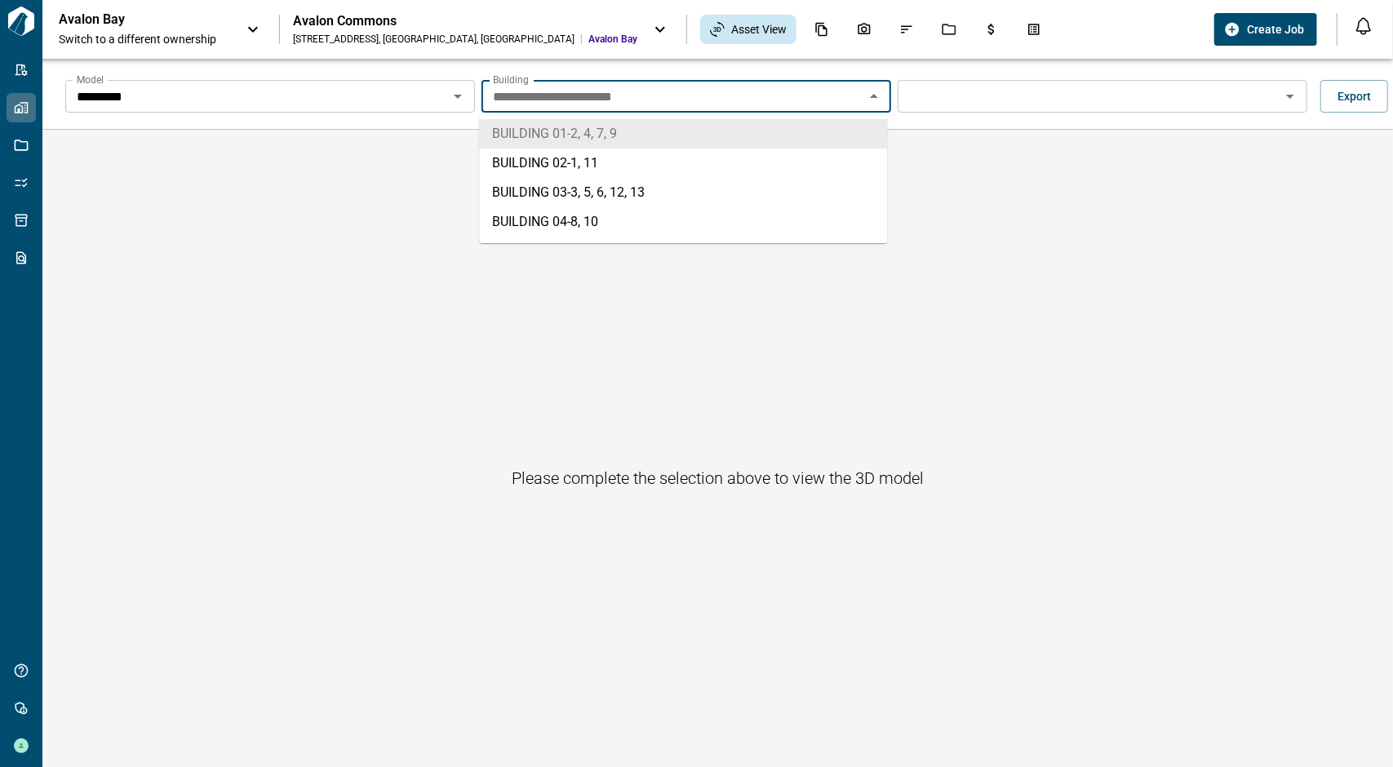
click at [785, 97] on input "**********" at bounding box center [672, 96] width 373 height 23
click at [653, 156] on li "BUILDING 02 - 1, 11" at bounding box center [683, 163] width 408 height 29
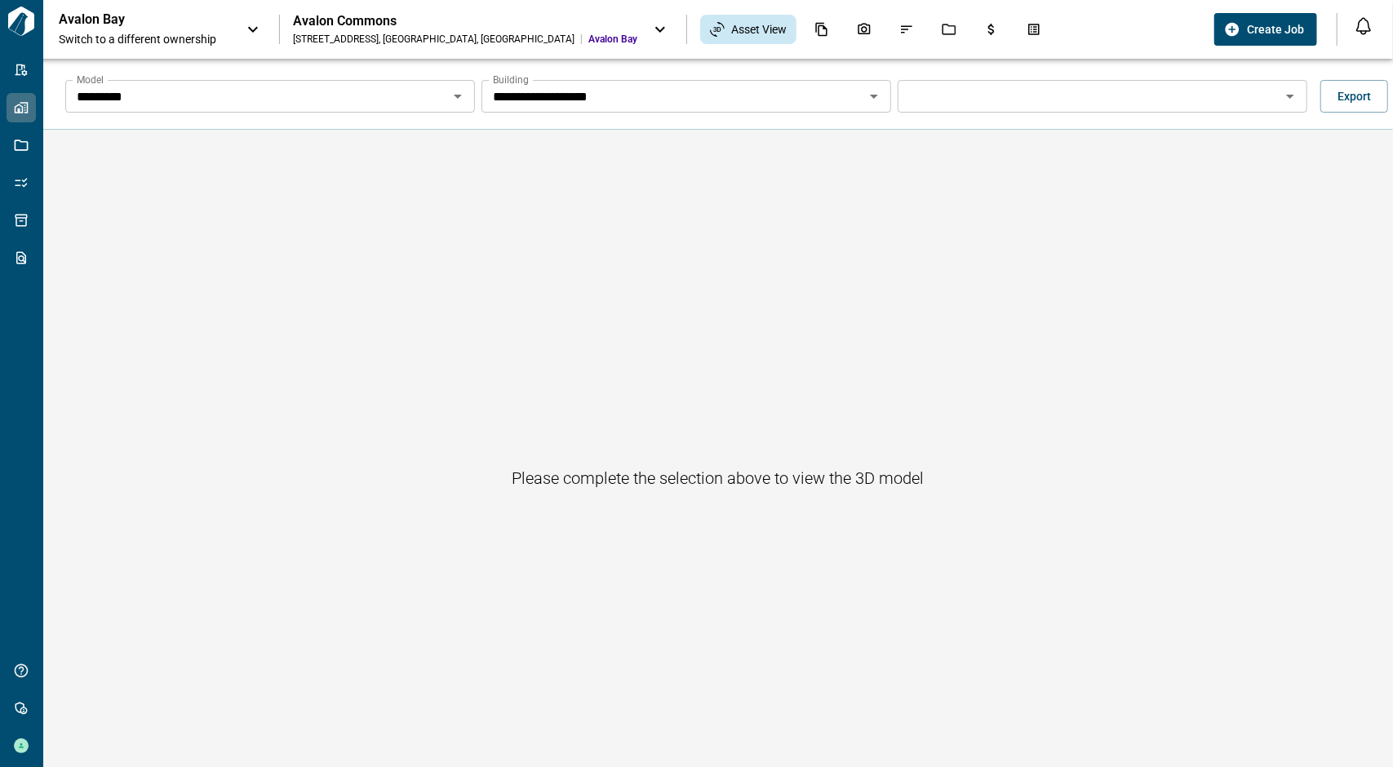
click at [1128, 110] on div "View" at bounding box center [1103, 96] width 410 height 33
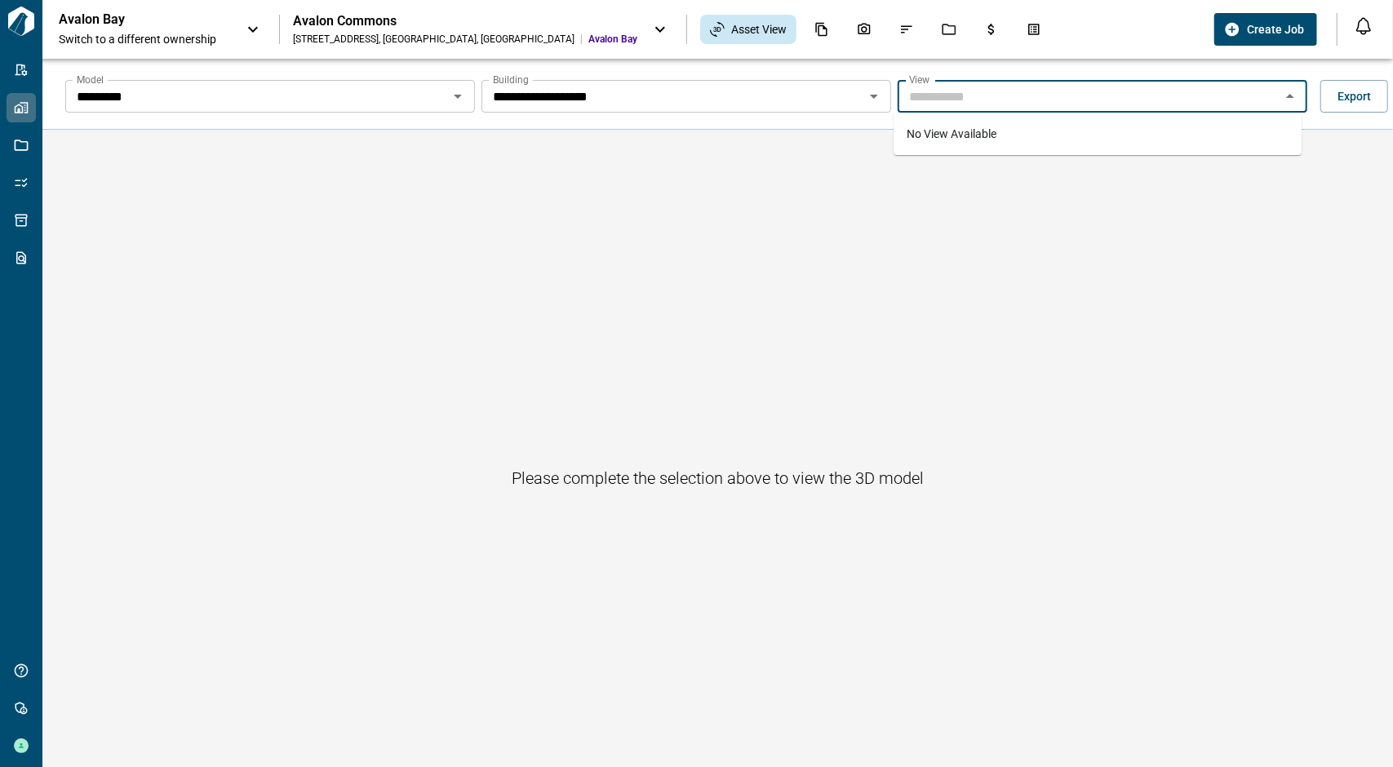
click at [710, 89] on input "**********" at bounding box center [672, 96] width 373 height 23
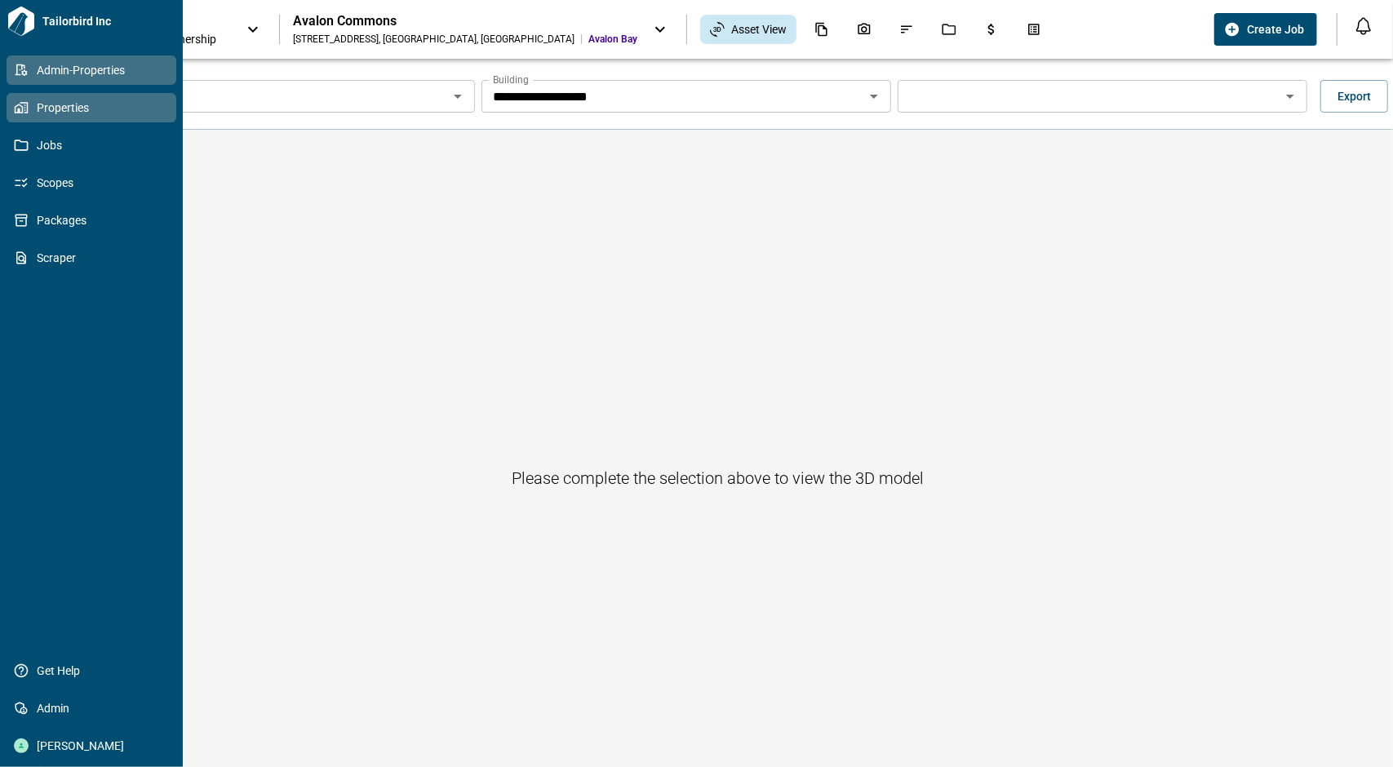
click at [60, 64] on span "Admin-Properties" at bounding box center [95, 70] width 132 height 16
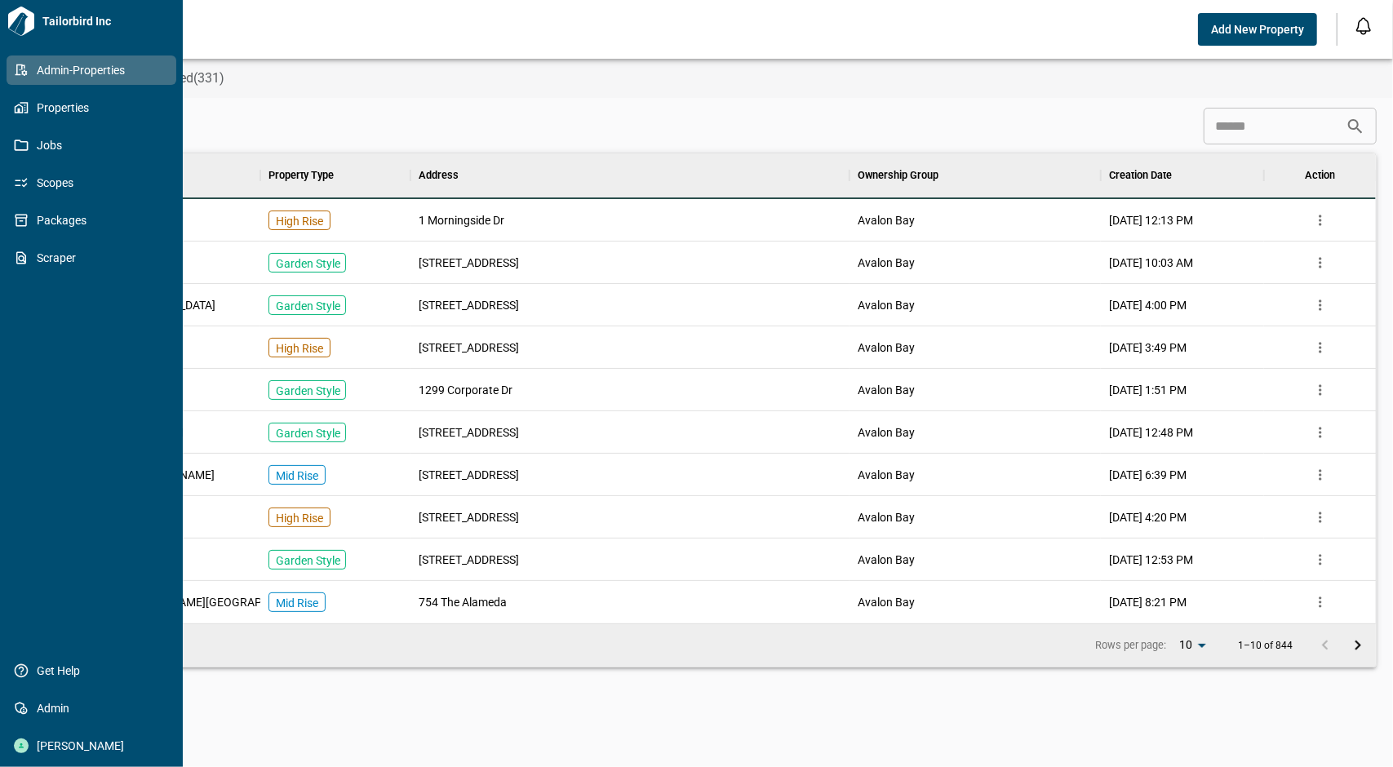
scroll to position [457, 1311]
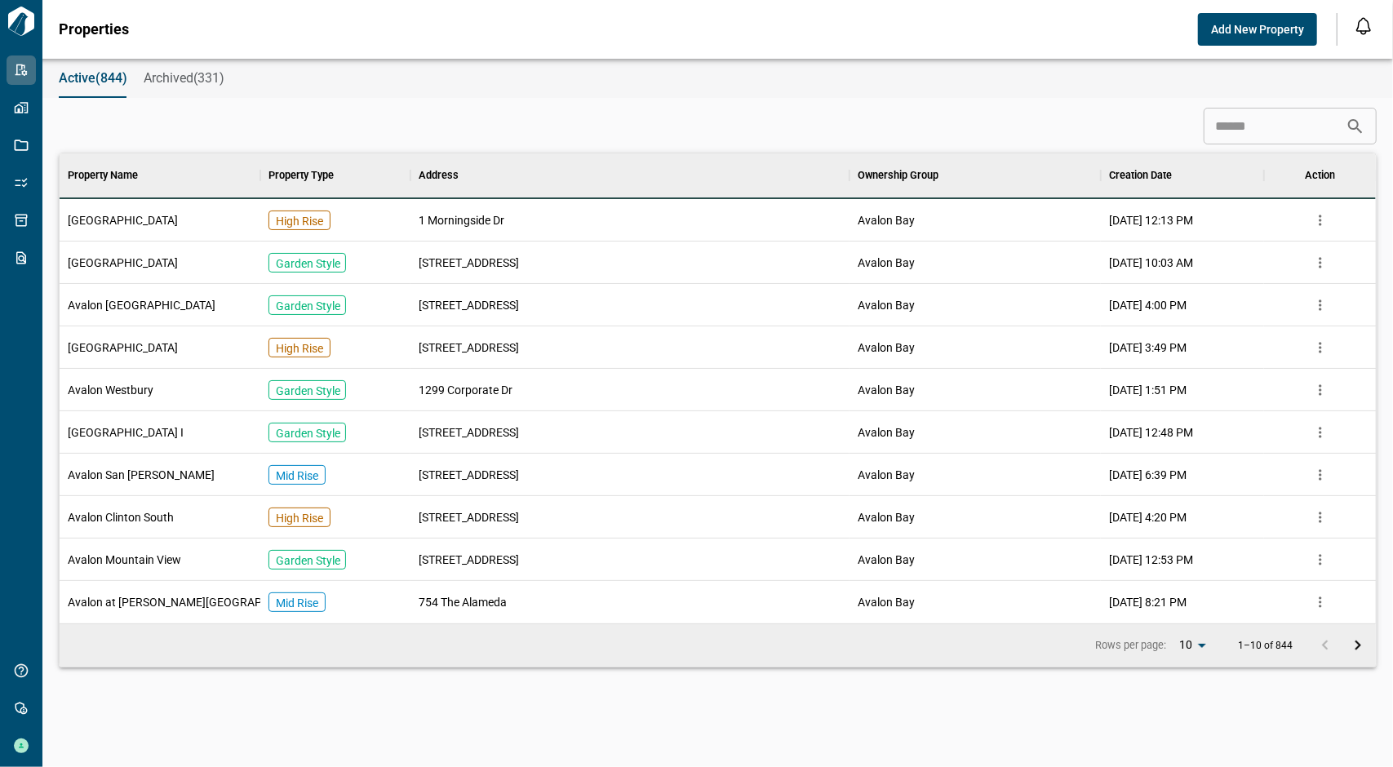
click at [1262, 130] on input at bounding box center [1275, 126] width 142 height 33
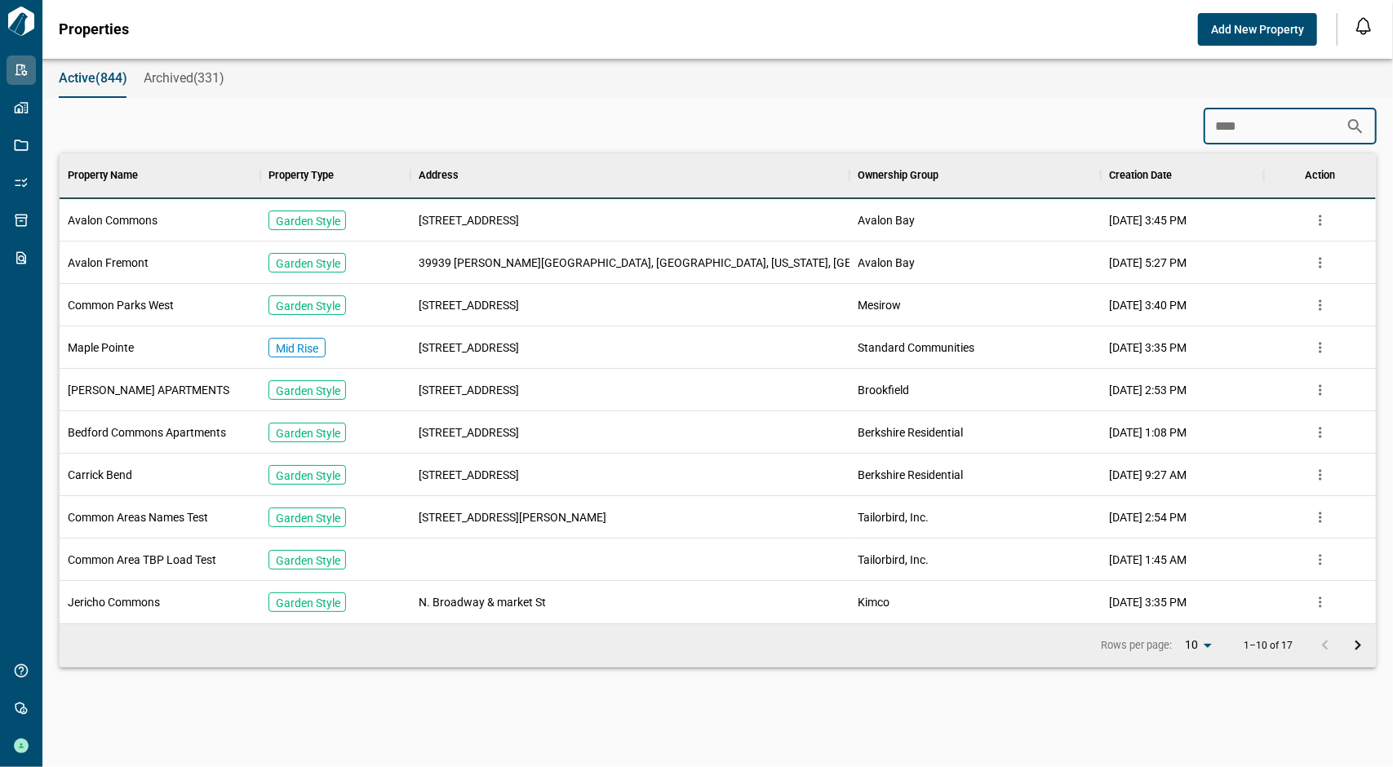
type input "****"
click at [90, 213] on span "Avalon Commons" at bounding box center [113, 220] width 90 height 16
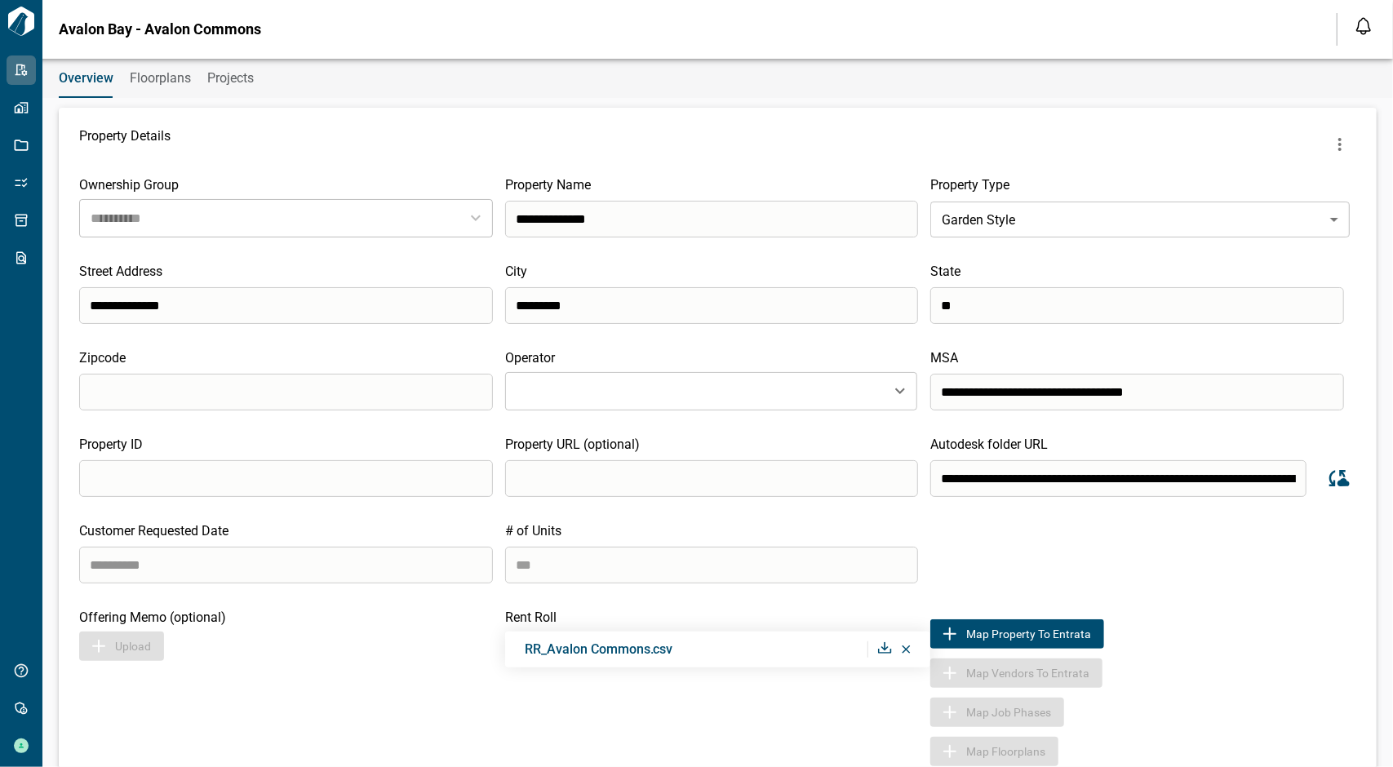
click at [168, 76] on span "Floorplans" at bounding box center [160, 78] width 61 height 16
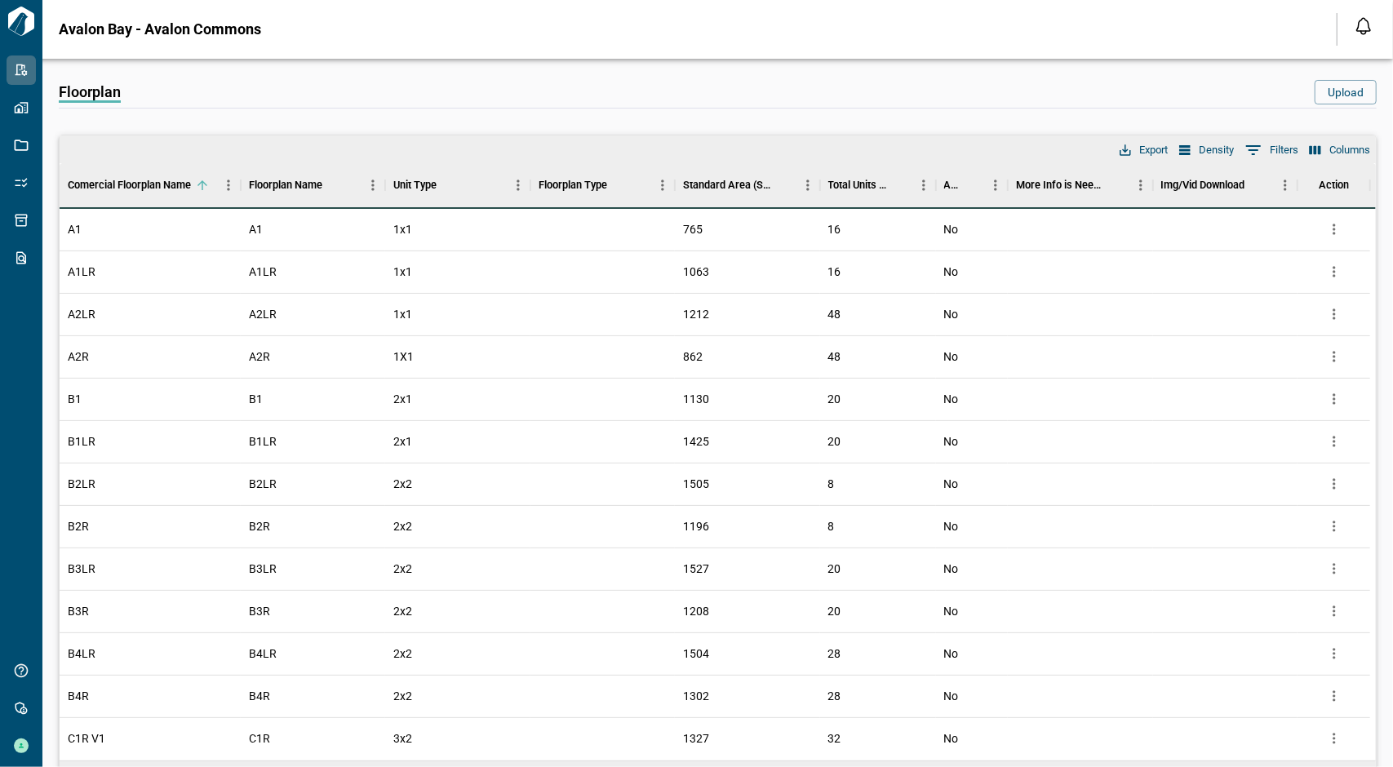
scroll to position [82, 0]
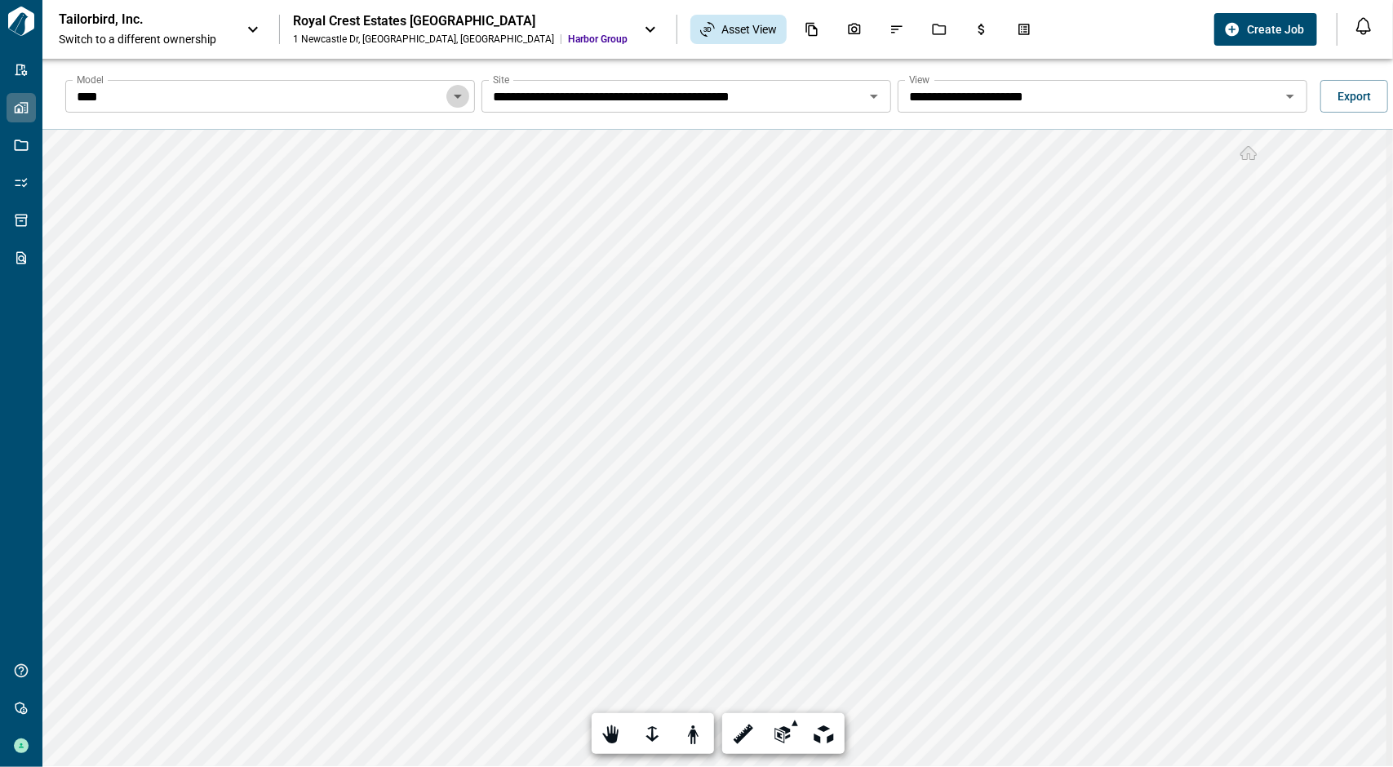
click at [458, 91] on icon "Open" at bounding box center [458, 97] width 20 height 20
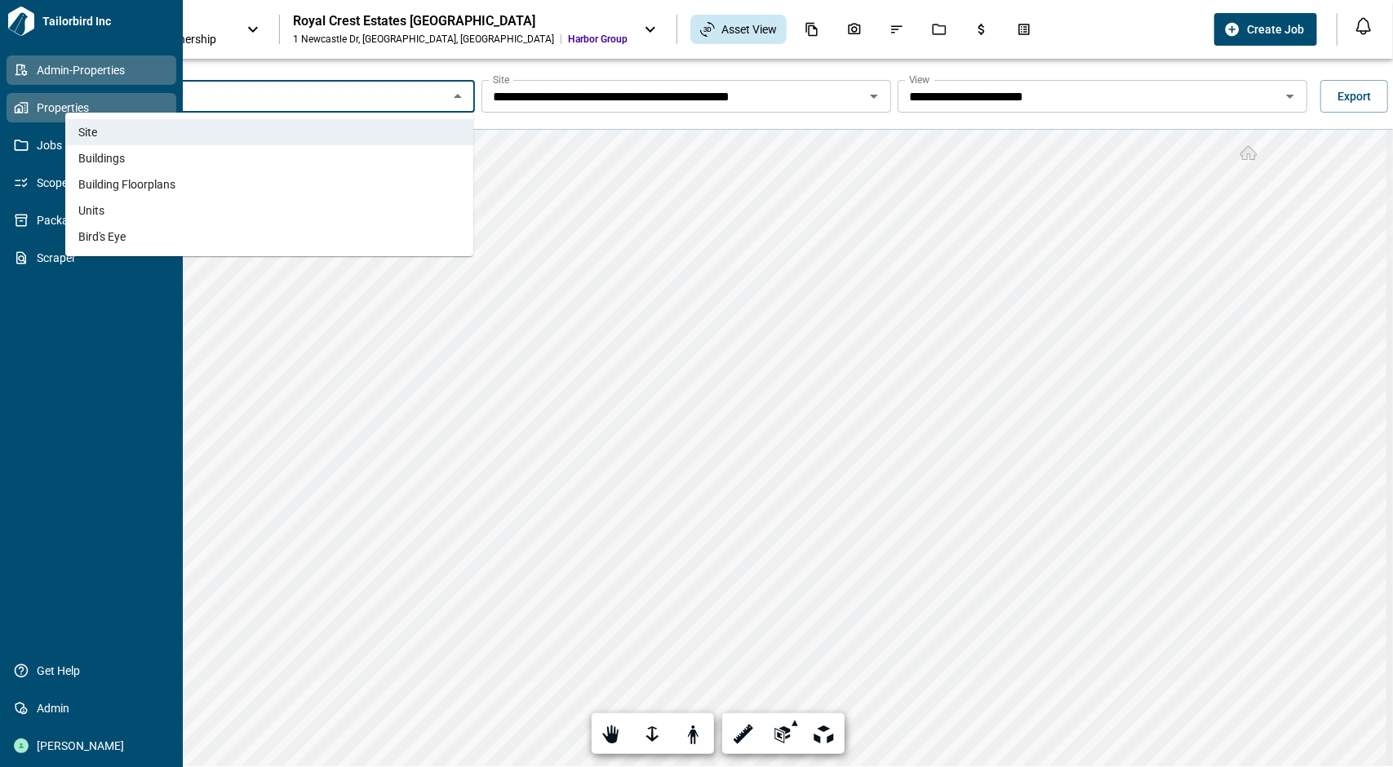
click at [31, 74] on span "Admin-Properties" at bounding box center [95, 70] width 132 height 16
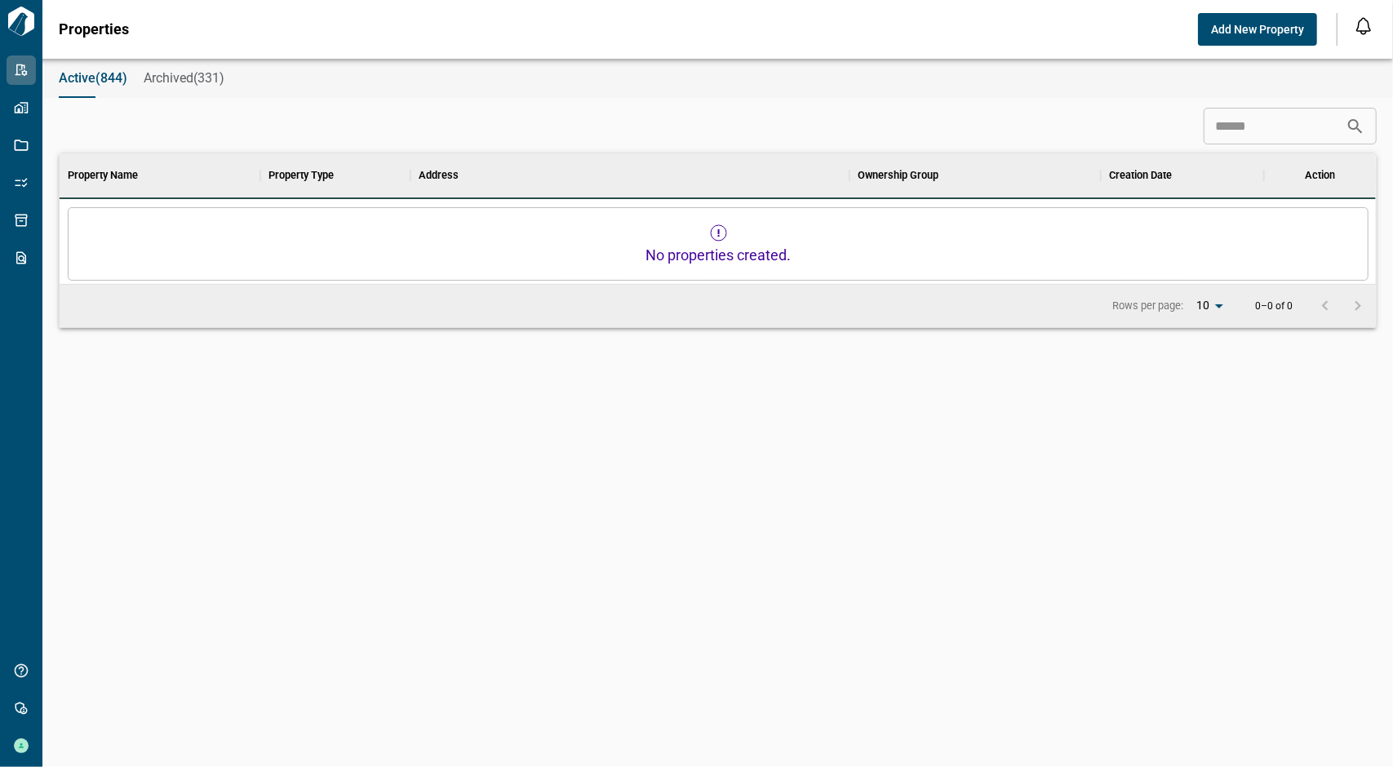
scroll to position [457, 1311]
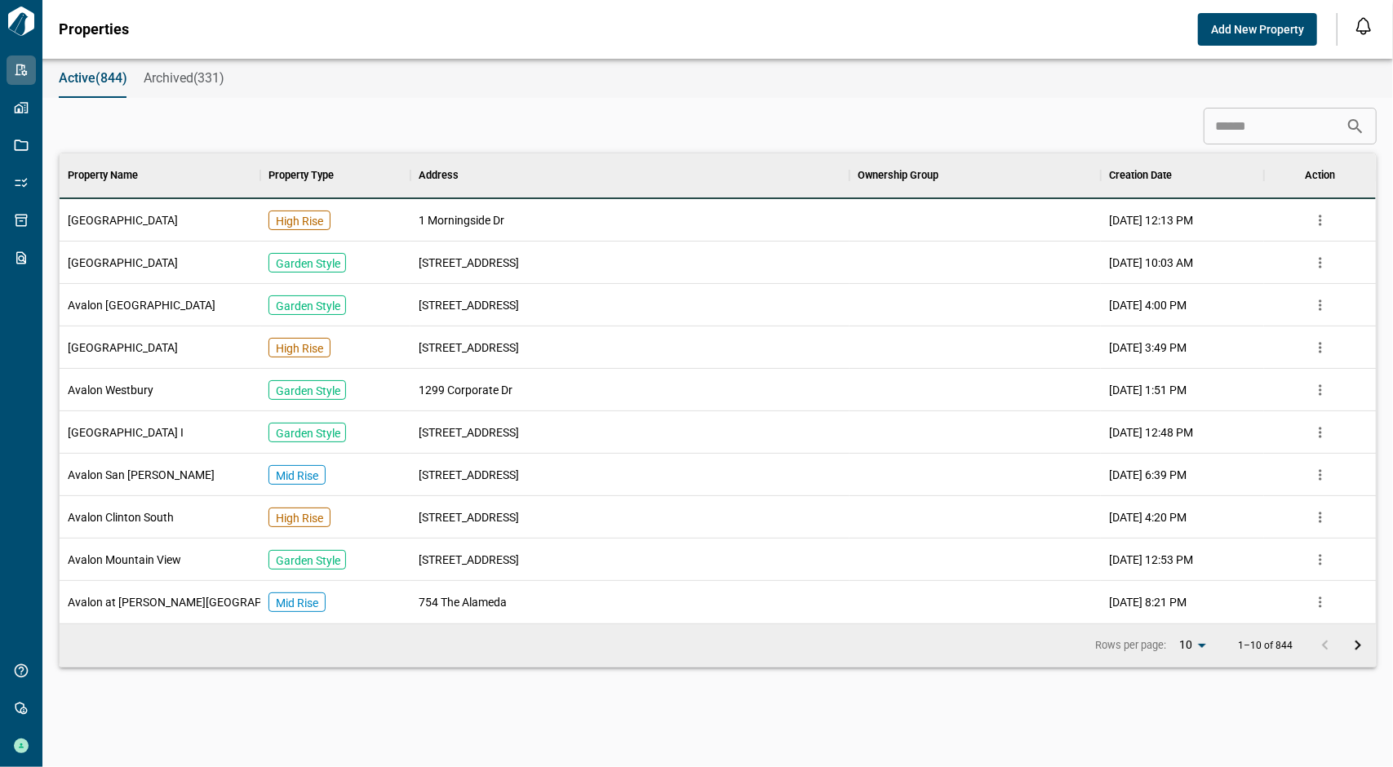
click at [1221, 128] on input at bounding box center [1275, 126] width 142 height 33
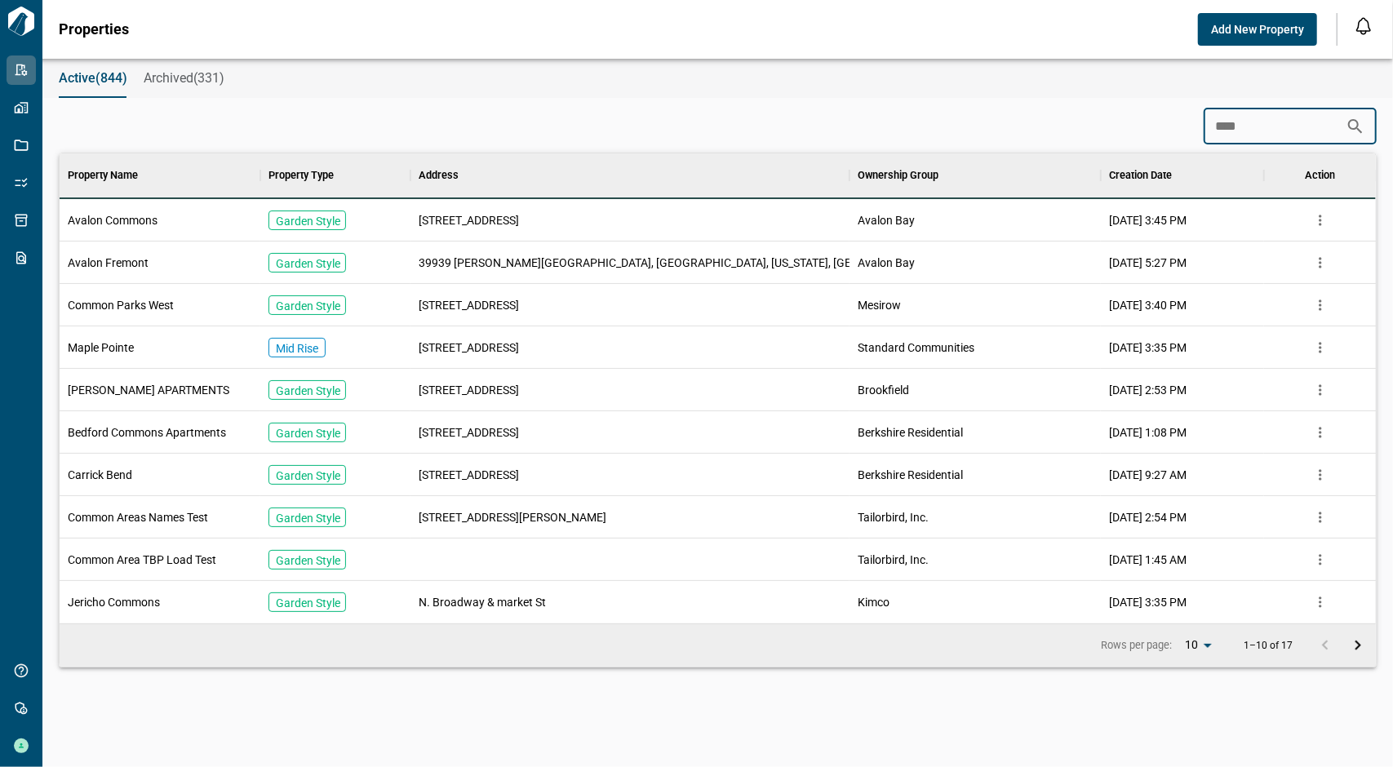
type input "****"
click at [116, 223] on span "Avalon Commons" at bounding box center [113, 220] width 90 height 16
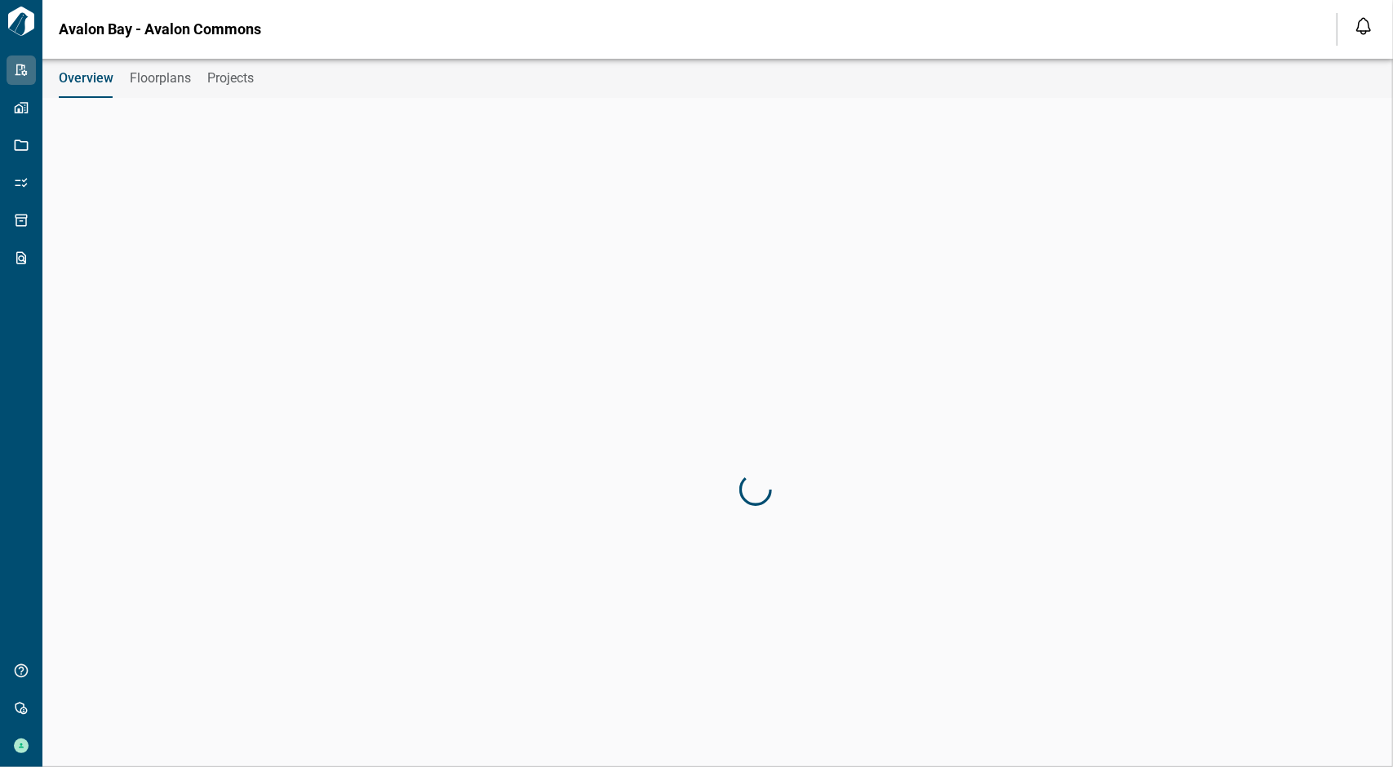
type input "**********"
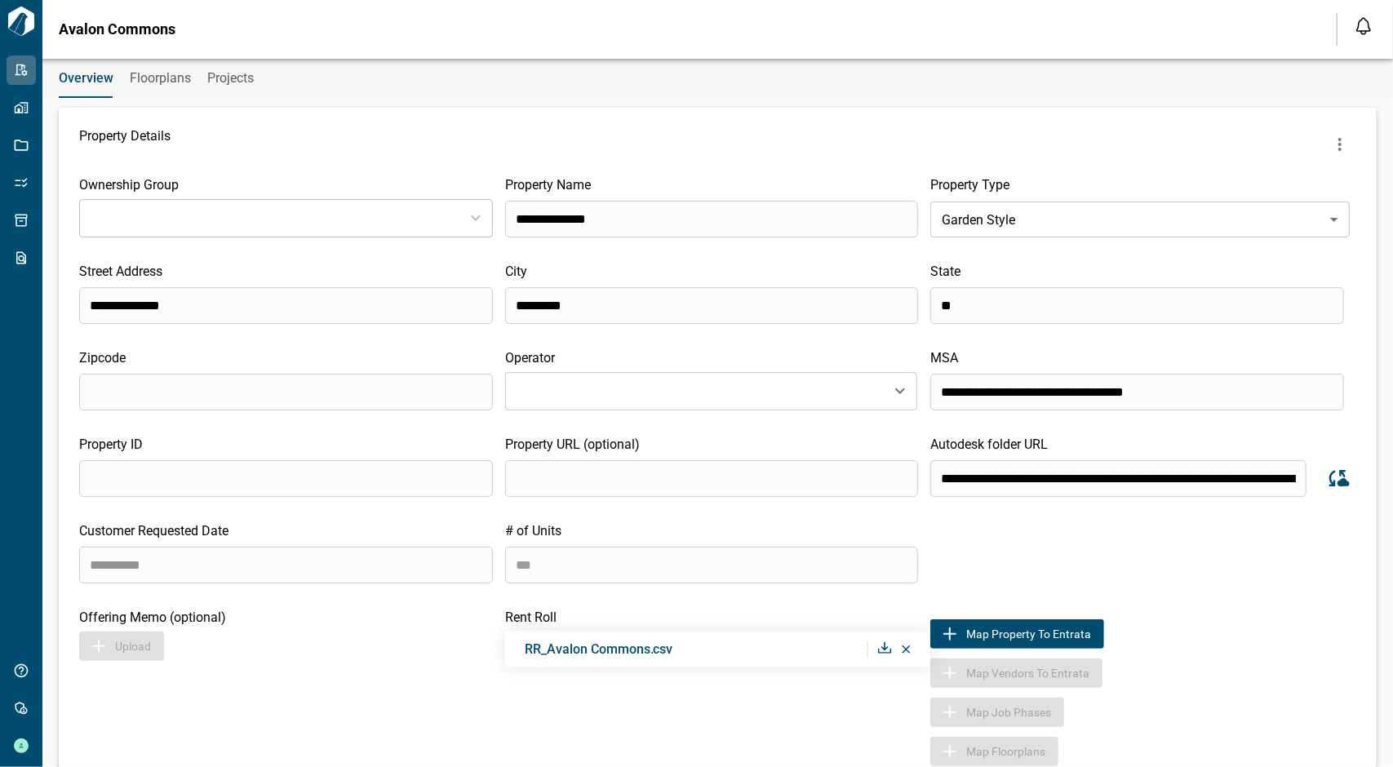
click at [1059, 479] on input "**********" at bounding box center [1118, 478] width 376 height 37
click at [879, 654] on div at bounding box center [885, 649] width 14 height 16
type input "**********"
click at [1330, 481] on icon "Sync data from Autodesk" at bounding box center [1337, 478] width 24 height 24
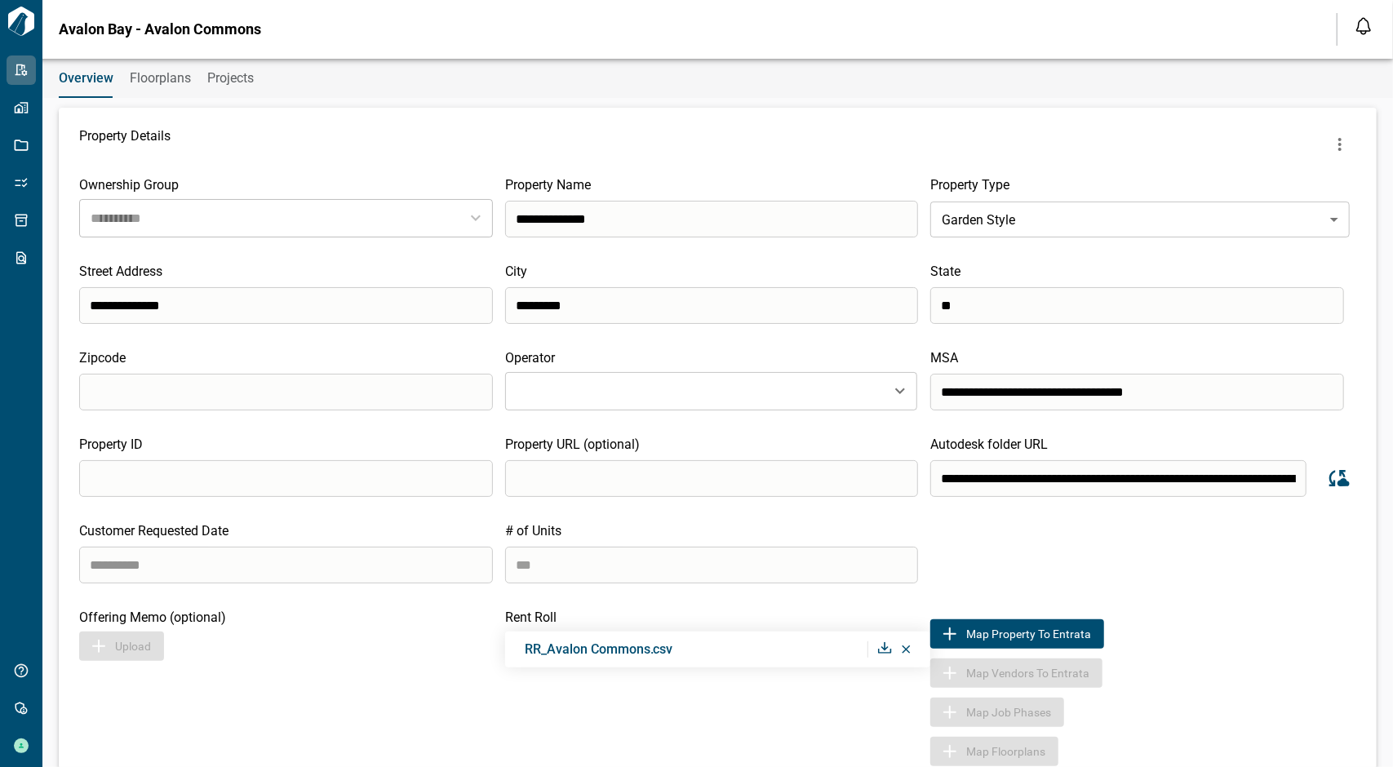
scroll to position [372, 1340]
